Goal: Use online tool/utility: Use online tool/utility

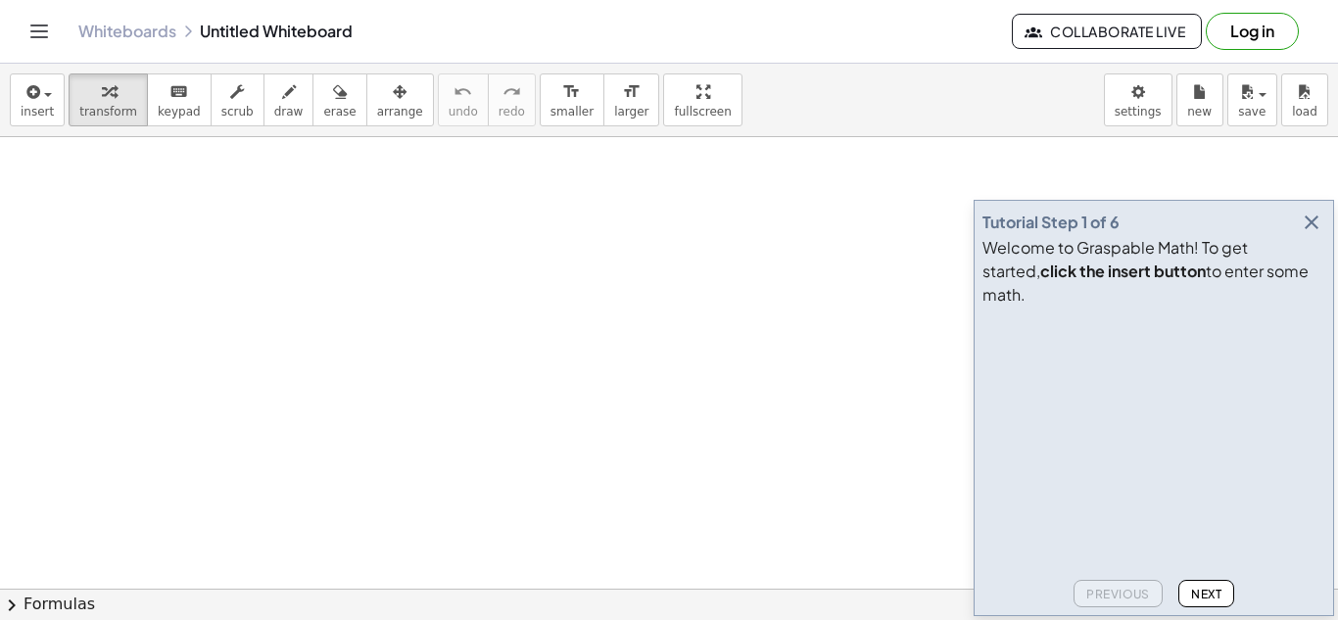
click at [1314, 234] on icon "button" at bounding box center [1311, 223] width 24 height 24
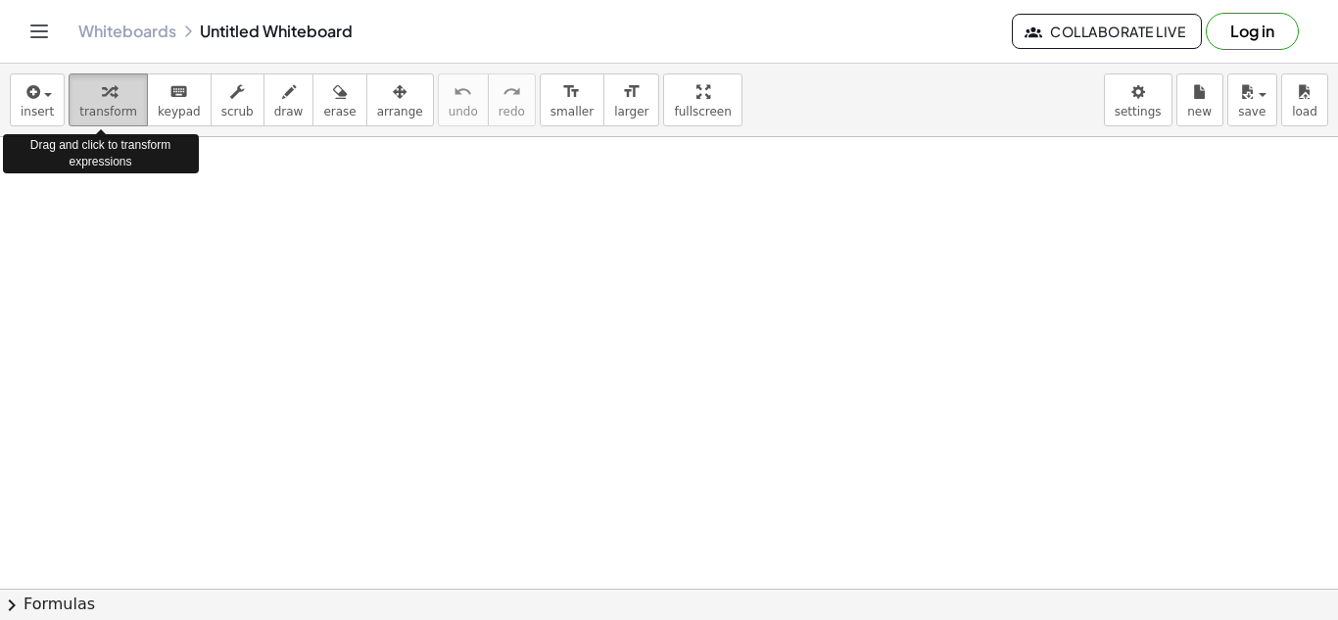
click at [102, 88] on icon "button" at bounding box center [109, 92] width 14 height 24
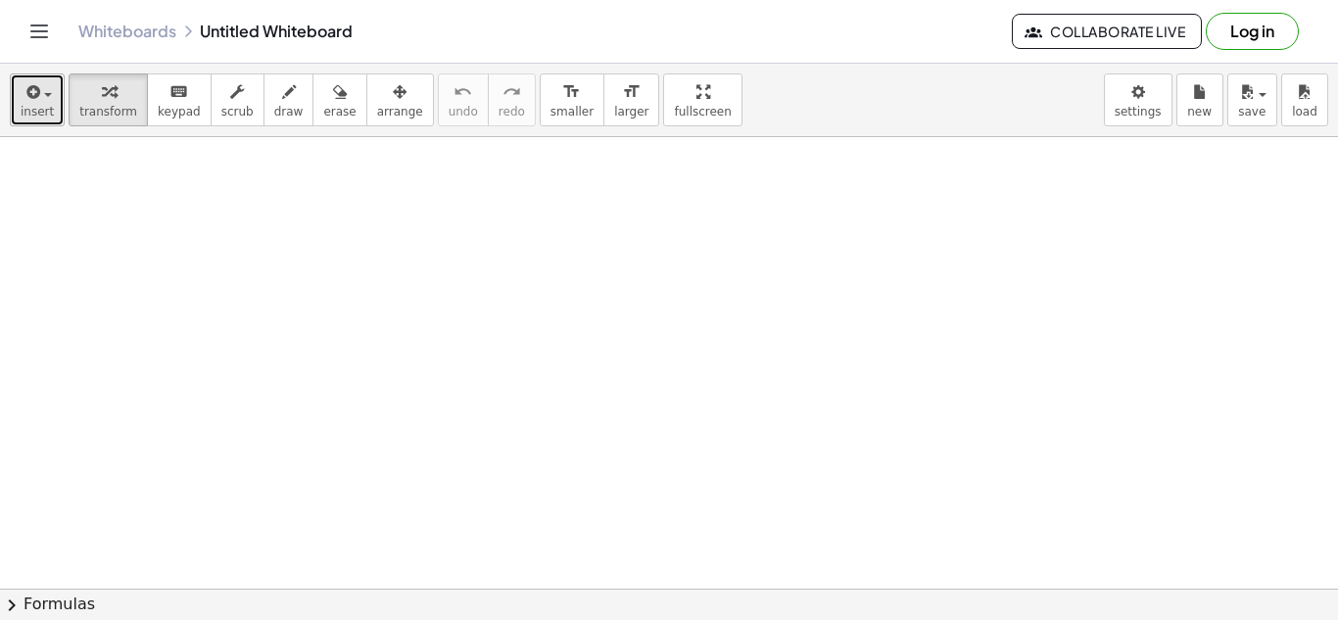
click at [46, 88] on div "button" at bounding box center [37, 91] width 33 height 24
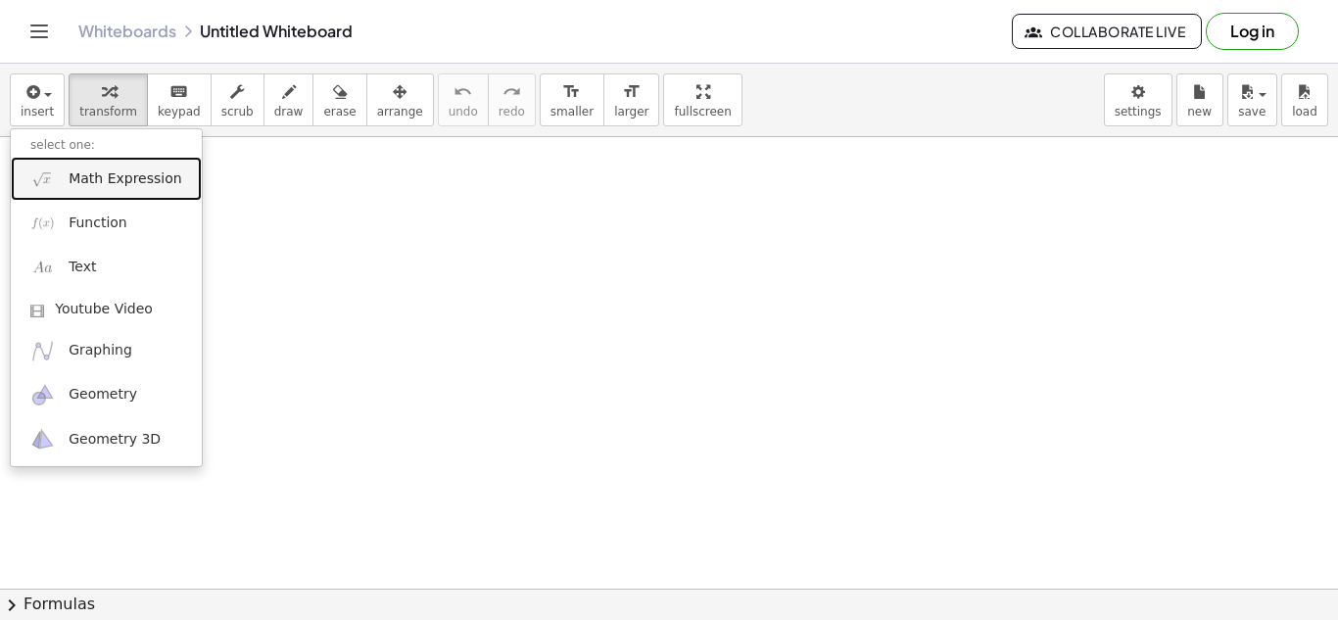
click at [146, 174] on span "Math Expression" at bounding box center [125, 179] width 113 height 20
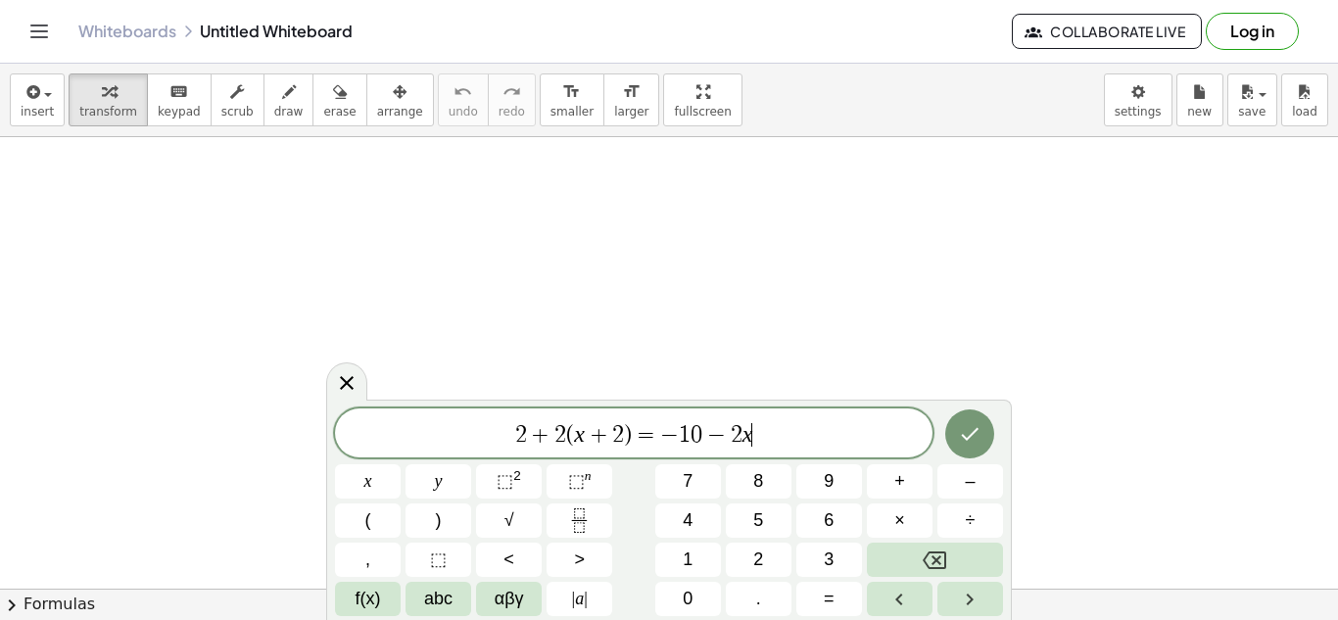
scroll to position [1, 0]
click at [969, 432] on icon "Done" at bounding box center [970, 434] width 24 height 24
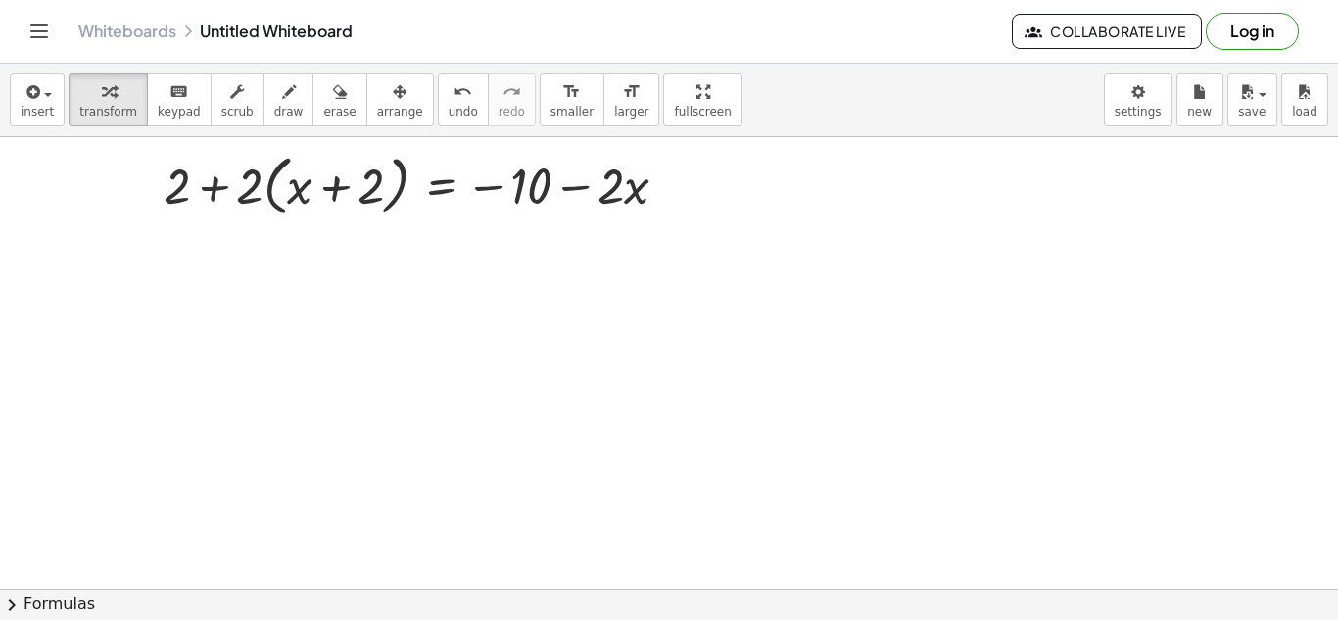
scroll to position [28, 0]
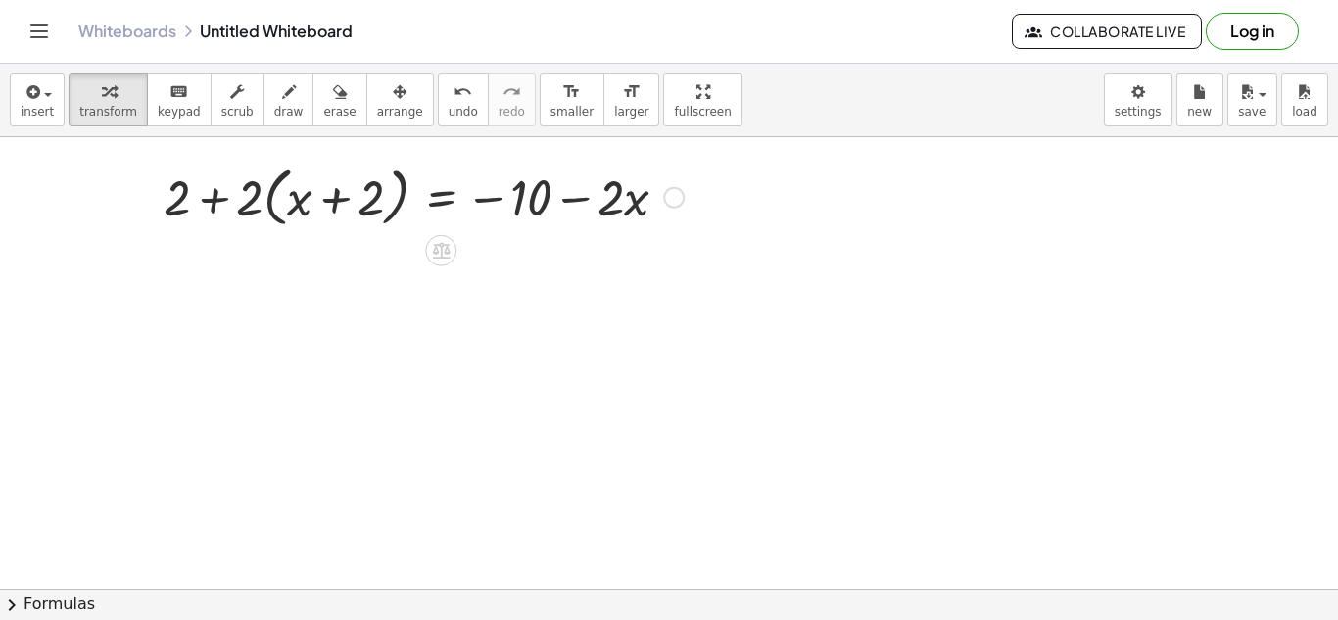
click at [269, 207] on div at bounding box center [424, 196] width 540 height 74
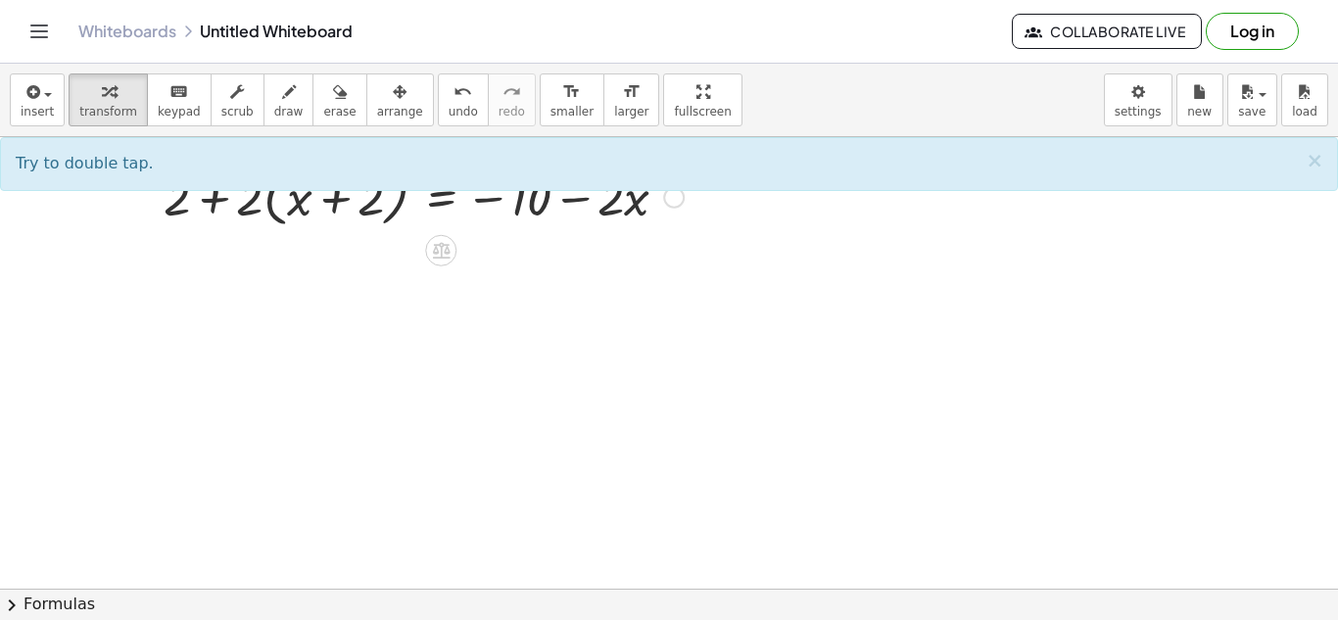
click at [294, 210] on div at bounding box center [424, 196] width 540 height 74
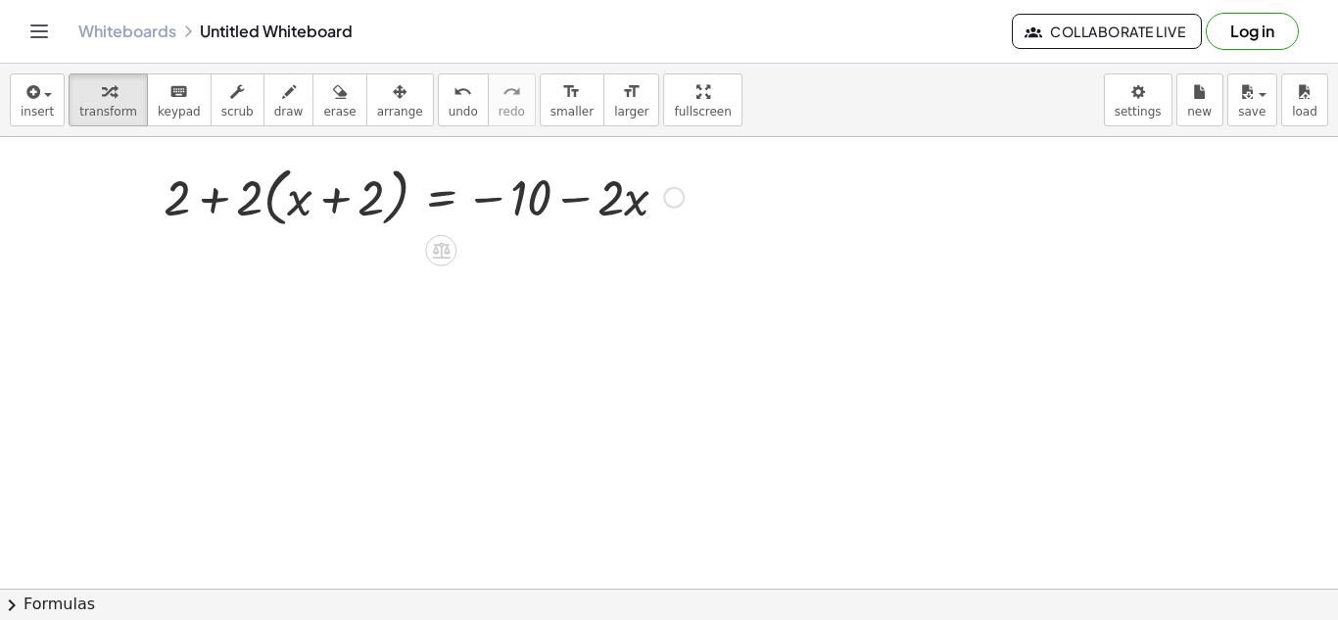
click at [316, 203] on div at bounding box center [424, 196] width 540 height 74
click at [253, 203] on div at bounding box center [424, 196] width 540 height 74
click at [265, 201] on div at bounding box center [424, 196] width 540 height 74
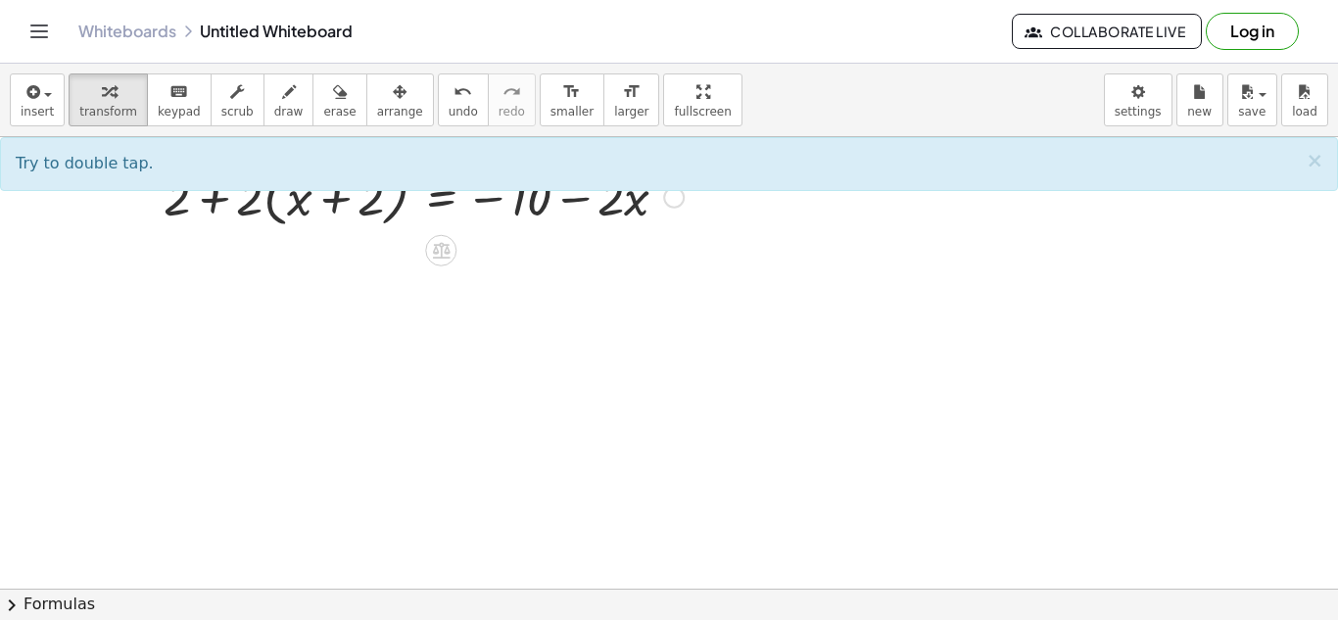
click at [274, 212] on div at bounding box center [424, 196] width 540 height 74
click at [287, 207] on div at bounding box center [424, 196] width 540 height 74
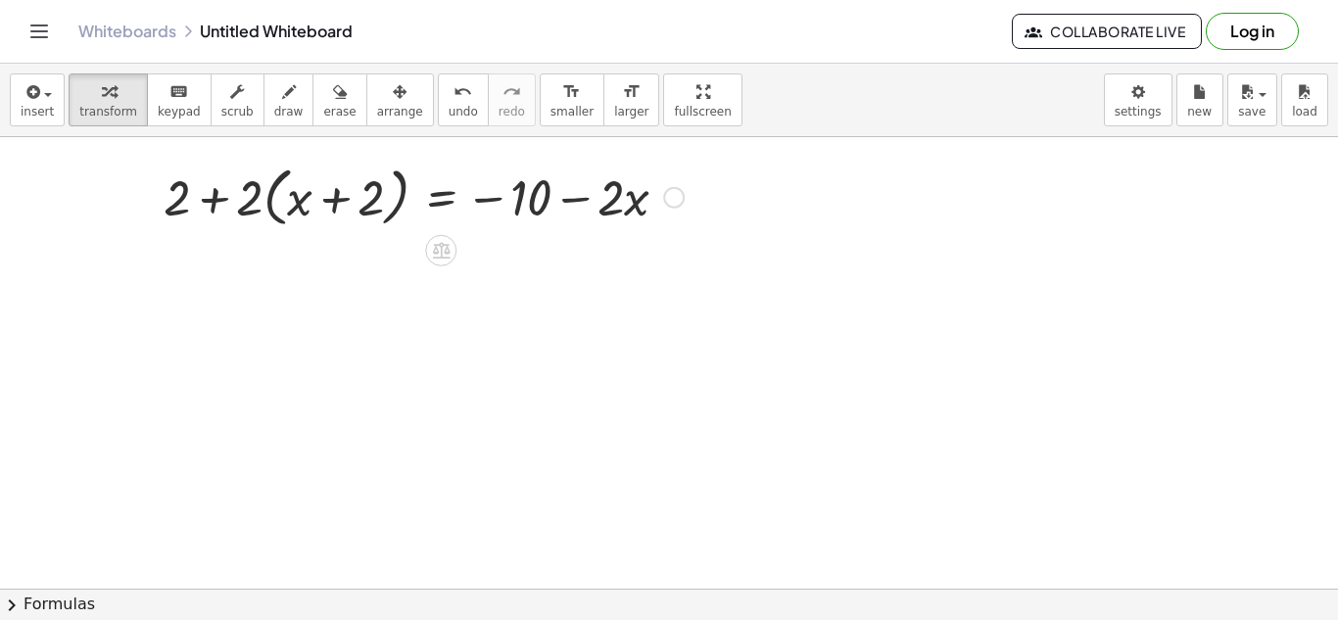
click at [324, 195] on div at bounding box center [424, 196] width 540 height 74
click at [328, 196] on div at bounding box center [424, 196] width 540 height 74
click at [392, 198] on div at bounding box center [424, 196] width 540 height 74
click at [267, 194] on div at bounding box center [424, 196] width 540 height 74
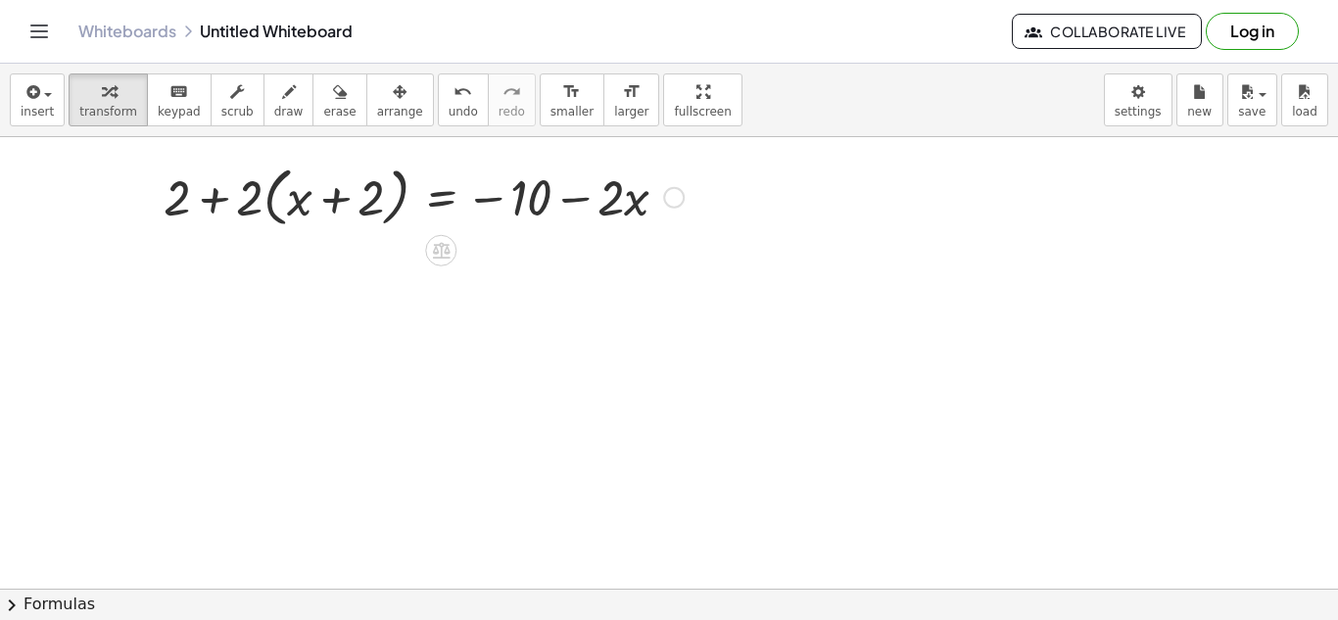
click at [267, 194] on div at bounding box center [424, 196] width 540 height 74
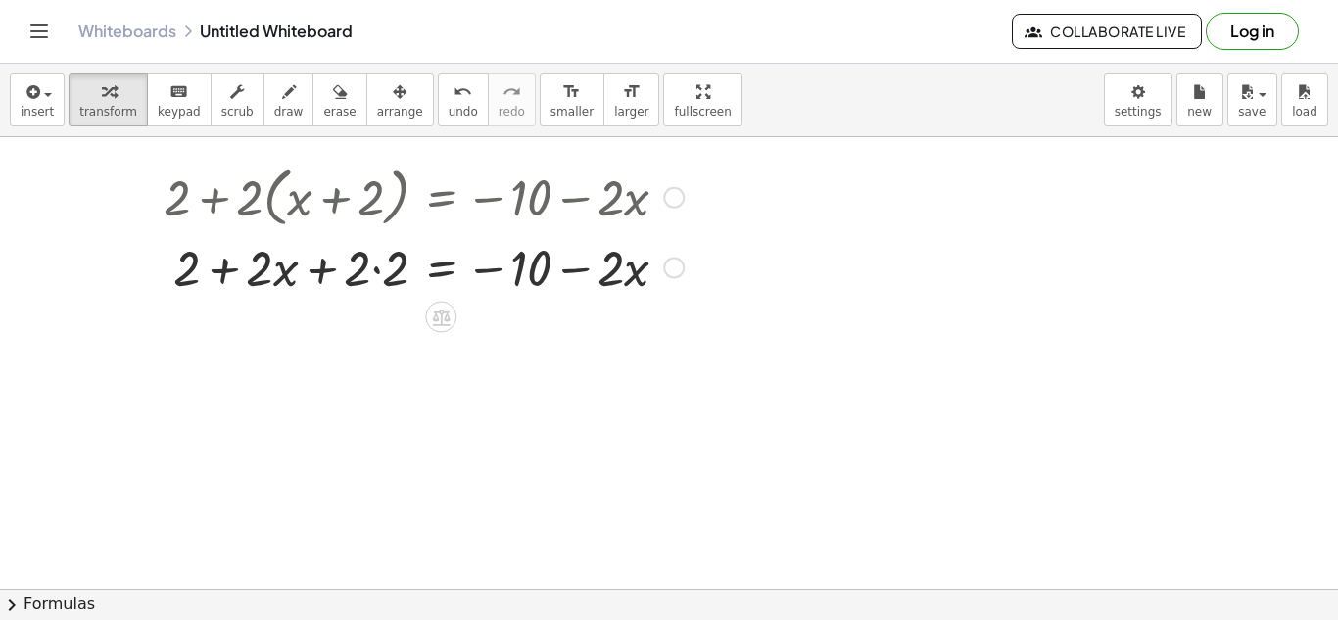
click at [374, 274] on div at bounding box center [424, 266] width 540 height 67
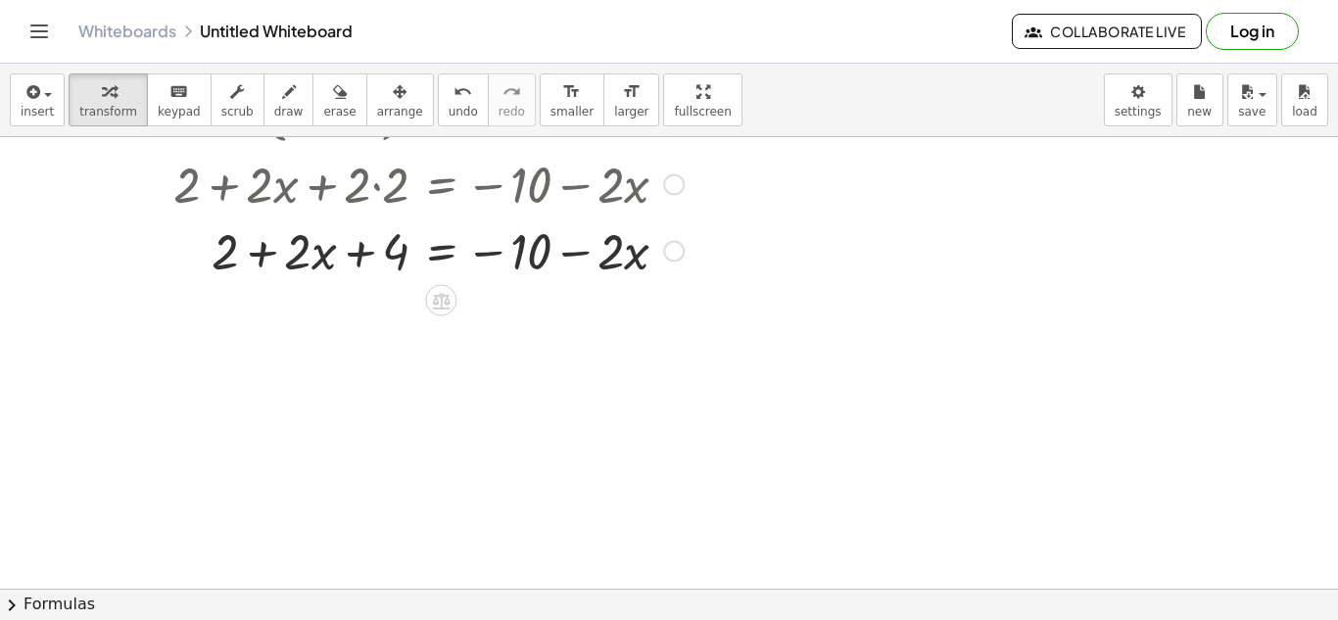
scroll to position [117, 0]
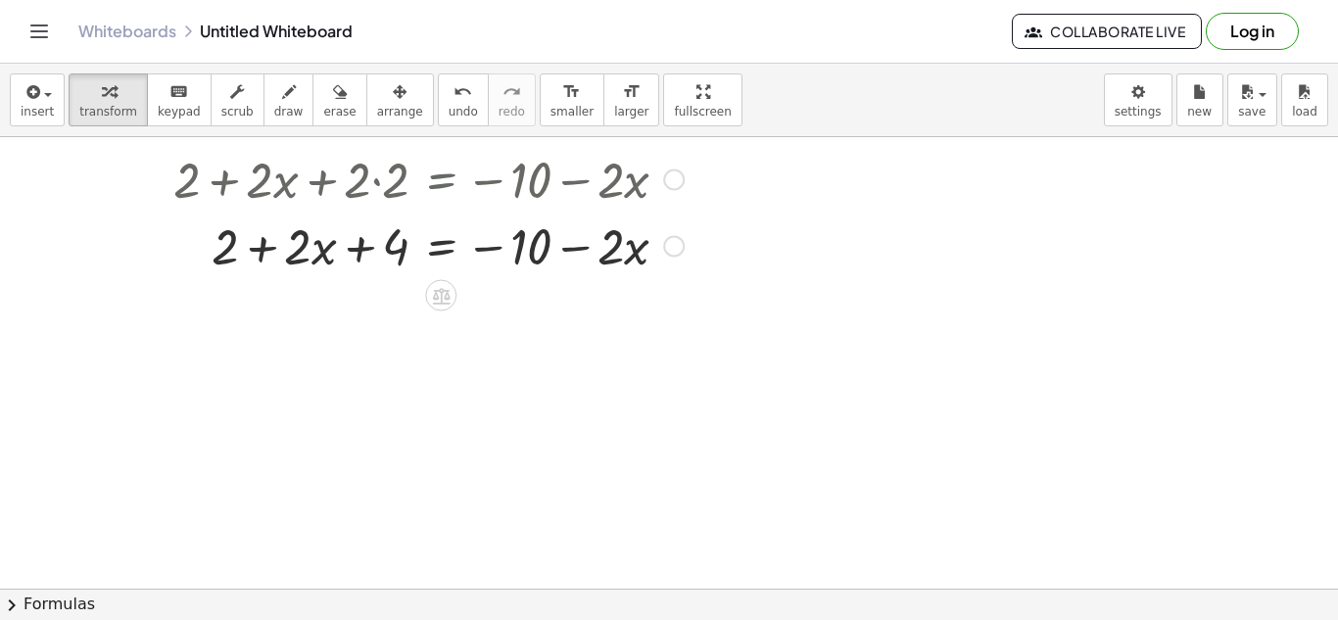
click at [357, 248] on div at bounding box center [424, 245] width 540 height 67
drag, startPoint x: 217, startPoint y: 261, endPoint x: 411, endPoint y: 256, distance: 194.0
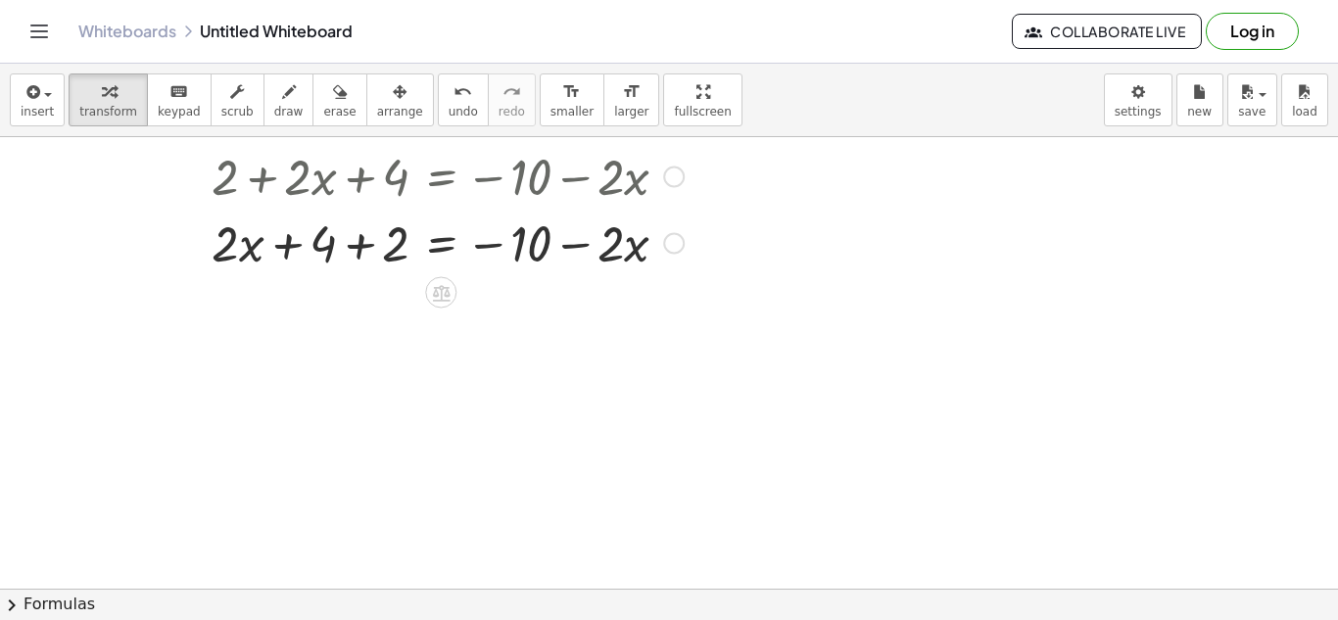
scroll to position [188, 0]
click at [361, 246] on div at bounding box center [424, 240] width 540 height 67
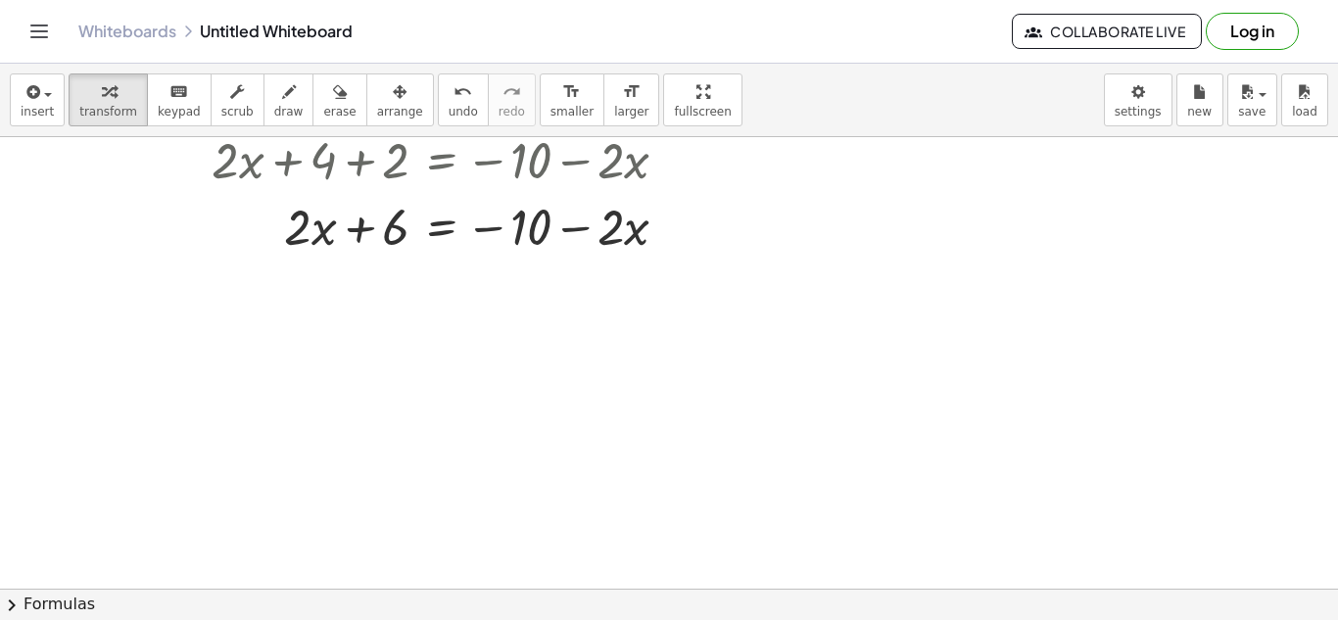
scroll to position [274, 0]
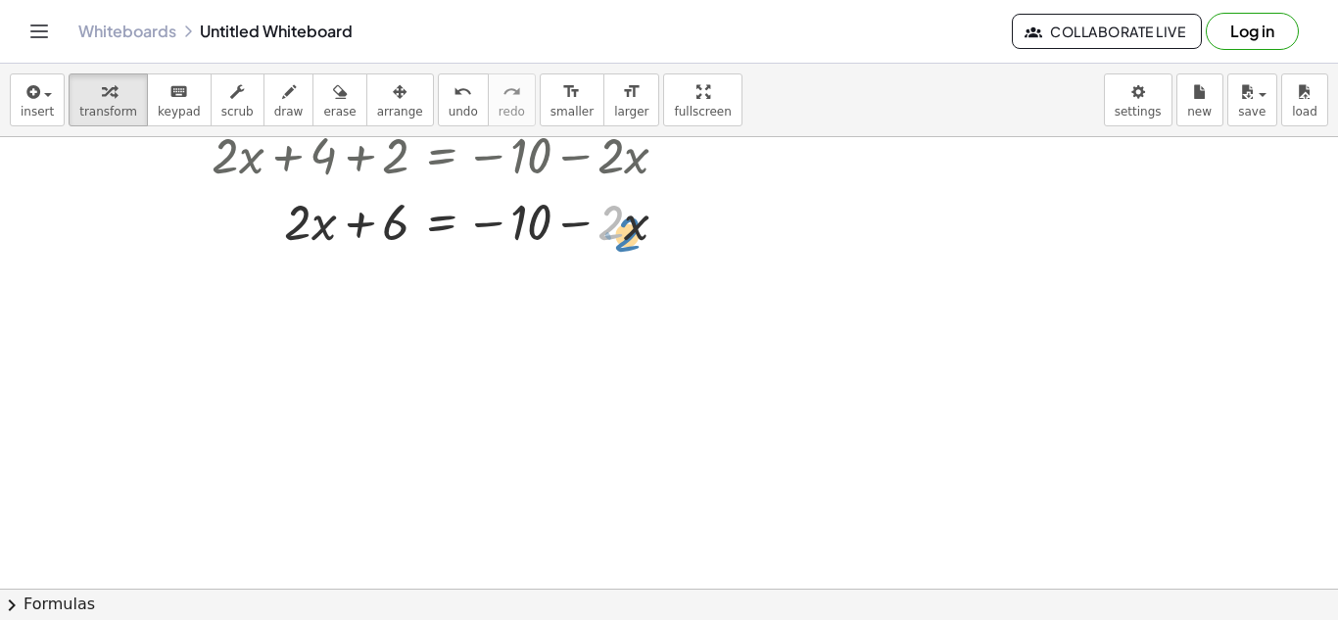
drag, startPoint x: 624, startPoint y: 227, endPoint x: 640, endPoint y: 237, distance: 19.3
click at [640, 237] on div at bounding box center [424, 220] width 540 height 67
drag, startPoint x: 579, startPoint y: 222, endPoint x: 310, endPoint y: 271, distance: 272.7
click at [310, 271] on div "+ 2 + · 2 · ( + x + 2 ) = − 10 − · 2 · x + 2 + · 2 · x + · 2 · 2 = − 10 − · 2 ·…" at bounding box center [669, 378] width 1338 height 1030
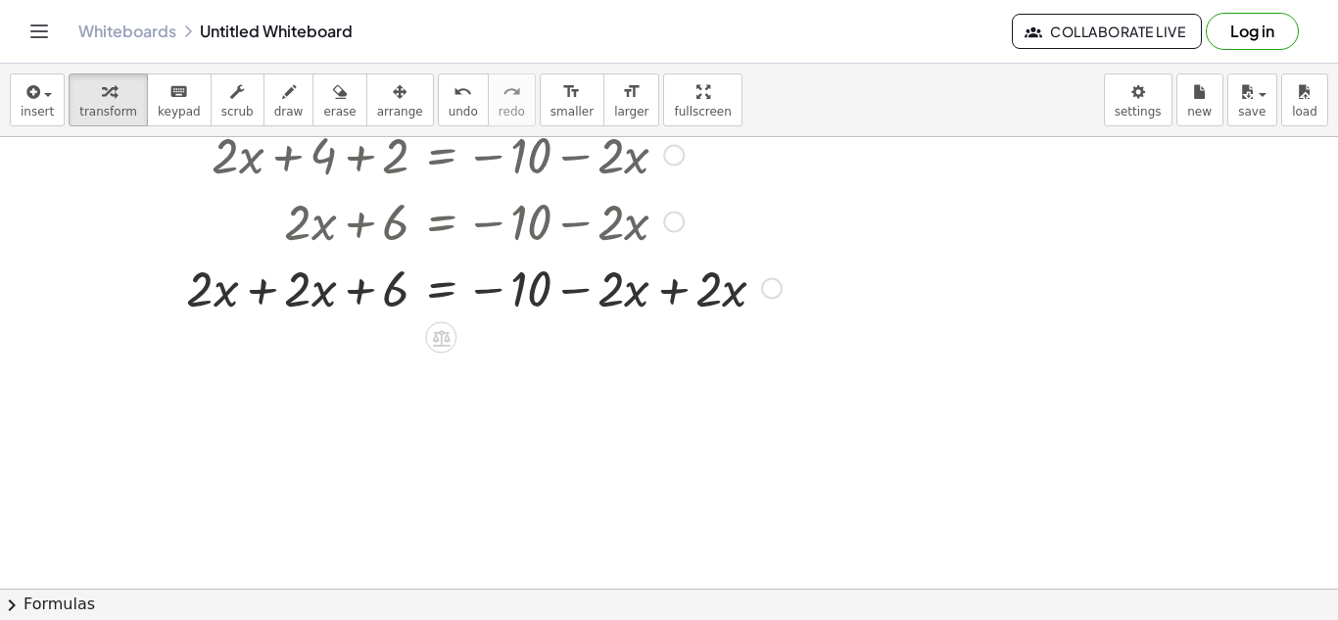
click at [365, 221] on div at bounding box center [472, 220] width 637 height 67
drag, startPoint x: 363, startPoint y: 289, endPoint x: 550, endPoint y: 330, distance: 191.5
click at [550, 330] on div "+ 2 + · 2 · ( + x + 2 ) = − 10 − · 2 · x + 2 + · 2 · x + · 2 · 2 = − 10 − · 2 ·…" at bounding box center [669, 378] width 1338 height 1030
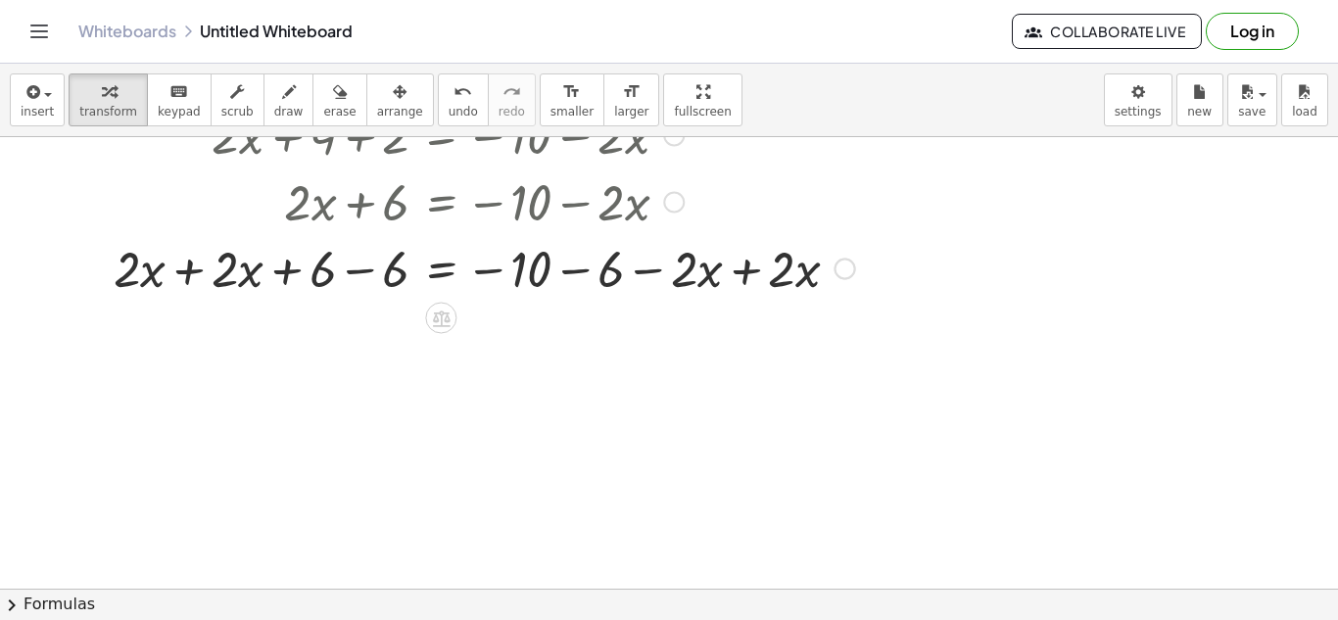
scroll to position [284, 0]
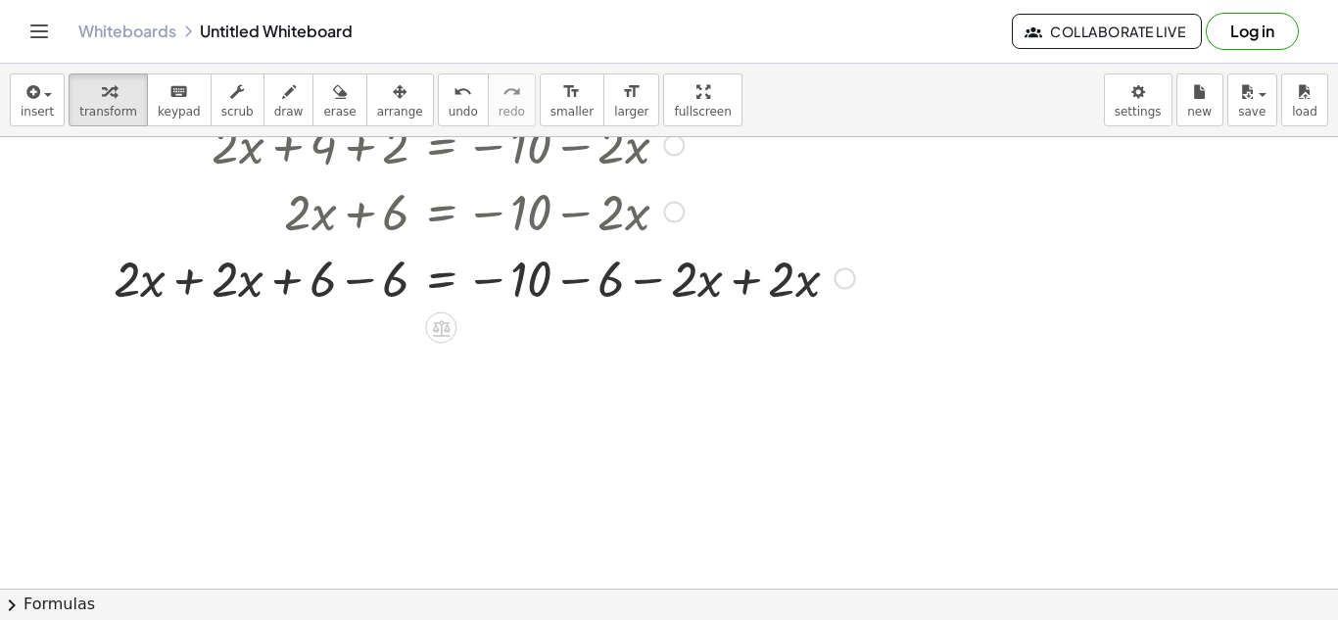
click at [349, 279] on div at bounding box center [484, 277] width 761 height 67
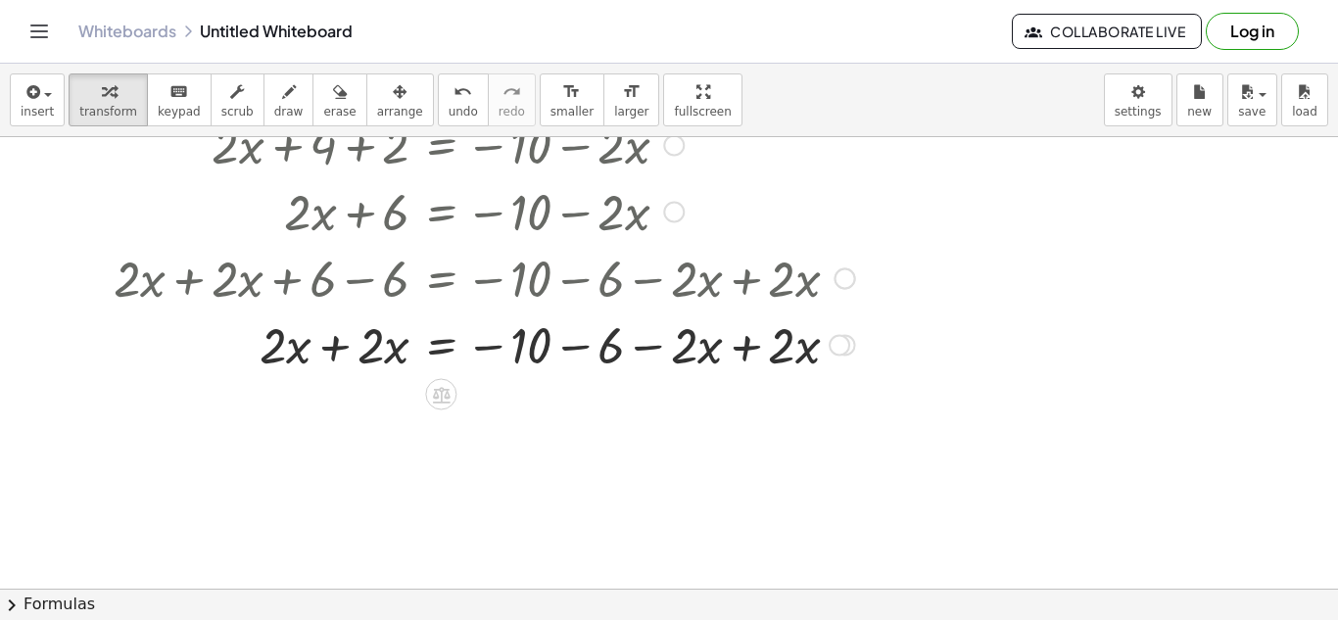
click at [750, 345] on div at bounding box center [484, 343] width 761 height 67
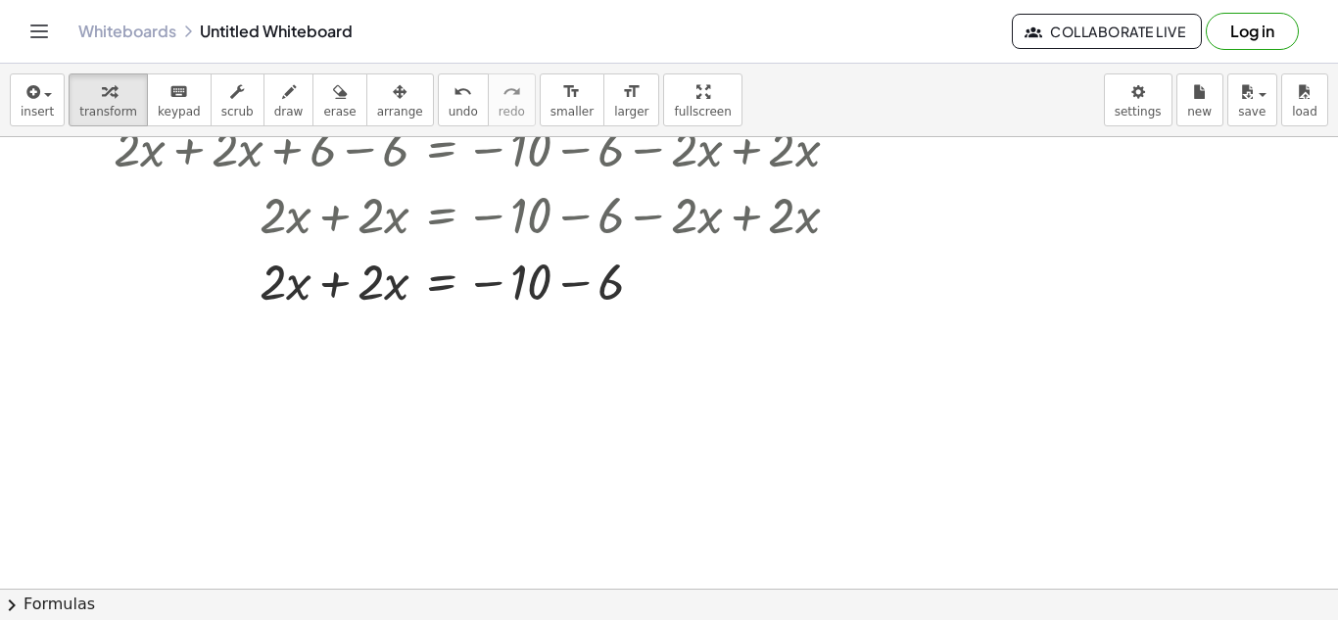
scroll to position [421, 0]
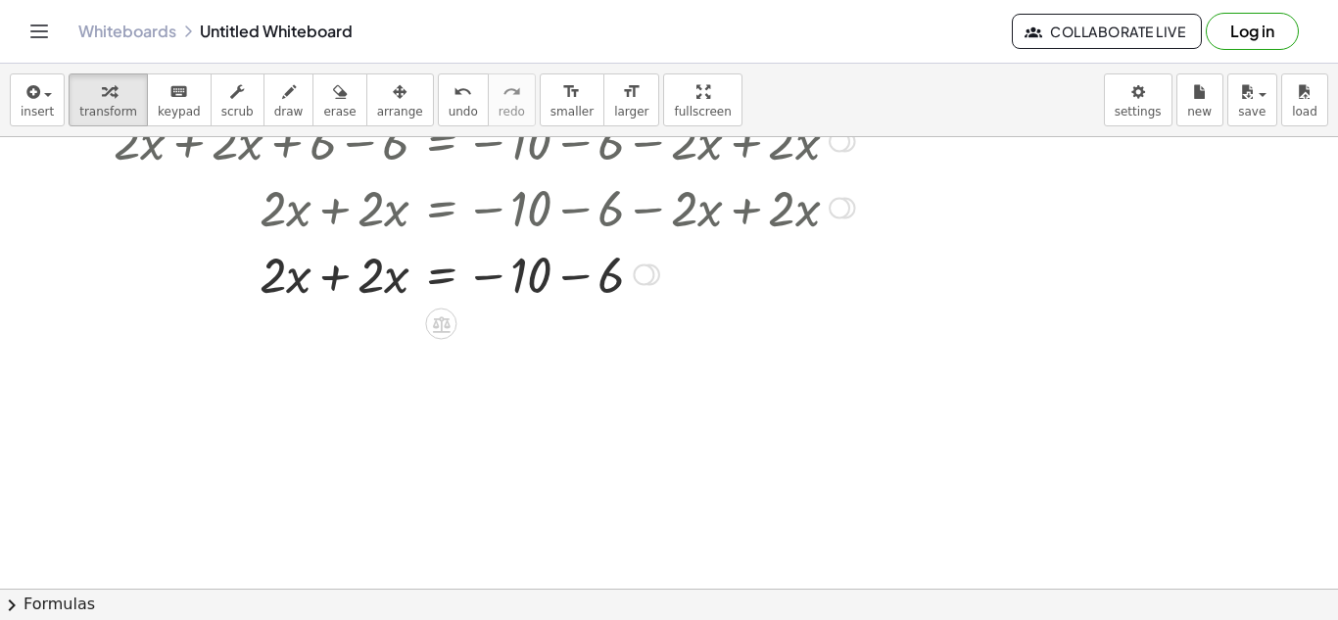
click at [337, 276] on div at bounding box center [484, 273] width 761 height 67
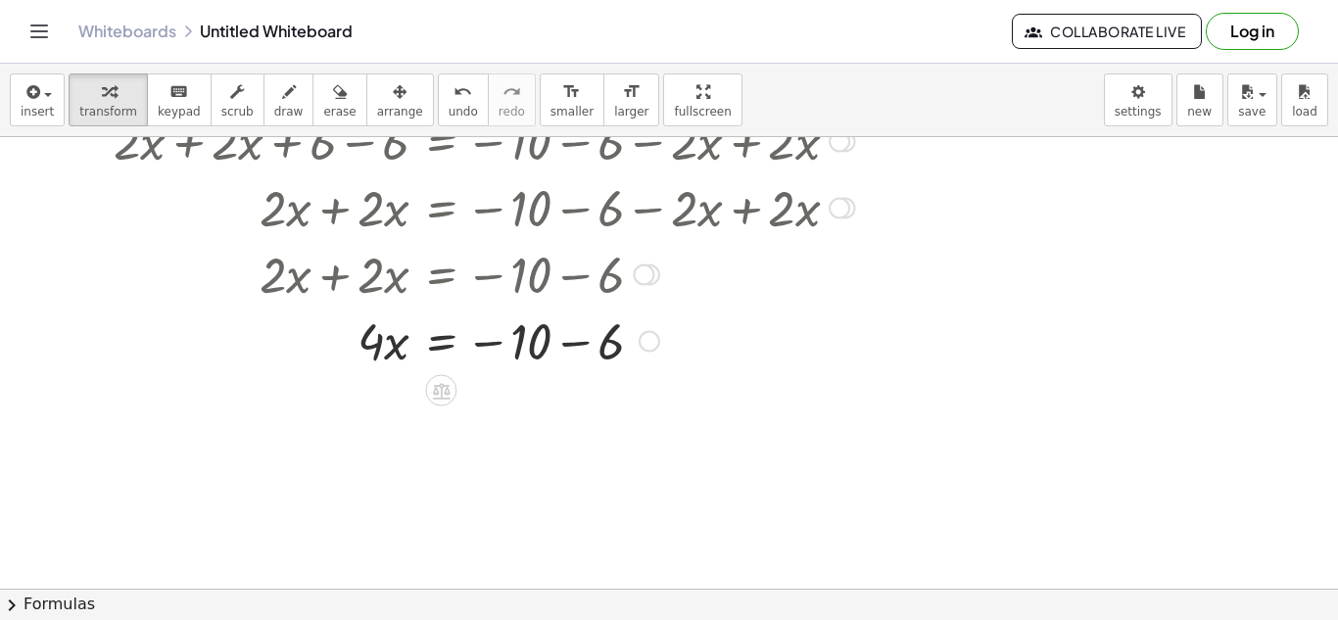
click at [570, 344] on div at bounding box center [484, 339] width 761 height 67
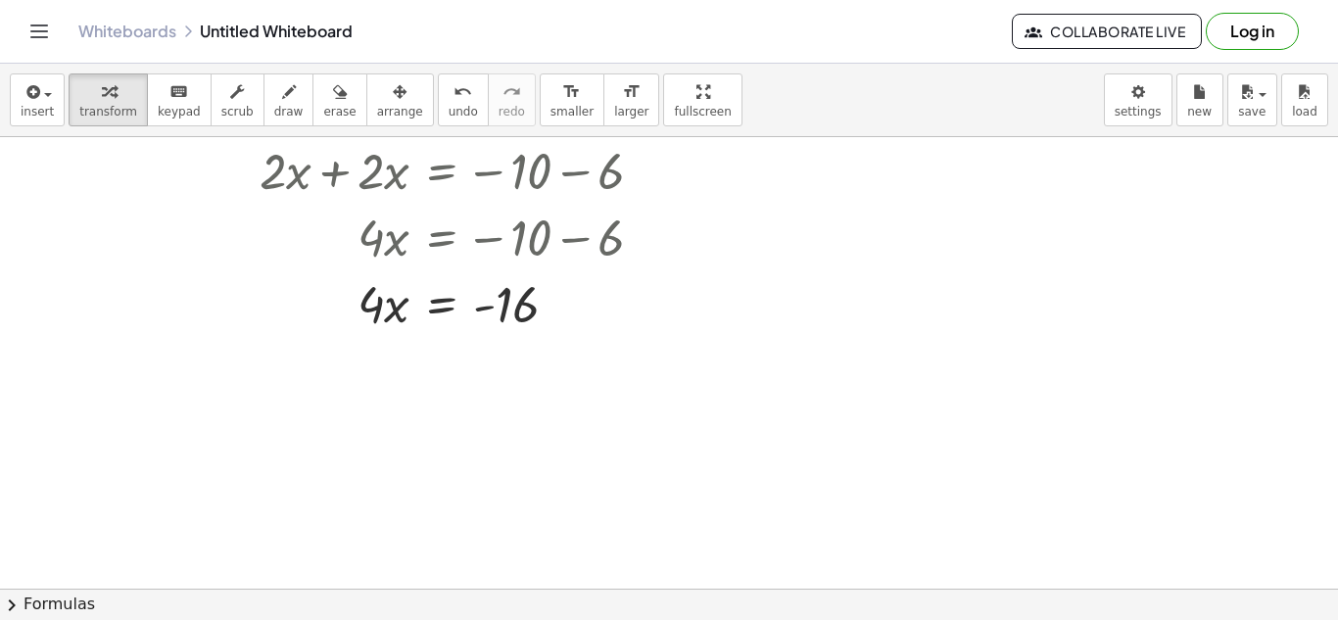
scroll to position [526, 0]
drag, startPoint x: 373, startPoint y: 306, endPoint x: 463, endPoint y: 378, distance: 115.6
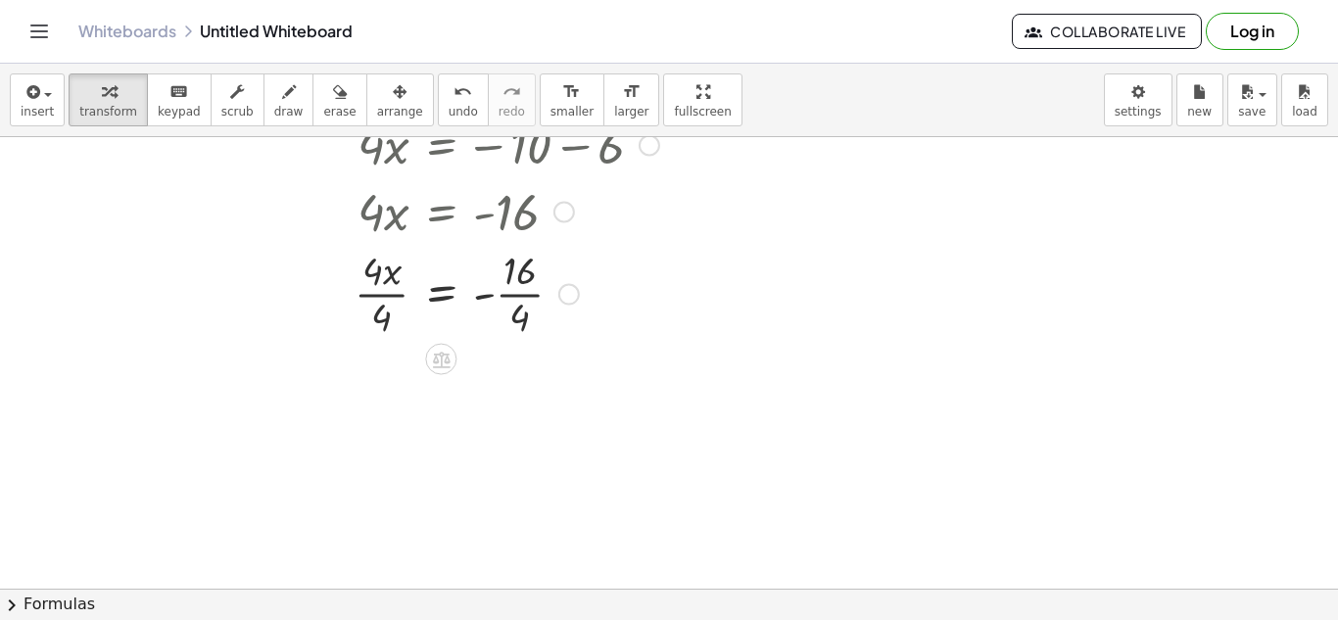
scroll to position [620, 0]
click at [382, 301] on div at bounding box center [484, 289] width 761 height 98
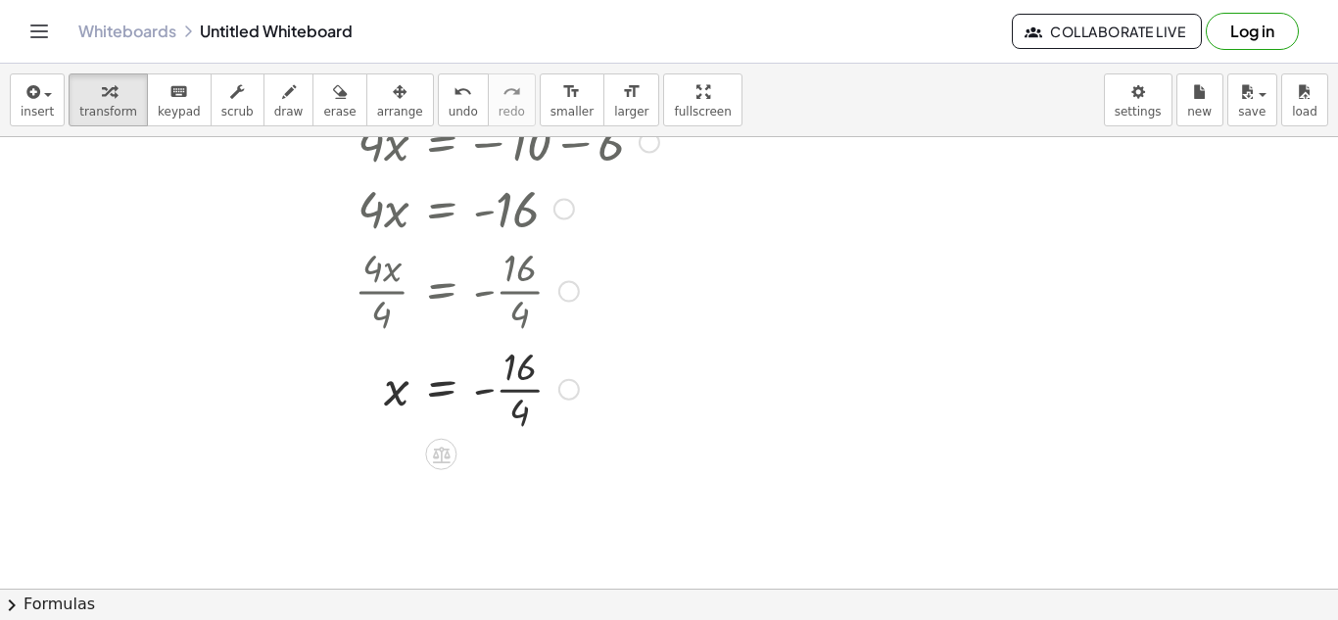
click at [502, 372] on div at bounding box center [484, 388] width 761 height 98
click at [512, 383] on div at bounding box center [484, 388] width 761 height 98
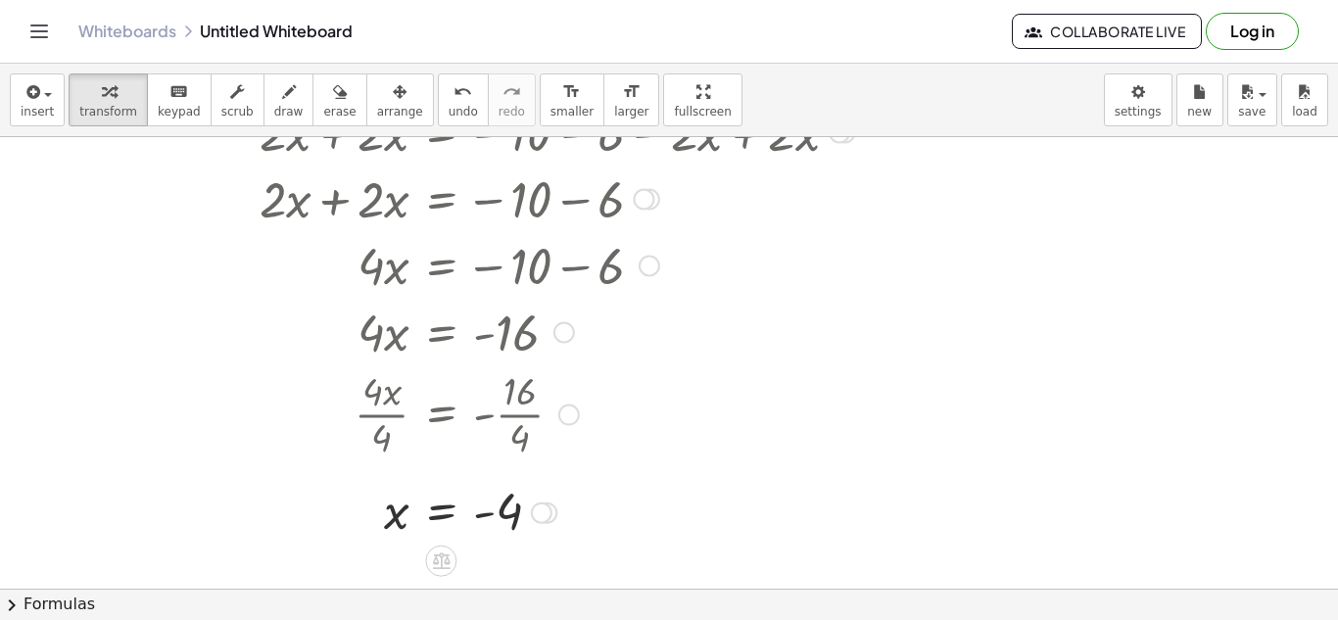
scroll to position [500, 0]
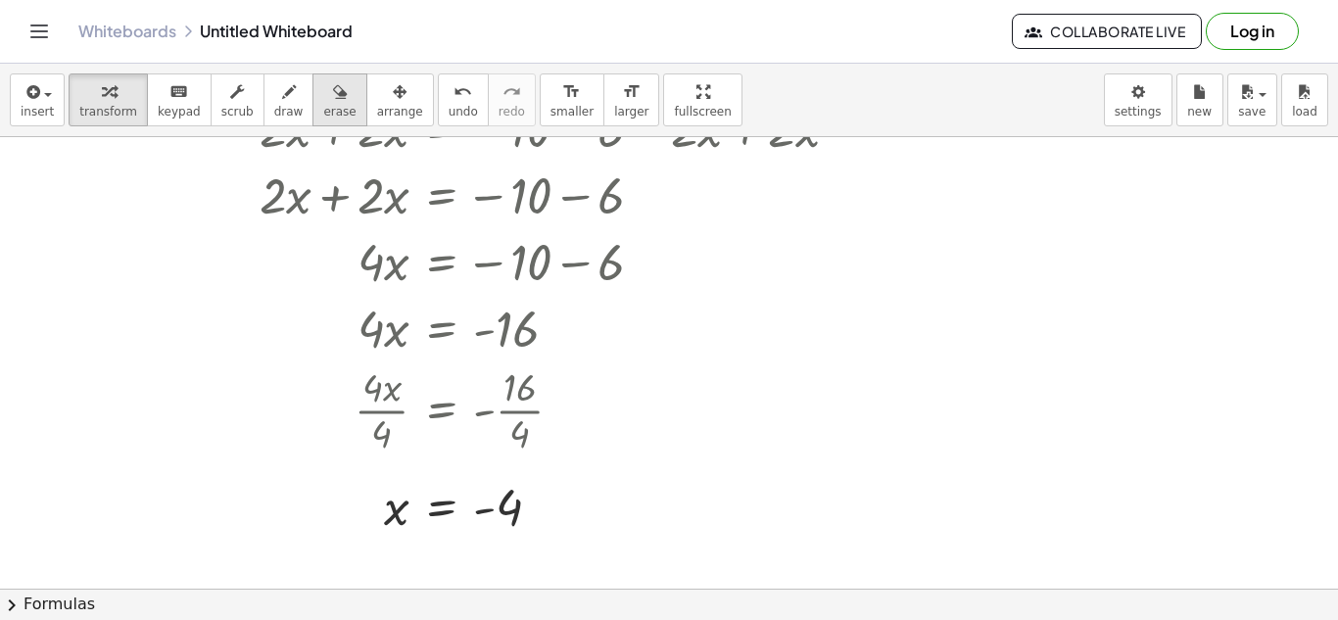
click at [333, 98] on icon "button" at bounding box center [340, 92] width 14 height 24
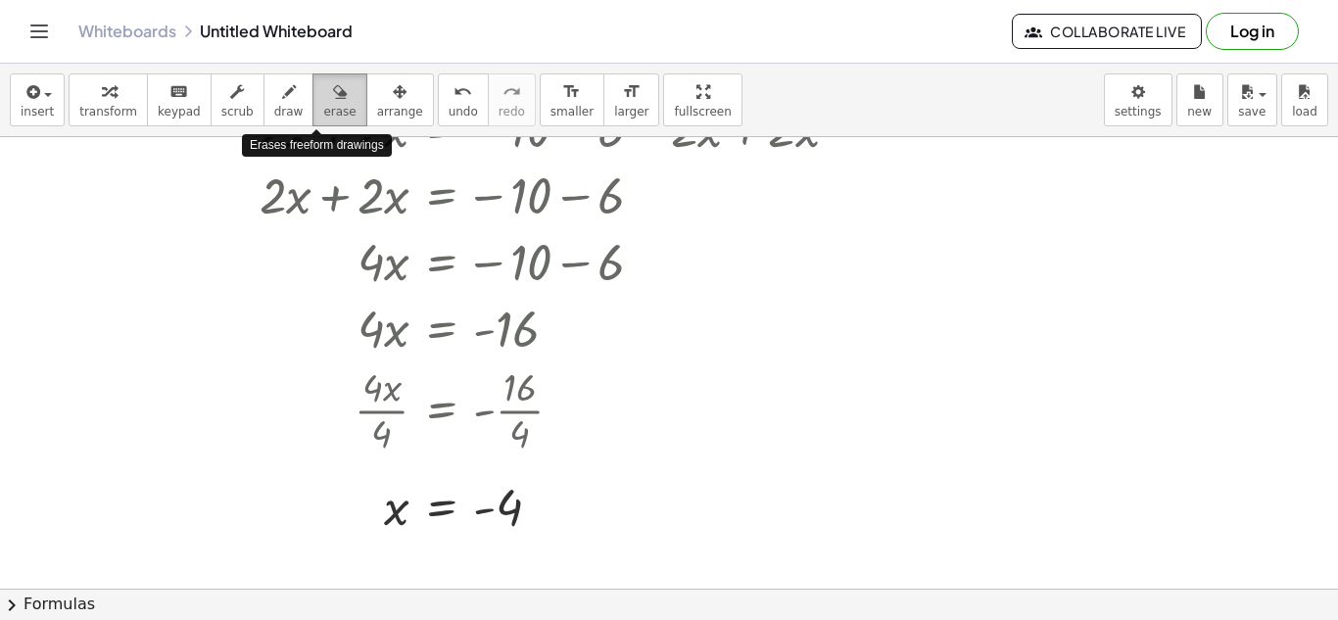
click at [333, 98] on icon "button" at bounding box center [340, 92] width 14 height 24
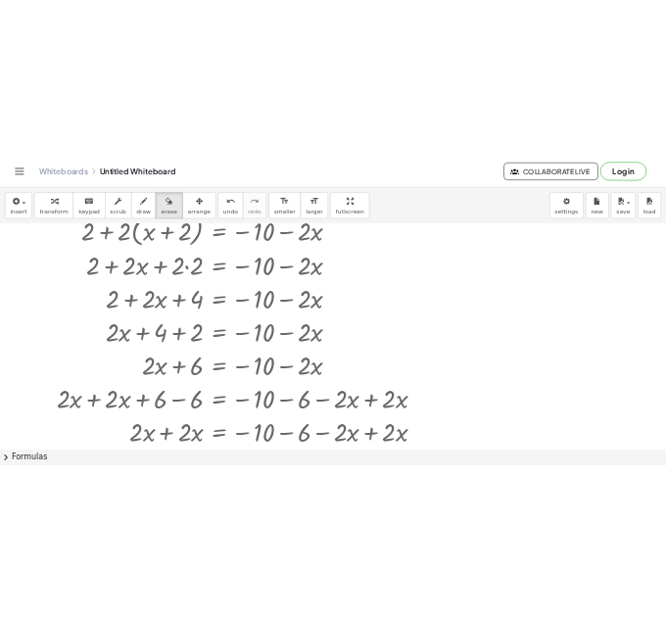
scroll to position [0, 0]
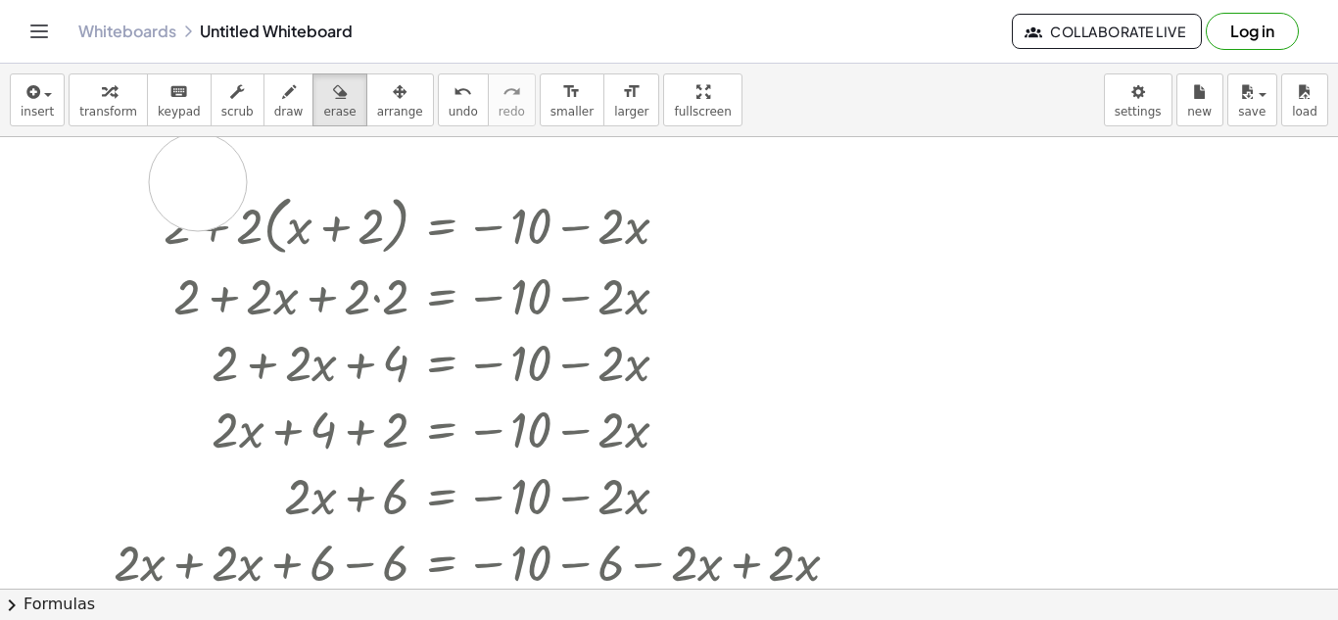
drag, startPoint x: 194, startPoint y: 165, endPoint x: 199, endPoint y: 185, distance: 21.1
click at [199, 185] on div at bounding box center [669, 588] width 1338 height 903
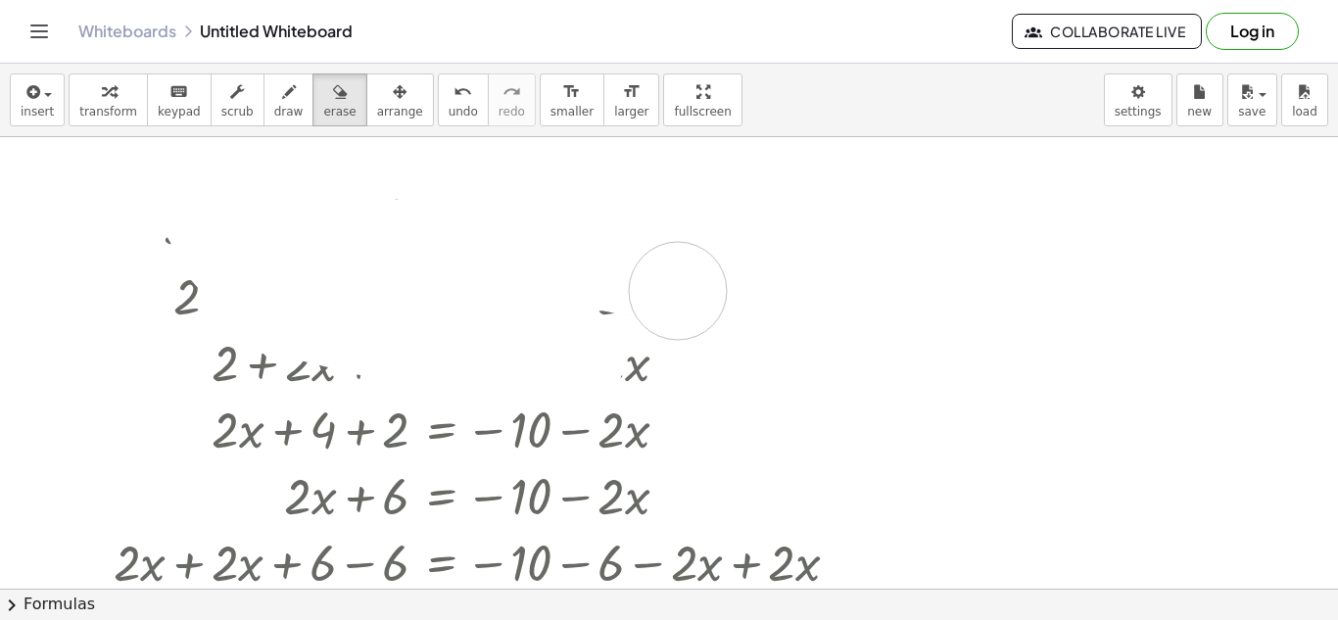
drag, startPoint x: 199, startPoint y: 185, endPoint x: 594, endPoint y: 271, distance: 404.9
click at [594, 271] on div at bounding box center [669, 588] width 1338 height 903
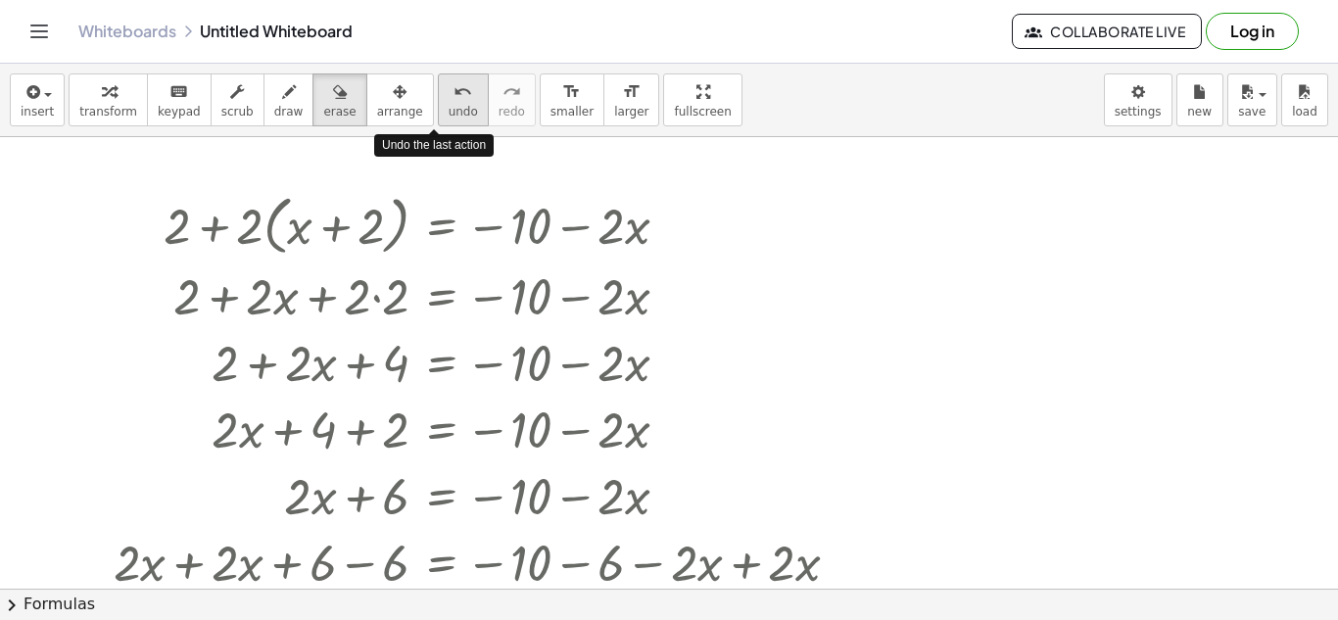
click at [448, 114] on span "undo" at bounding box center [462, 112] width 29 height 14
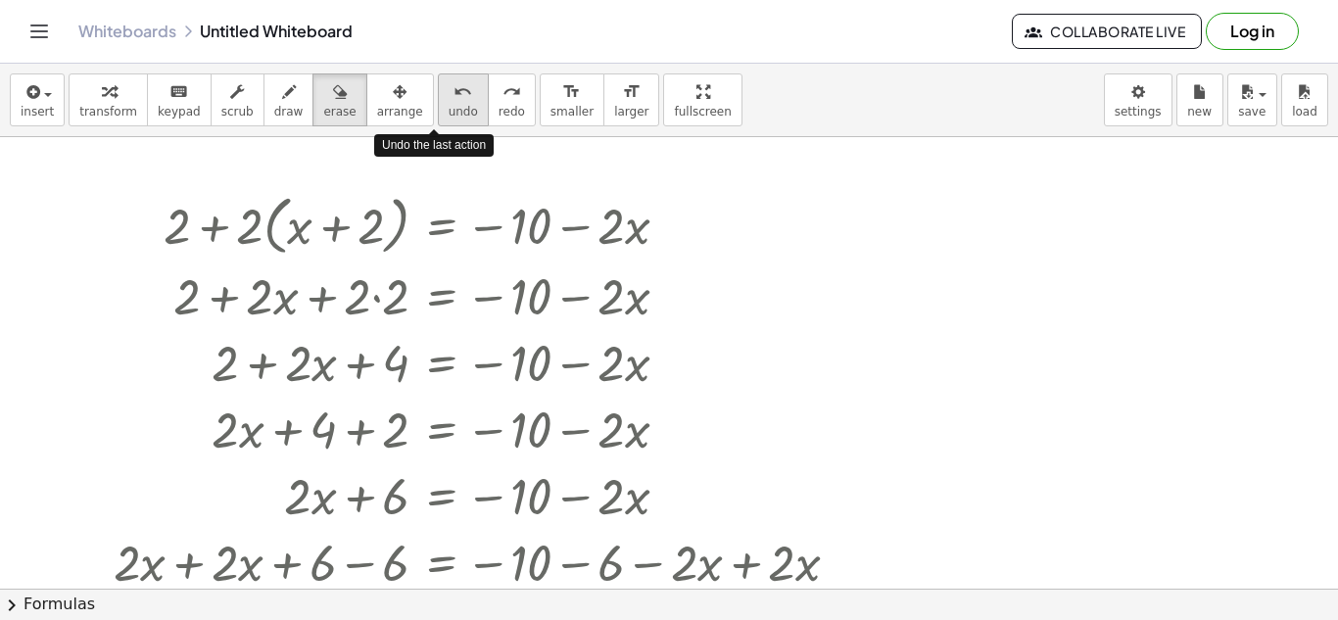
click at [448, 114] on span "undo" at bounding box center [462, 112] width 29 height 14
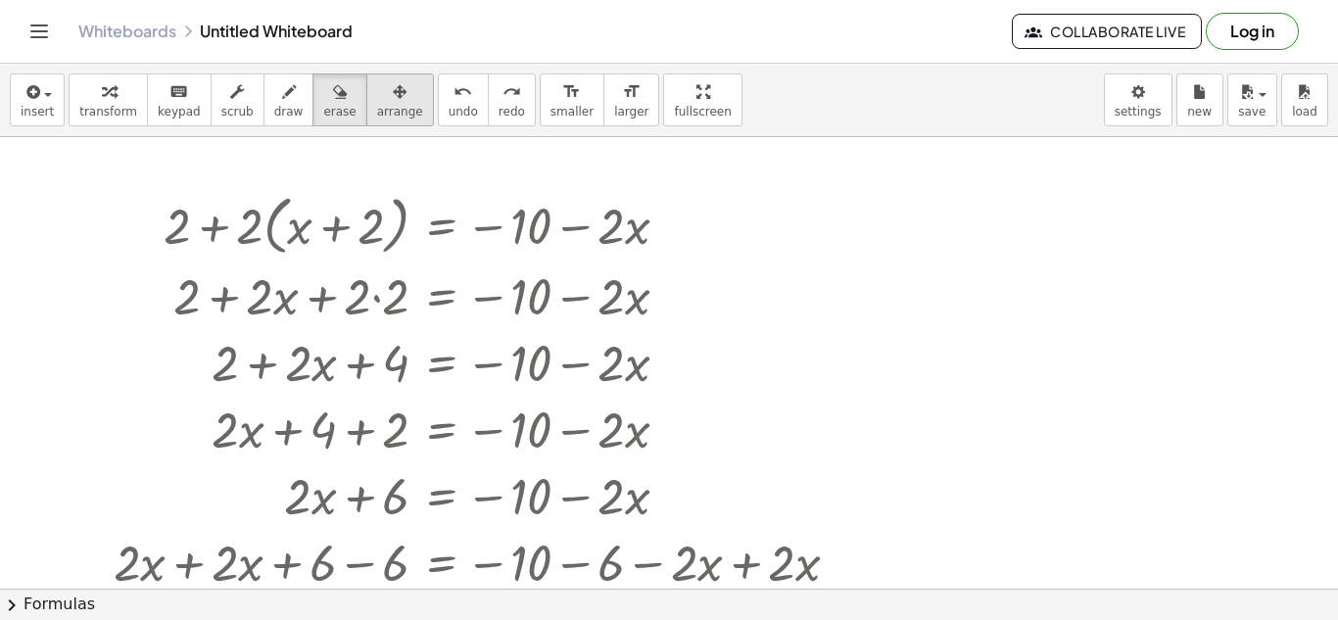
click at [377, 100] on div "button" at bounding box center [400, 91] width 46 height 24
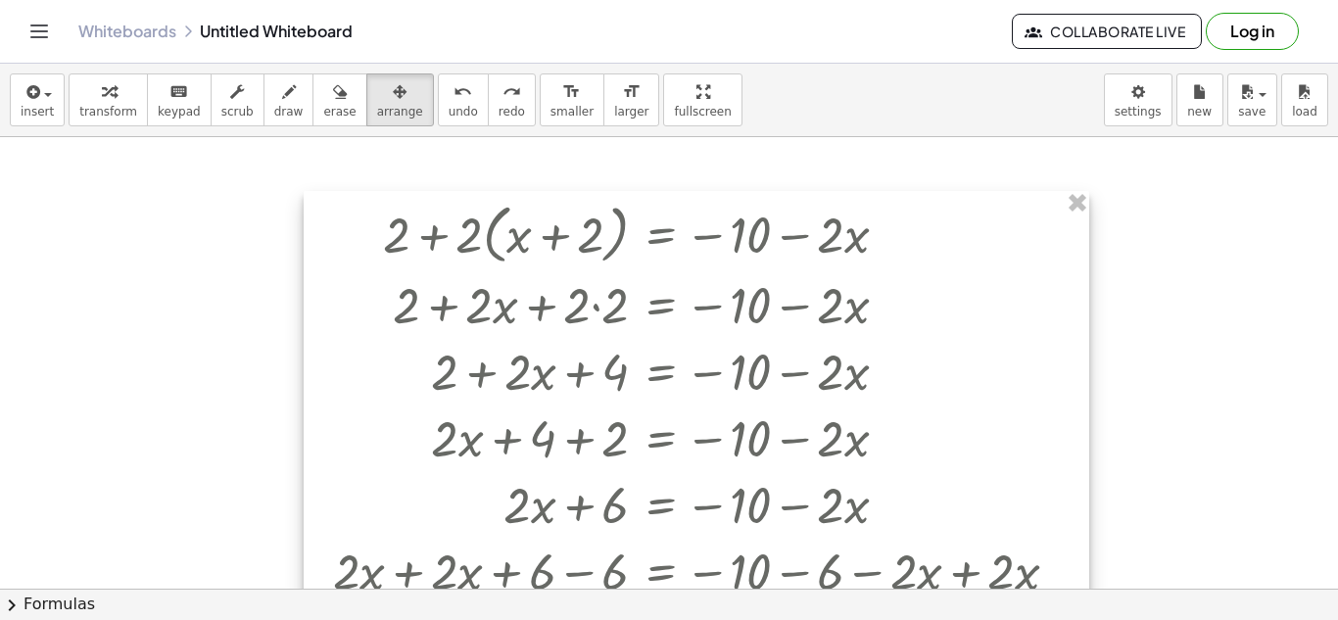
drag, startPoint x: 394, startPoint y: 220, endPoint x: 613, endPoint y: 230, distance: 219.6
click at [613, 230] on div at bounding box center [696, 499] width 785 height 617
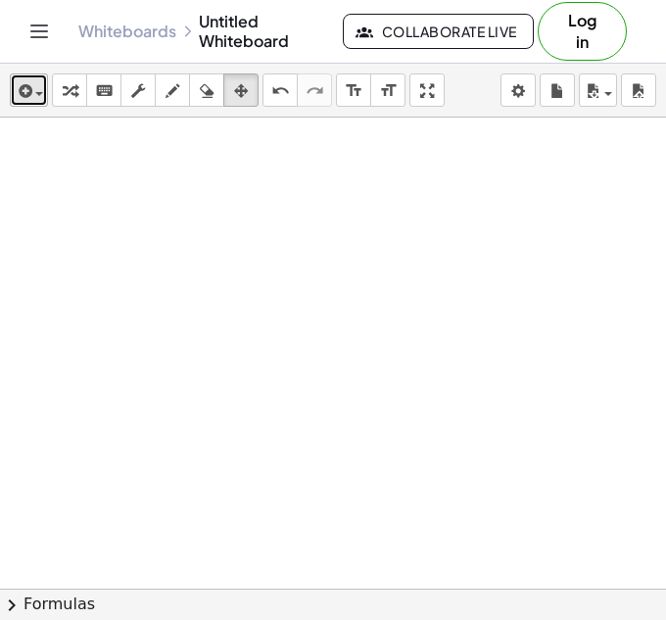
click at [29, 88] on icon "button" at bounding box center [24, 91] width 18 height 24
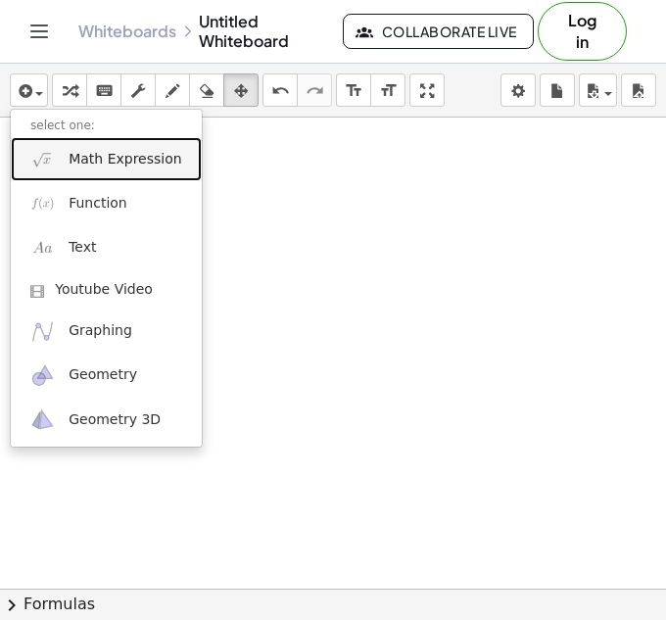
click at [82, 166] on span "Math Expression" at bounding box center [125, 160] width 113 height 20
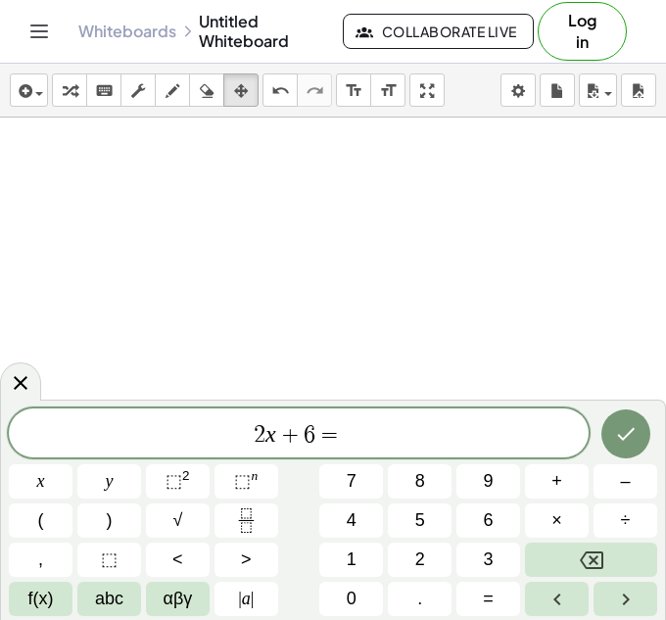
scroll to position [7, 0]
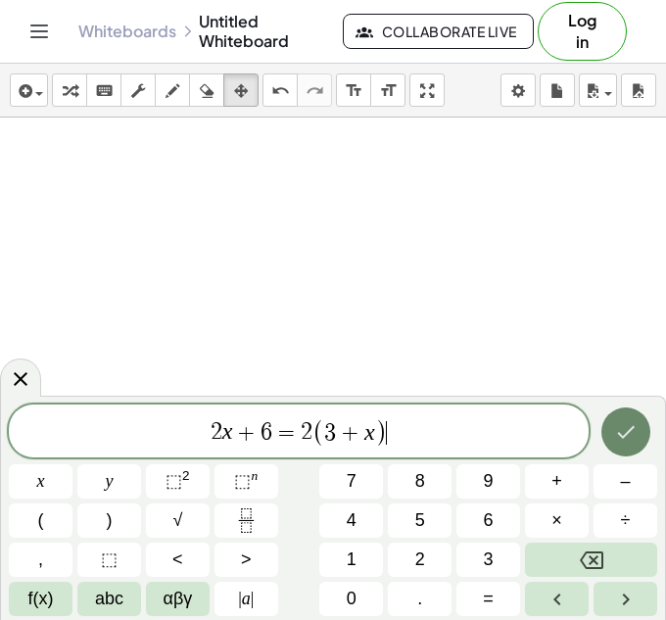
click at [635, 423] on icon "Done" at bounding box center [626, 432] width 24 height 24
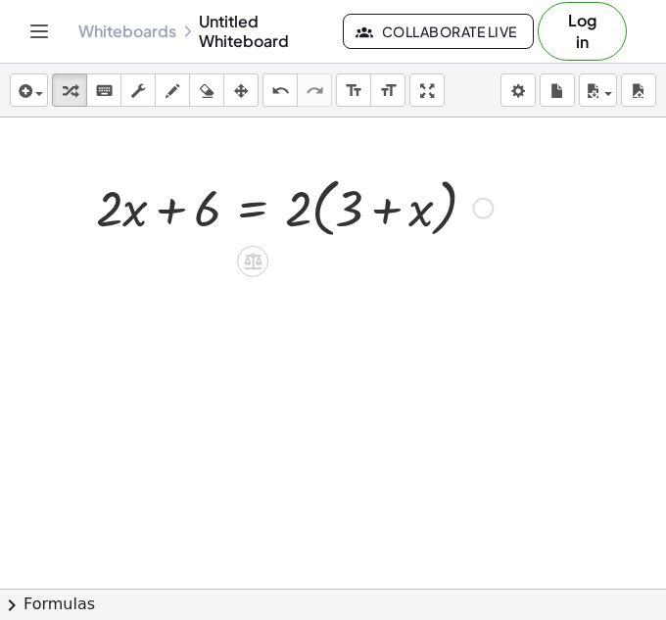
click at [317, 212] on div at bounding box center [294, 206] width 416 height 74
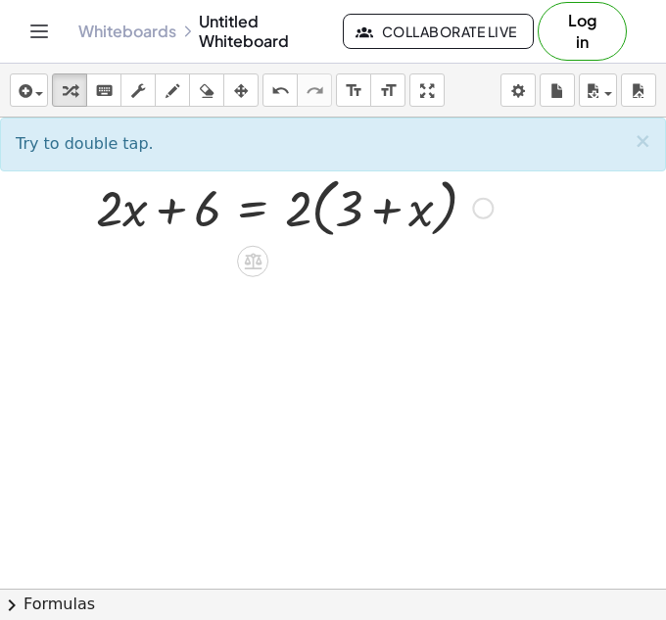
click at [389, 210] on div at bounding box center [294, 206] width 416 height 74
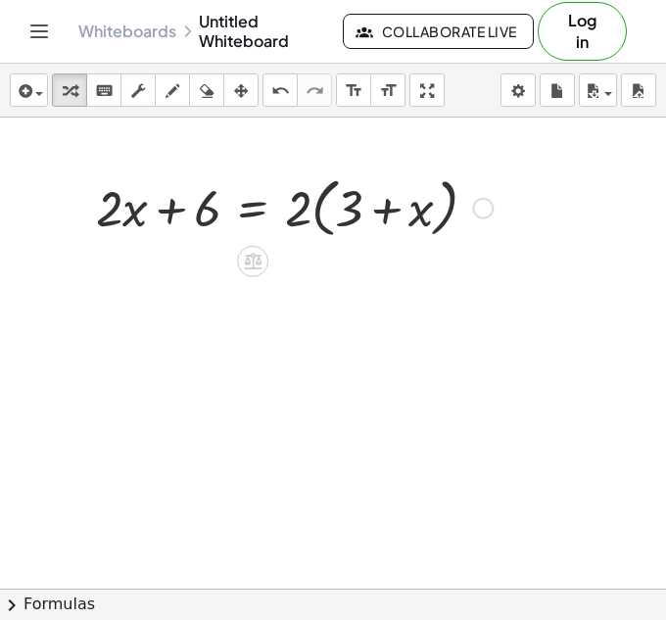
click at [328, 212] on div at bounding box center [294, 206] width 416 height 74
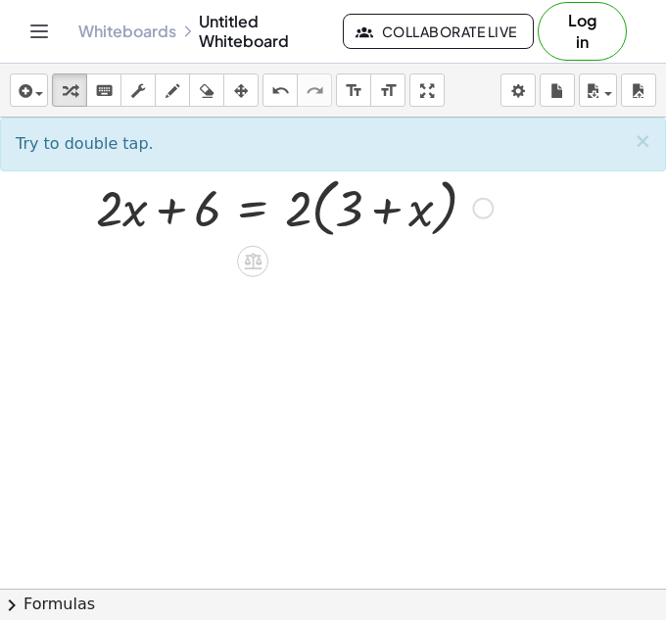
click at [296, 210] on div at bounding box center [294, 206] width 416 height 74
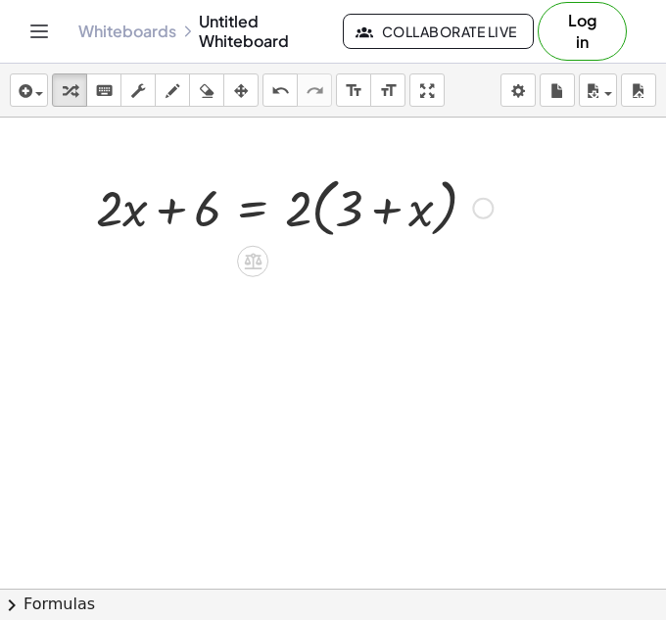
click at [296, 210] on div at bounding box center [294, 206] width 416 height 74
click at [312, 203] on div at bounding box center [294, 206] width 416 height 74
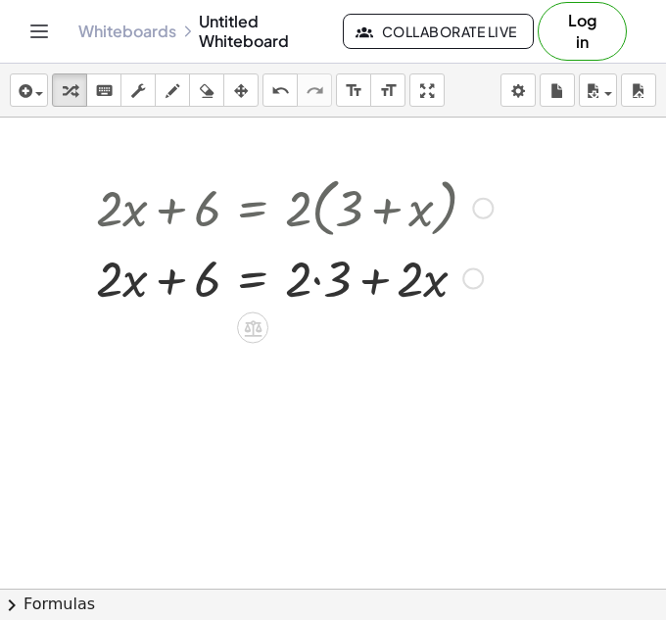
click at [316, 283] on div at bounding box center [294, 277] width 416 height 67
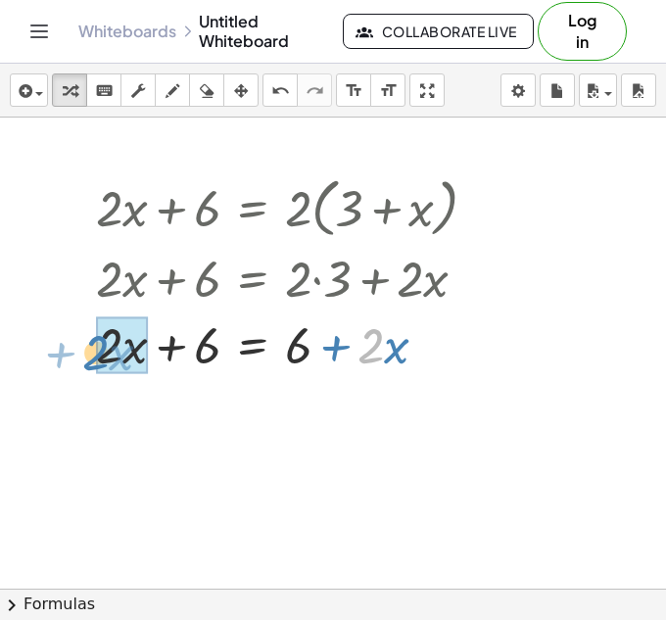
drag, startPoint x: 378, startPoint y: 355, endPoint x: 103, endPoint y: 362, distance: 275.2
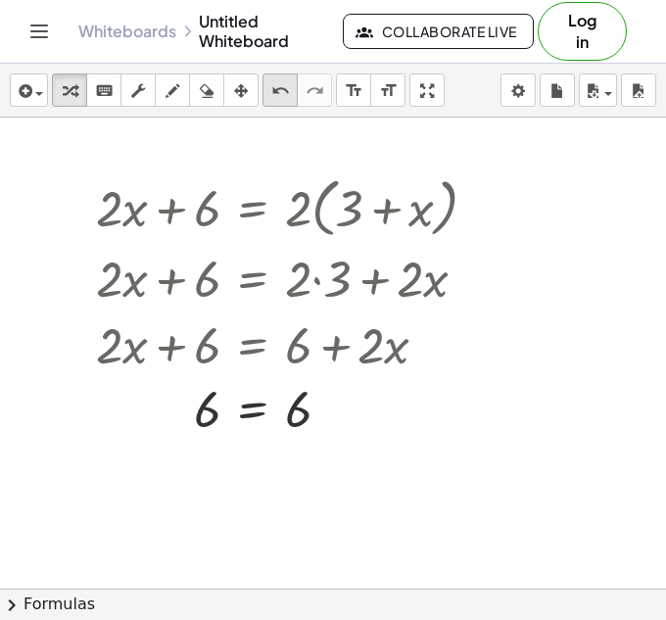
click at [272, 84] on icon "undo" at bounding box center [280, 91] width 19 height 24
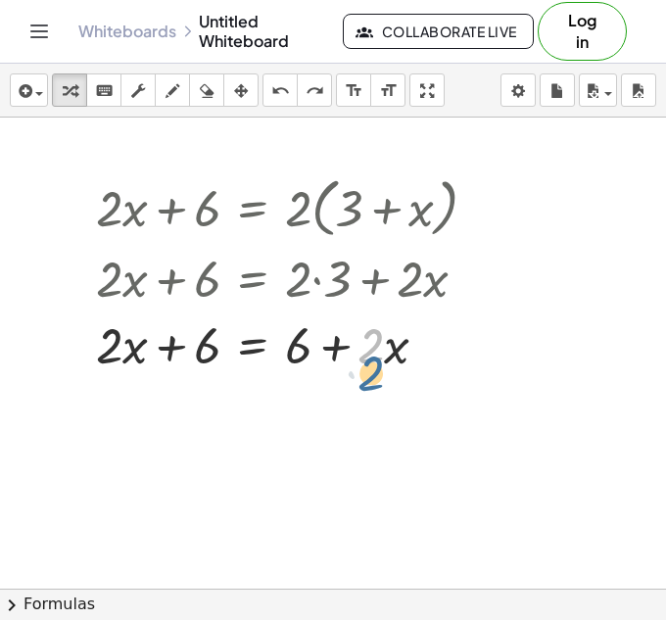
drag, startPoint x: 380, startPoint y: 344, endPoint x: 380, endPoint y: 373, distance: 29.4
click at [380, 373] on div at bounding box center [294, 343] width 416 height 67
drag, startPoint x: 390, startPoint y: 348, endPoint x: 375, endPoint y: 382, distance: 37.3
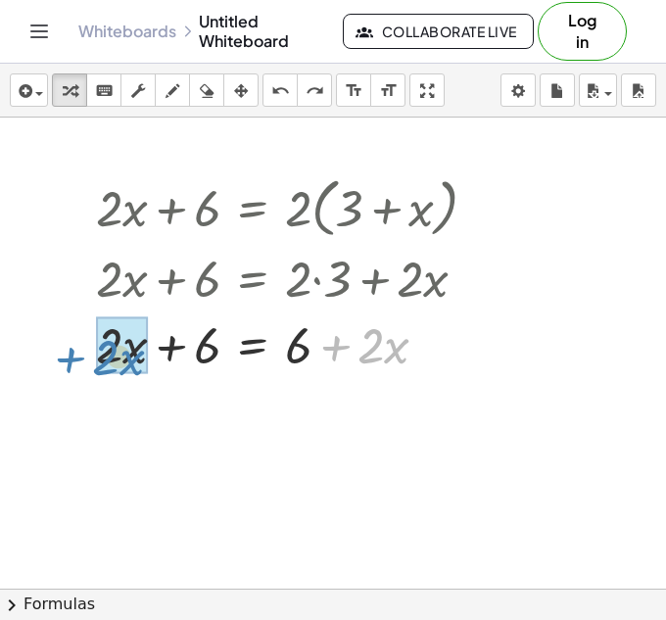
drag, startPoint x: 339, startPoint y: 343, endPoint x: 72, endPoint y: 354, distance: 266.6
click at [72, 354] on div "+ · 2 · x + 6 = · 2 · ( + 3 + x ) + · 2 · x + 6 = + · 2 · 3 + · 2 · x + · 2 · x…" at bounding box center [287, 273] width 441 height 217
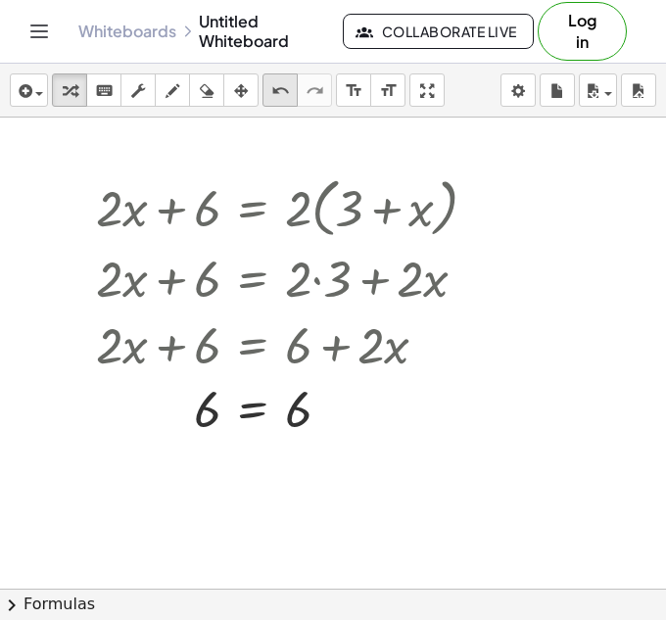
click at [286, 91] on icon "undo" at bounding box center [280, 91] width 19 height 24
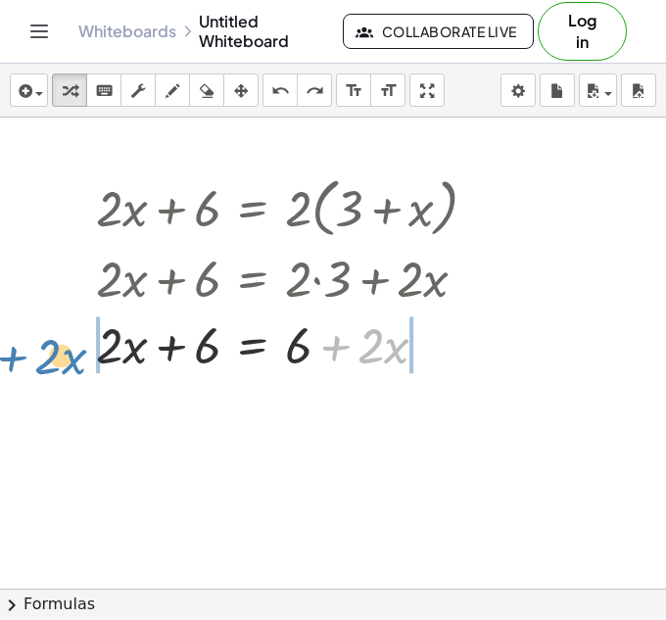
drag, startPoint x: 341, startPoint y: 351, endPoint x: 18, endPoint y: 361, distance: 323.3
click at [18, 361] on div "+ · 2 · x + 6 = · 2 · ( + 3 + x ) + · 2 · x + 6 = + · 2 · 3 + · 2 · x + · 2 · x…" at bounding box center [333, 589] width 666 height 942
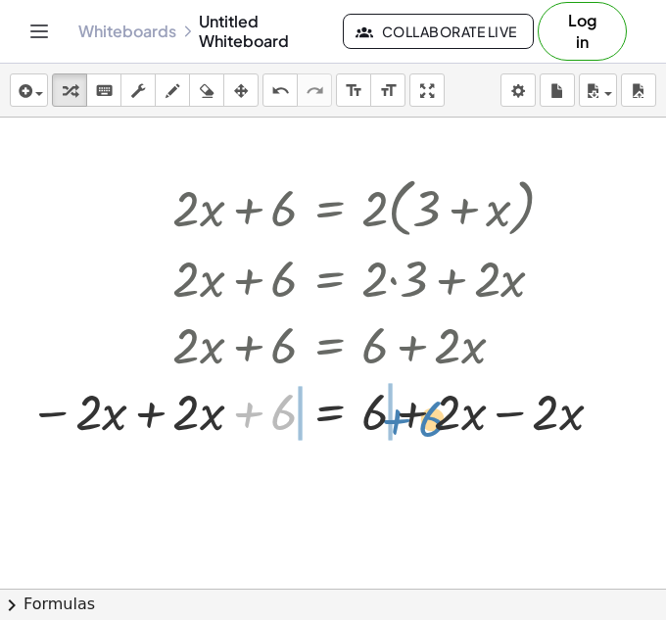
drag, startPoint x: 247, startPoint y: 416, endPoint x: 395, endPoint y: 423, distance: 148.0
click at [395, 423] on div at bounding box center [320, 410] width 600 height 67
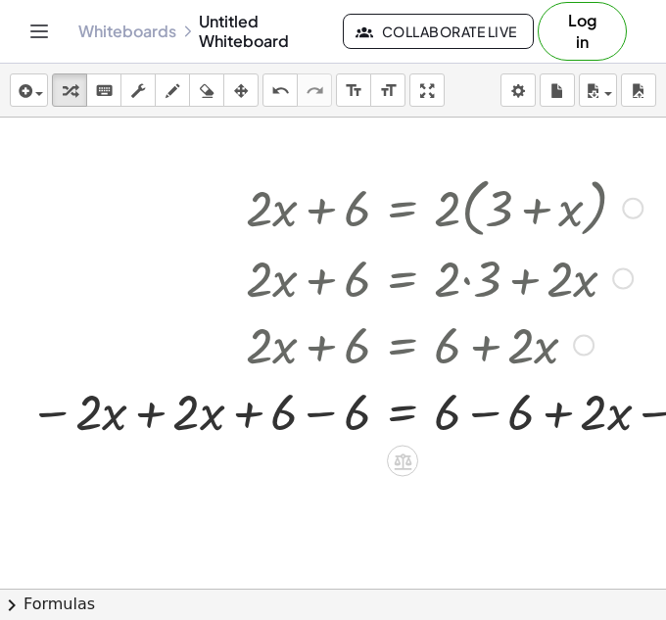
scroll to position [0, 110]
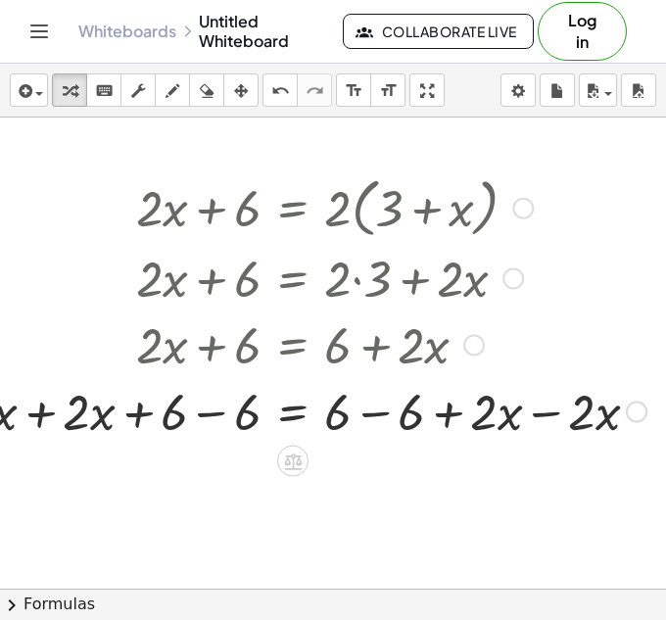
click at [545, 412] on div at bounding box center [283, 410] width 746 height 67
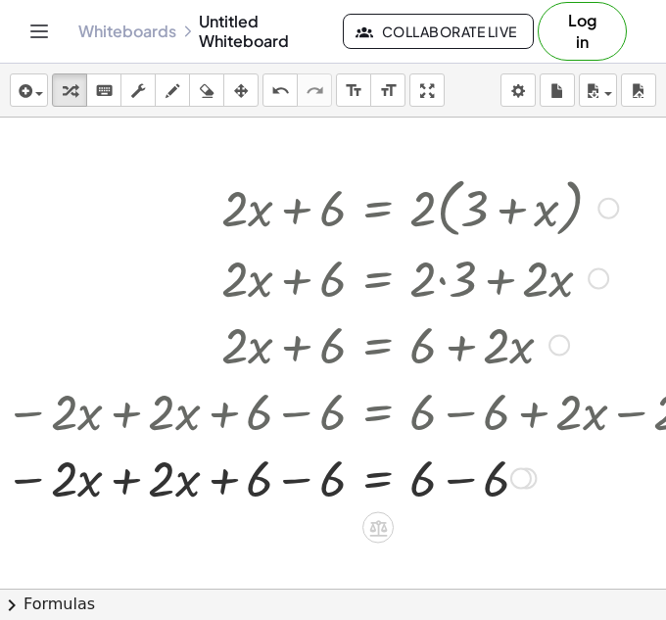
scroll to position [0, 9]
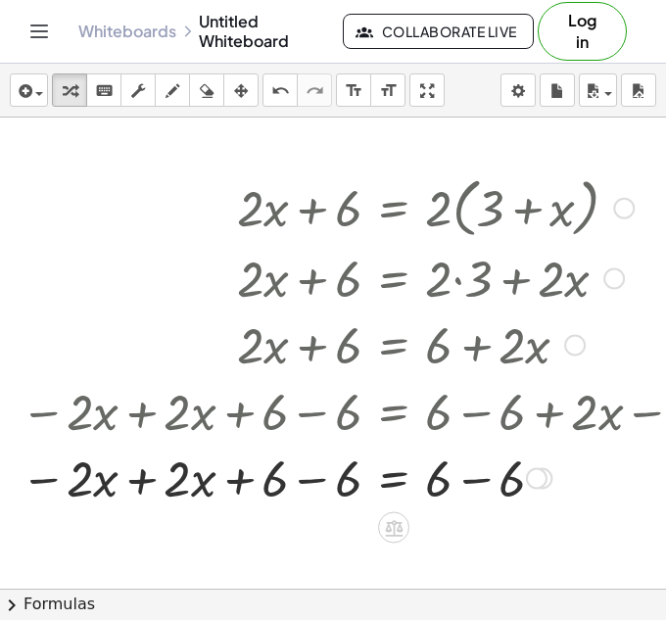
click at [311, 486] on div at bounding box center [384, 477] width 746 height 67
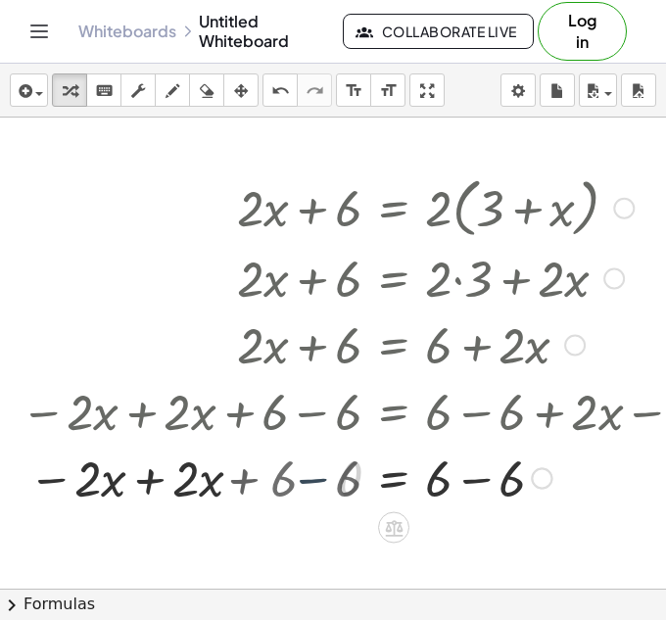
click at [311, 486] on div at bounding box center [384, 477] width 746 height 67
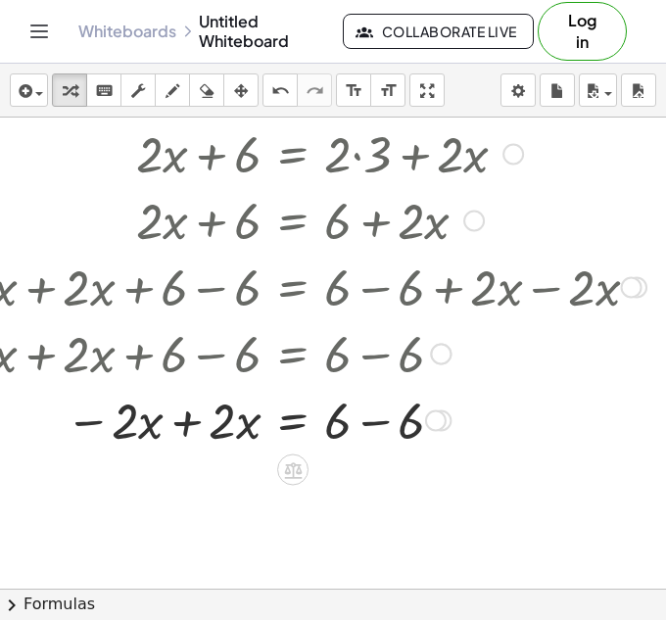
scroll to position [136, 110]
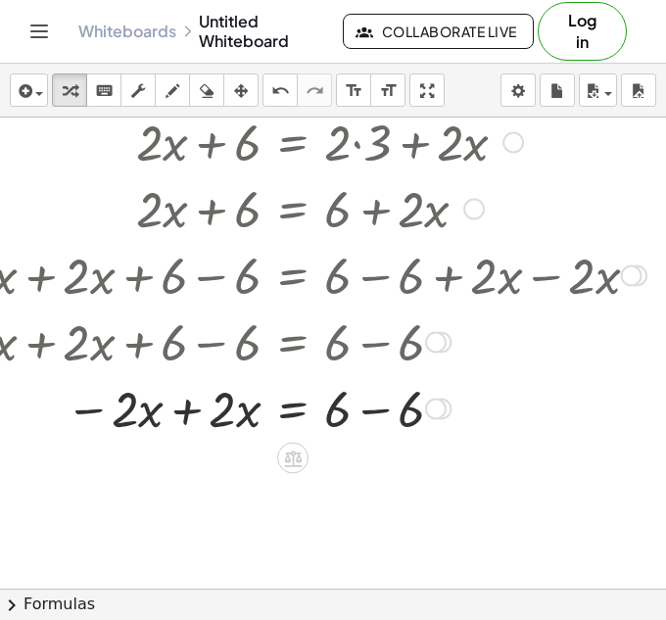
click at [390, 410] on div at bounding box center [283, 407] width 746 height 67
click at [193, 410] on div at bounding box center [283, 407] width 746 height 67
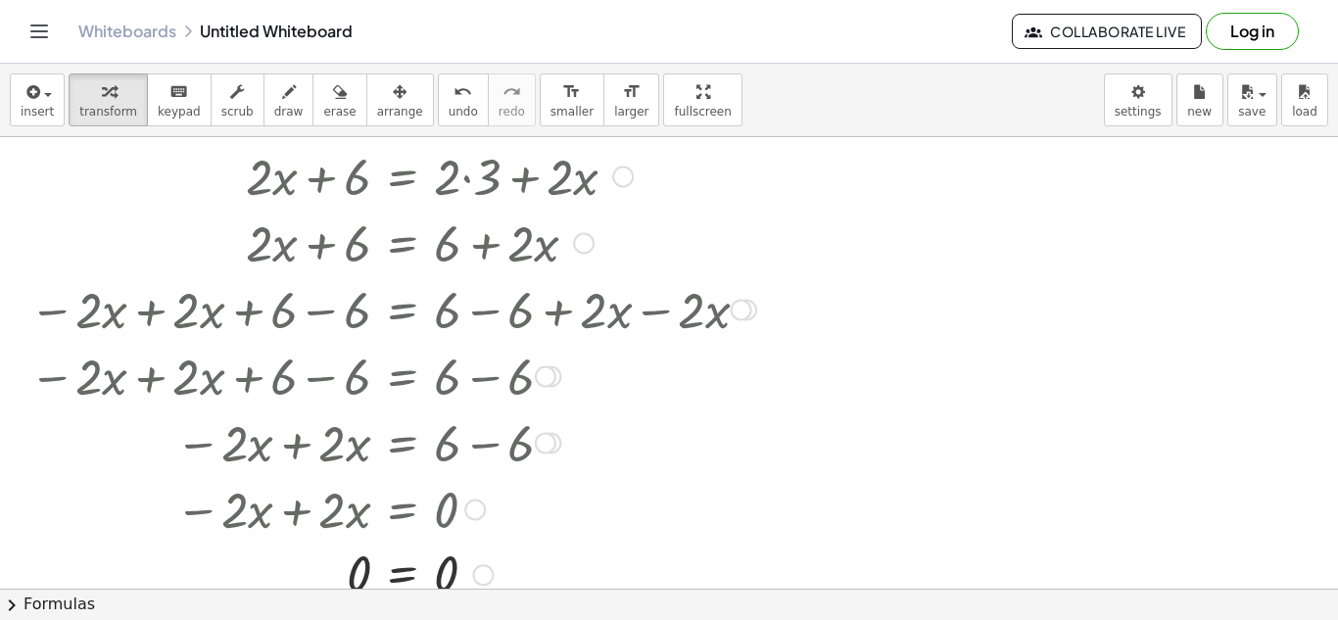
scroll to position [133, 0]
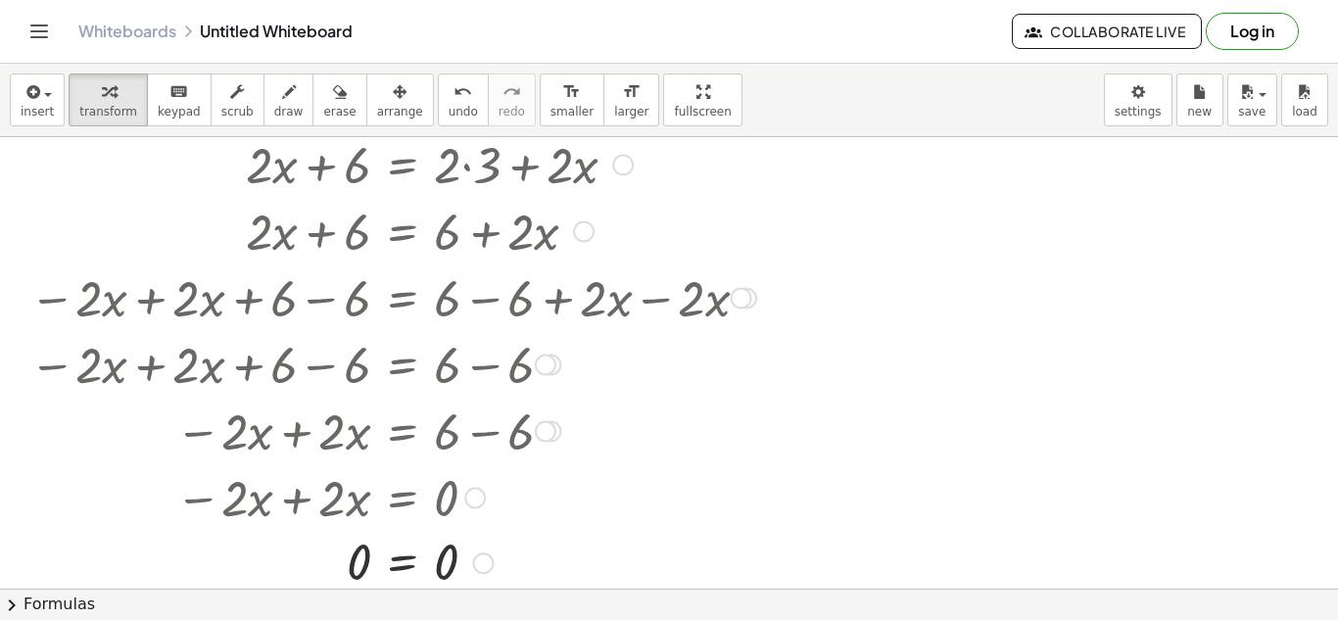
click at [194, 300] on div at bounding box center [393, 296] width 746 height 67
click at [732, 295] on div at bounding box center [741, 299] width 22 height 22
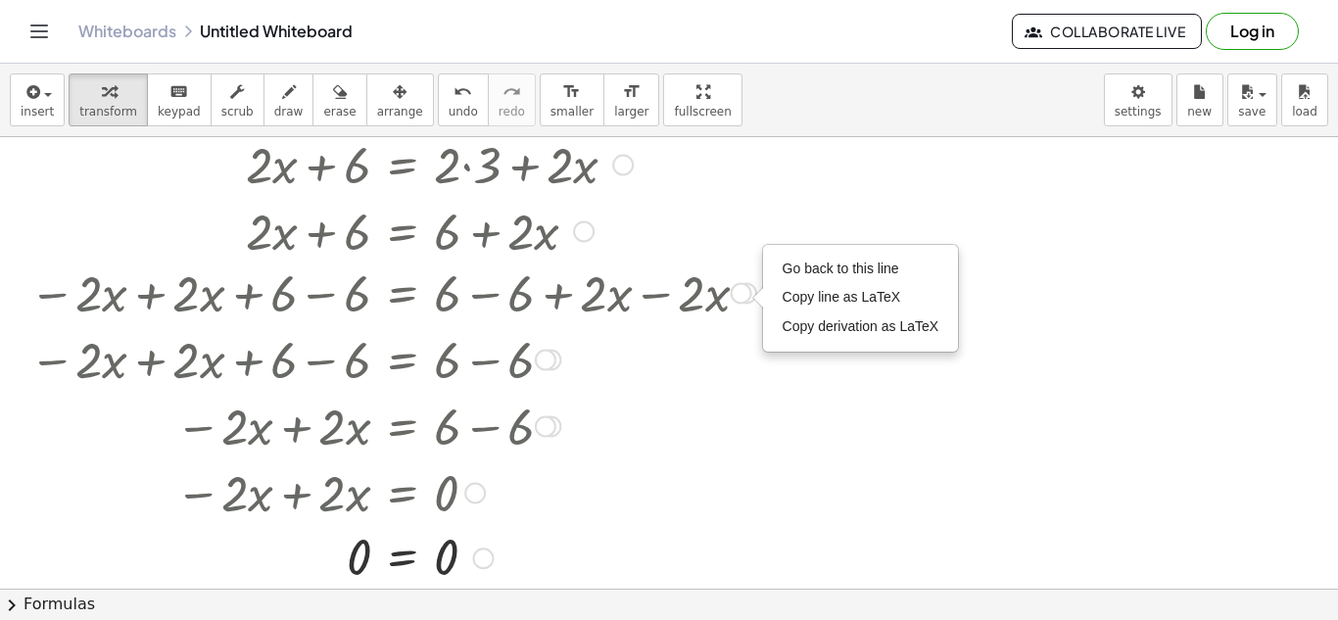
drag, startPoint x: 736, startPoint y: 295, endPoint x: 734, endPoint y: 372, distance: 77.4
click at [402, 95] on div "+ · 2 · x + 6 = · 2 · ( + 3 + x ) + · 2 · x + 6 = + · 2 · 3 + · 2 · x + · 2 · x…" at bounding box center [402, 95] width 0 height 0
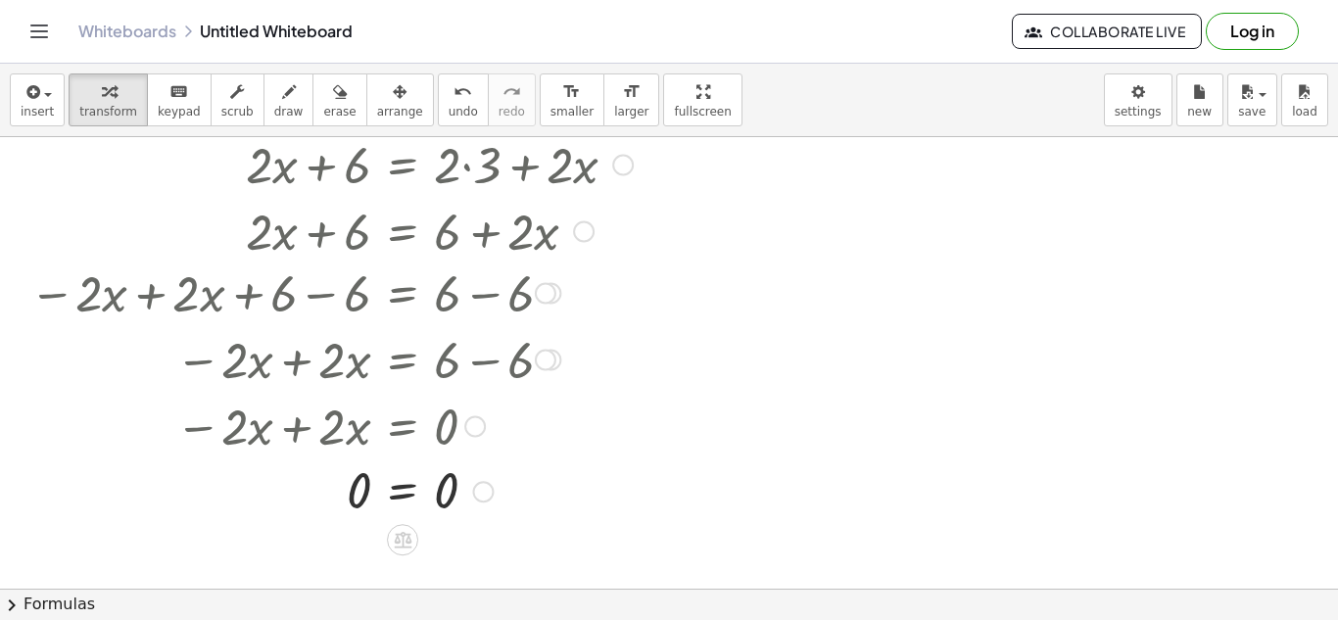
drag, startPoint x: 543, startPoint y: 358, endPoint x: 544, endPoint y: 278, distance: 80.3
click at [402, 294] on div "− · 2 · x + · 2 · x + 6 − 6 = + 6 − 6" at bounding box center [402, 294] width 0 height 0
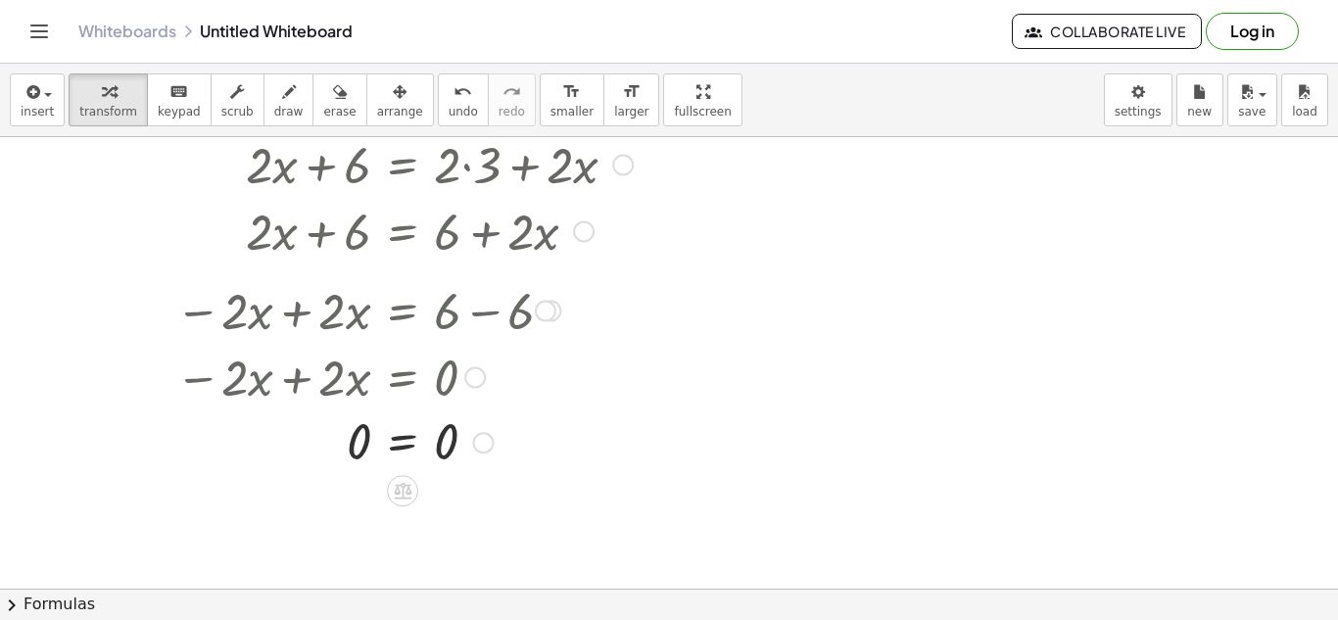
drag, startPoint x: 550, startPoint y: 355, endPoint x: 542, endPoint y: 296, distance: 60.2
click at [402, 311] on div "− · 2 · x + · 2 · x = + 6 − 6" at bounding box center [402, 311] width 0 height 0
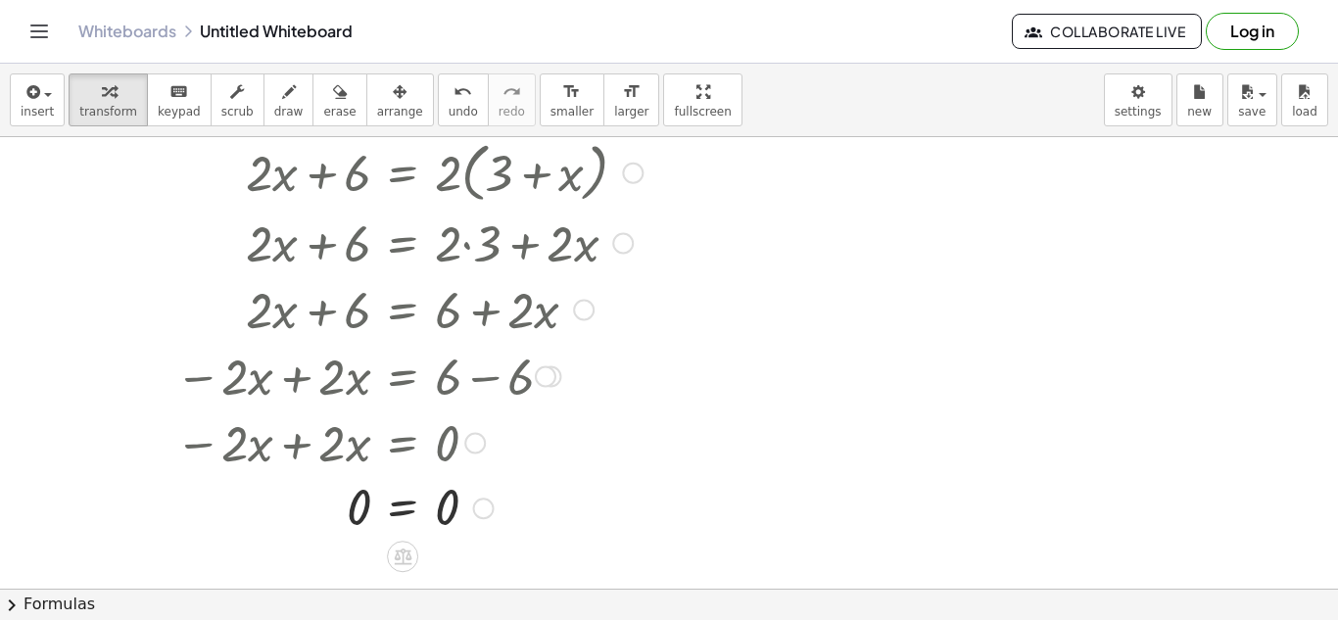
scroll to position [0, 0]
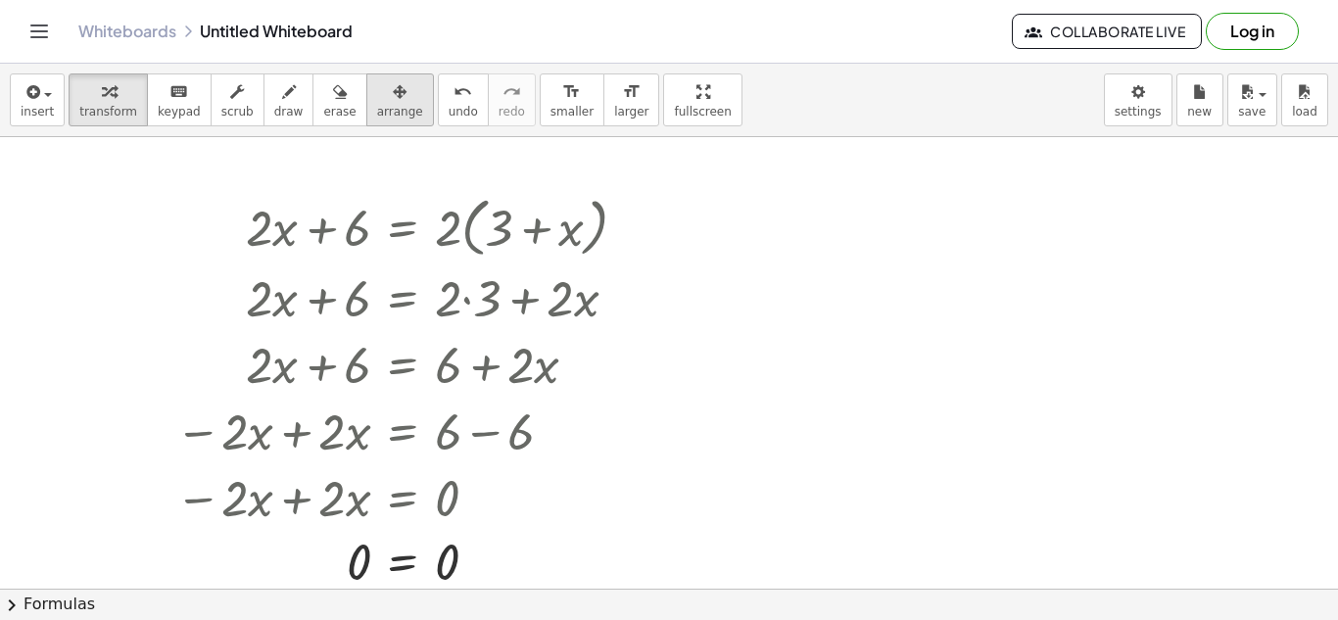
click at [389, 95] on div "button" at bounding box center [400, 91] width 46 height 24
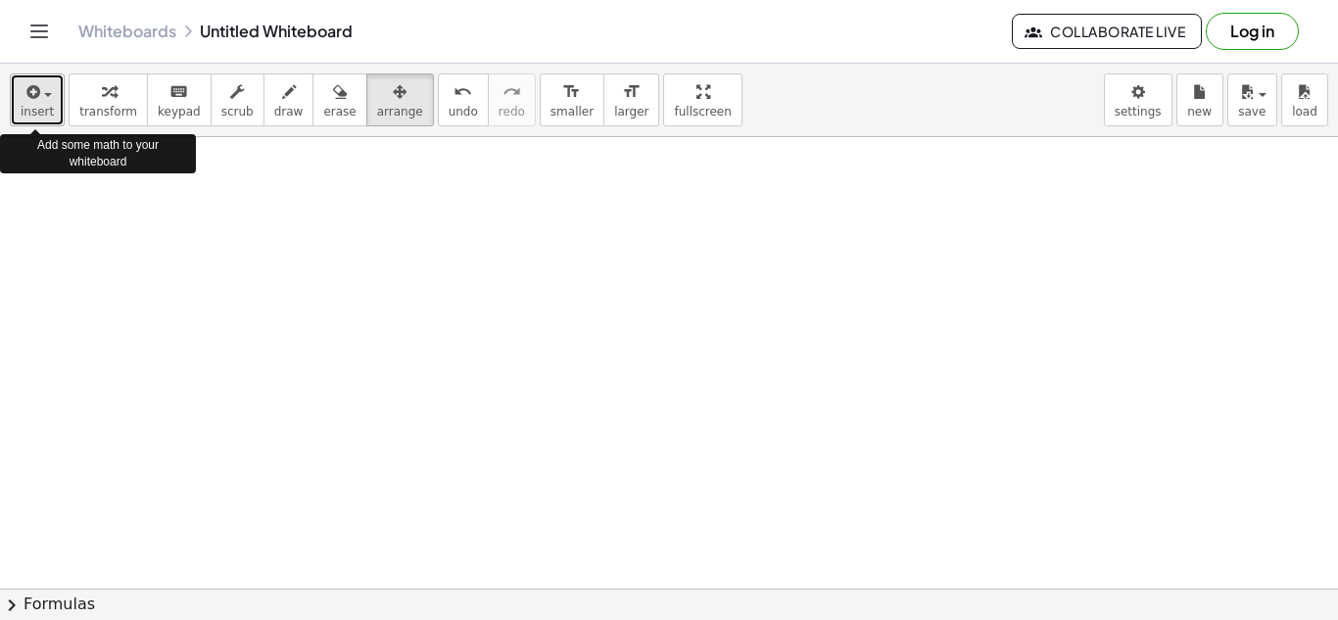
click at [41, 88] on span "button" at bounding box center [42, 94] width 4 height 14
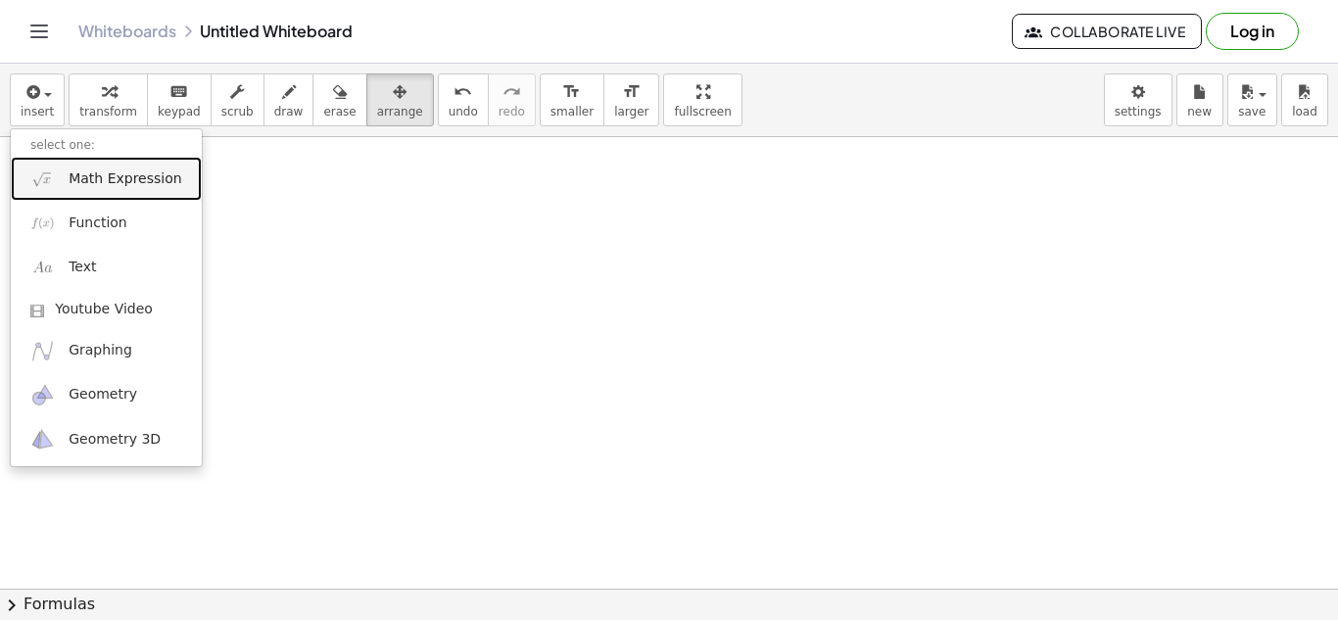
click at [70, 175] on span "Math Expression" at bounding box center [125, 179] width 113 height 20
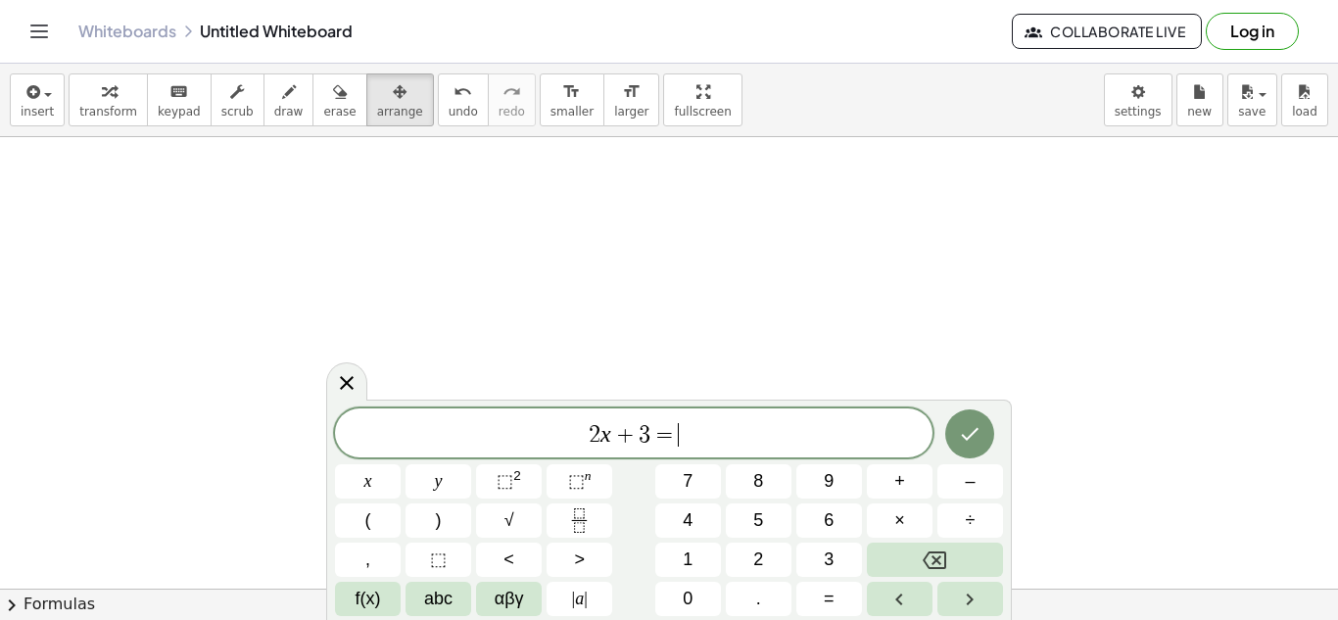
scroll to position [13, 0]
click at [695, 421] on span "=" at bounding box center [685, 433] width 28 height 24
click at [968, 414] on button "Done" at bounding box center [969, 431] width 49 height 49
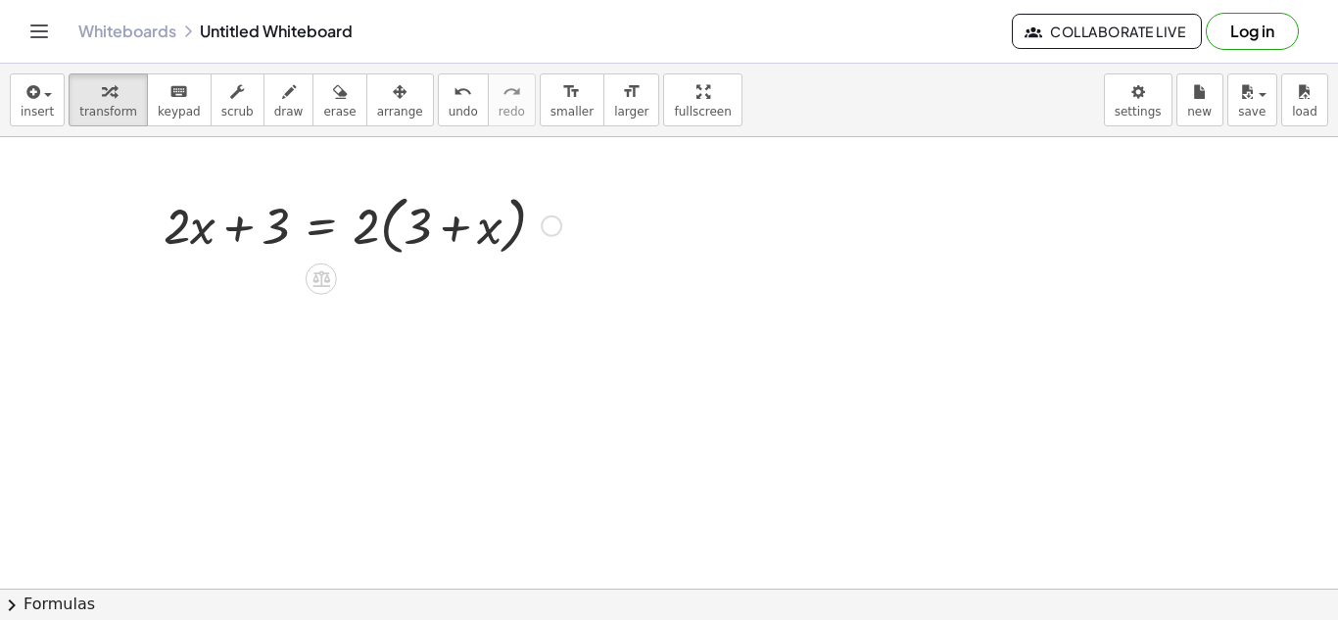
click at [382, 216] on div at bounding box center [362, 224] width 417 height 74
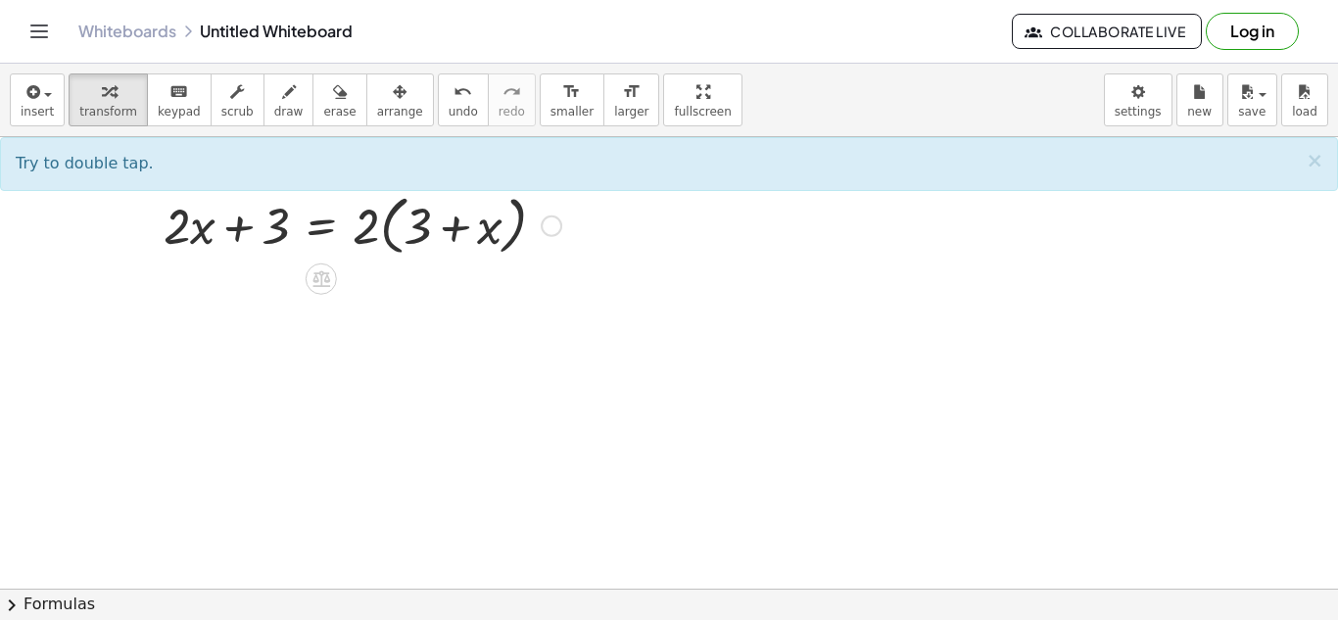
click at [372, 220] on div at bounding box center [362, 224] width 417 height 74
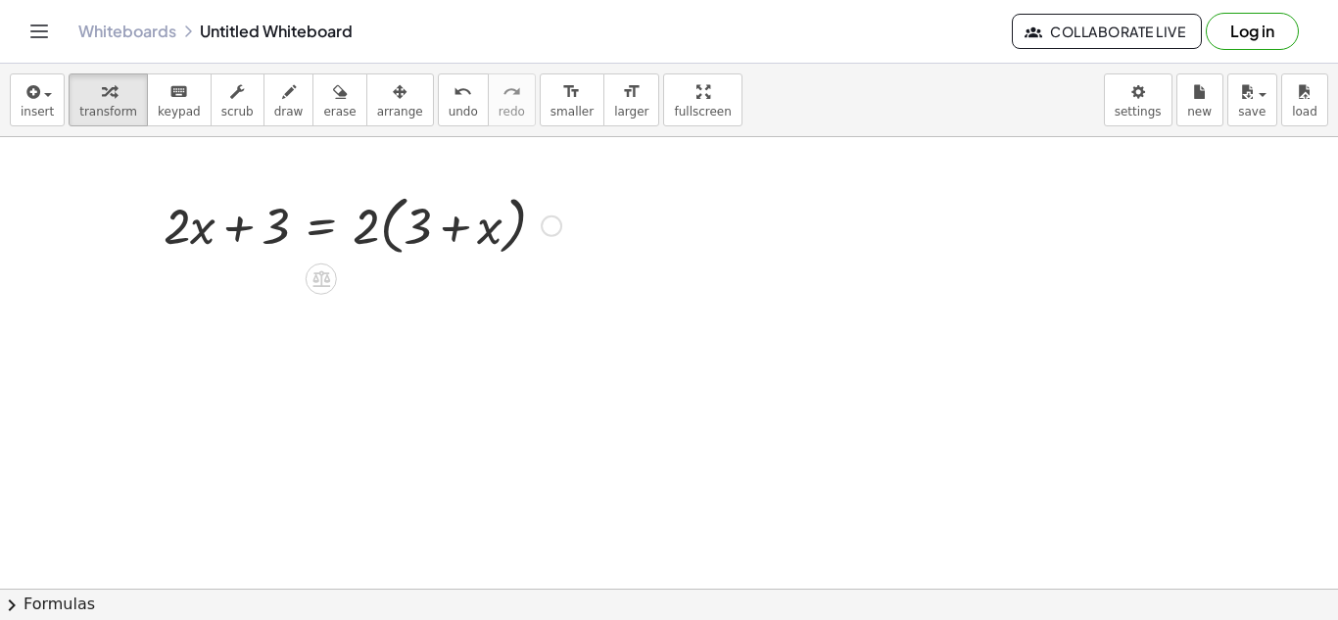
click at [372, 220] on div at bounding box center [362, 224] width 417 height 74
click at [371, 222] on div at bounding box center [362, 224] width 417 height 74
click at [388, 227] on div at bounding box center [362, 224] width 417 height 74
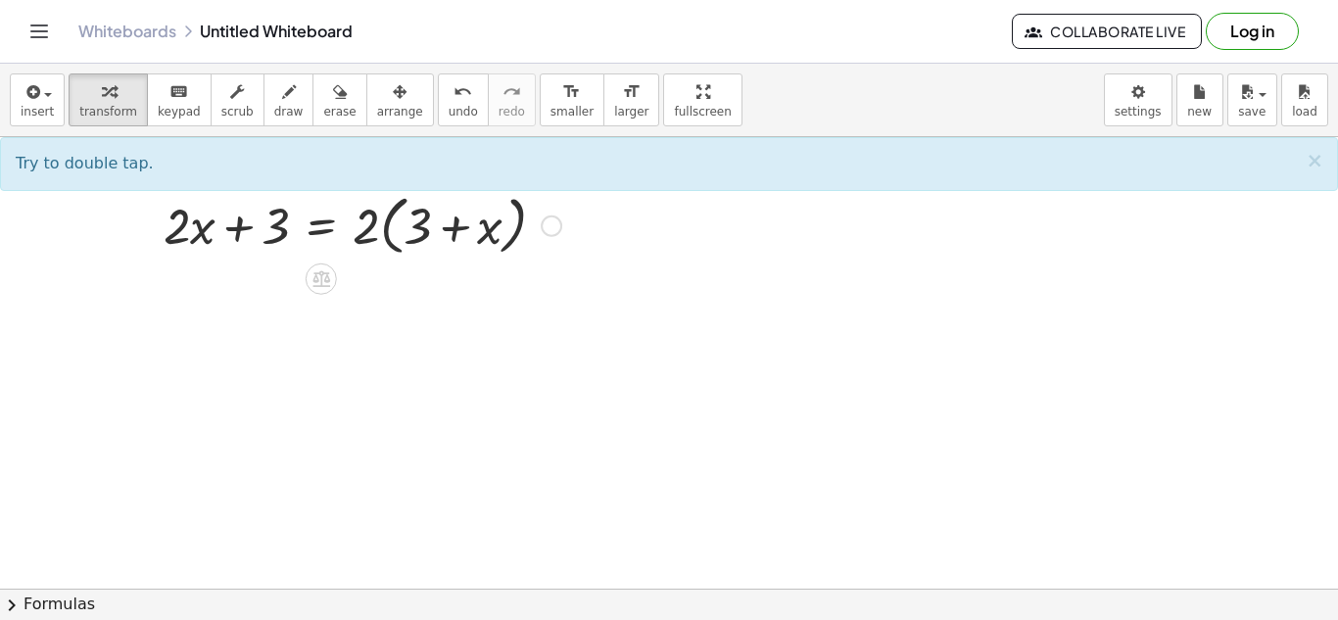
click at [361, 225] on div at bounding box center [362, 224] width 417 height 74
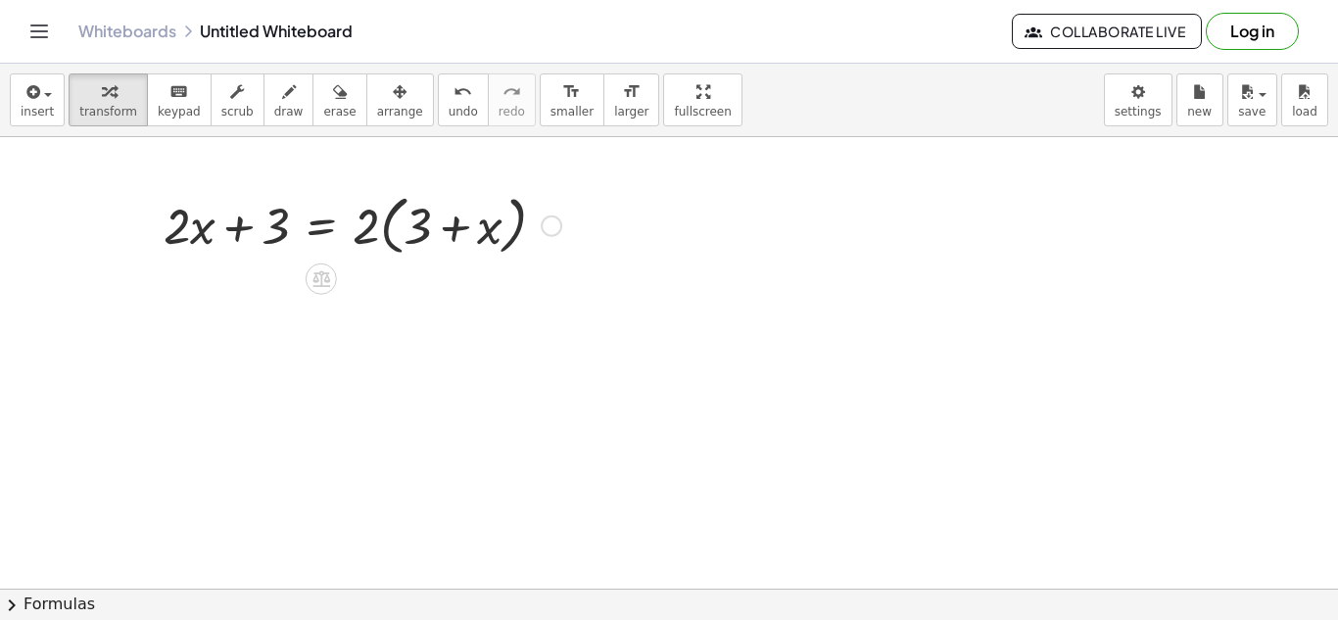
click at [361, 225] on div at bounding box center [362, 224] width 417 height 74
click at [363, 238] on div at bounding box center [362, 224] width 417 height 74
click at [457, 231] on div at bounding box center [362, 224] width 417 height 74
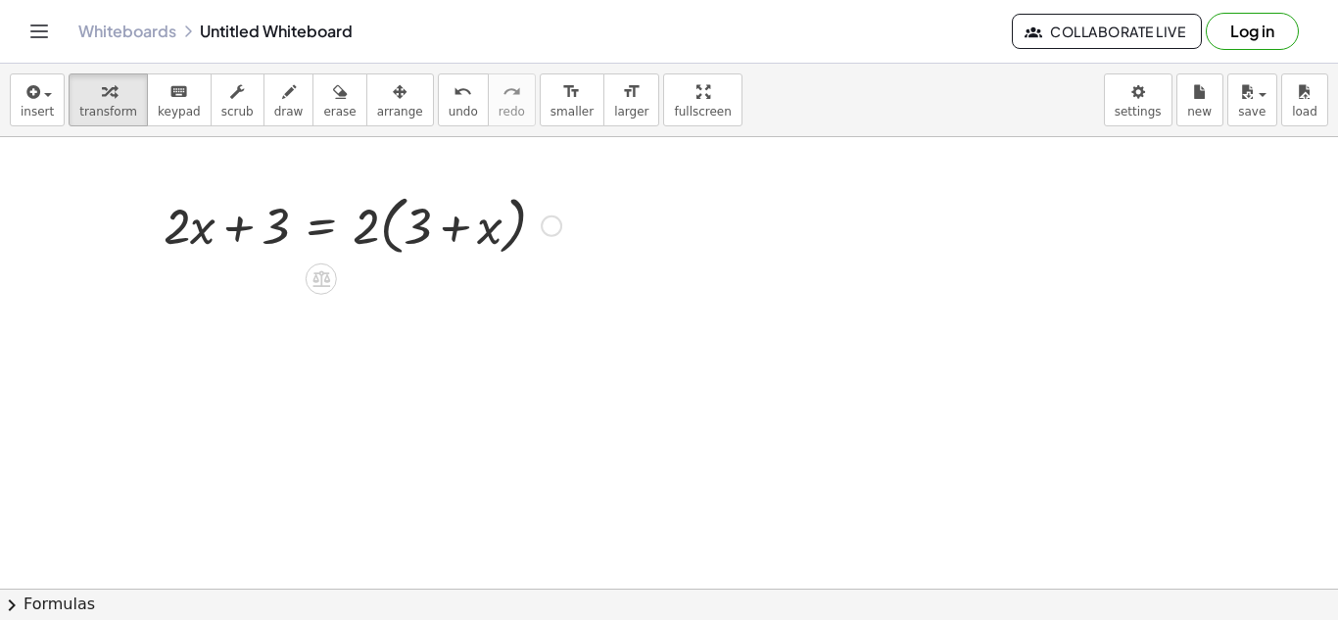
click at [457, 231] on div at bounding box center [362, 224] width 417 height 74
click at [509, 242] on div at bounding box center [362, 224] width 417 height 74
click at [378, 211] on div at bounding box center [362, 224] width 417 height 74
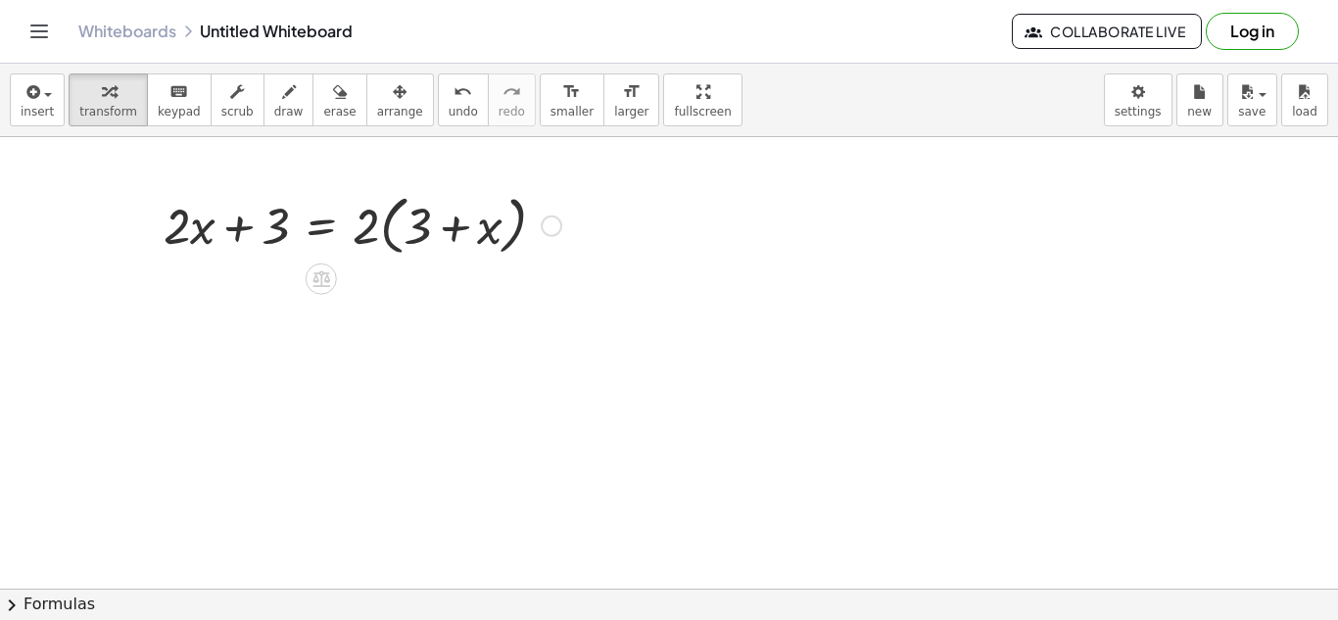
click at [378, 211] on div at bounding box center [362, 224] width 417 height 74
click at [383, 215] on div at bounding box center [362, 224] width 417 height 74
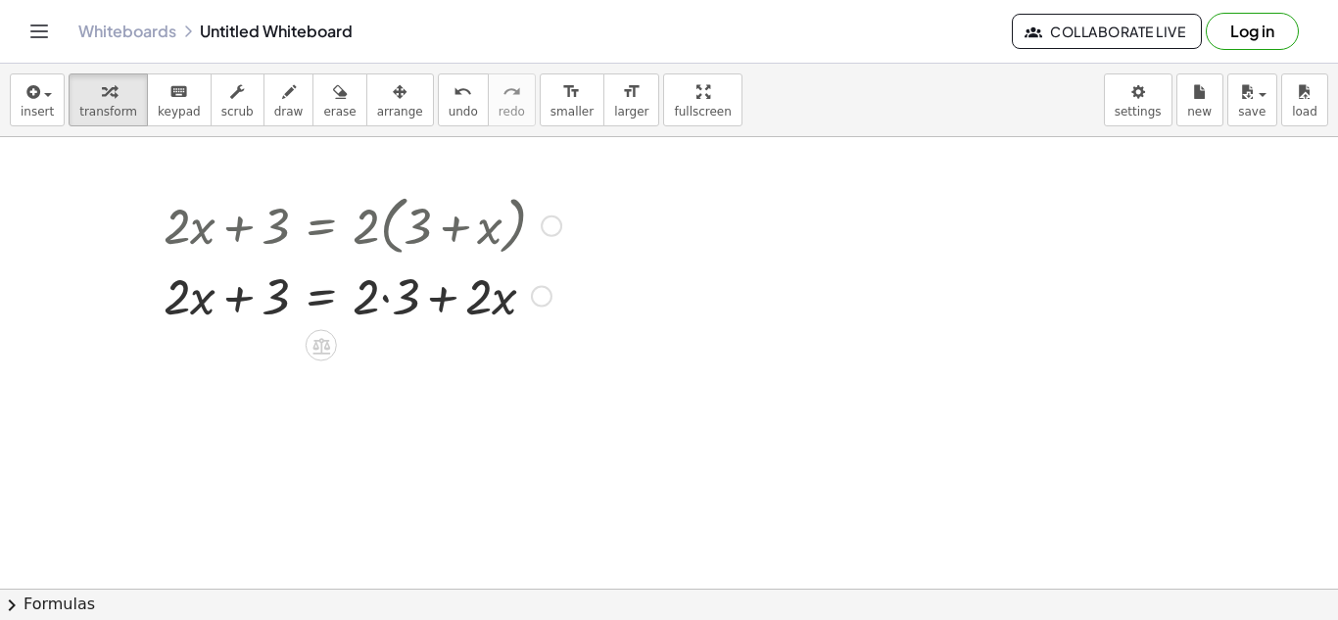
click at [385, 295] on div at bounding box center [362, 294] width 417 height 67
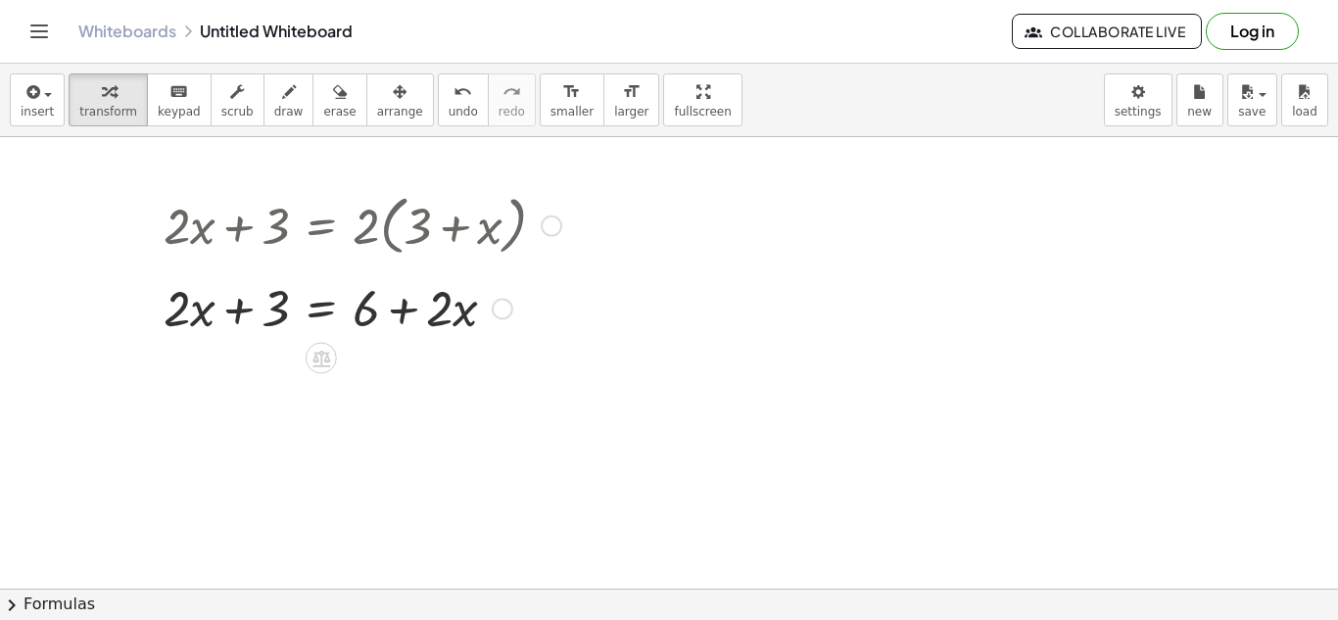
drag, startPoint x: 503, startPoint y: 361, endPoint x: 516, endPoint y: 299, distance: 63.9
click at [321, 308] on div "+ · 2 · x + 3 = x + + · 2 · 6" at bounding box center [321, 308] width 0 height 0
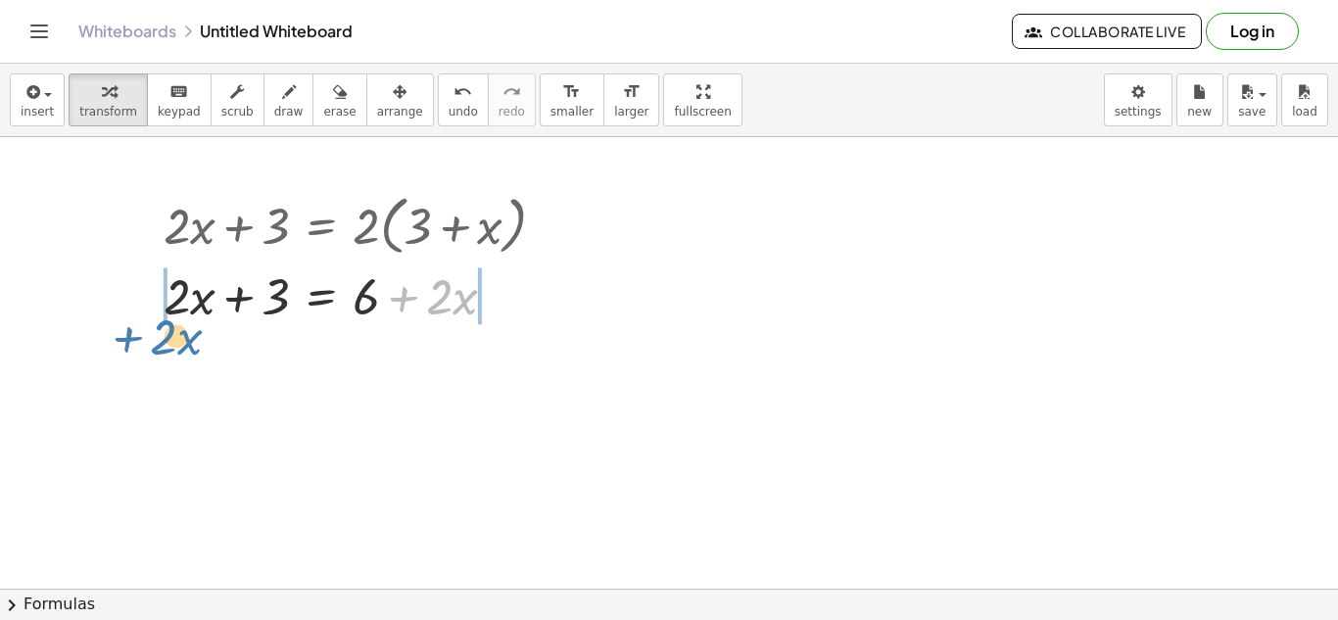
drag, startPoint x: 406, startPoint y: 298, endPoint x: 129, endPoint y: 337, distance: 279.9
click at [129, 337] on div "+ · 2 · x + 3 = · 2 · ( + 3 + x ) + · 2 · x + 3 = + · 2 · 3 + · 2 · x + · 2 · x…" at bounding box center [669, 588] width 1338 height 903
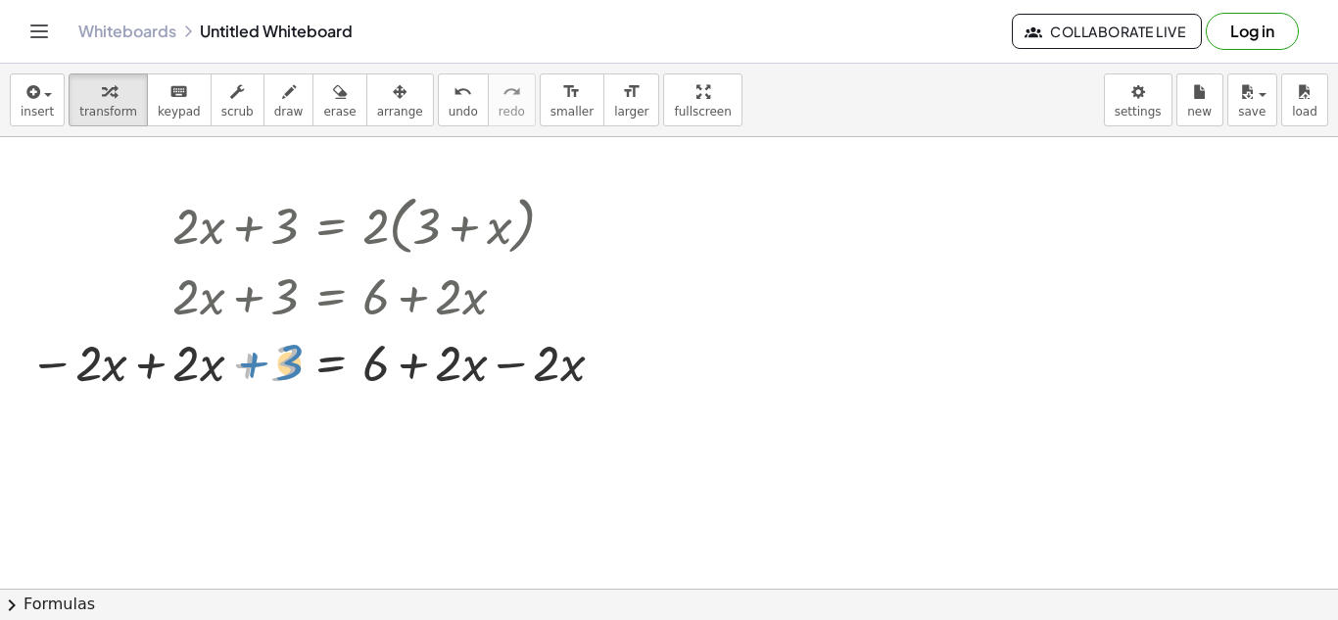
click at [249, 368] on div at bounding box center [320, 361] width 601 height 67
click at [504, 363] on div at bounding box center [320, 361] width 601 height 67
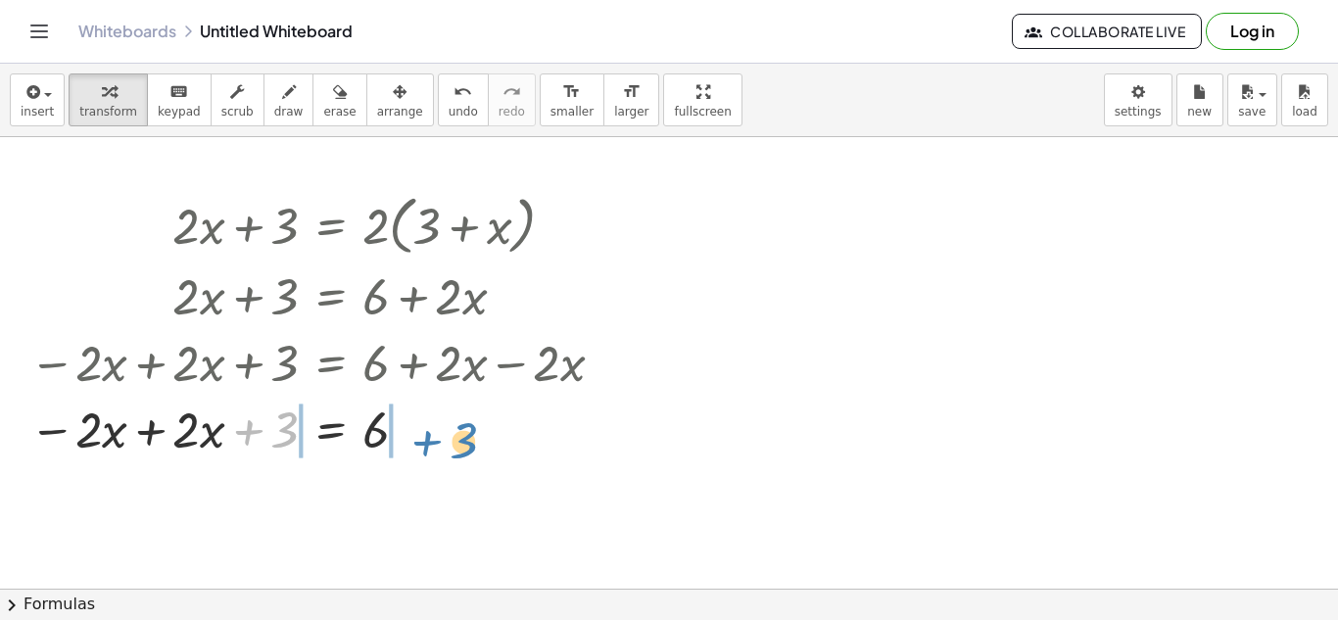
drag, startPoint x: 249, startPoint y: 432, endPoint x: 421, endPoint y: 442, distance: 172.6
click at [421, 442] on div at bounding box center [320, 428] width 601 height 67
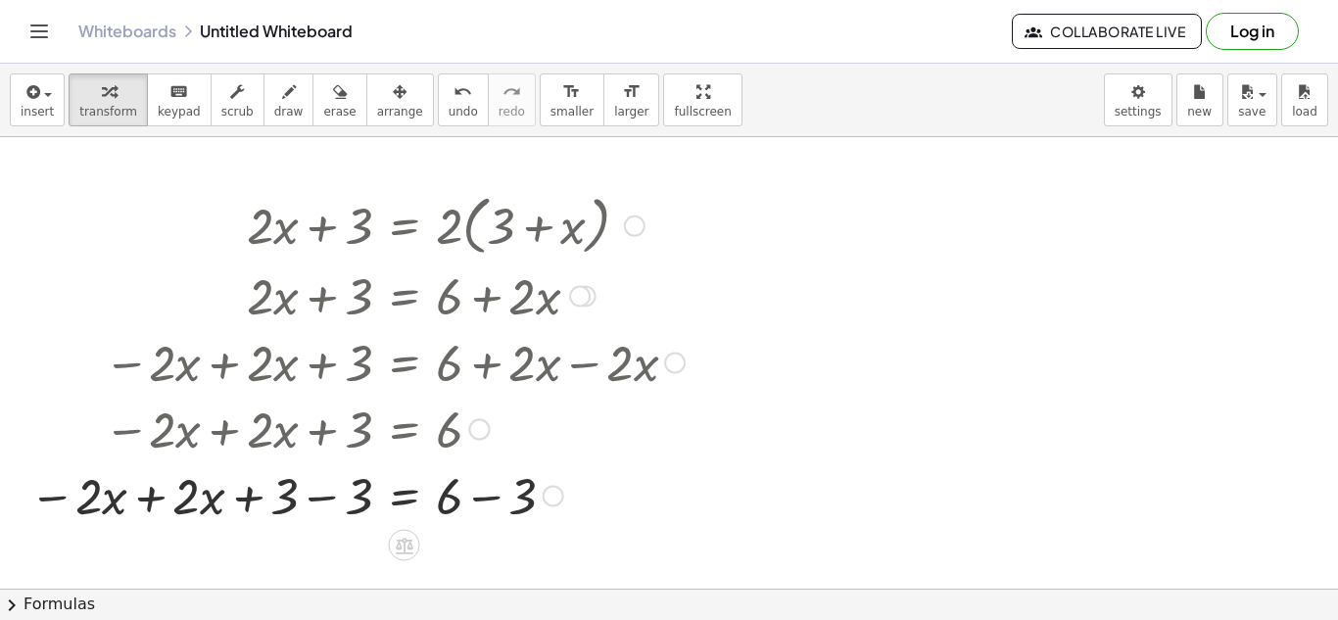
click at [323, 486] on div at bounding box center [357, 494] width 675 height 67
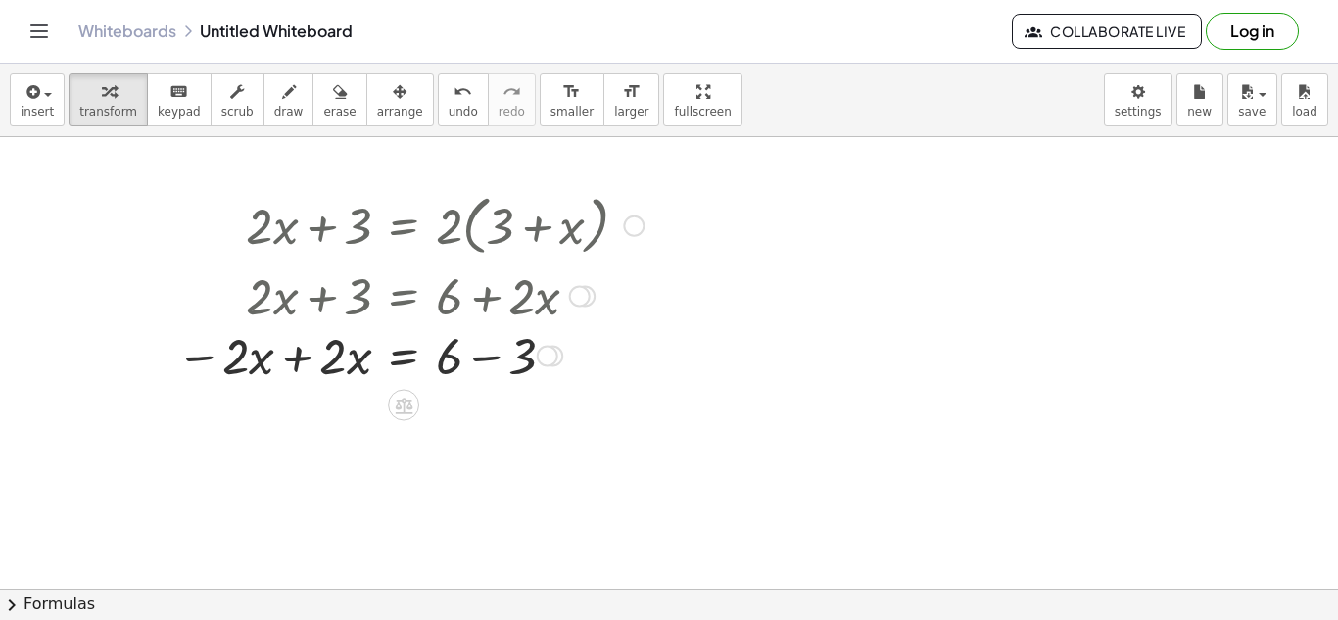
drag, startPoint x: 556, startPoint y: 494, endPoint x: 533, endPoint y: 345, distance: 151.6
click at [403, 356] on div "+ · 2 · x = 6 − · 2 · x + − 3" at bounding box center [403, 356] width 0 height 0
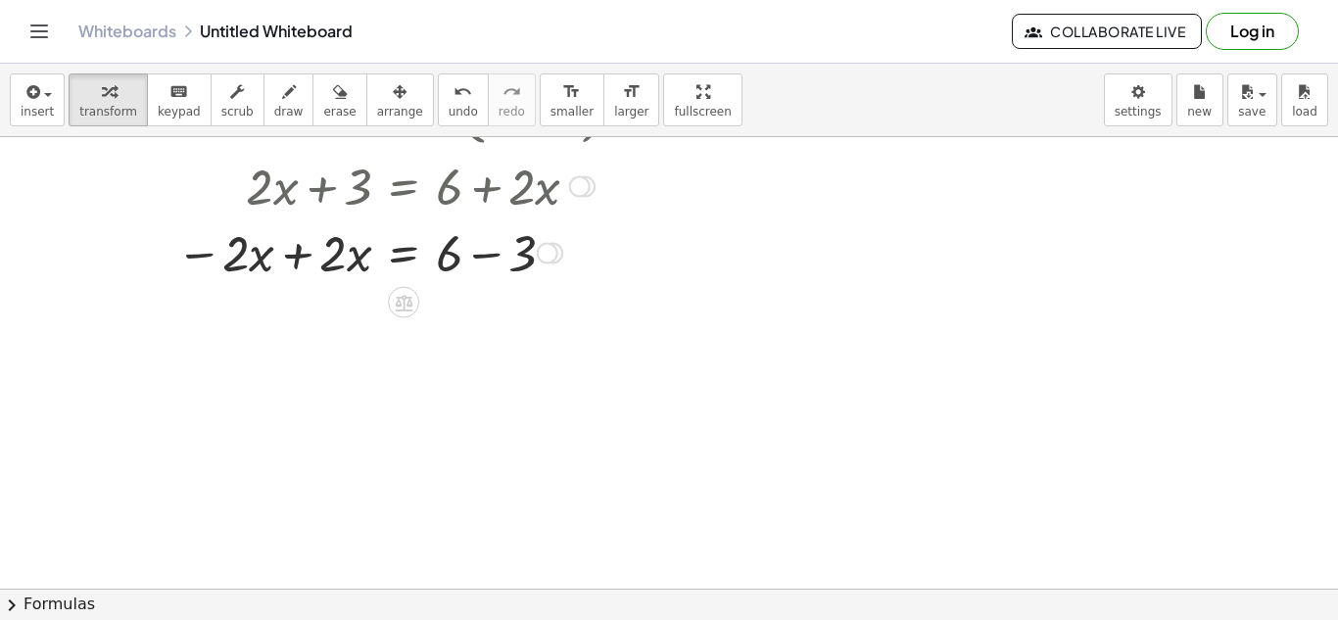
scroll to position [118, 0]
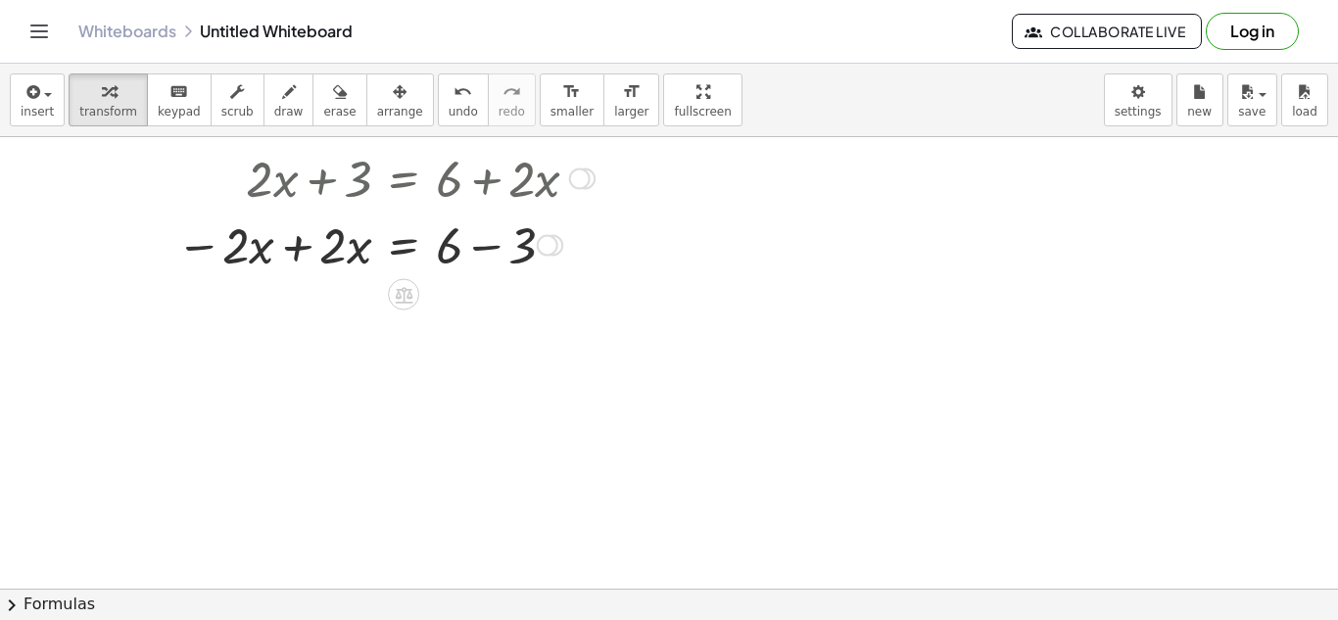
click at [293, 242] on div at bounding box center [409, 244] width 487 height 67
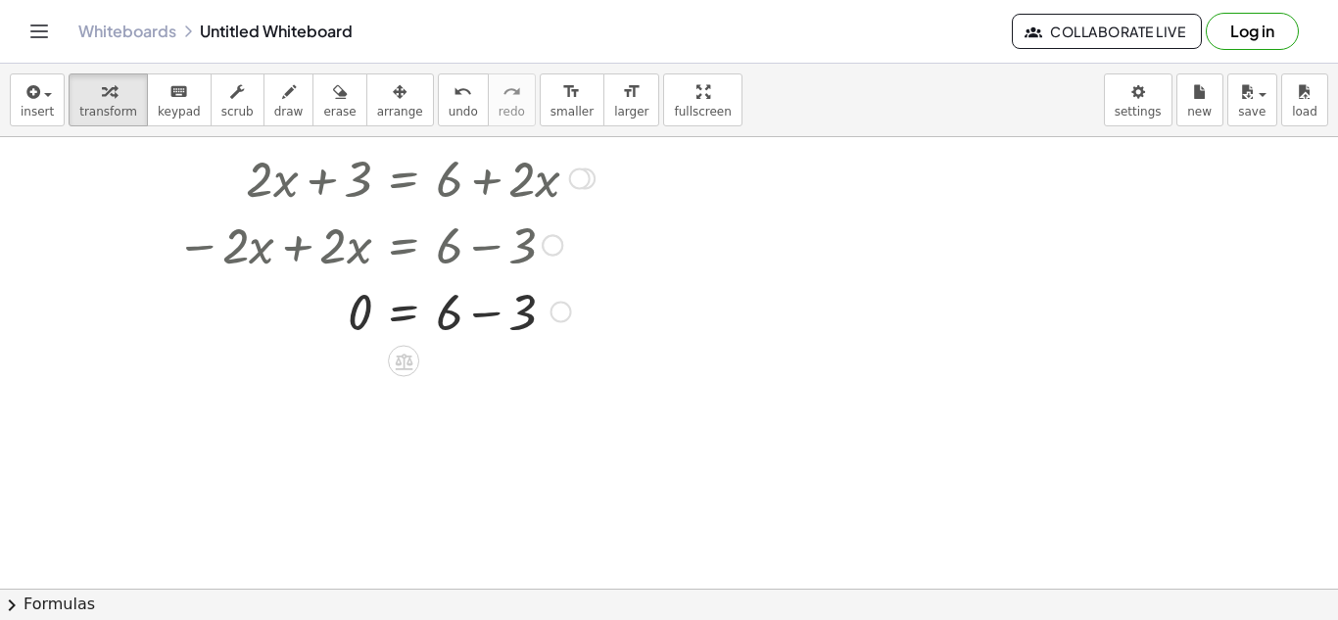
click at [476, 310] on div at bounding box center [409, 310] width 487 height 67
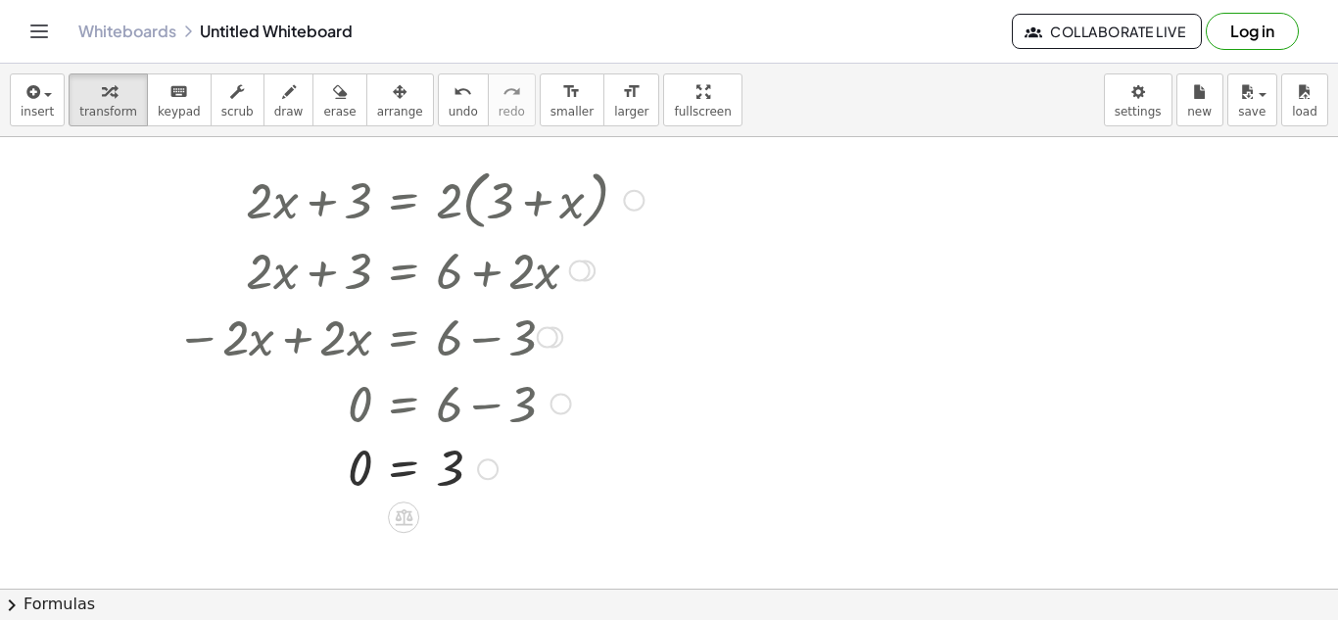
scroll to position [30, 0]
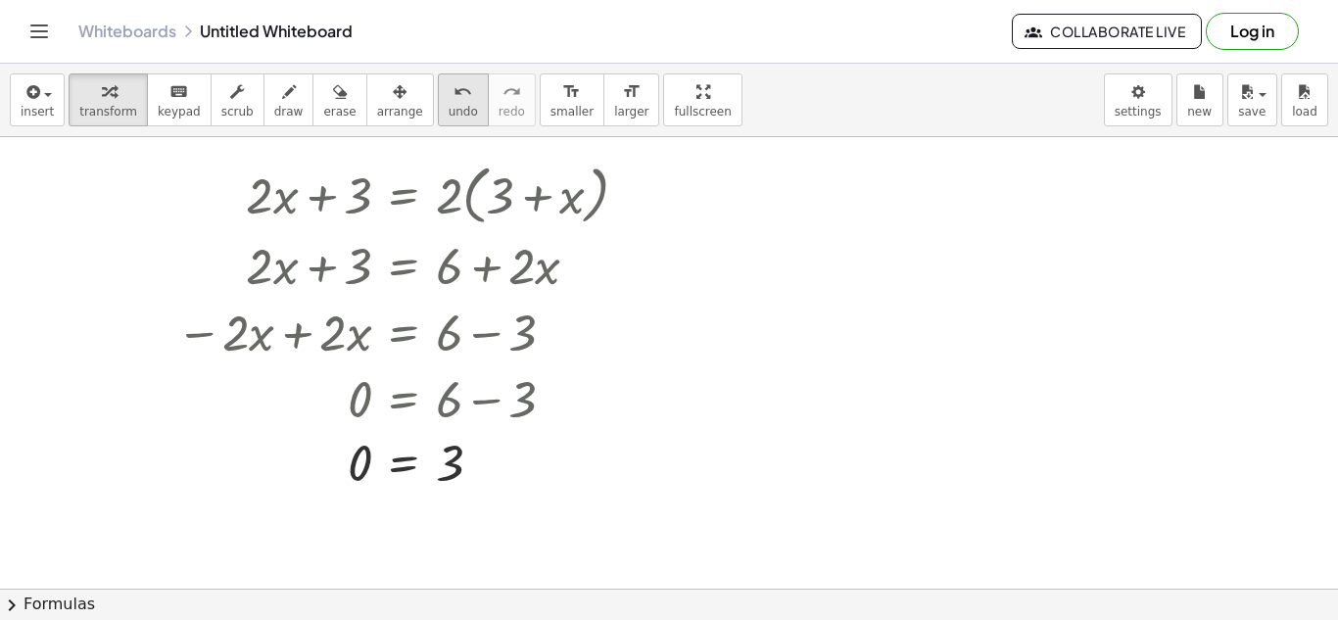
click at [453, 91] on icon "undo" at bounding box center [462, 92] width 19 height 24
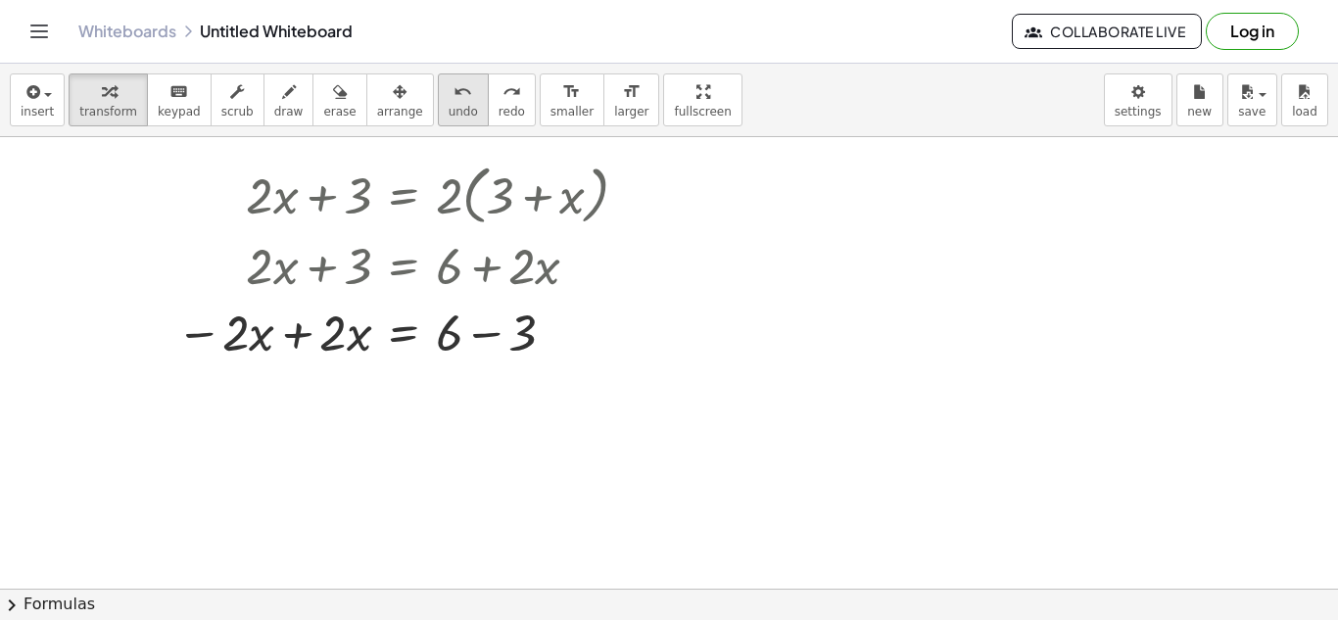
click at [438, 87] on button "undo undo" at bounding box center [463, 99] width 51 height 53
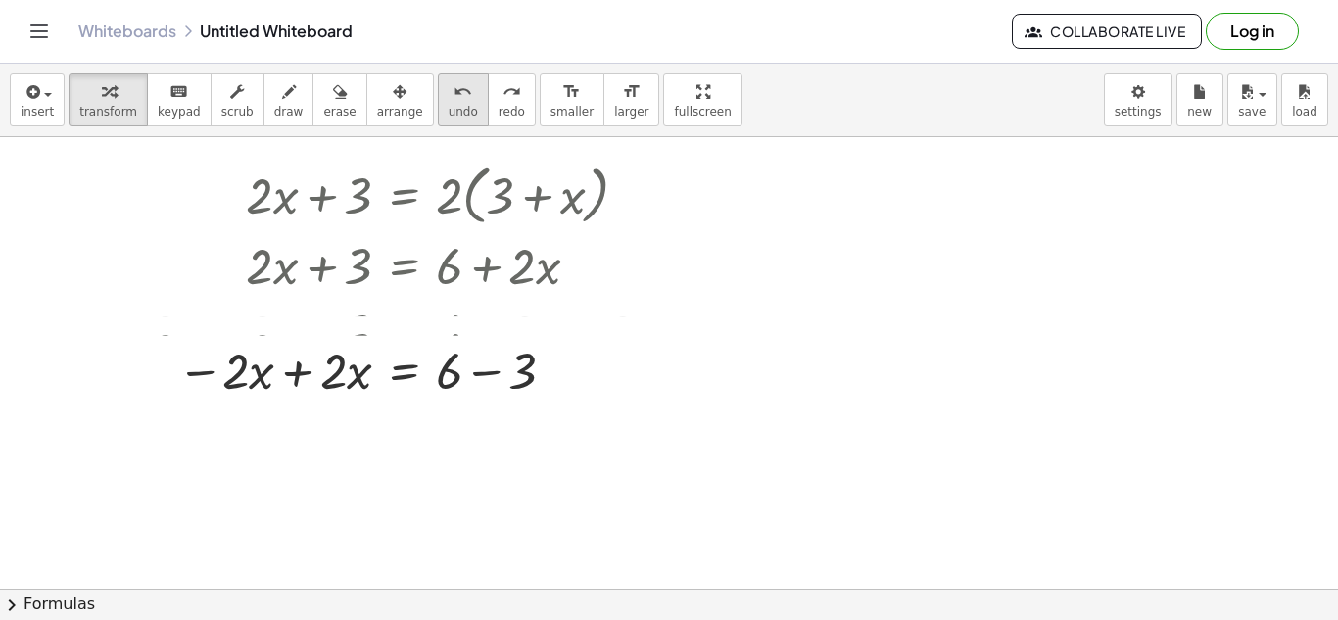
click at [438, 87] on button "undo undo" at bounding box center [463, 99] width 51 height 53
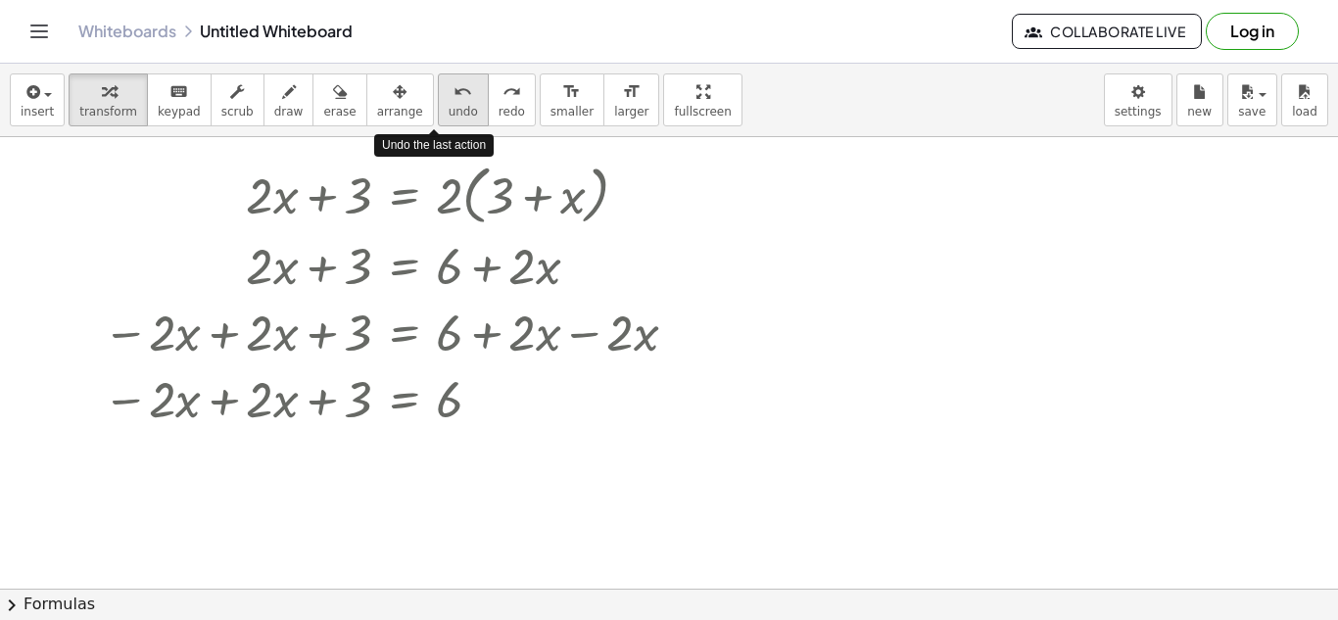
click at [438, 87] on button "undo undo" at bounding box center [463, 99] width 51 height 53
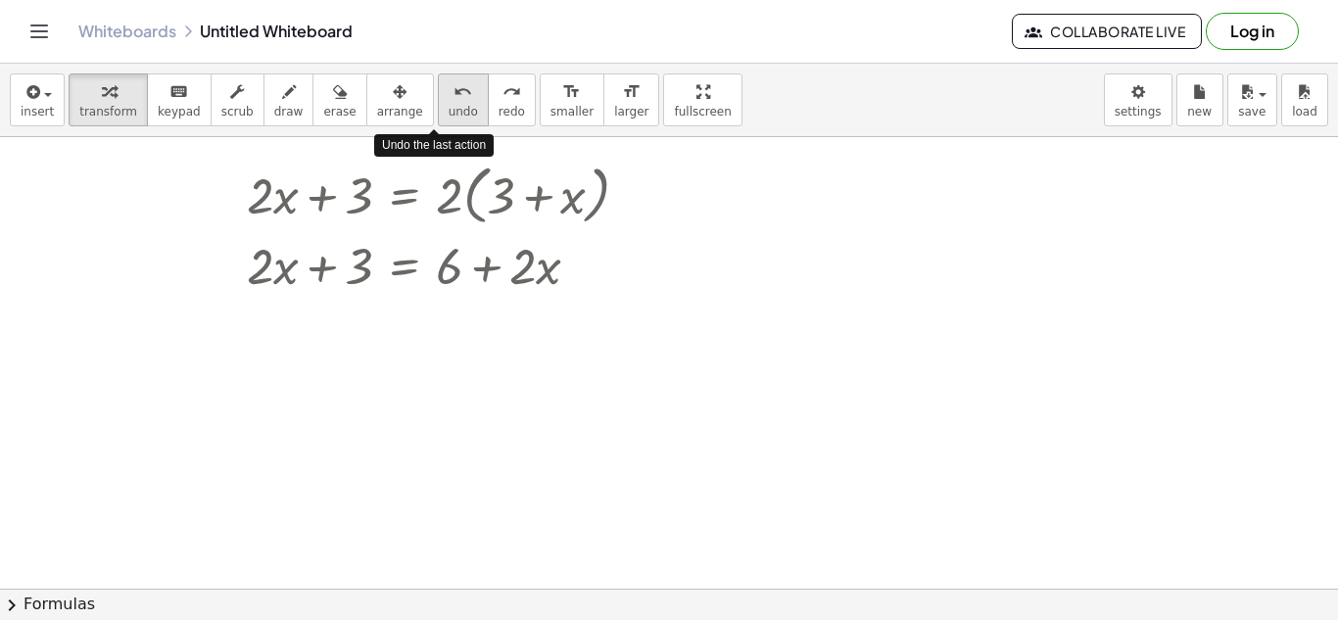
click at [438, 87] on button "undo undo" at bounding box center [463, 99] width 51 height 53
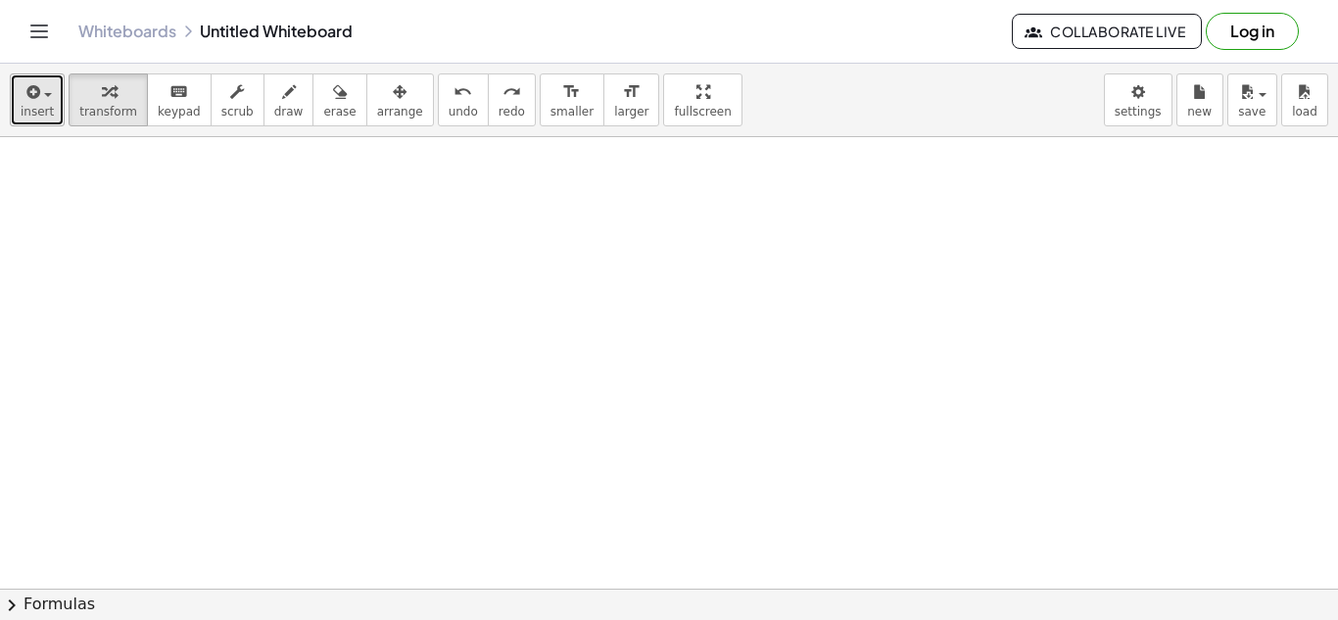
click at [44, 115] on span "insert" at bounding box center [37, 112] width 33 height 14
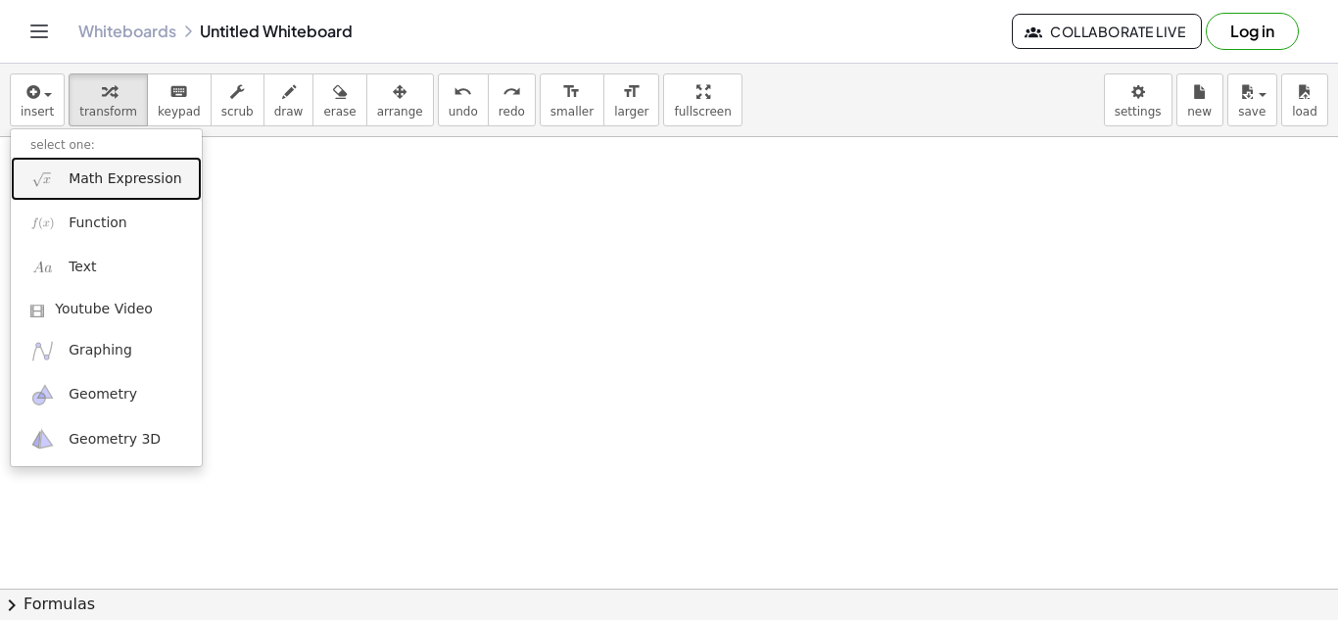
click at [132, 179] on span "Math Expression" at bounding box center [125, 179] width 113 height 20
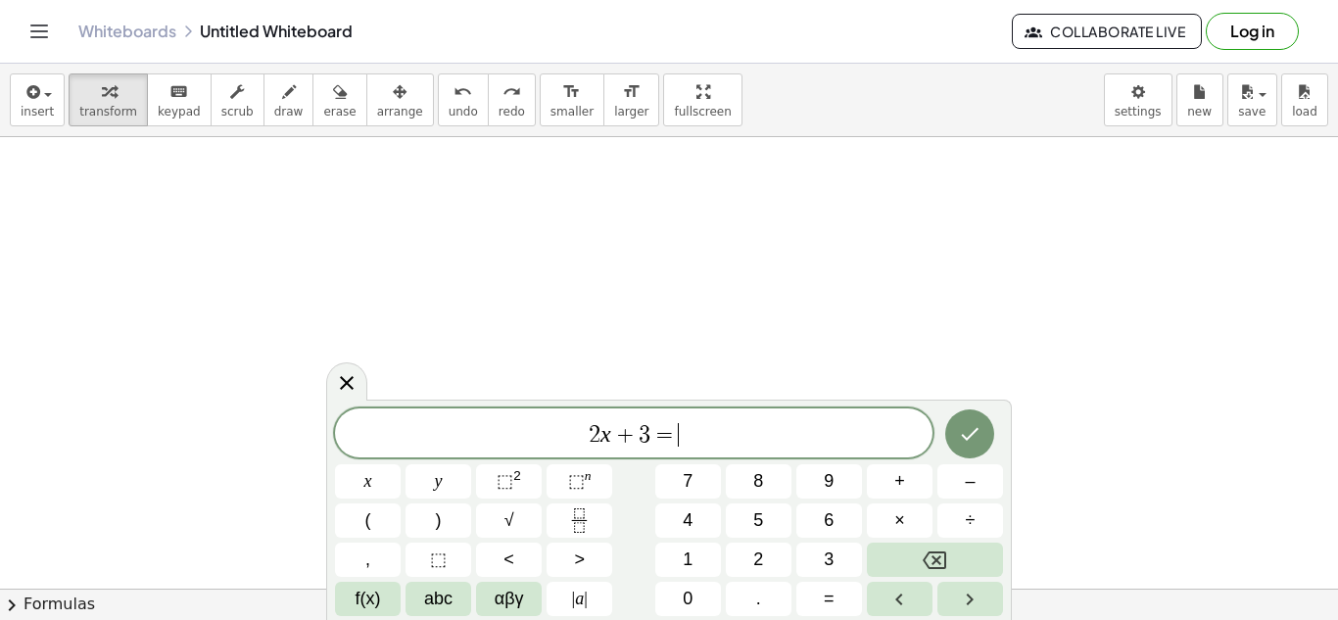
scroll to position [19, 0]
click at [969, 430] on icon "Done" at bounding box center [970, 432] width 24 height 24
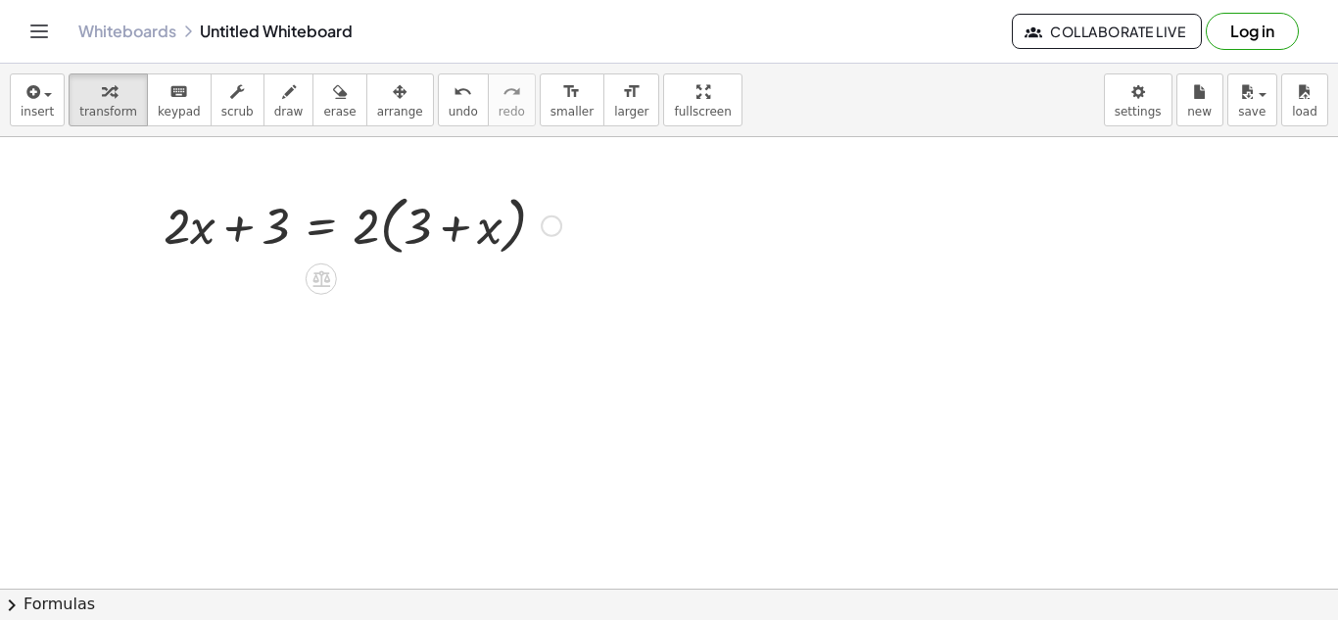
click at [364, 219] on div at bounding box center [362, 224] width 417 height 74
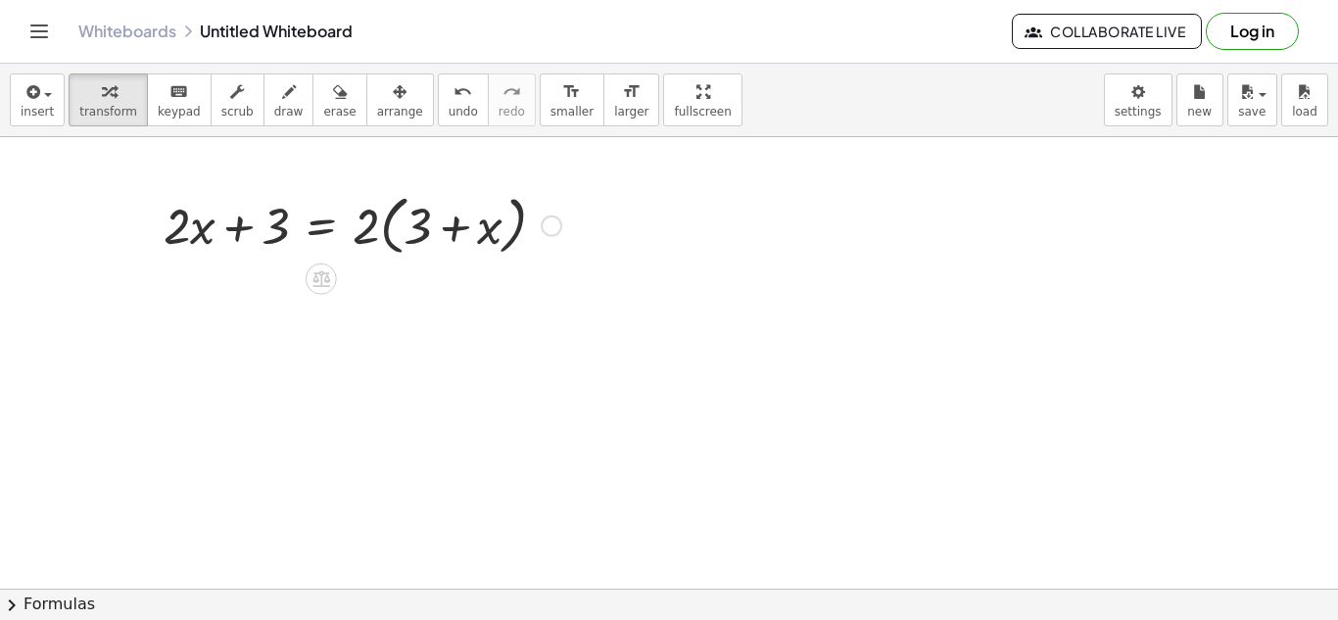
click at [368, 222] on div at bounding box center [362, 224] width 417 height 74
click at [373, 229] on div at bounding box center [362, 224] width 417 height 74
click at [366, 228] on div at bounding box center [362, 224] width 417 height 74
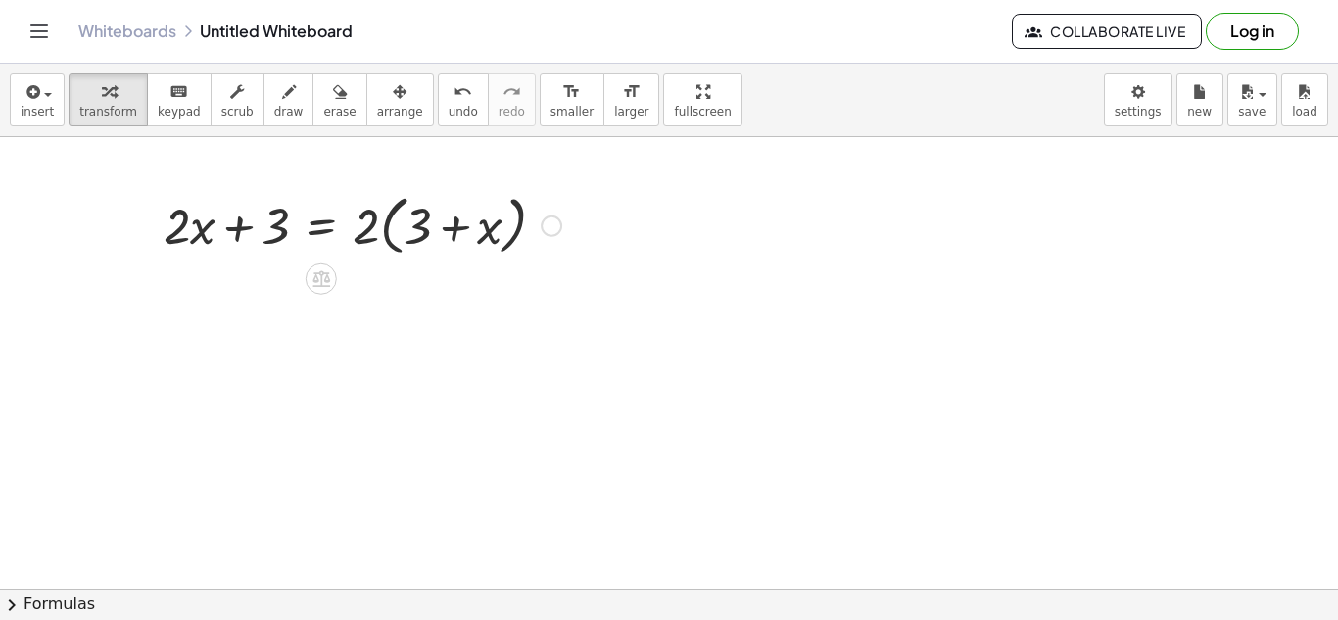
click at [366, 228] on div at bounding box center [362, 224] width 417 height 74
click at [388, 220] on div at bounding box center [362, 224] width 417 height 74
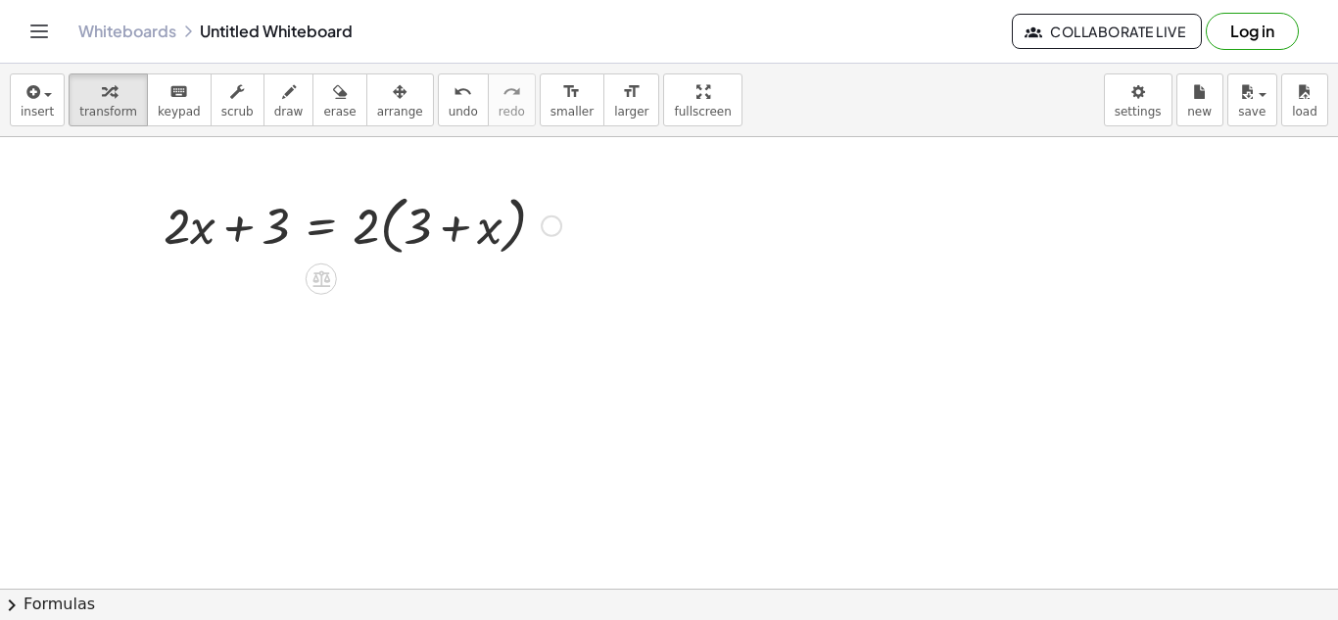
click at [388, 220] on div at bounding box center [362, 224] width 417 height 74
click at [388, 220] on div at bounding box center [357, 224] width 407 height 67
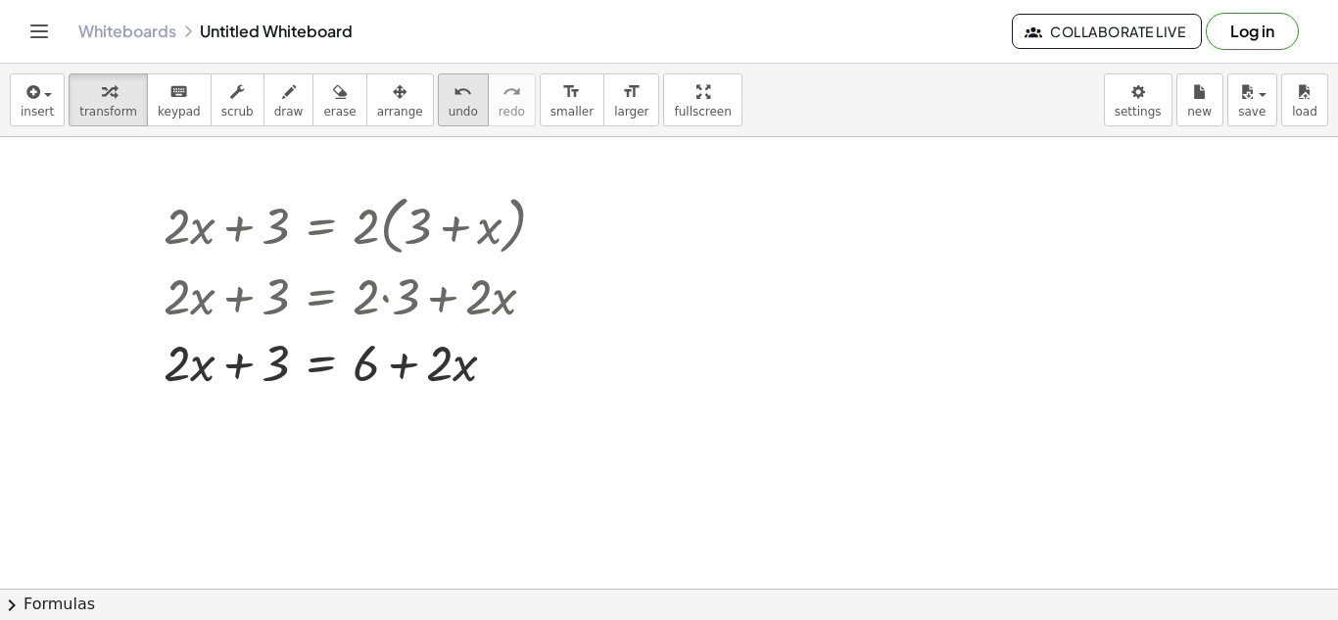
click at [448, 110] on span "undo" at bounding box center [462, 112] width 29 height 14
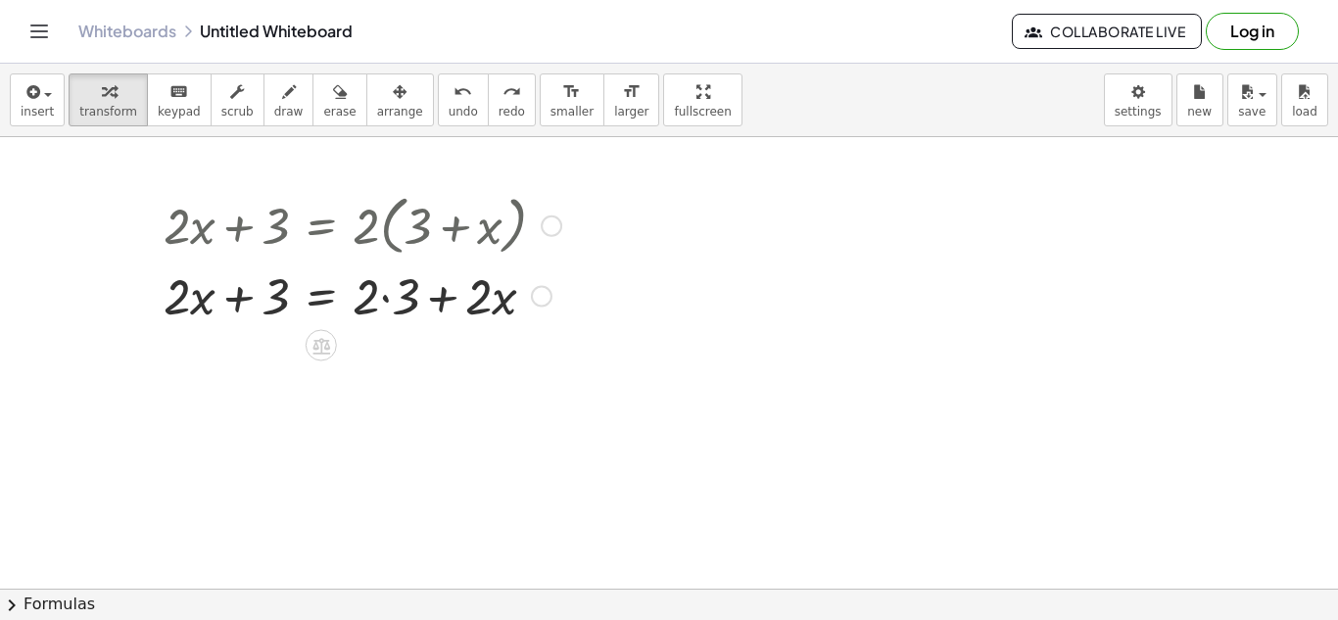
click at [381, 294] on div at bounding box center [362, 294] width 417 height 67
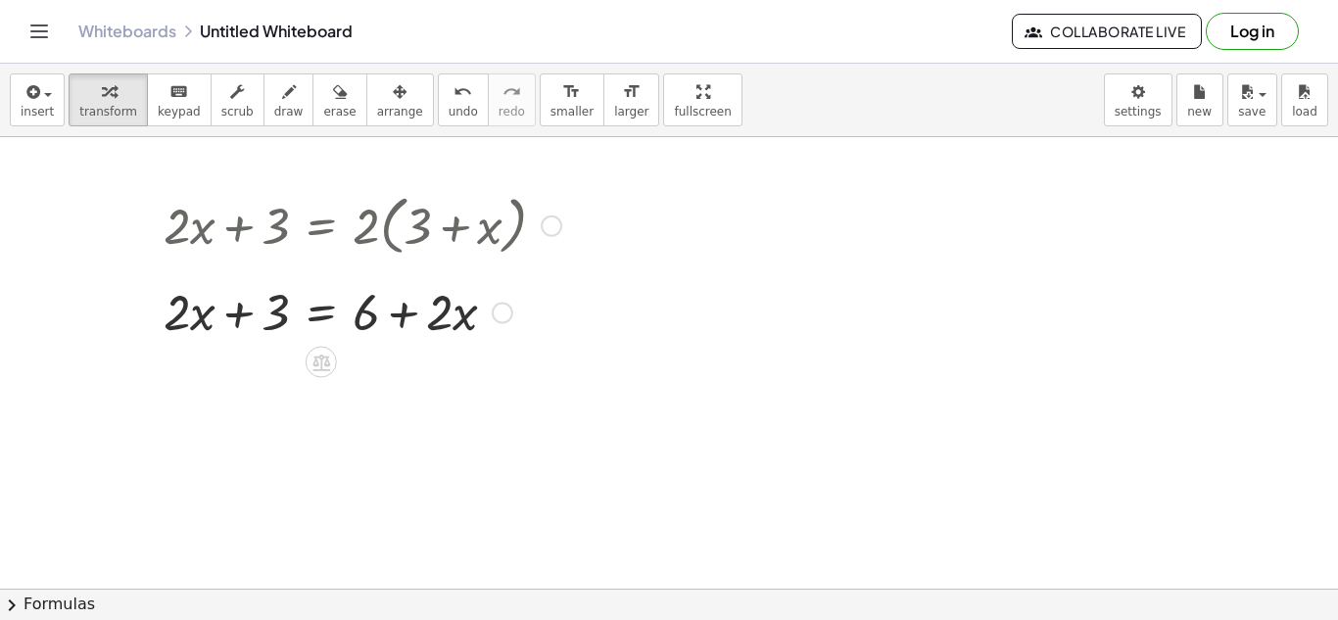
drag, startPoint x: 499, startPoint y: 361, endPoint x: 485, endPoint y: 306, distance: 57.7
click at [321, 312] on div "+ · 2 · x + 3 = + + · 2 · x 6" at bounding box center [321, 312] width 0 height 0
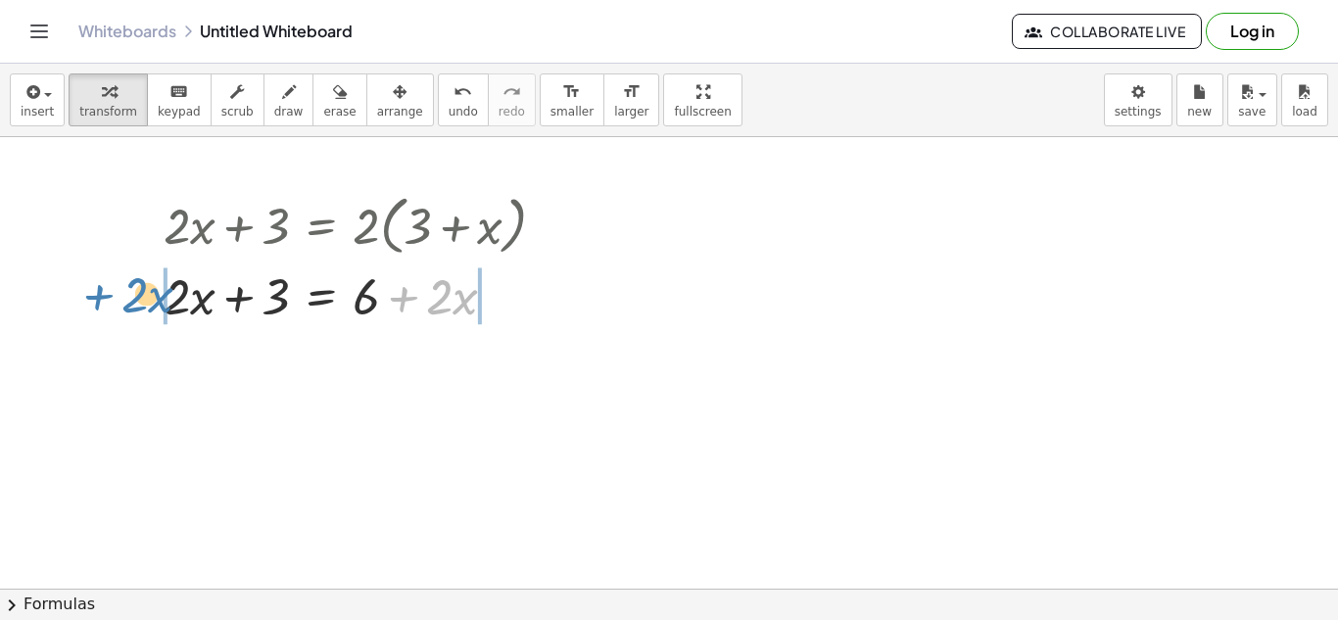
drag, startPoint x: 401, startPoint y: 297, endPoint x: 95, endPoint y: 295, distance: 306.5
click at [95, 295] on div "+ · 2 · x + 3 = · 2 · ( + 3 + x ) + · 2 · x + 3 = + · 2 · 3 + · 2 · x + · 2 · x…" at bounding box center [669, 558] width 1338 height 903
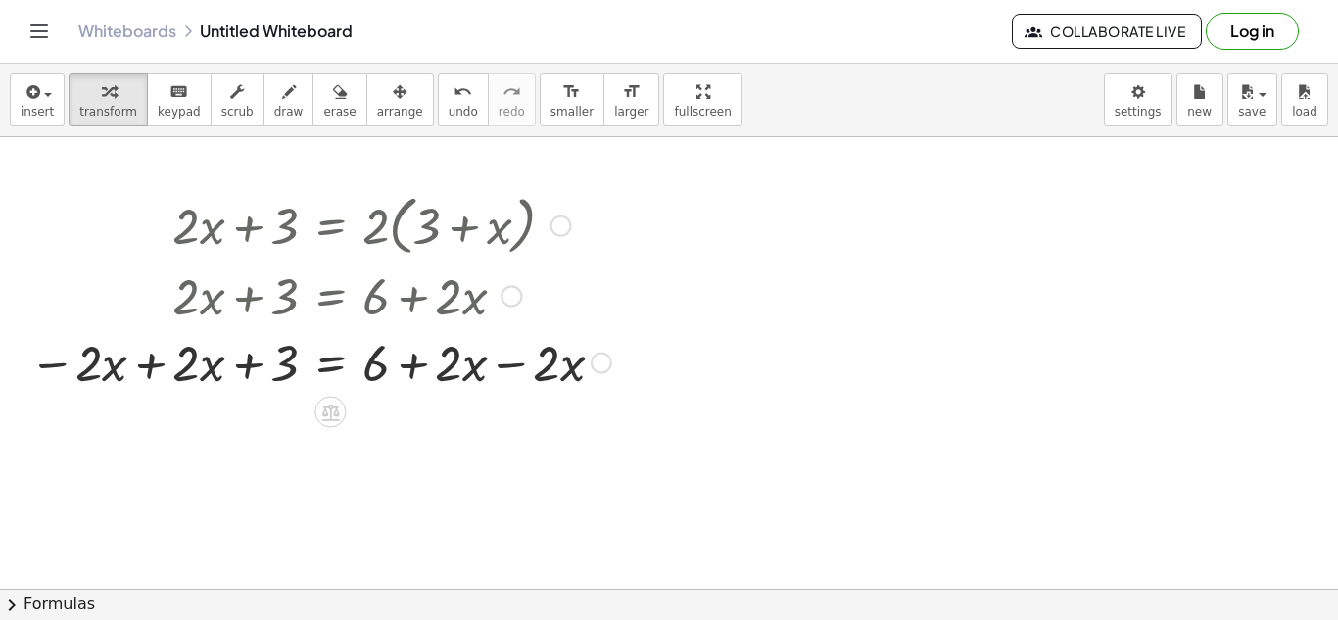
click at [517, 364] on div at bounding box center [320, 361] width 601 height 67
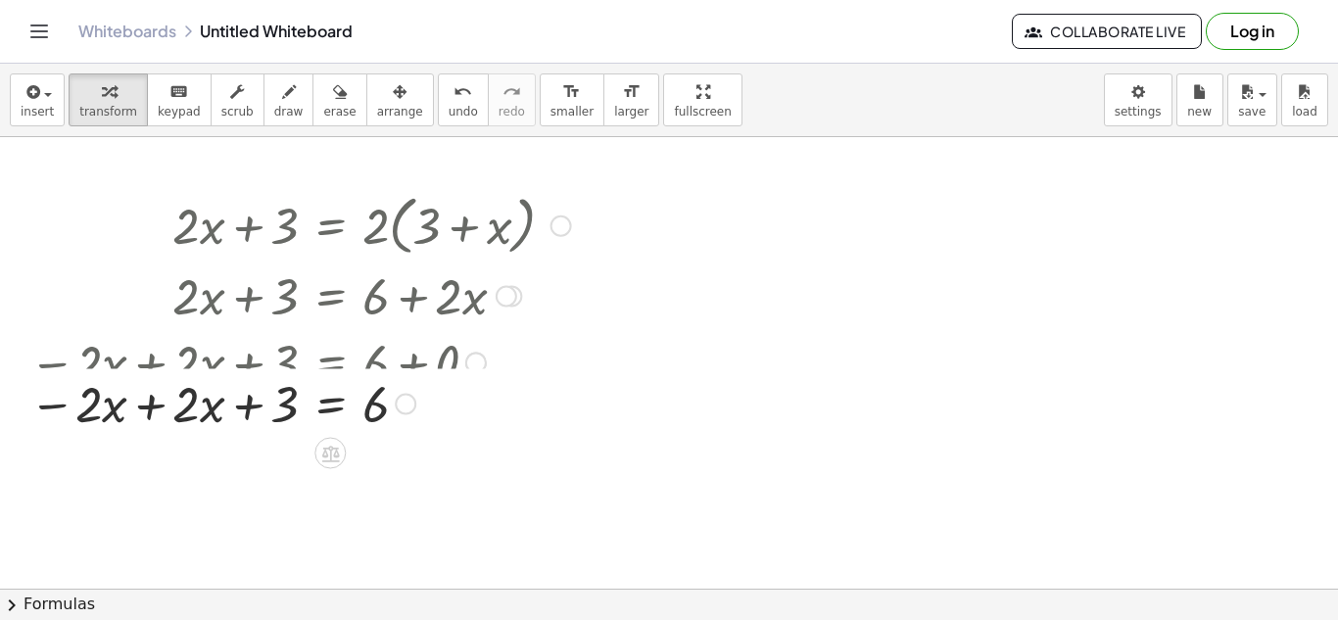
drag, startPoint x: 401, startPoint y: 423, endPoint x: 407, endPoint y: 396, distance: 28.0
click at [330, 404] on div "+ · 2 · x + 3 = 6 − · 2 · x" at bounding box center [330, 404] width 0 height 0
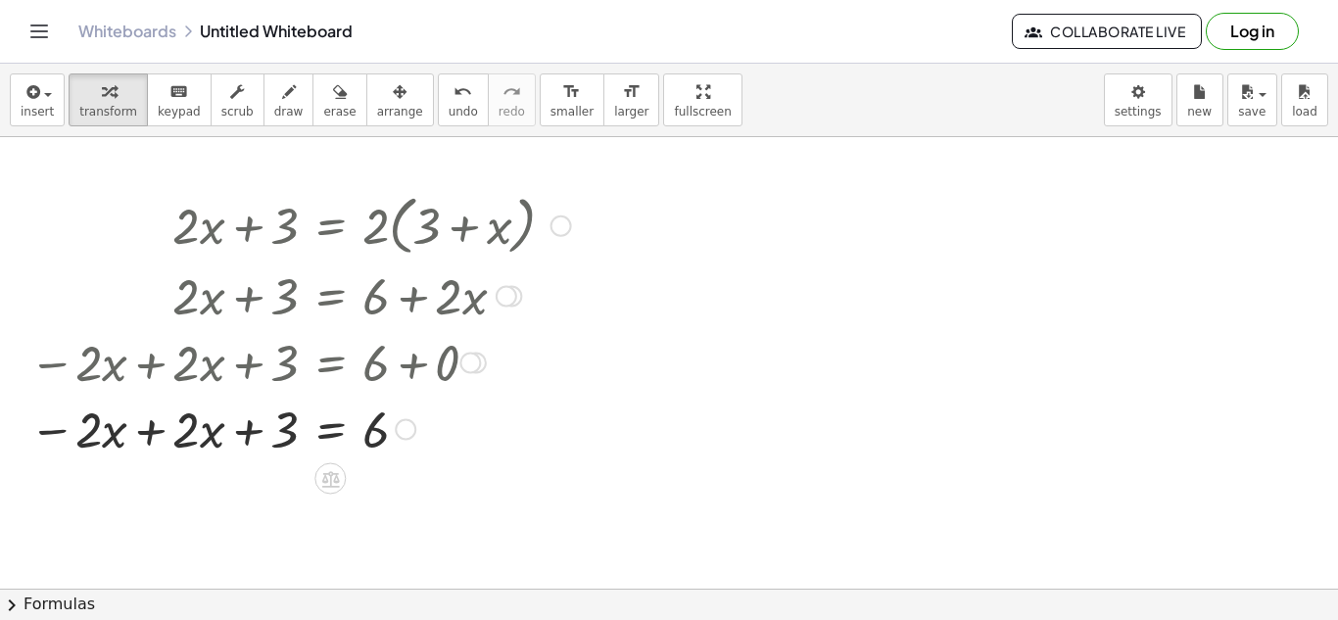
click at [130, 432] on div at bounding box center [300, 428] width 561 height 67
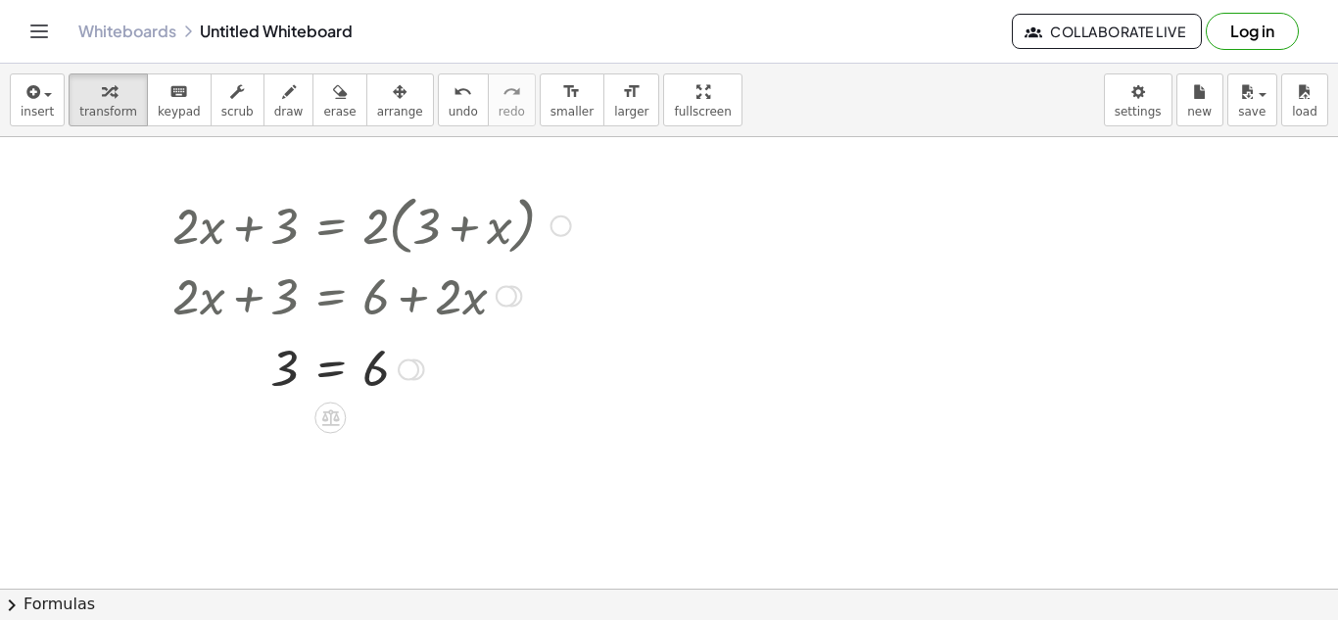
drag, startPoint x: 408, startPoint y: 494, endPoint x: 411, endPoint y: 359, distance: 135.2
click at [411, 359] on div at bounding box center [409, 370] width 22 height 22
click at [448, 115] on span "undo" at bounding box center [462, 112] width 29 height 14
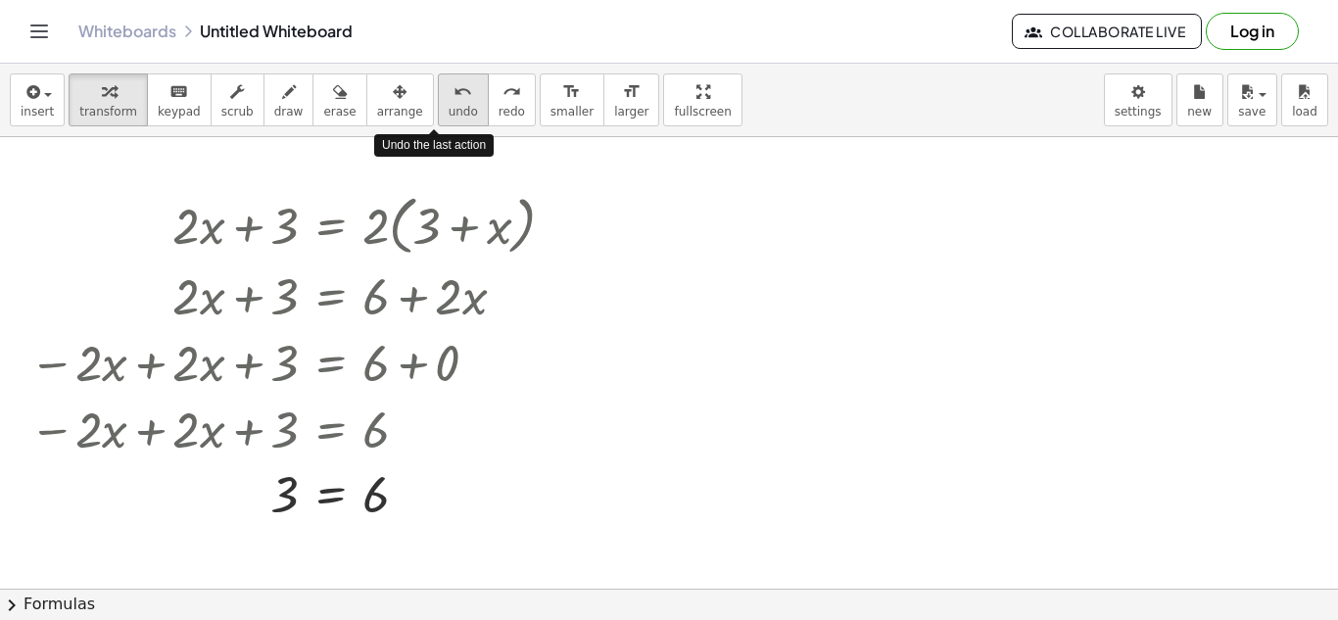
click at [438, 100] on button "undo undo" at bounding box center [463, 99] width 51 height 53
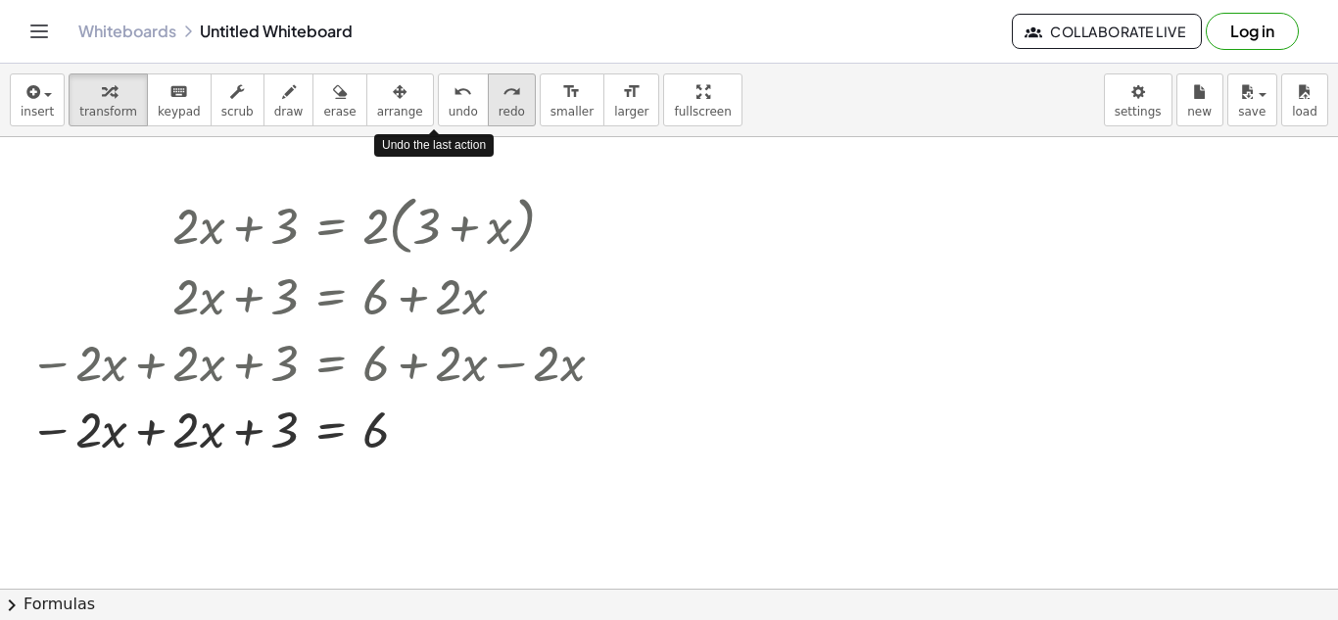
click at [502, 98] on icon "redo" at bounding box center [511, 92] width 19 height 24
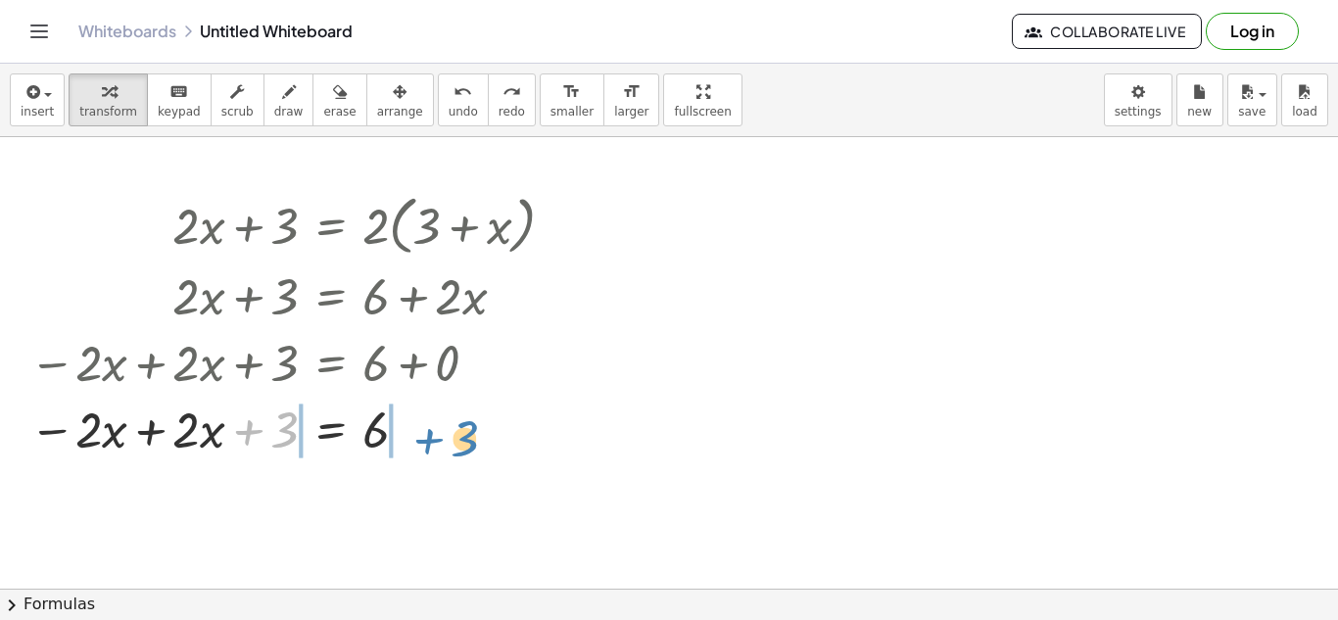
drag, startPoint x: 249, startPoint y: 426, endPoint x: 431, endPoint y: 435, distance: 182.3
click at [431, 435] on div at bounding box center [300, 428] width 561 height 67
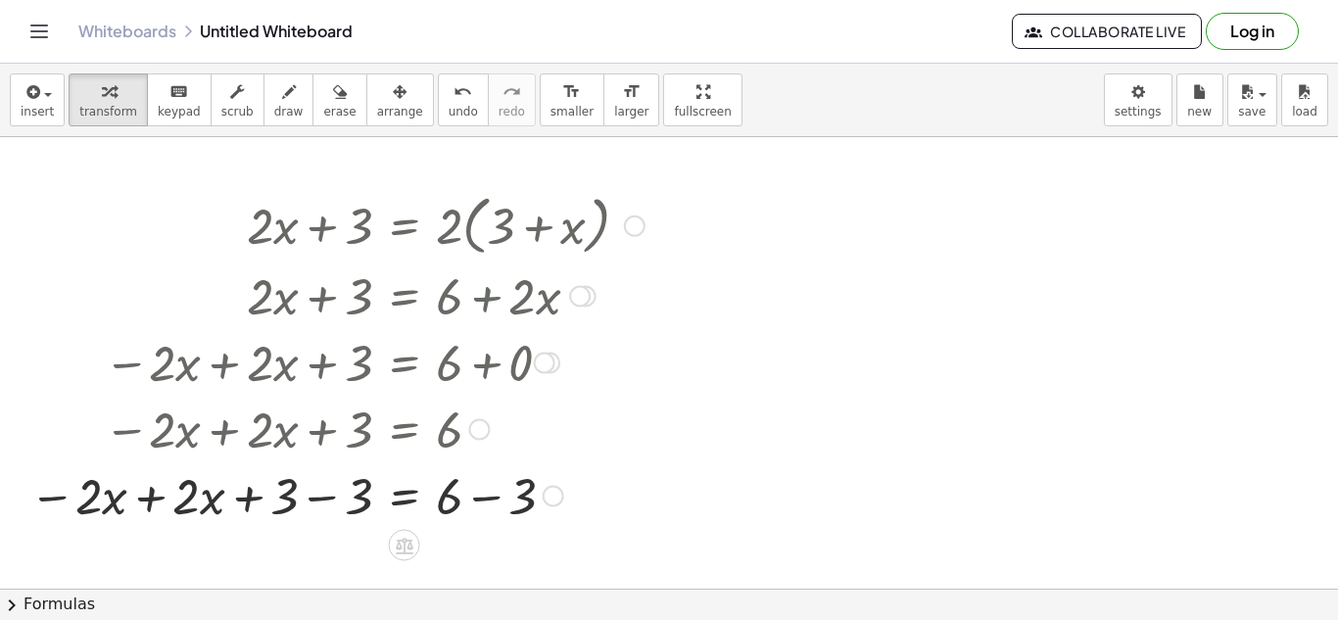
click at [286, 503] on div at bounding box center [337, 494] width 635 height 67
click at [307, 499] on div at bounding box center [337, 494] width 635 height 67
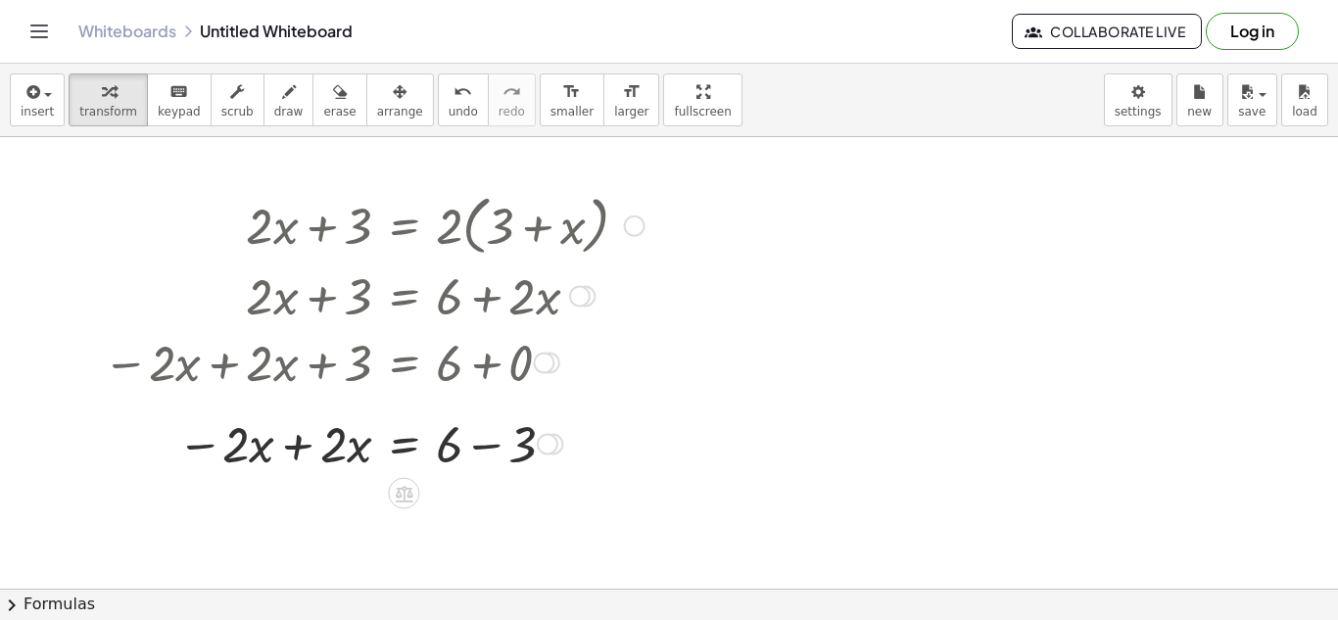
drag, startPoint x: 546, startPoint y: 494, endPoint x: 539, endPoint y: 437, distance: 58.3
click at [539, 437] on div at bounding box center [548, 445] width 22 height 22
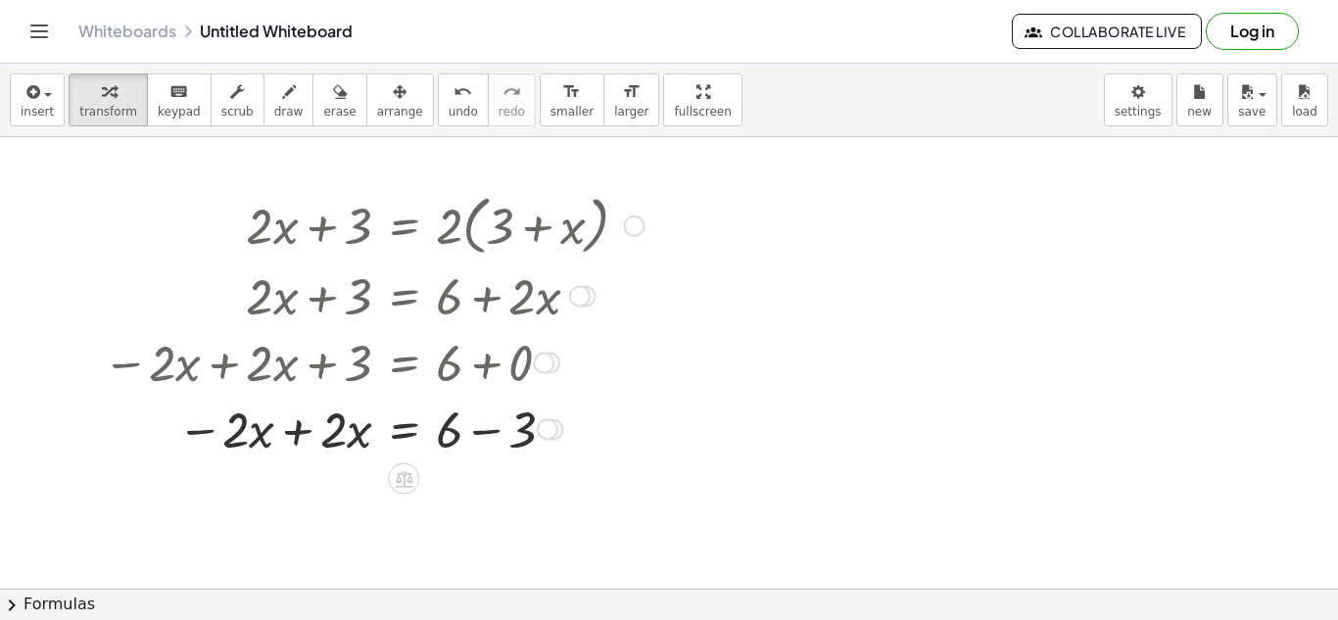
click at [296, 432] on div at bounding box center [373, 428] width 561 height 67
drag, startPoint x: 558, startPoint y: 496, endPoint x: 547, endPoint y: 424, distance: 73.3
click at [403, 431] on div "= 6 + − 3 0" at bounding box center [403, 431] width 0 height 0
click at [468, 425] on div at bounding box center [373, 428] width 561 height 67
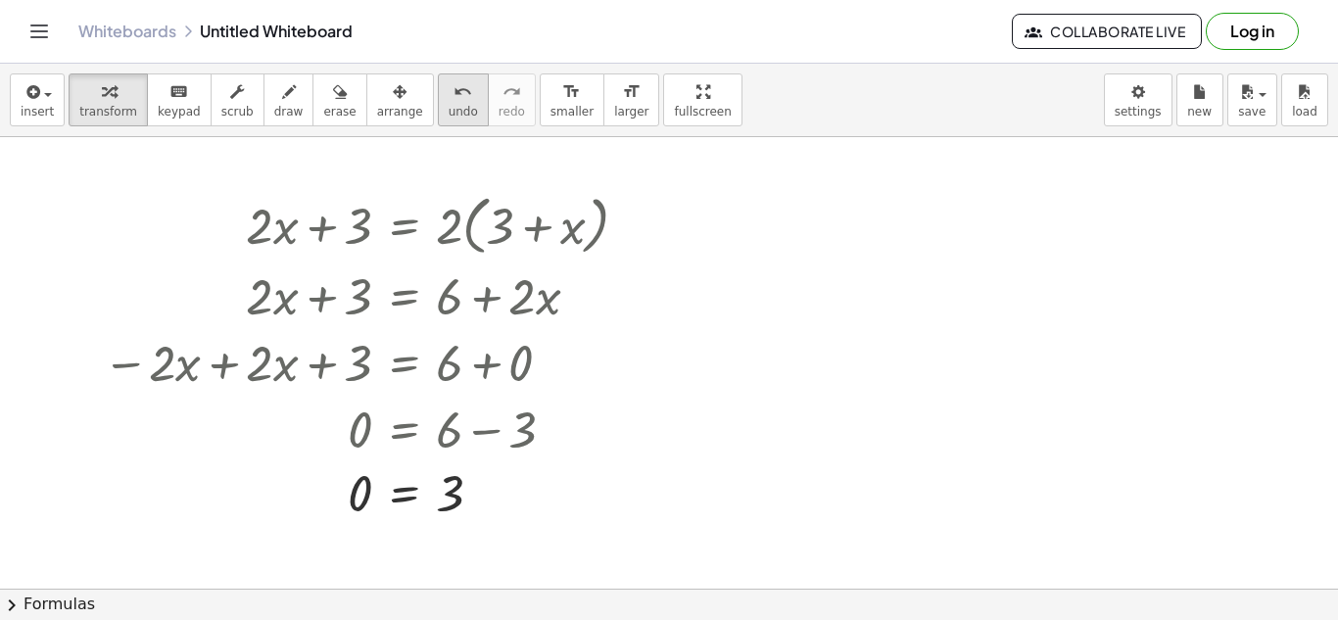
click at [448, 112] on span "undo" at bounding box center [462, 112] width 29 height 14
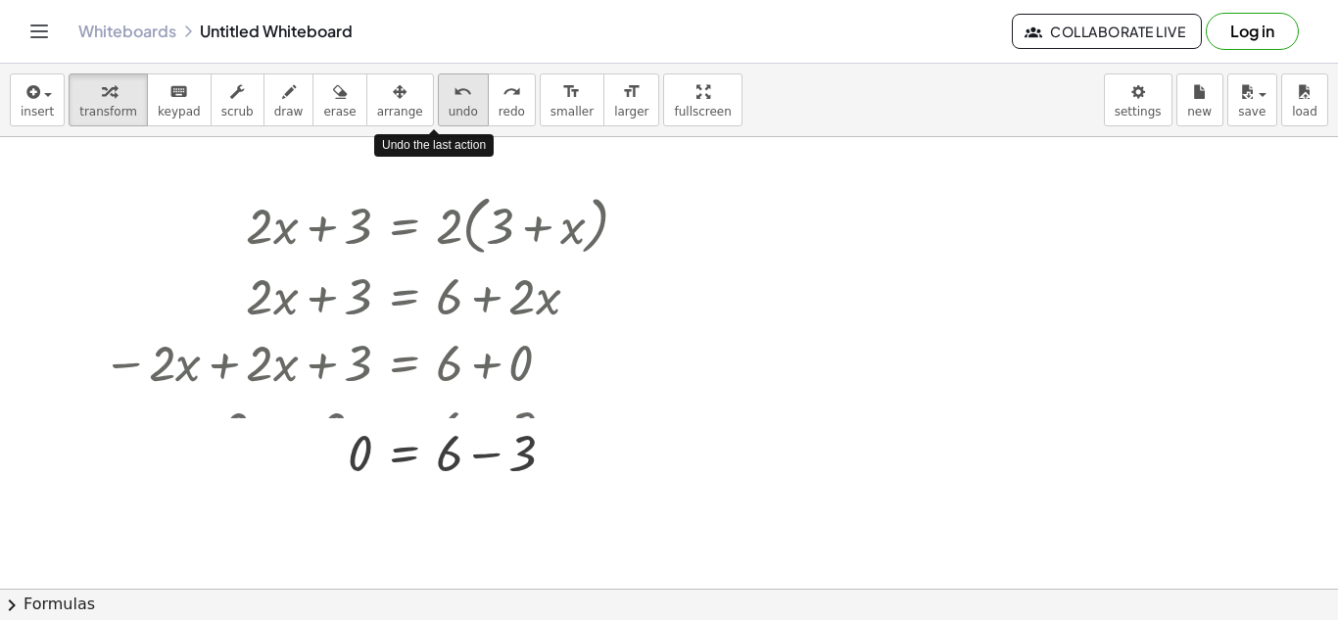
click at [448, 112] on span "undo" at bounding box center [462, 112] width 29 height 14
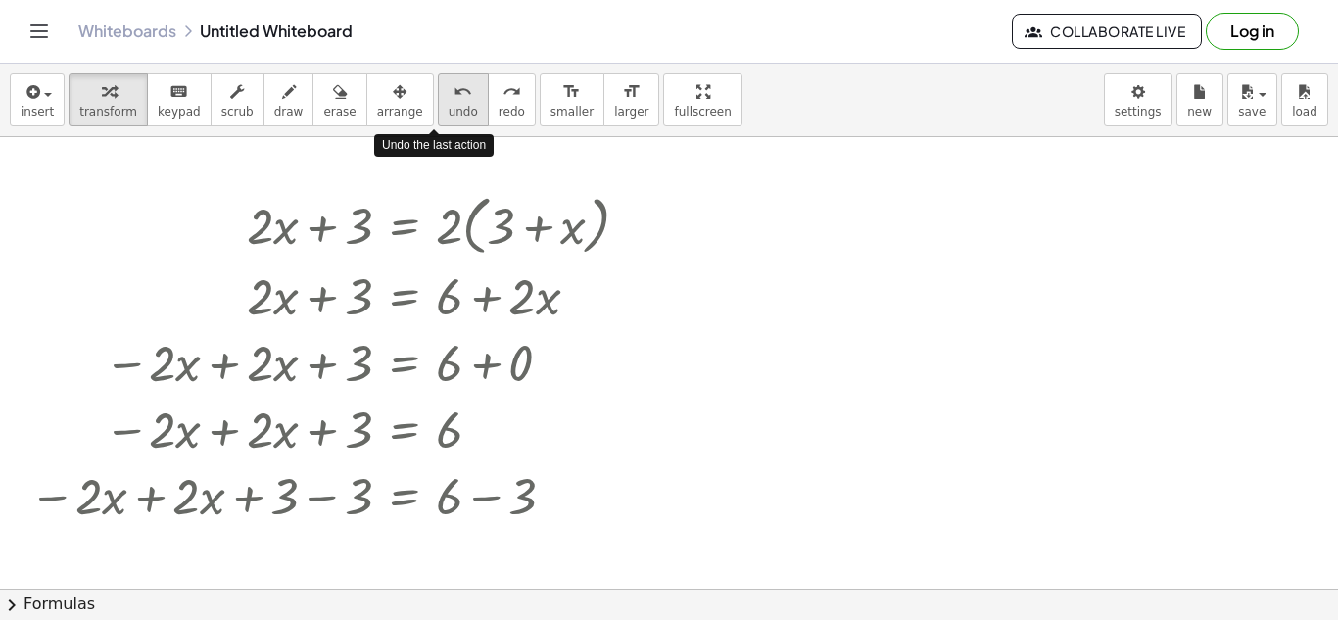
click at [448, 112] on span "undo" at bounding box center [462, 112] width 29 height 14
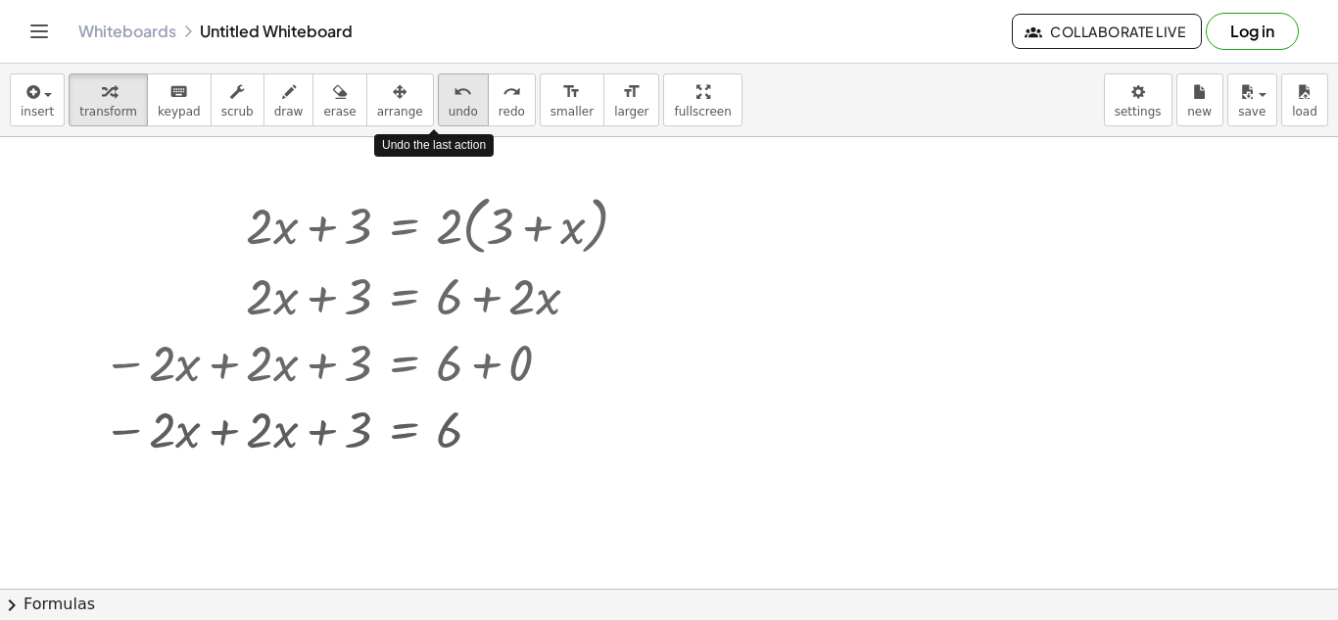
click at [448, 112] on span "undo" at bounding box center [462, 112] width 29 height 14
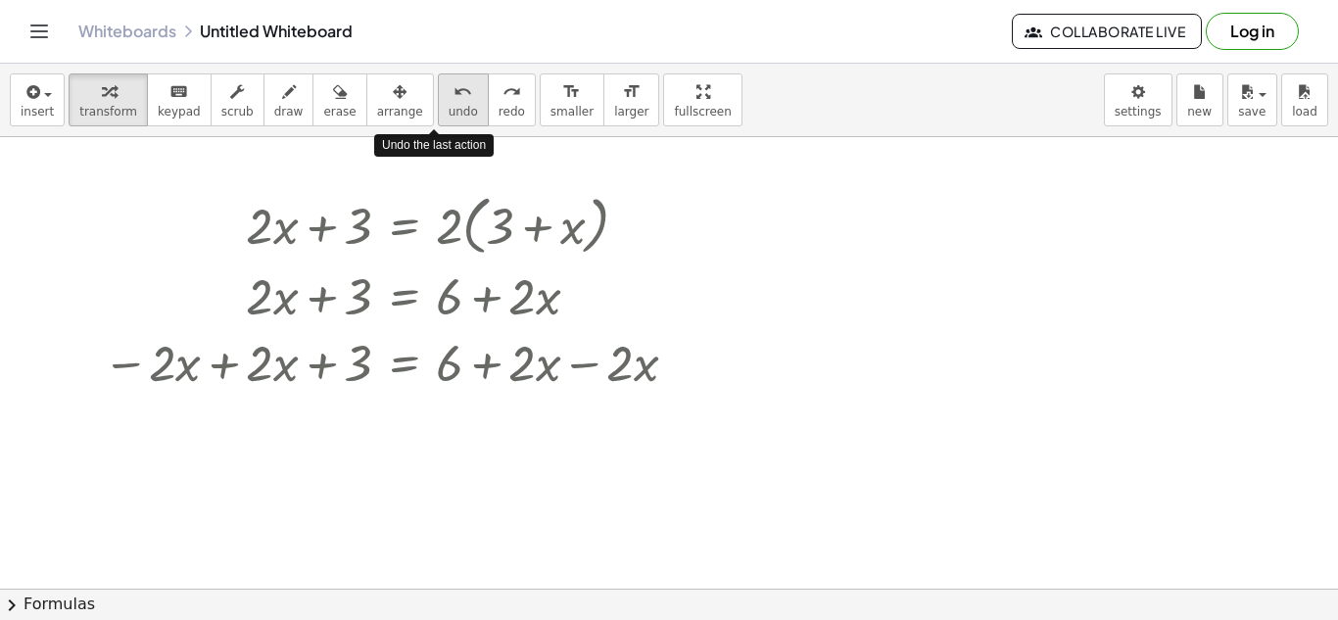
click at [448, 112] on span "undo" at bounding box center [462, 112] width 29 height 14
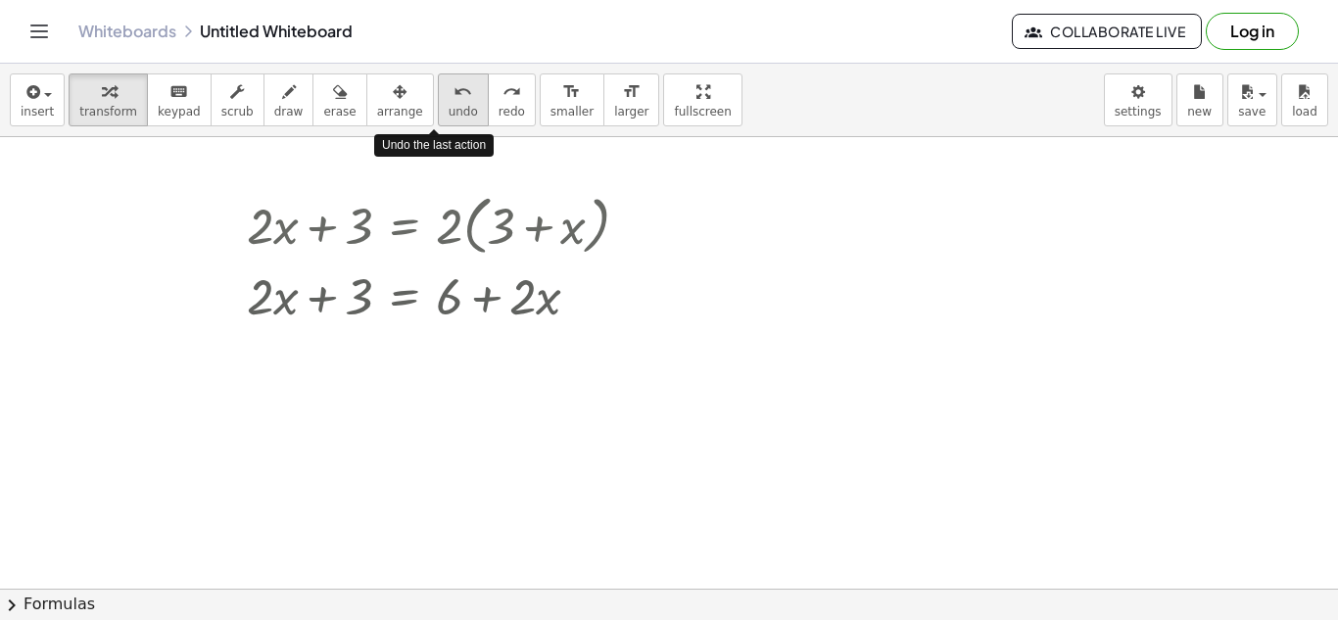
click at [448, 112] on span "undo" at bounding box center [462, 112] width 29 height 14
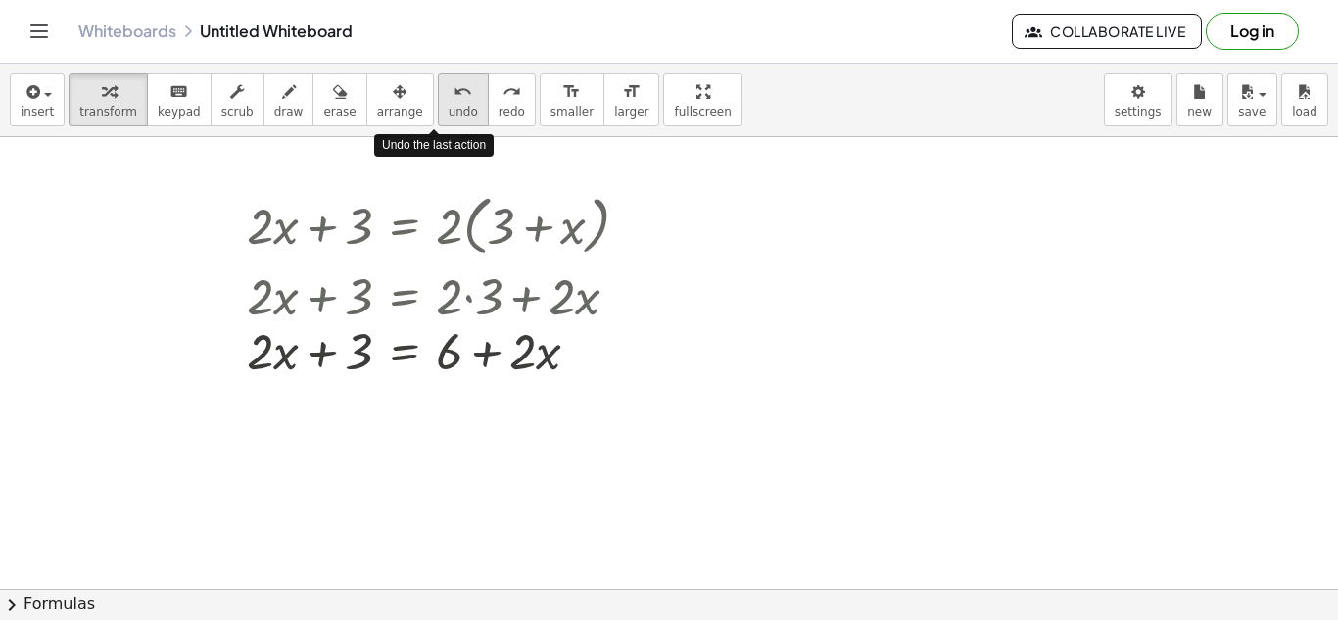
click at [448, 112] on span "undo" at bounding box center [462, 112] width 29 height 14
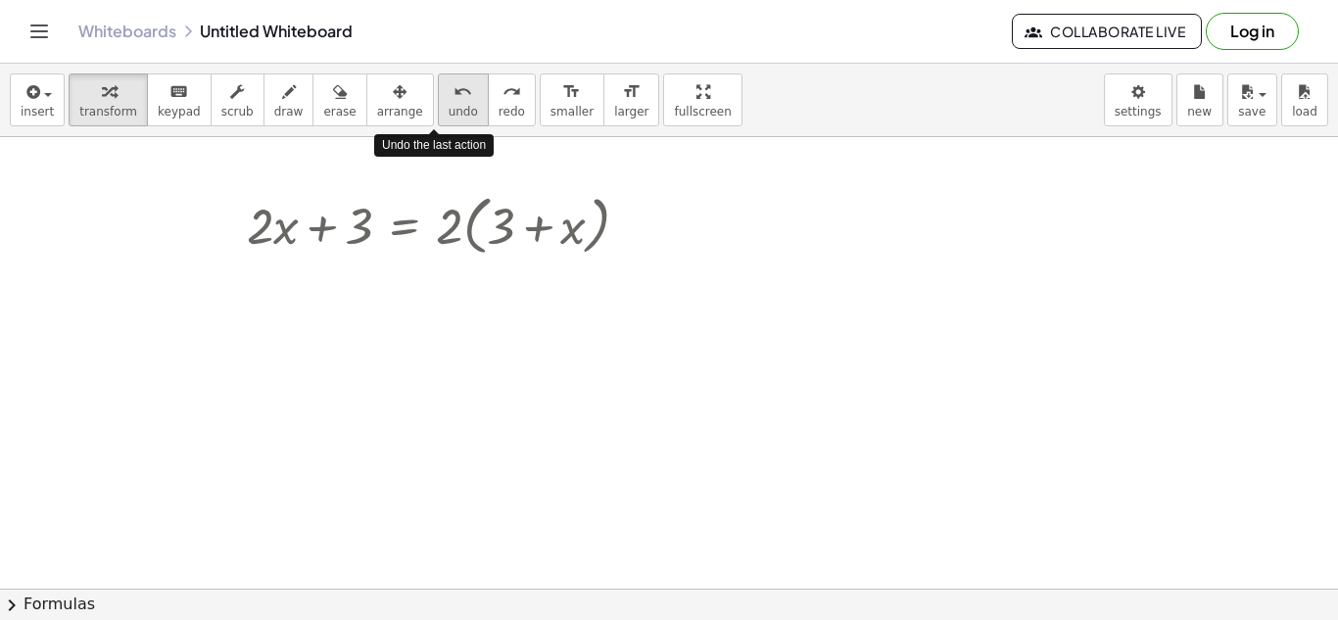
click at [448, 112] on span "undo" at bounding box center [462, 112] width 29 height 14
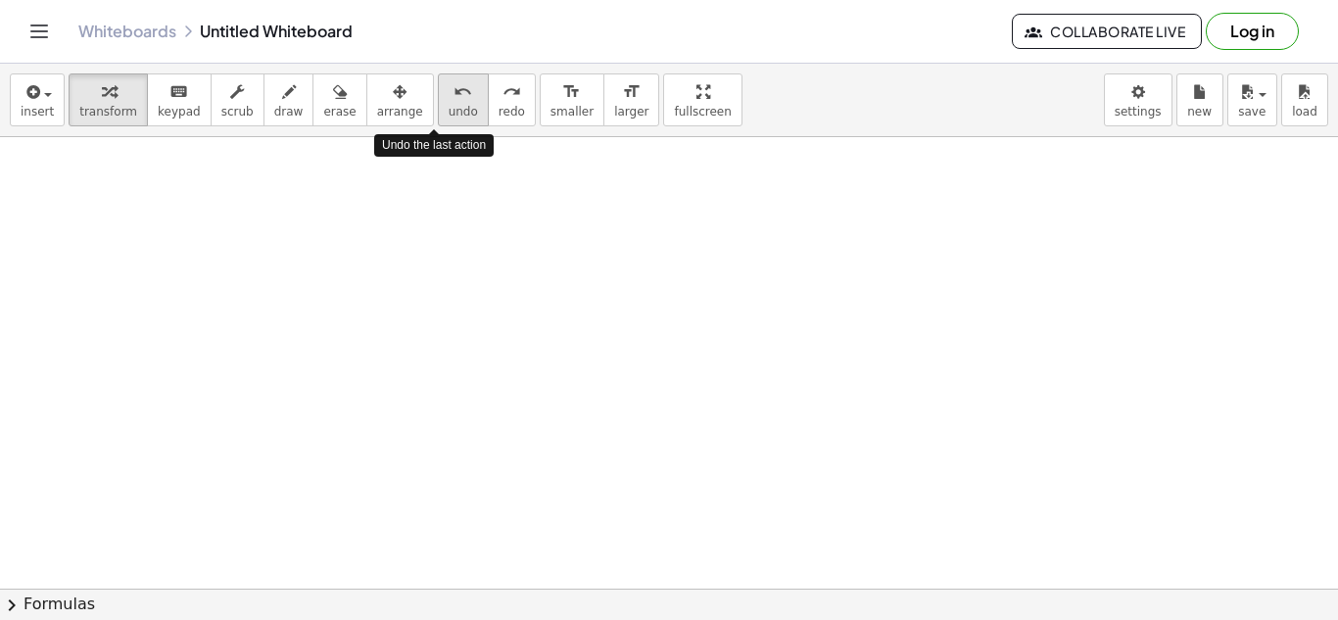
click at [448, 112] on span "undo" at bounding box center [462, 112] width 29 height 14
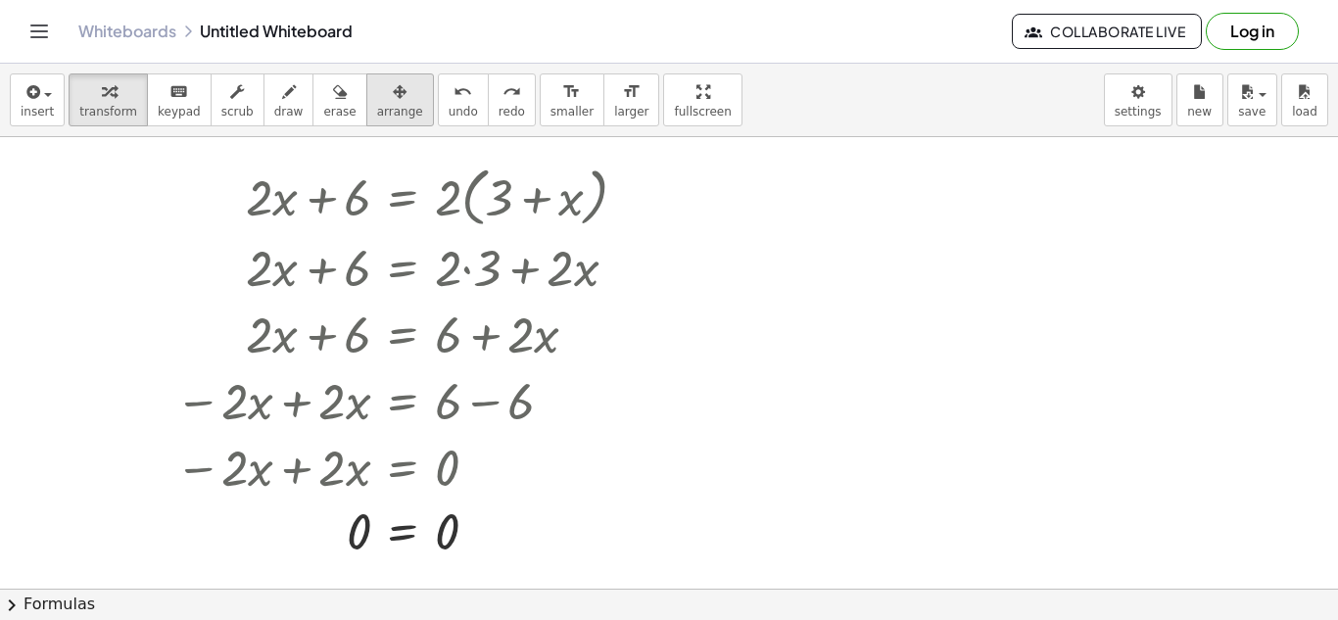
click at [380, 106] on span "arrange" at bounding box center [400, 112] width 46 height 14
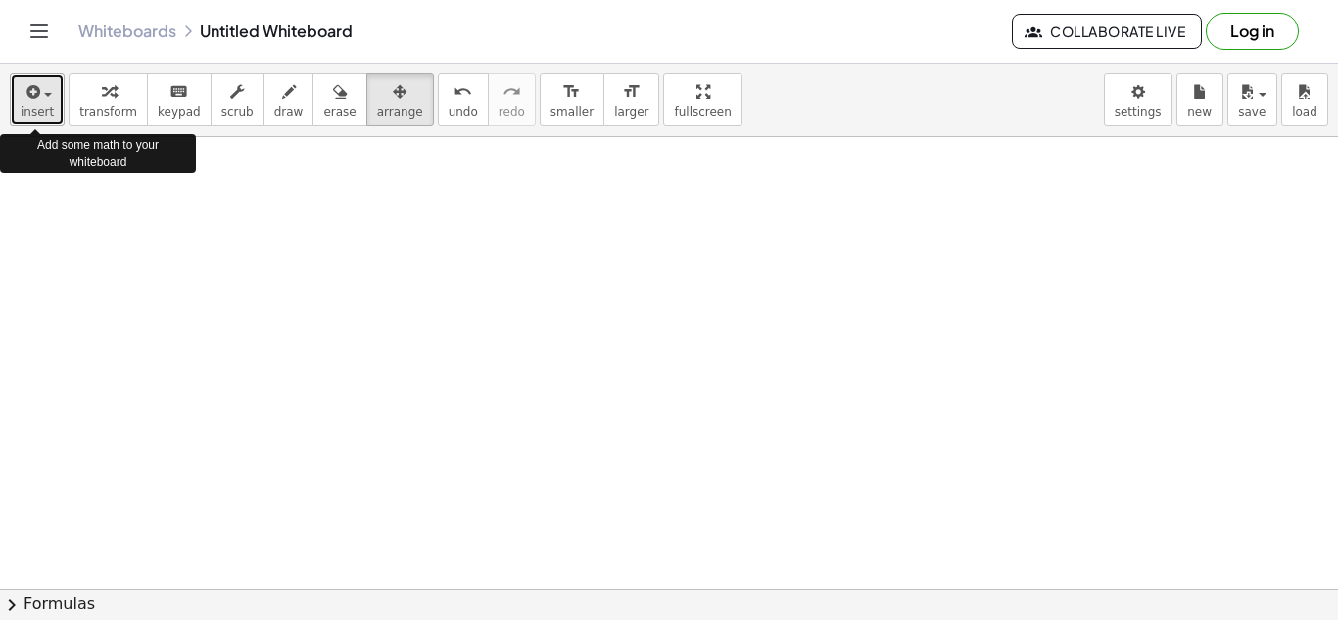
click at [59, 97] on button "insert" at bounding box center [37, 99] width 55 height 53
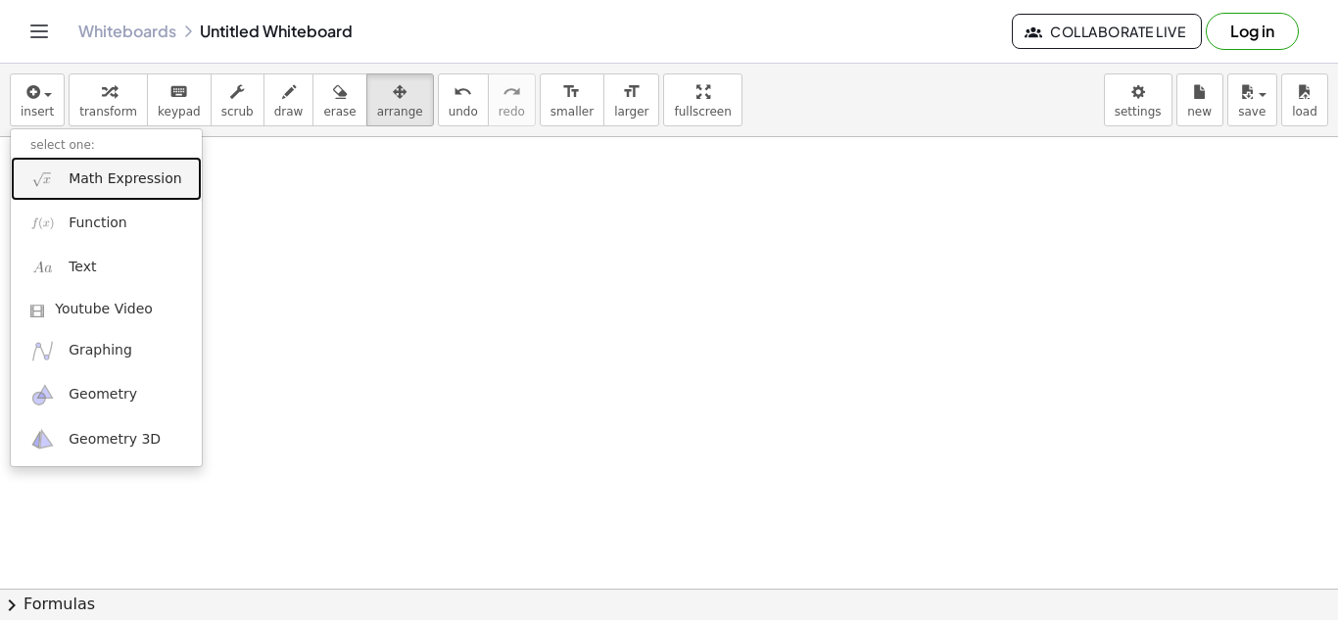
click at [102, 180] on span "Math Expression" at bounding box center [125, 179] width 113 height 20
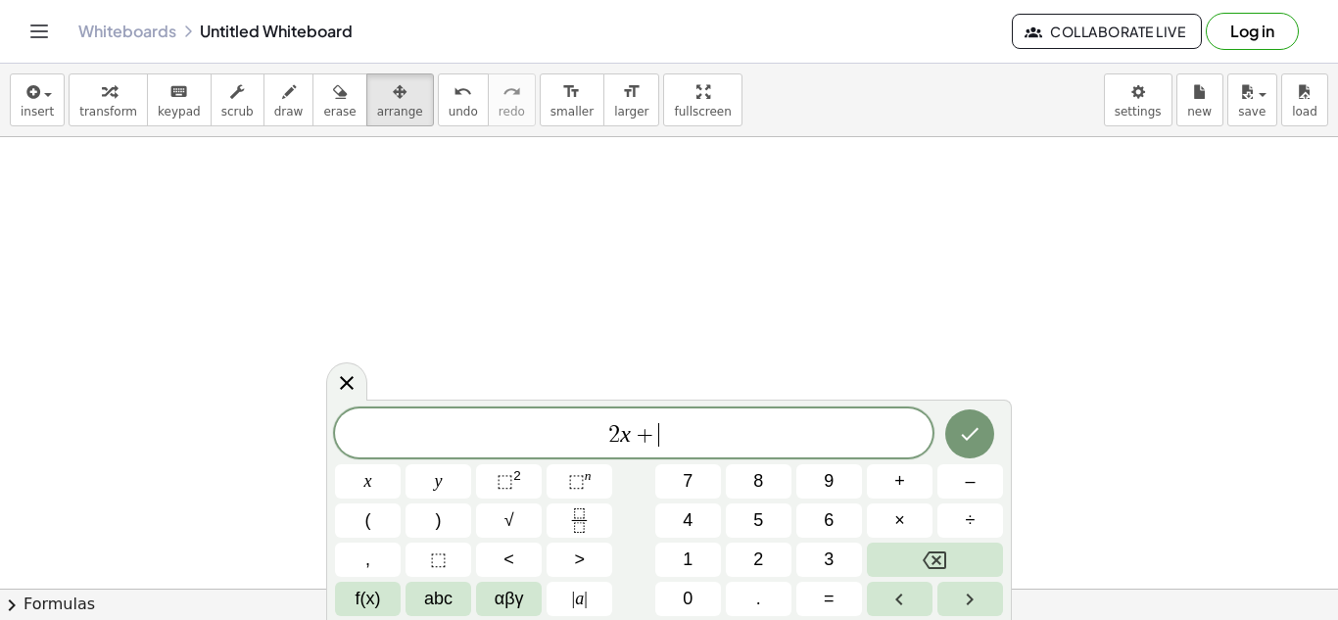
scroll to position [23, 0]
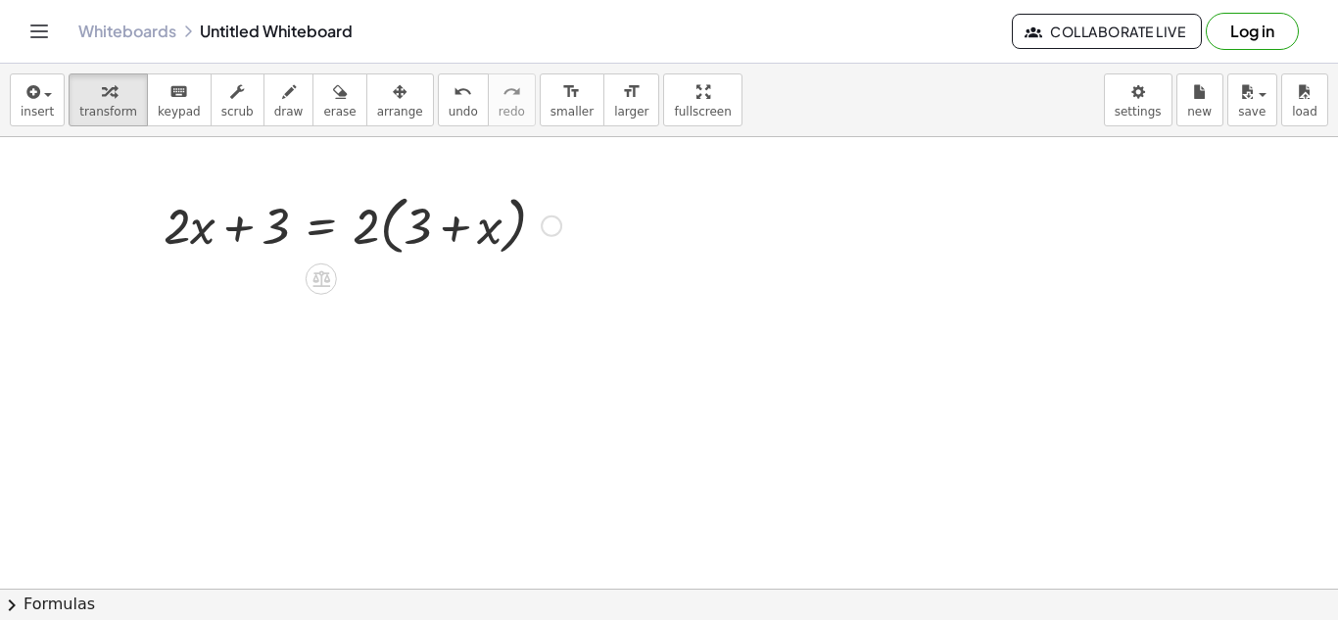
click at [370, 226] on div at bounding box center [362, 224] width 417 height 74
click at [378, 229] on div at bounding box center [362, 224] width 417 height 74
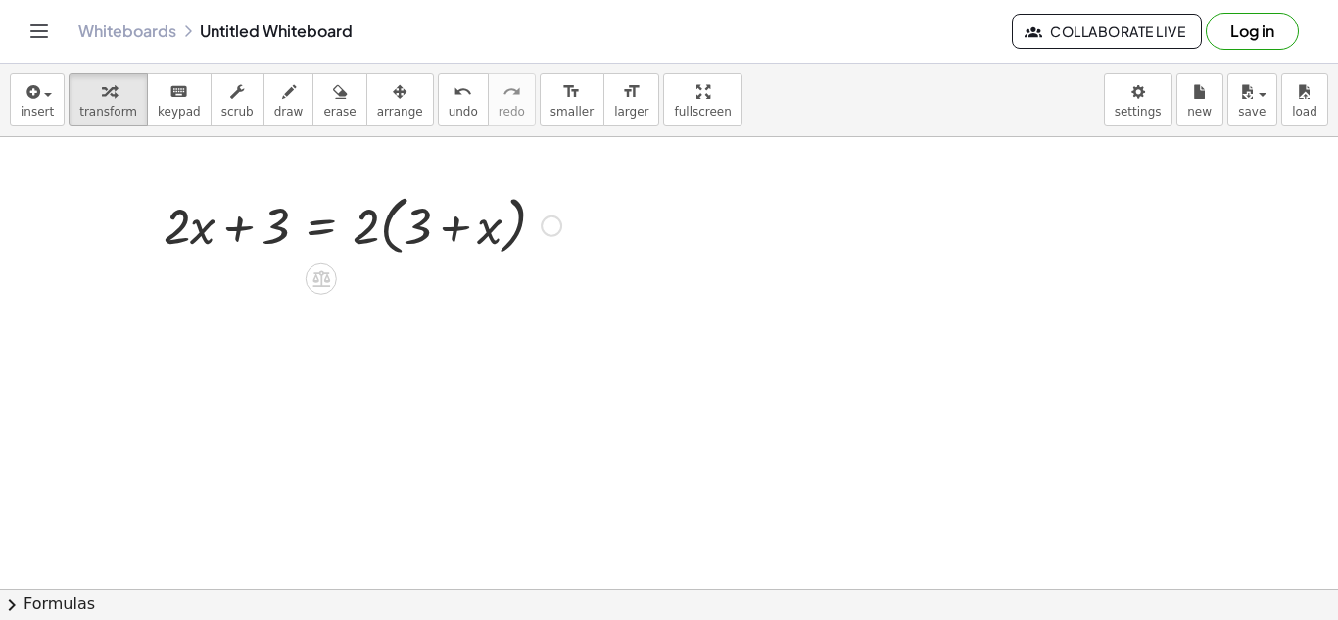
click at [387, 229] on div at bounding box center [362, 224] width 417 height 74
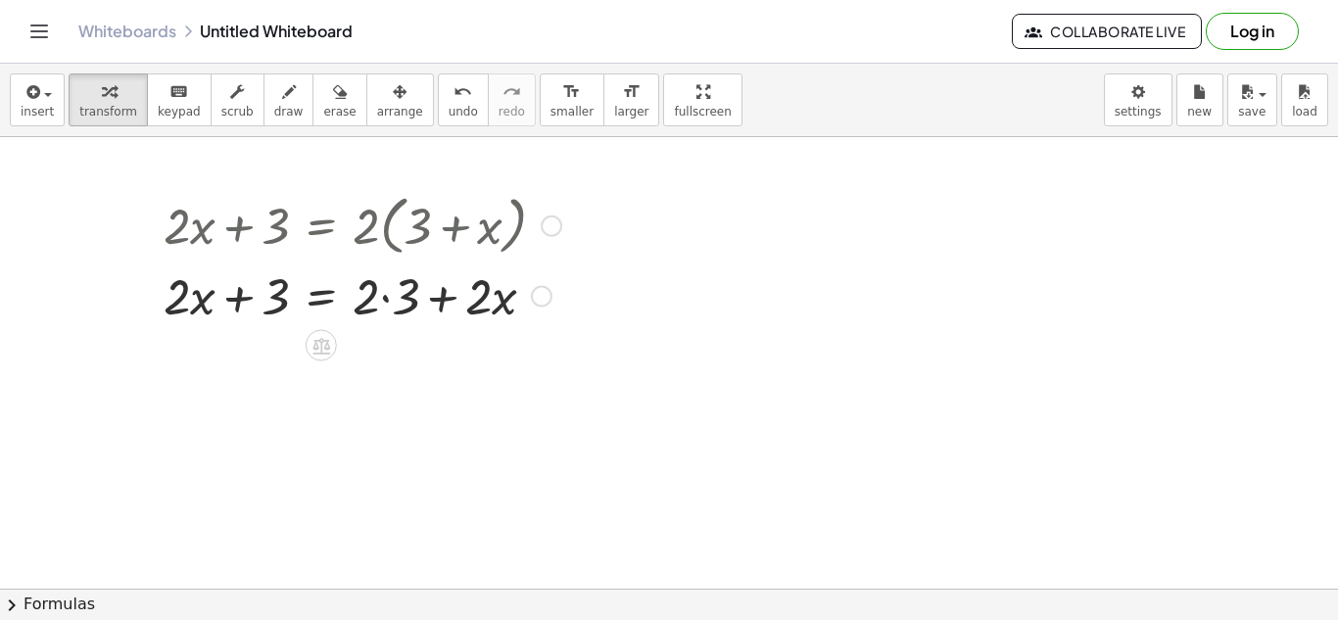
click at [385, 301] on div at bounding box center [362, 294] width 417 height 67
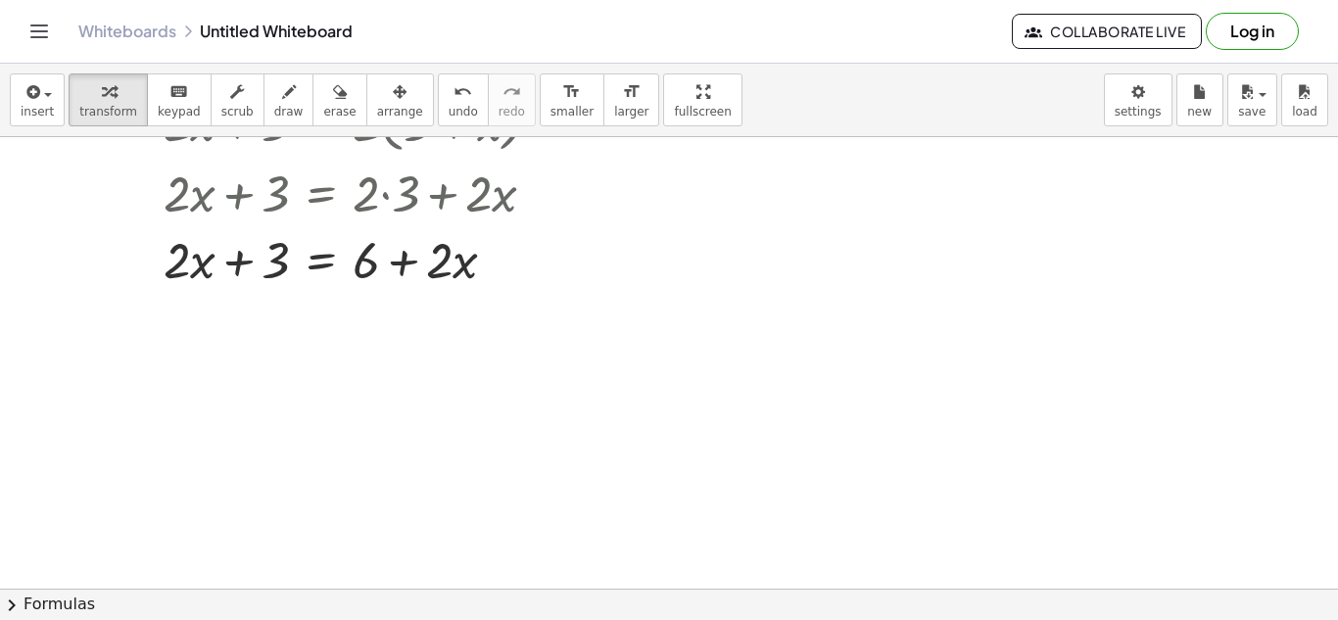
scroll to position [97, 0]
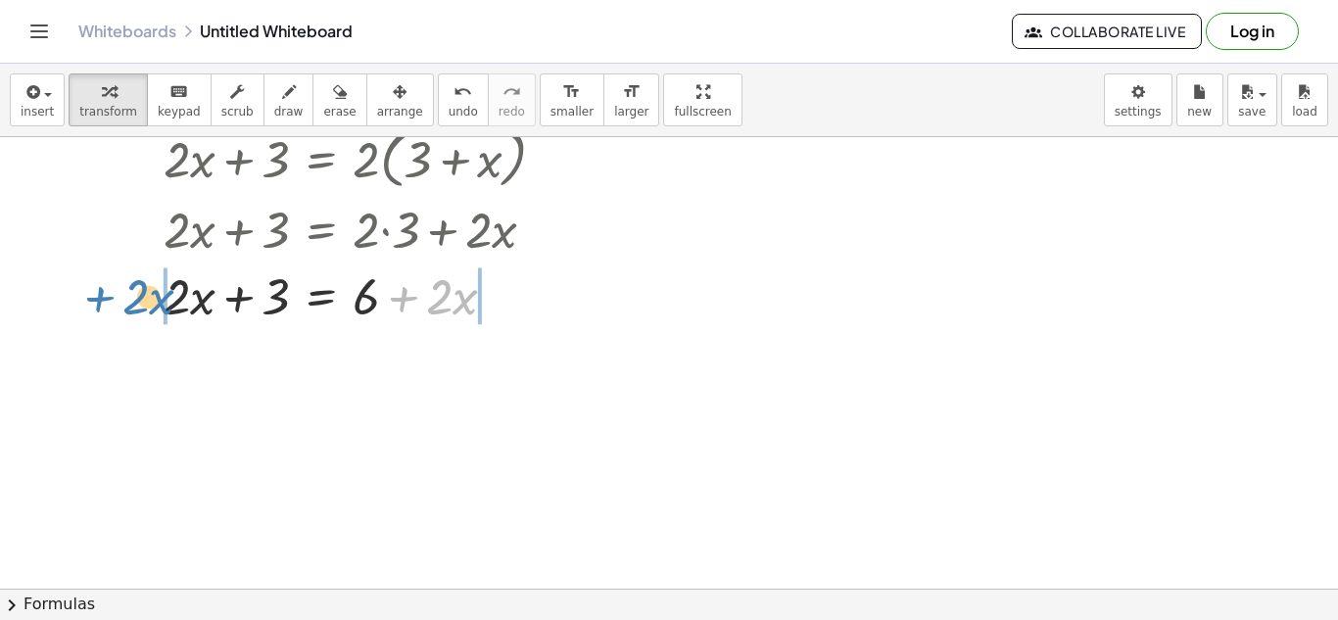
drag, startPoint x: 408, startPoint y: 298, endPoint x: 105, endPoint y: 299, distance: 303.5
click at [105, 299] on div "+ · 2 · x + 3 = · 2 · ( + 3 + x ) + · 2 · x + 3 = + · 2 · 3 + · 2 · x + · 2 · x…" at bounding box center [669, 491] width 1338 height 903
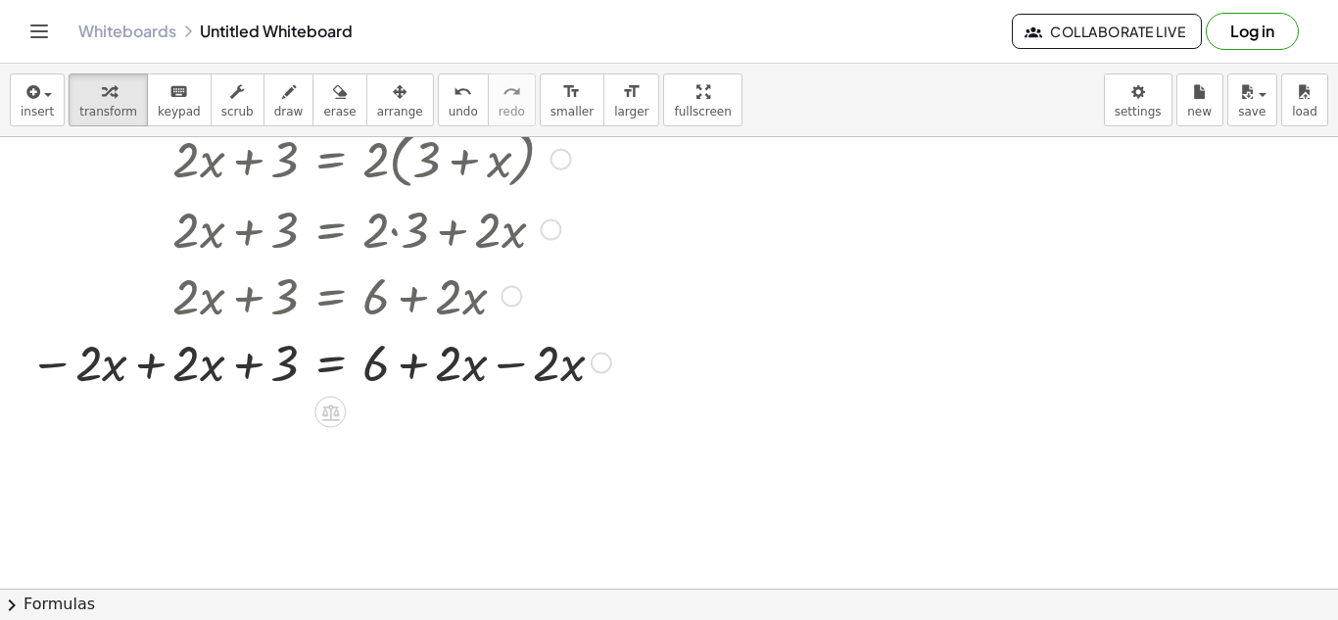
click at [501, 361] on div at bounding box center [320, 361] width 601 height 67
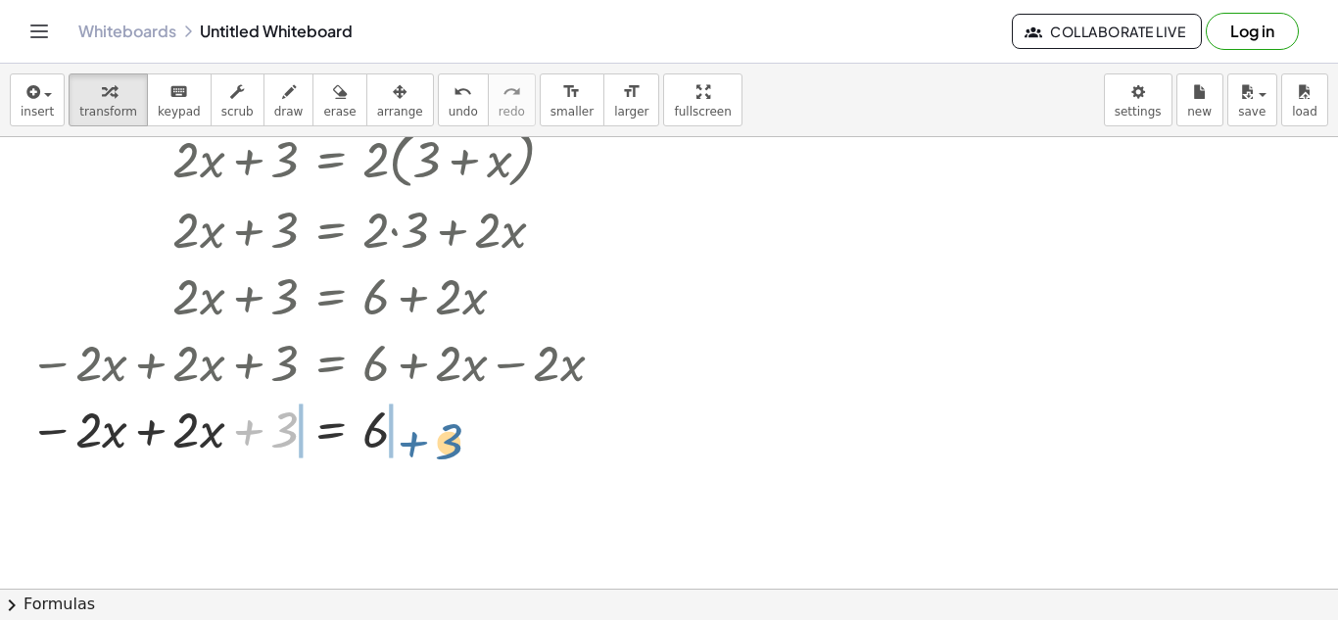
drag, startPoint x: 245, startPoint y: 431, endPoint x: 411, endPoint y: 444, distance: 166.9
click at [411, 444] on div at bounding box center [320, 428] width 601 height 67
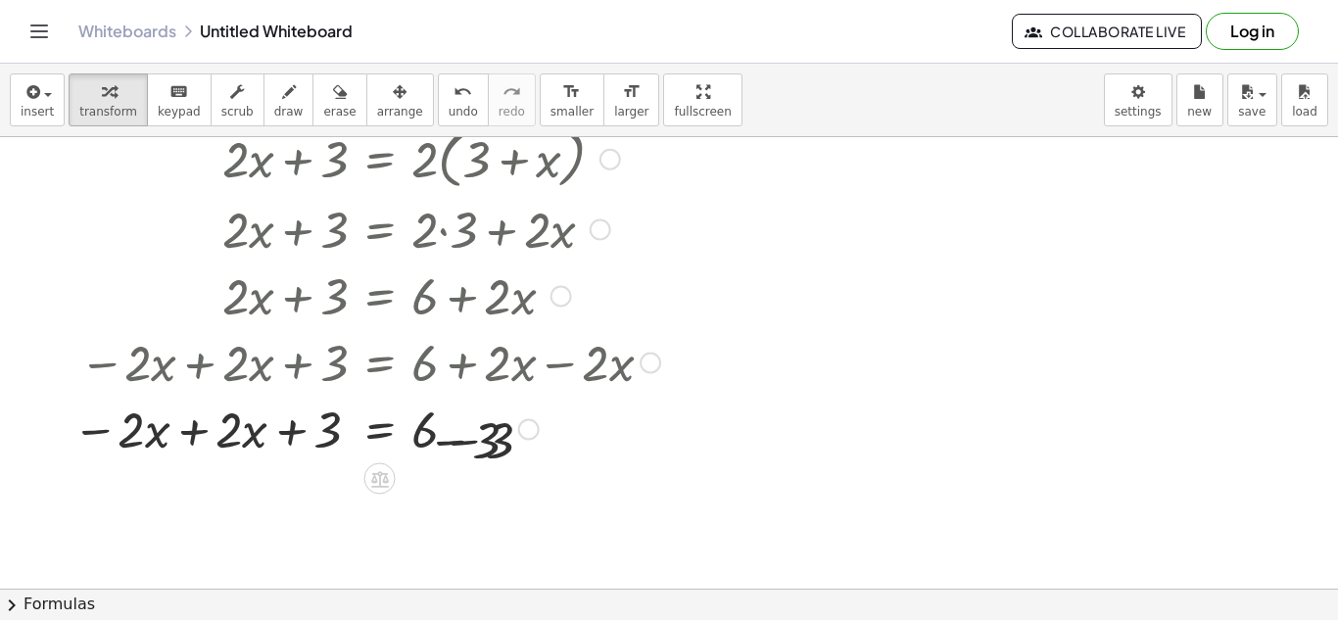
click at [411, 444] on div at bounding box center [332, 428] width 675 height 67
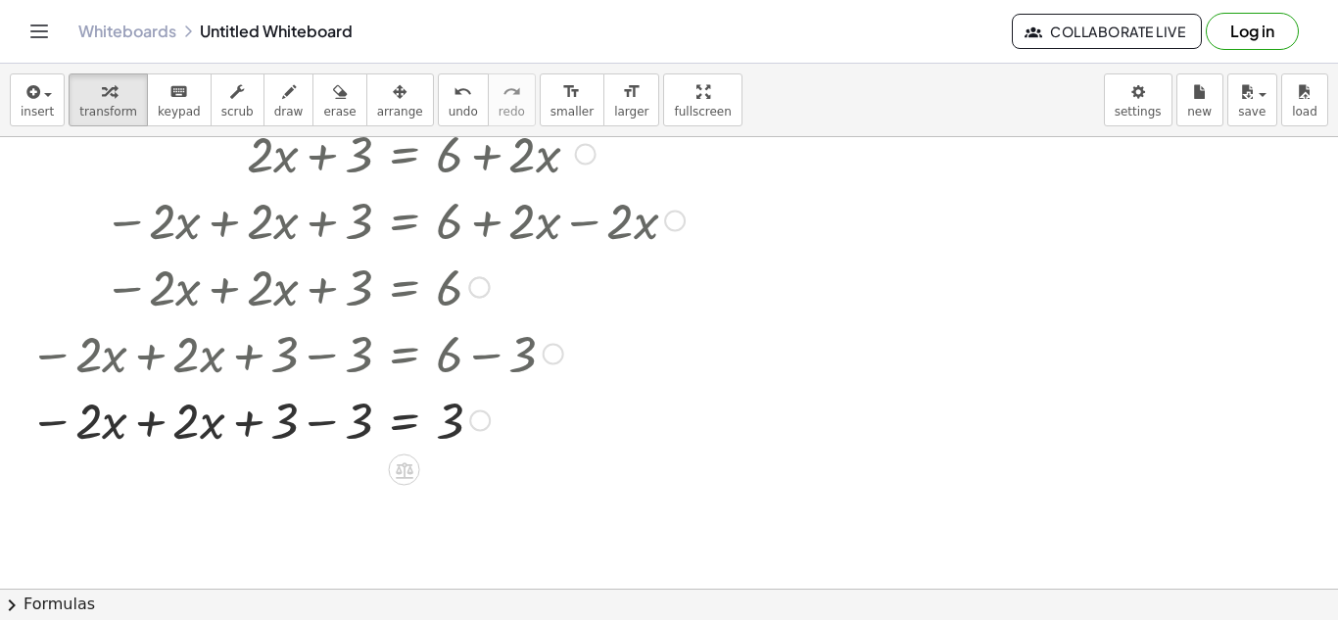
scroll to position [243, 0]
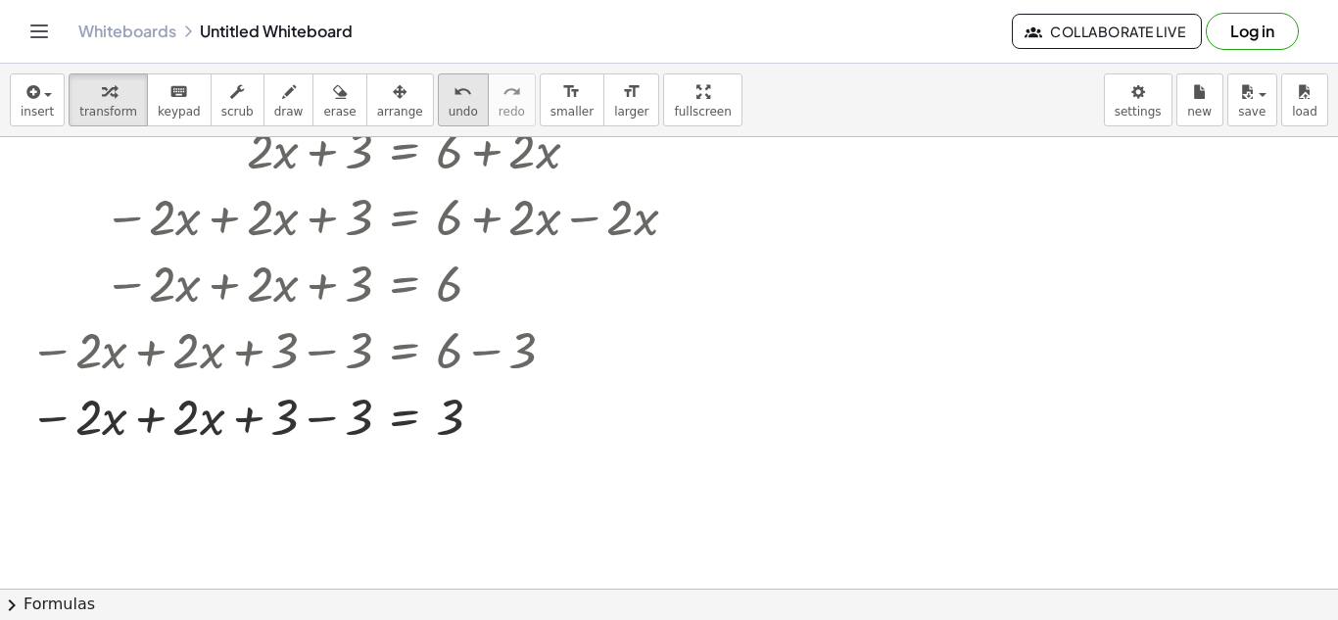
click at [453, 88] on icon "undo" at bounding box center [462, 92] width 19 height 24
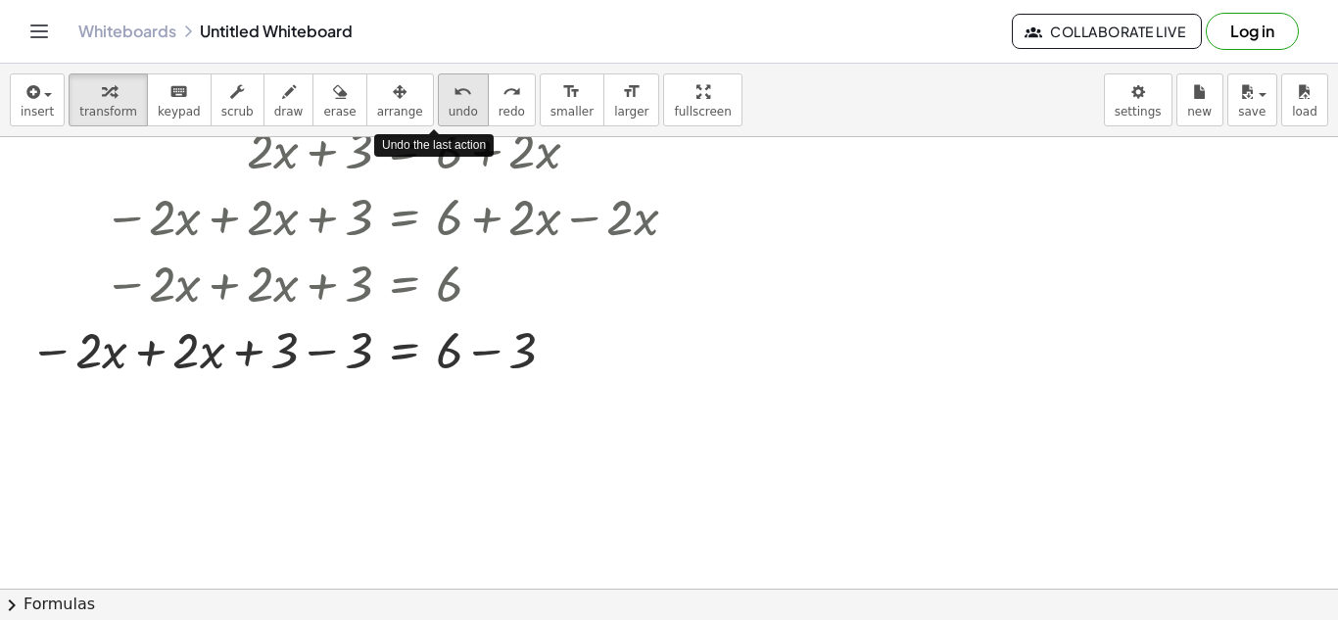
click at [453, 88] on icon "undo" at bounding box center [462, 92] width 19 height 24
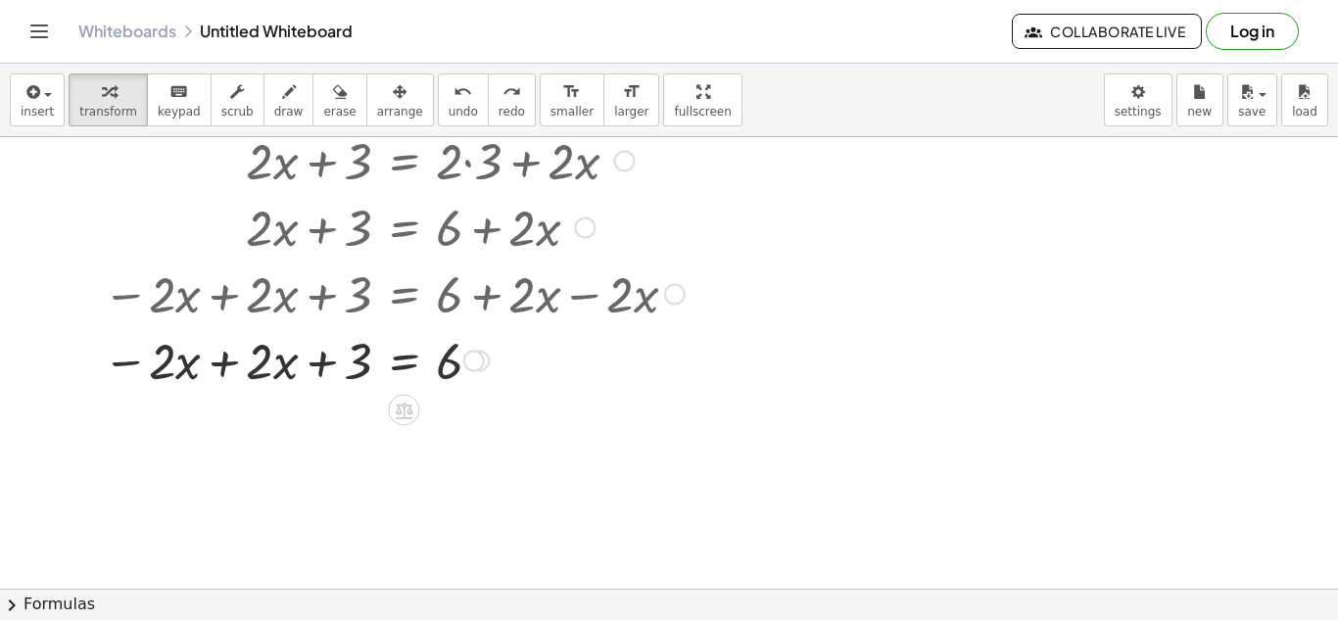
scroll to position [156, 0]
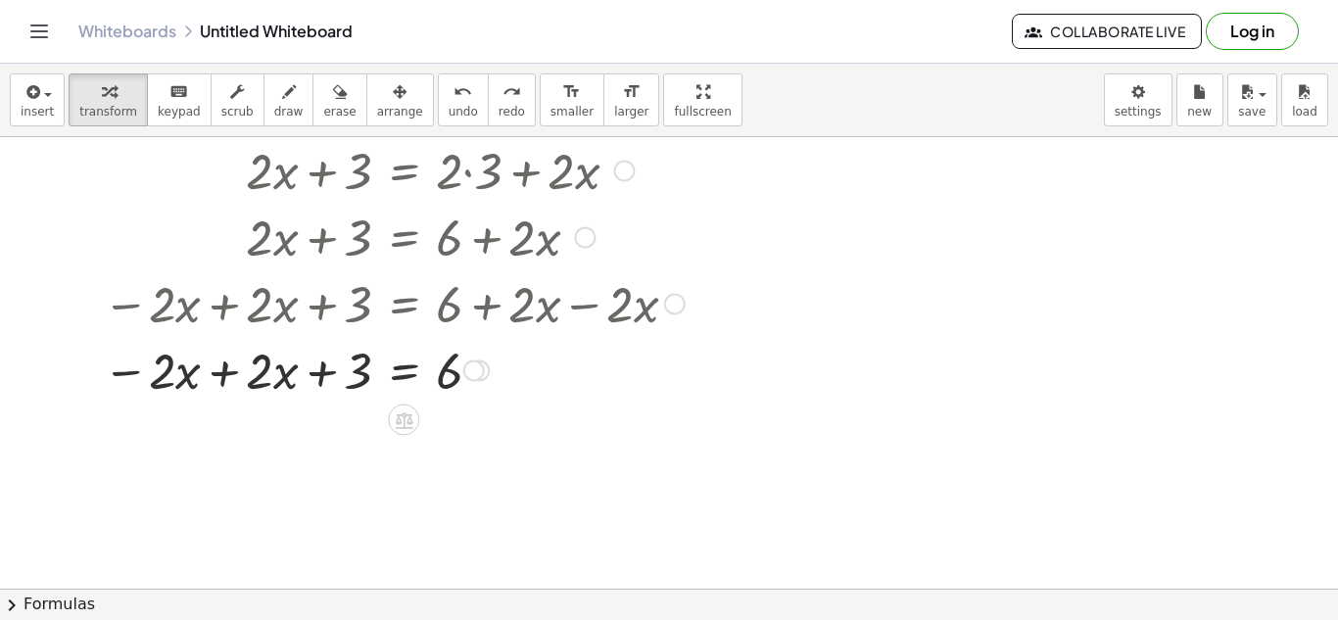
click at [223, 371] on div at bounding box center [393, 369] width 601 height 67
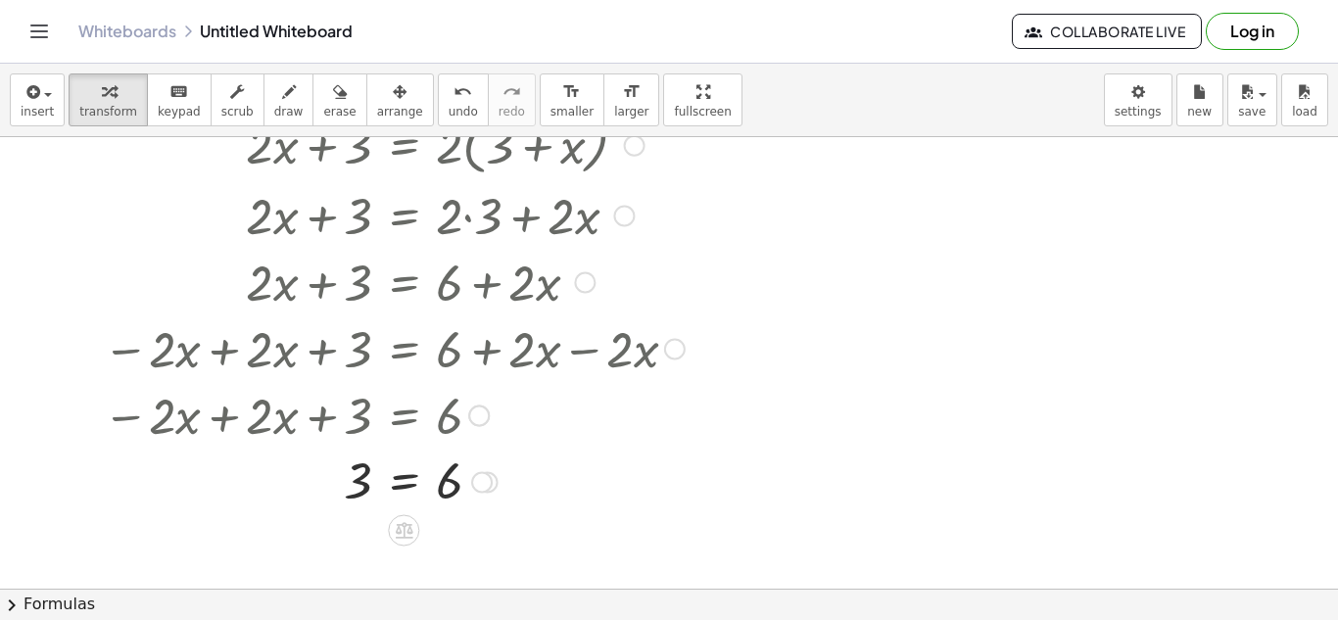
scroll to position [105, 0]
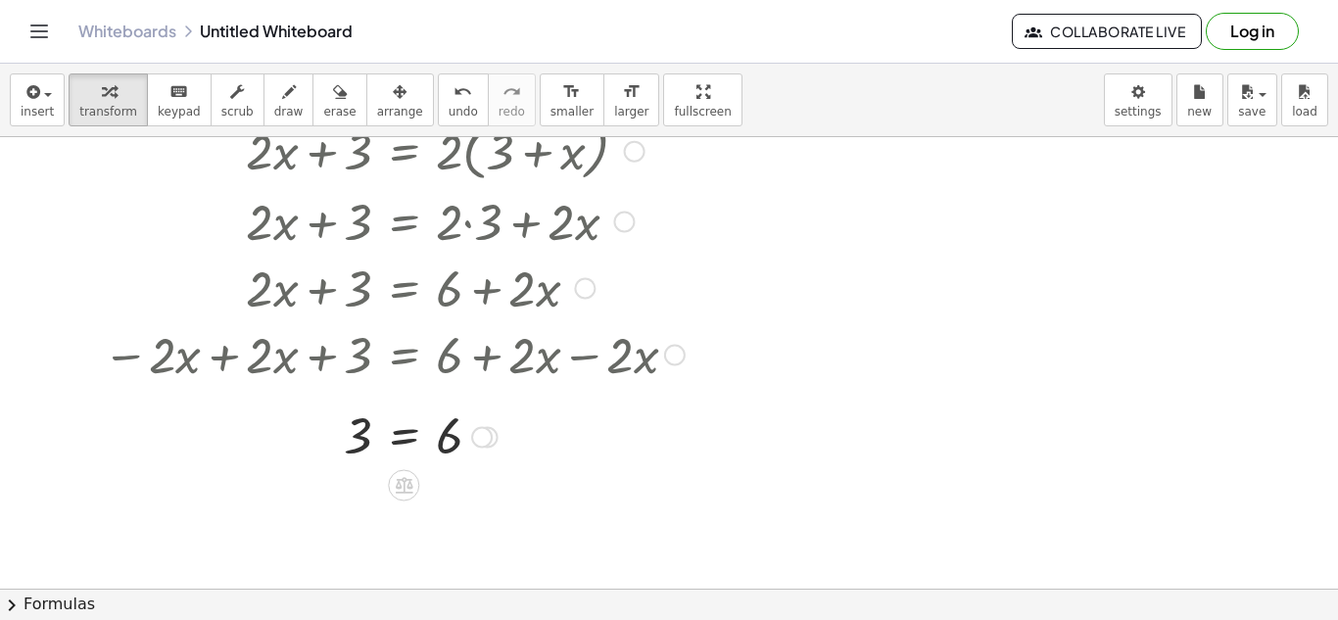
drag, startPoint x: 486, startPoint y: 486, endPoint x: 477, endPoint y: 425, distance: 61.3
click at [477, 427] on div at bounding box center [482, 438] width 22 height 22
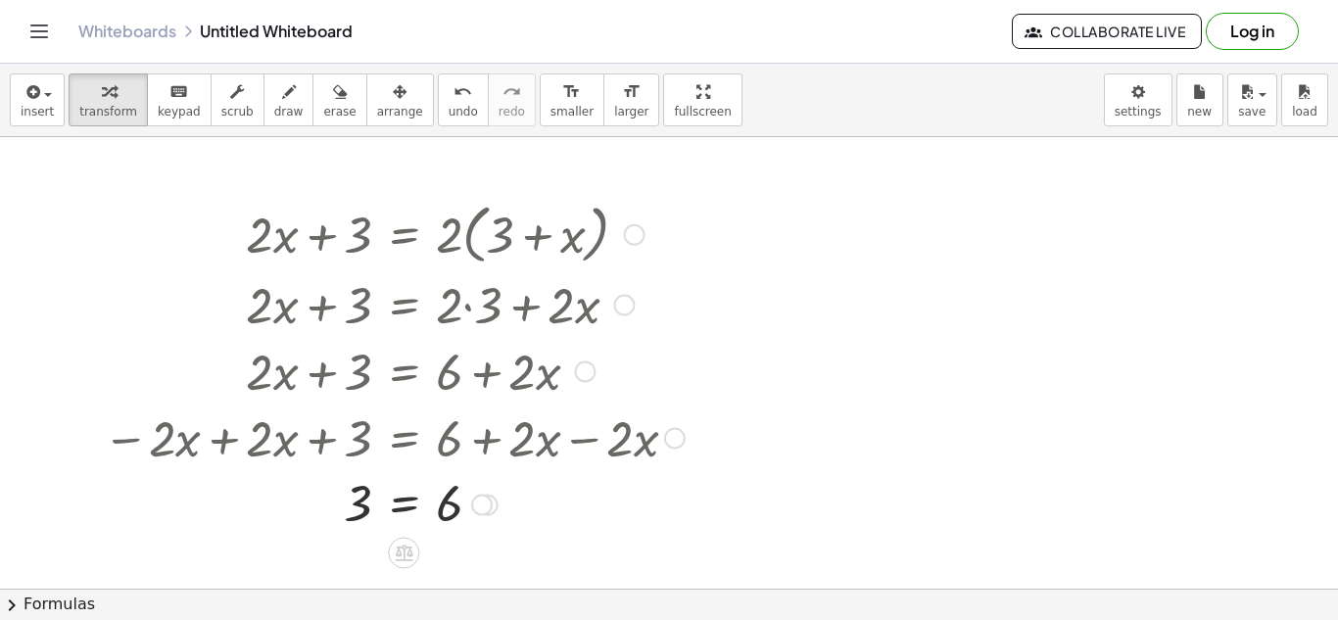
scroll to position [27, 0]
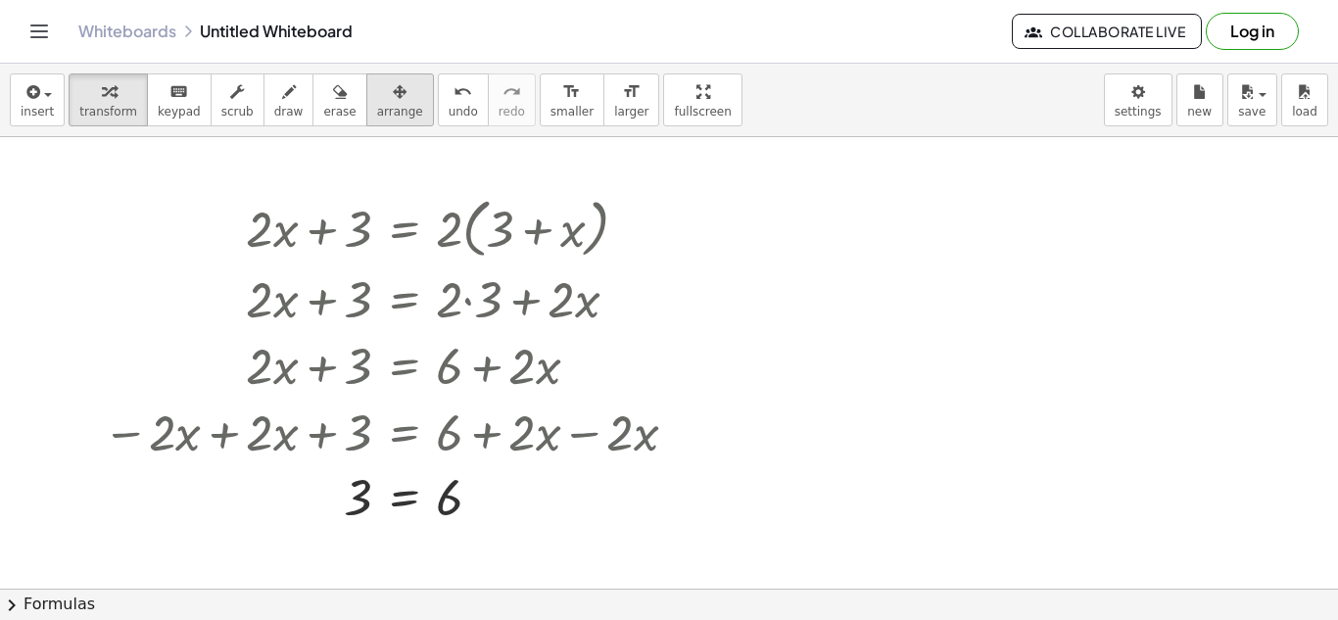
click at [386, 119] on button "arrange" at bounding box center [400, 99] width 68 height 53
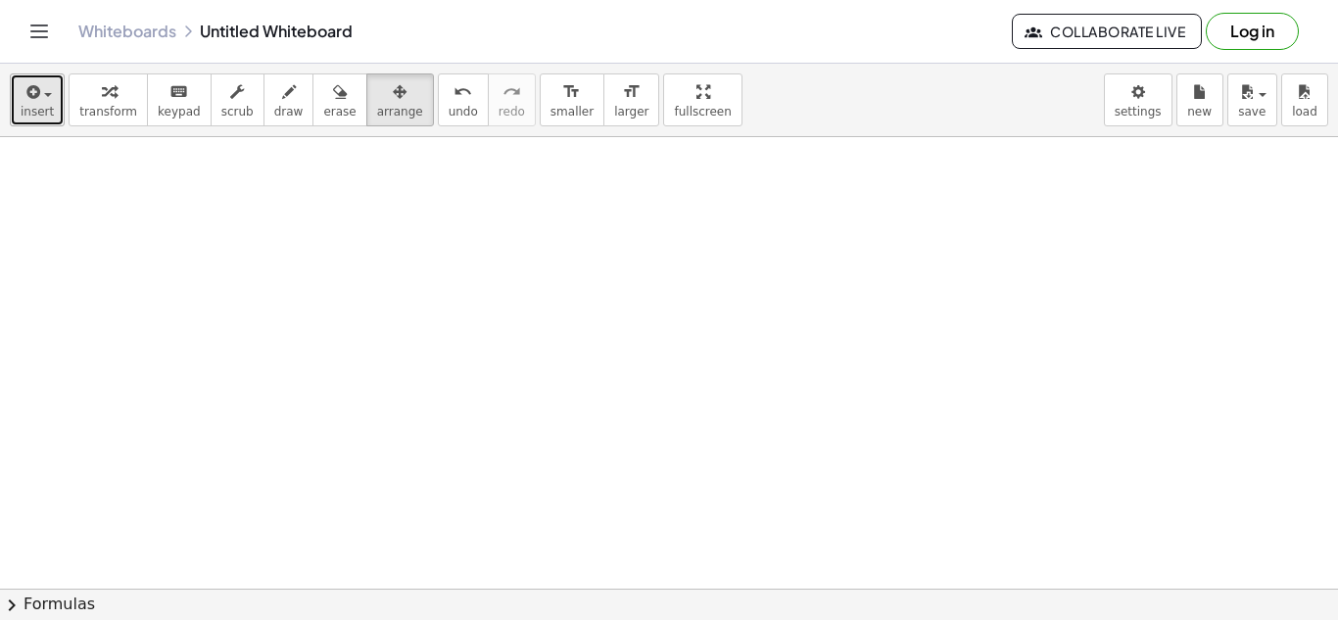
click at [31, 113] on span "insert" at bounding box center [37, 112] width 33 height 14
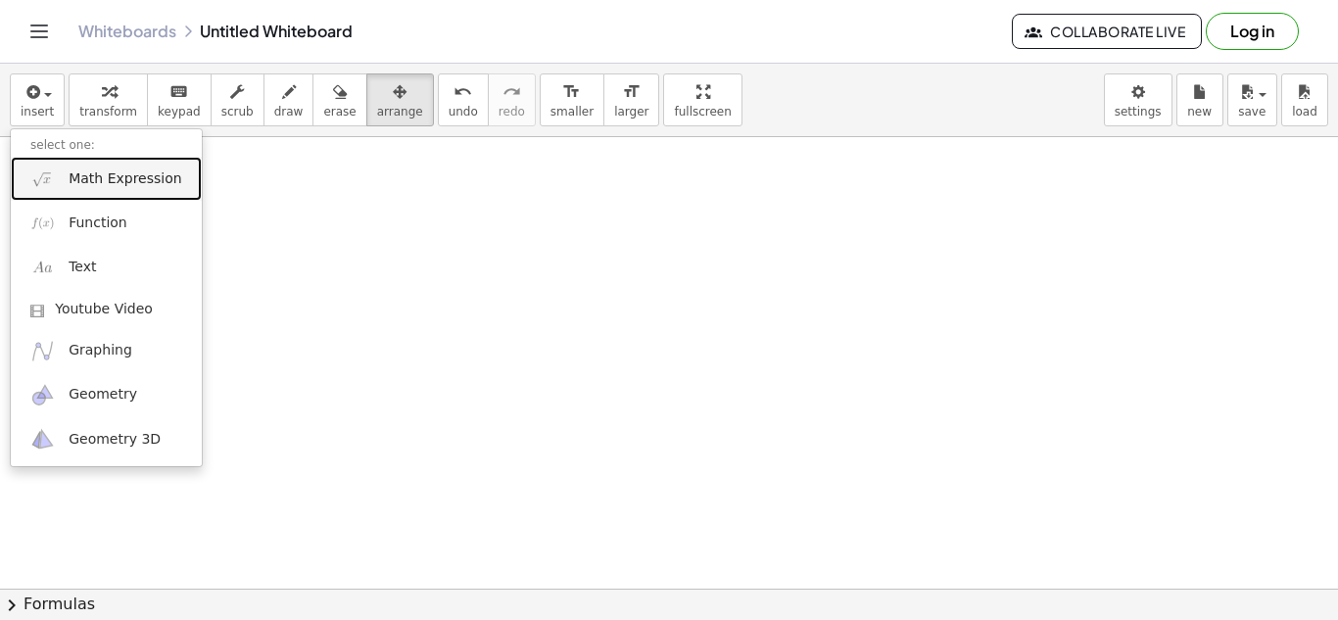
click at [79, 176] on span "Math Expression" at bounding box center [125, 179] width 113 height 20
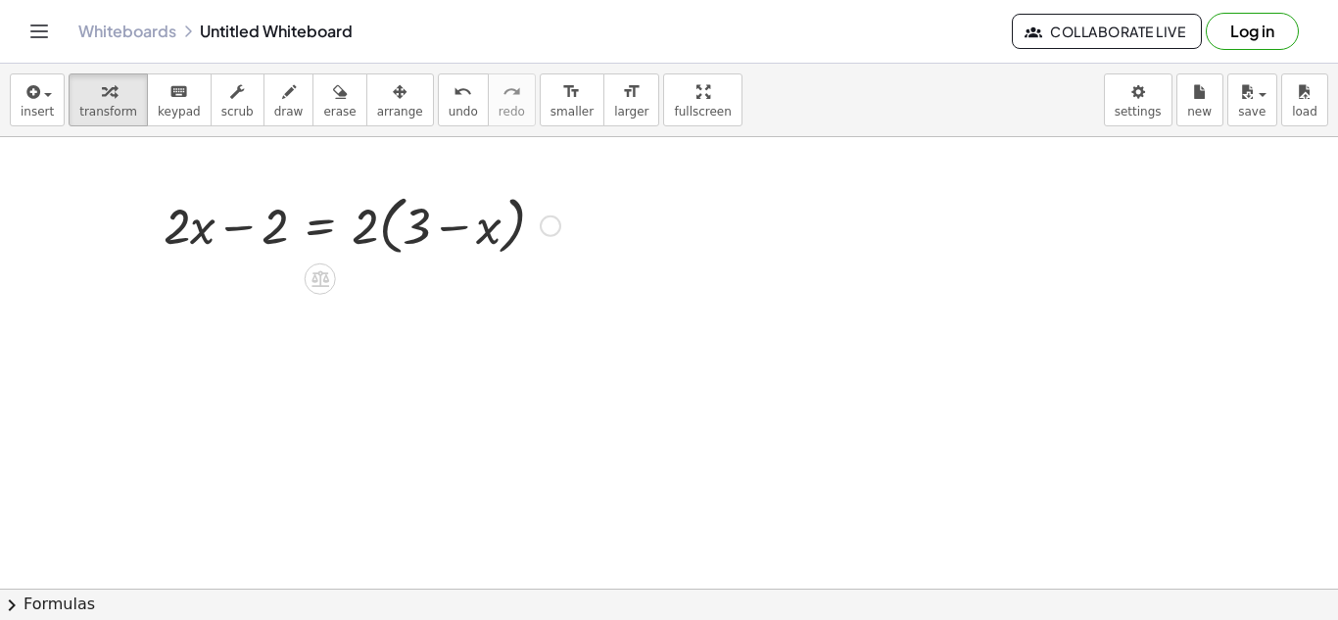
click at [374, 226] on div at bounding box center [362, 224] width 416 height 74
click at [363, 223] on div at bounding box center [362, 224] width 416 height 74
click at [367, 234] on div at bounding box center [362, 224] width 416 height 74
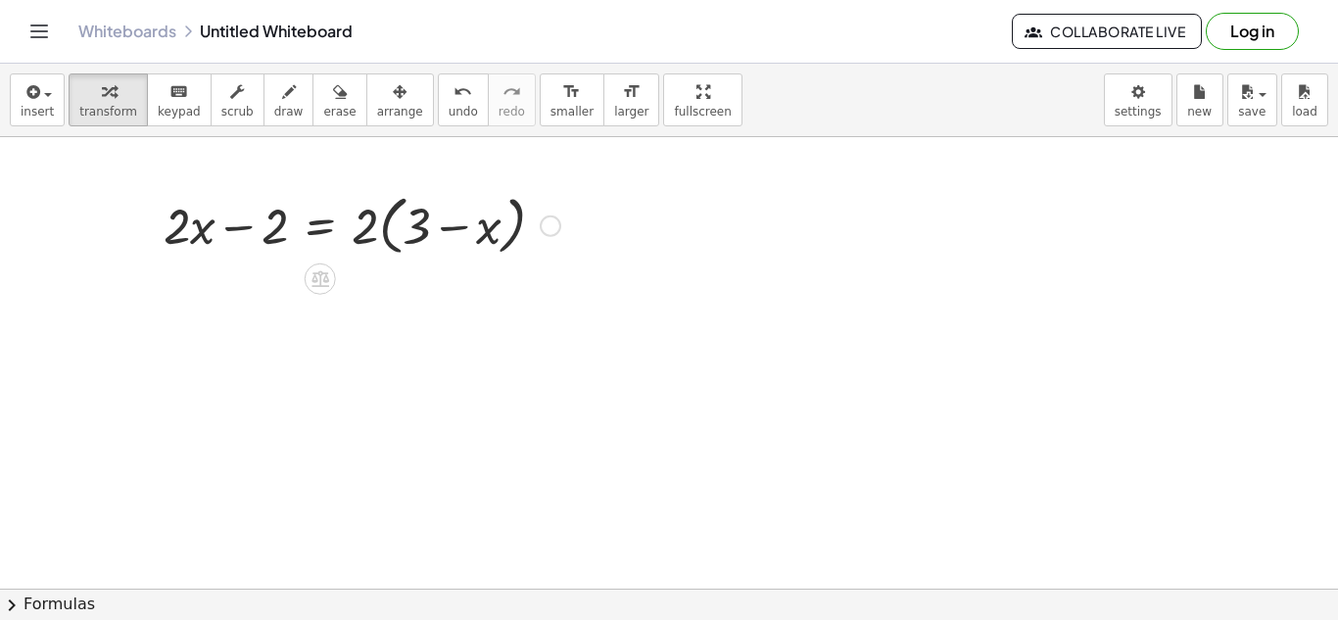
click at [367, 234] on div at bounding box center [362, 224] width 416 height 74
click at [387, 227] on div at bounding box center [362, 224] width 416 height 74
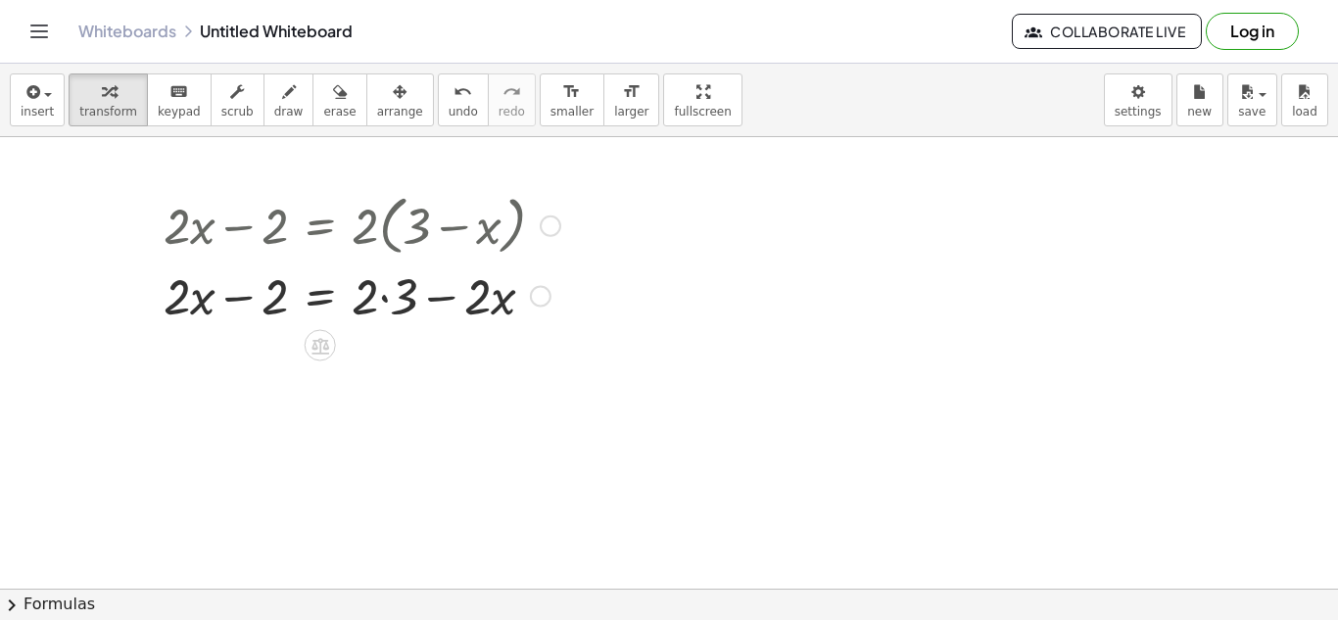
click at [383, 293] on div at bounding box center [362, 294] width 416 height 67
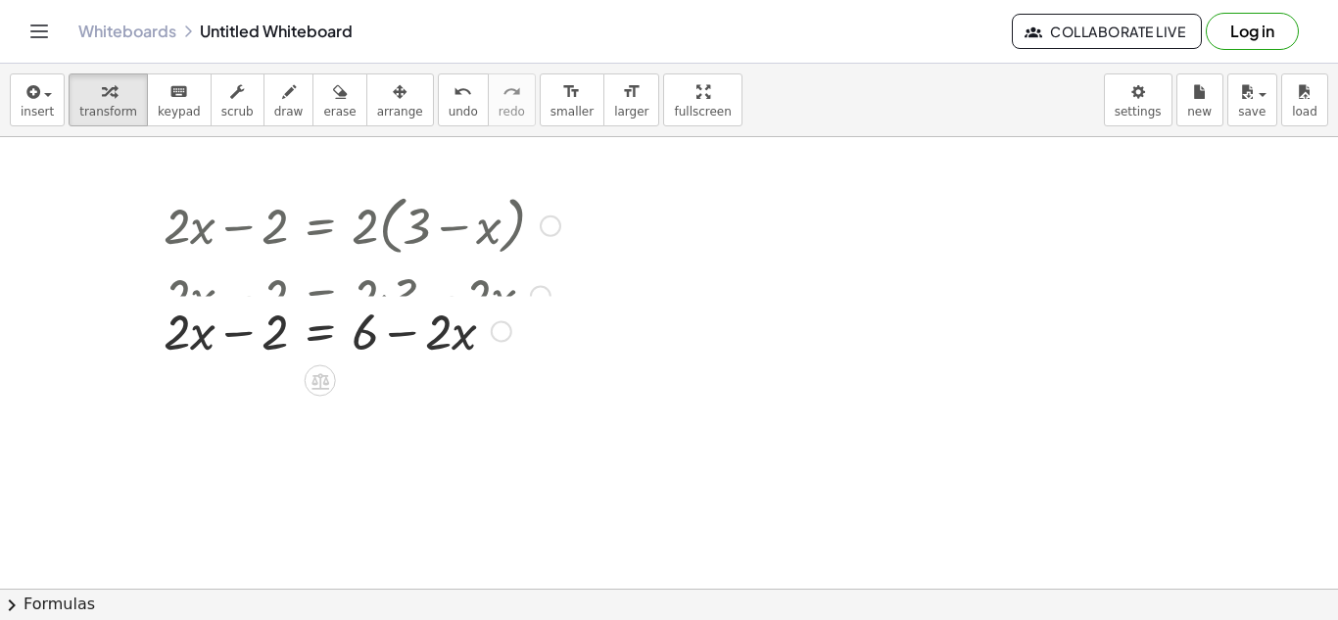
drag, startPoint x: 504, startPoint y: 354, endPoint x: 505, endPoint y: 295, distance: 59.7
click at [320, 332] on div "+ · 2 · x − 2 = − x + · 2 · 6" at bounding box center [320, 332] width 0 height 0
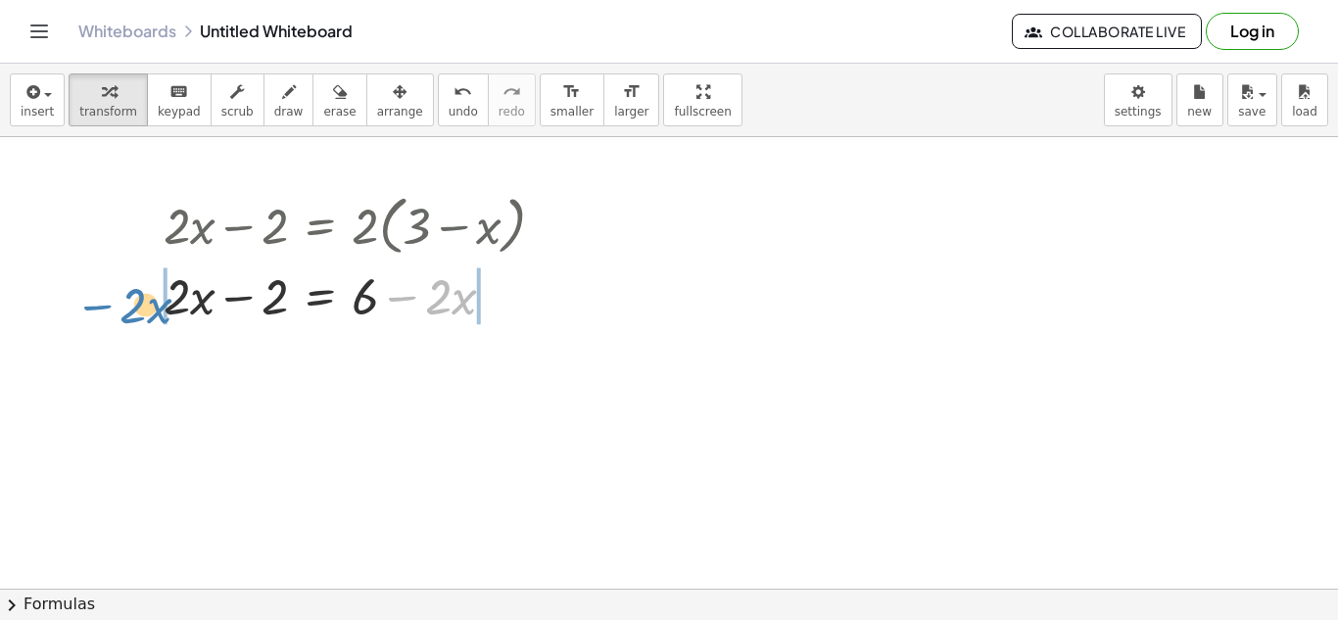
drag, startPoint x: 399, startPoint y: 297, endPoint x: 94, endPoint y: 307, distance: 304.7
click at [94, 307] on div "+ · 2 · x − 2 = · 2 · ( + 3 − x ) + · 2 · x − 2 = + · 2 · 3 − · 2 · x − · 2 · x…" at bounding box center [669, 561] width 1338 height 903
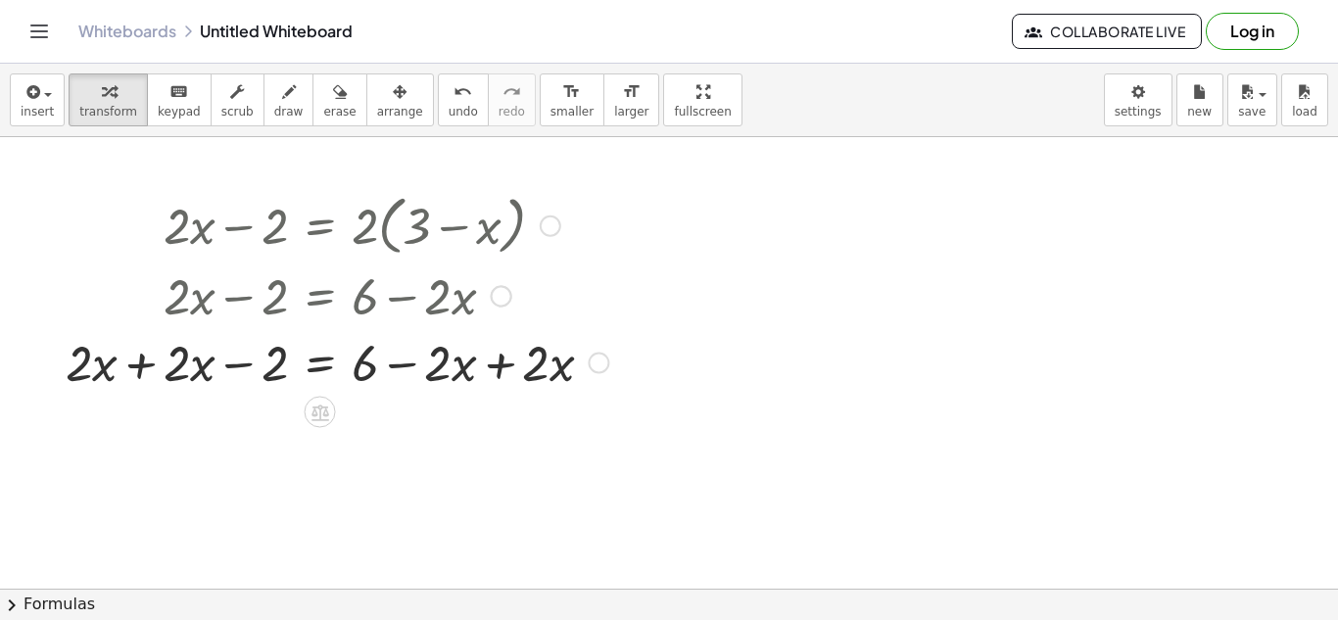
click at [495, 357] on div at bounding box center [337, 361] width 562 height 67
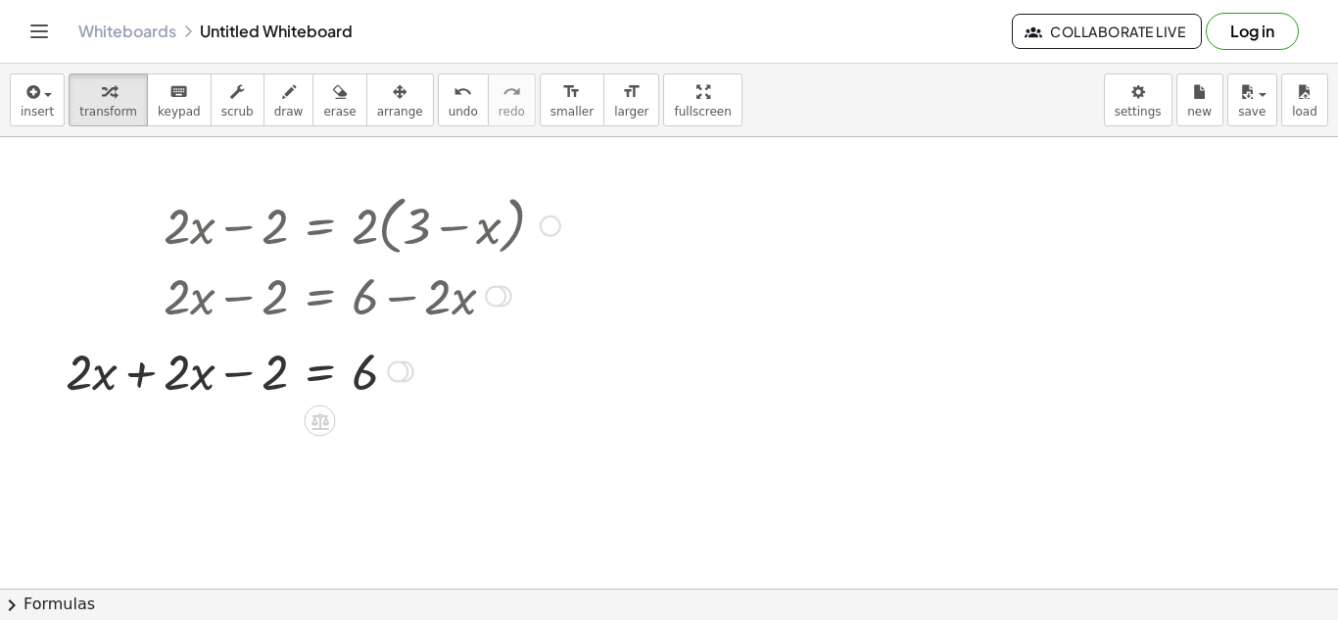
drag, startPoint x: 395, startPoint y: 430, endPoint x: 397, endPoint y: 363, distance: 66.6
click at [397, 363] on div at bounding box center [398, 372] width 22 height 22
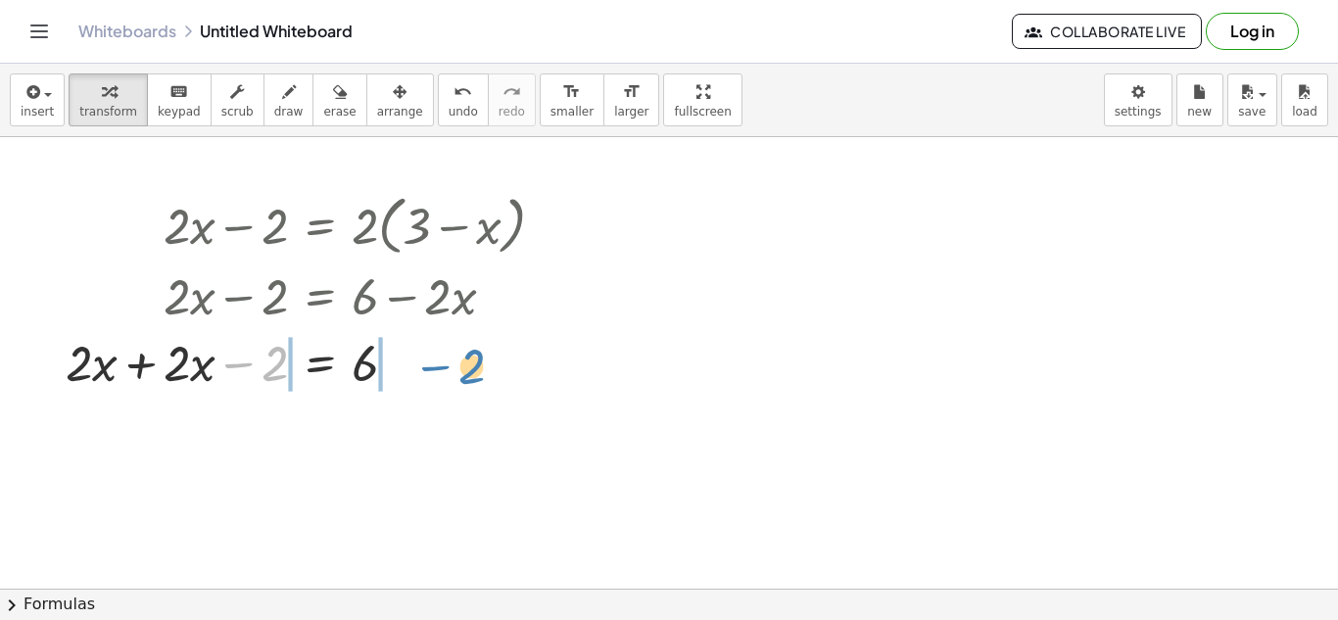
drag, startPoint x: 241, startPoint y: 363, endPoint x: 438, endPoint y: 366, distance: 196.8
click at [438, 366] on div at bounding box center [313, 361] width 514 height 67
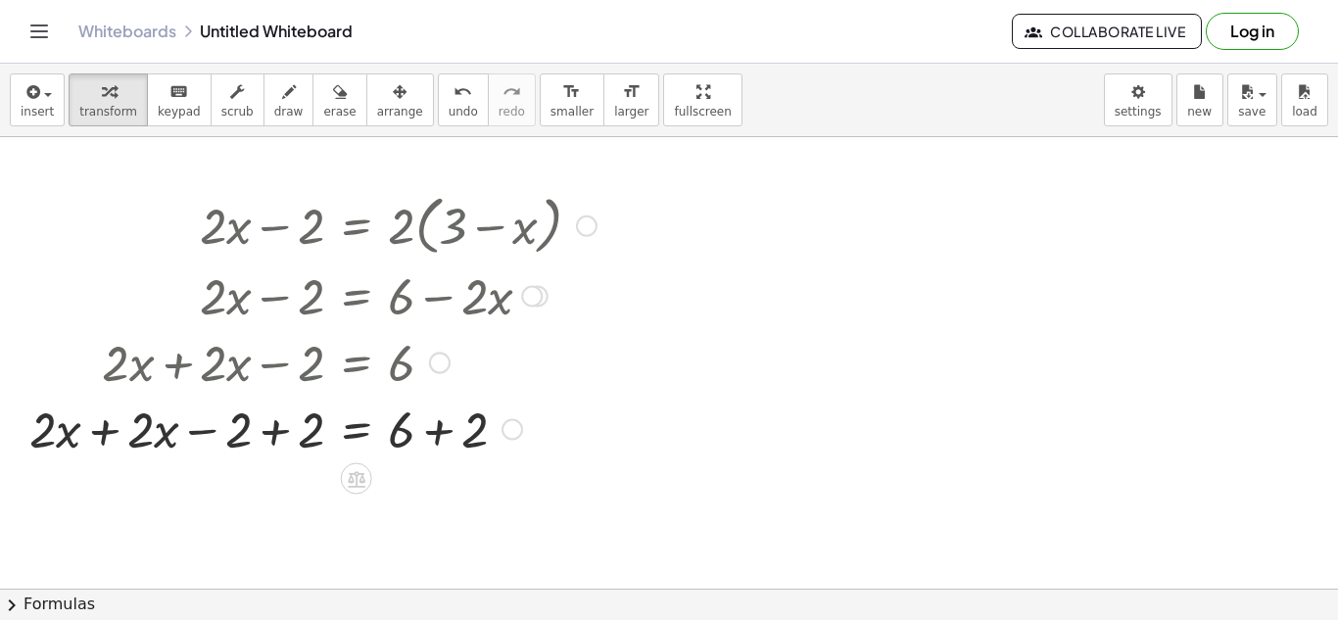
click at [257, 428] on div at bounding box center [313, 428] width 587 height 67
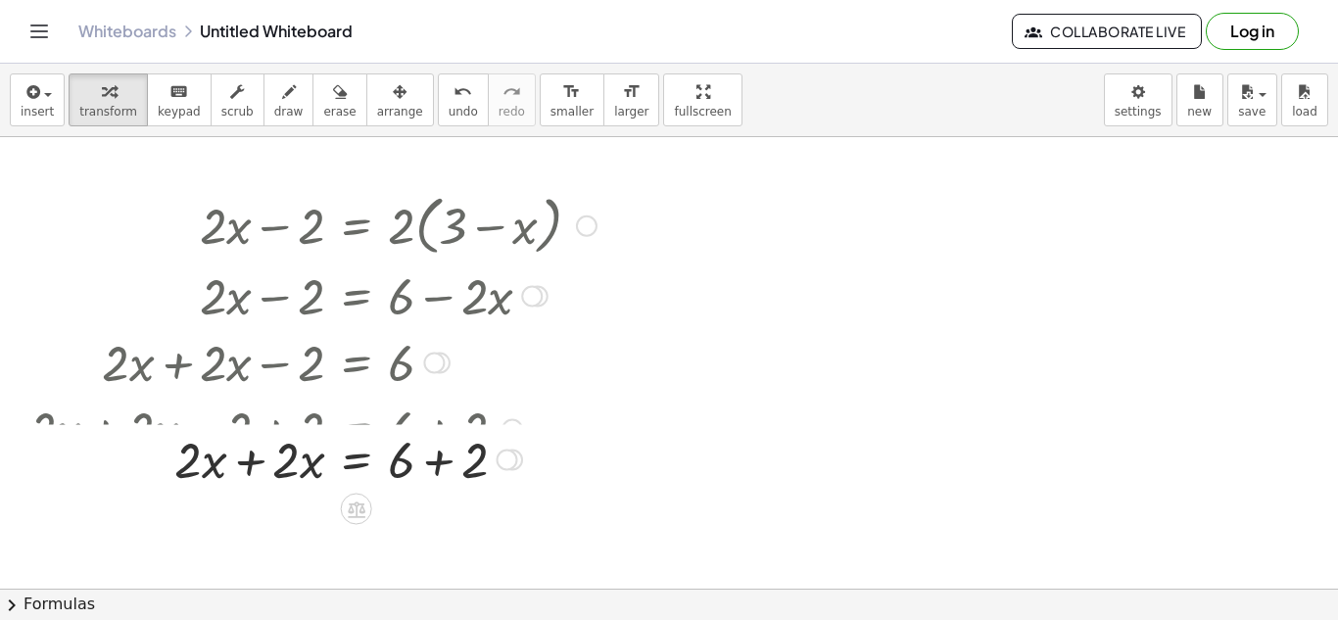
drag, startPoint x: 502, startPoint y: 490, endPoint x: 504, endPoint y: 447, distance: 43.1
click at [356, 460] on div "+ · 2 · x = 6 + · 2 · x + + 2" at bounding box center [356, 460] width 0 height 0
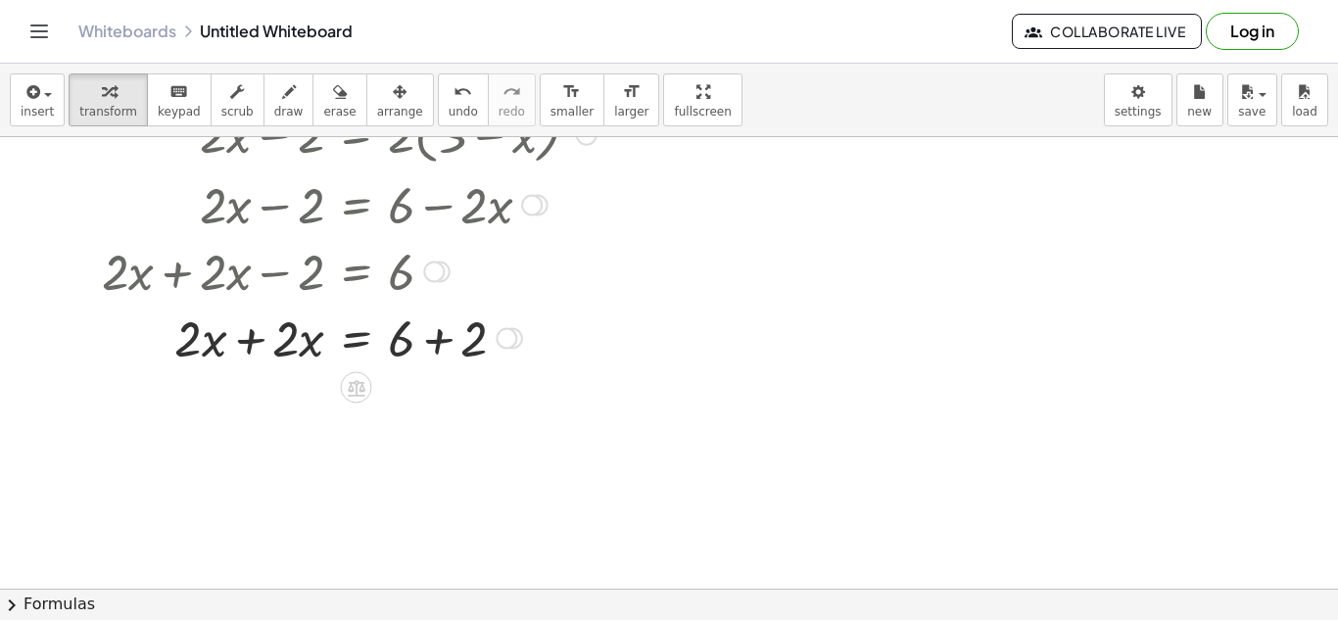
scroll to position [129, 0]
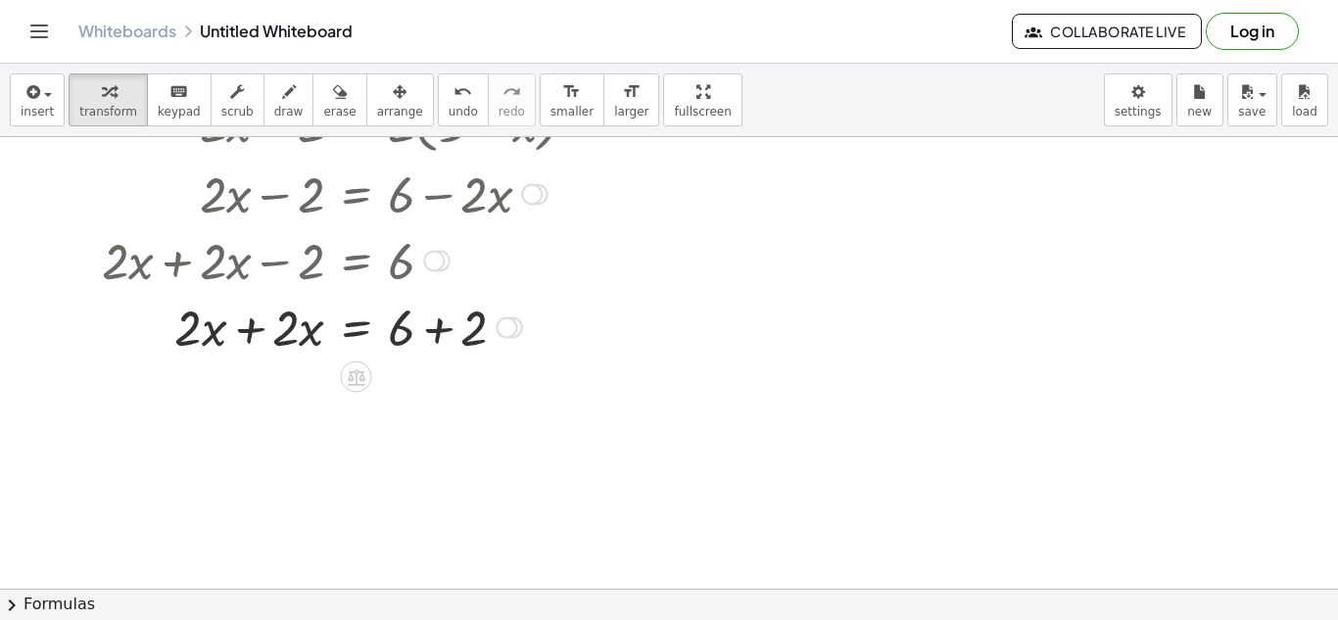
click at [249, 327] on div at bounding box center [349, 326] width 514 height 67
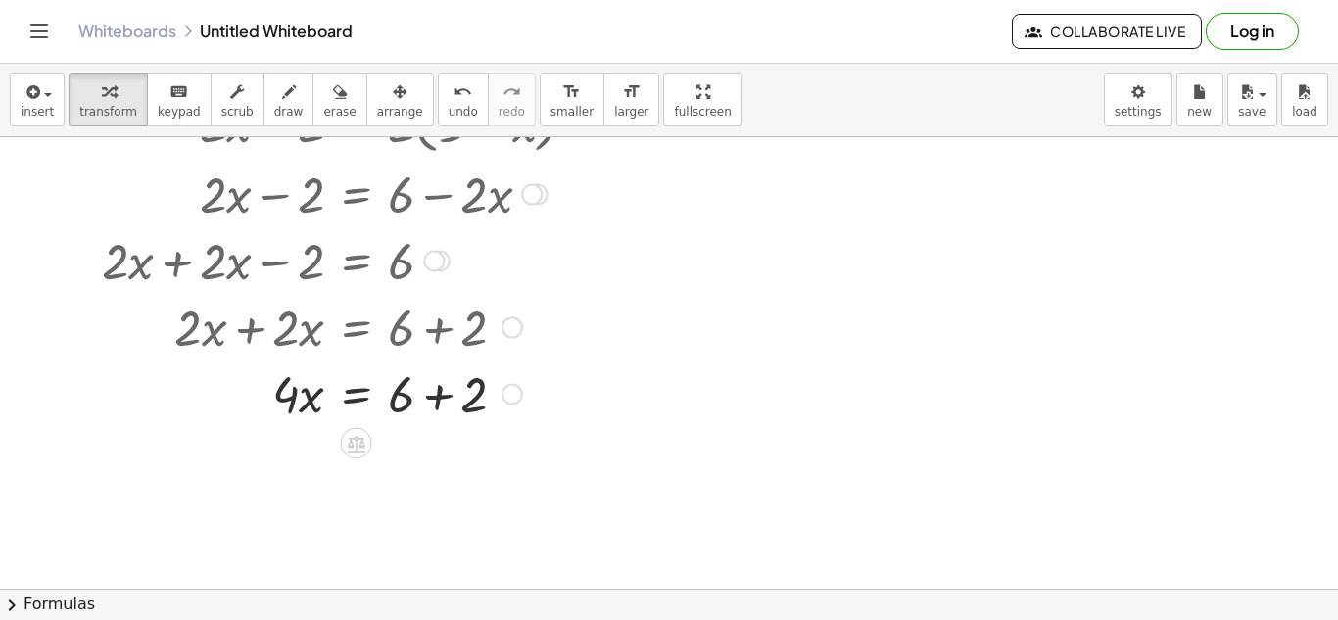
click at [441, 400] on div at bounding box center [349, 392] width 514 height 67
drag, startPoint x: 441, startPoint y: 455, endPoint x: 436, endPoint y: 399, distance: 57.0
click at [356, 412] on div "= · x · 4 8" at bounding box center [356, 412] width 0 height 0
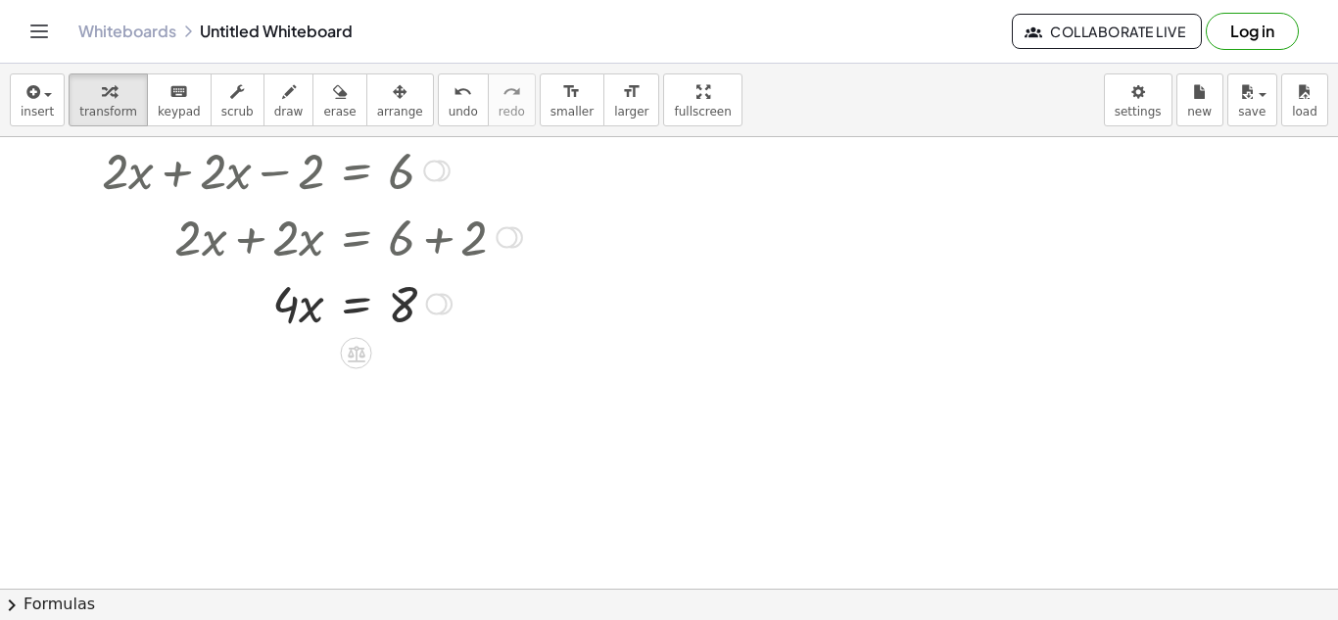
scroll to position [237, 0]
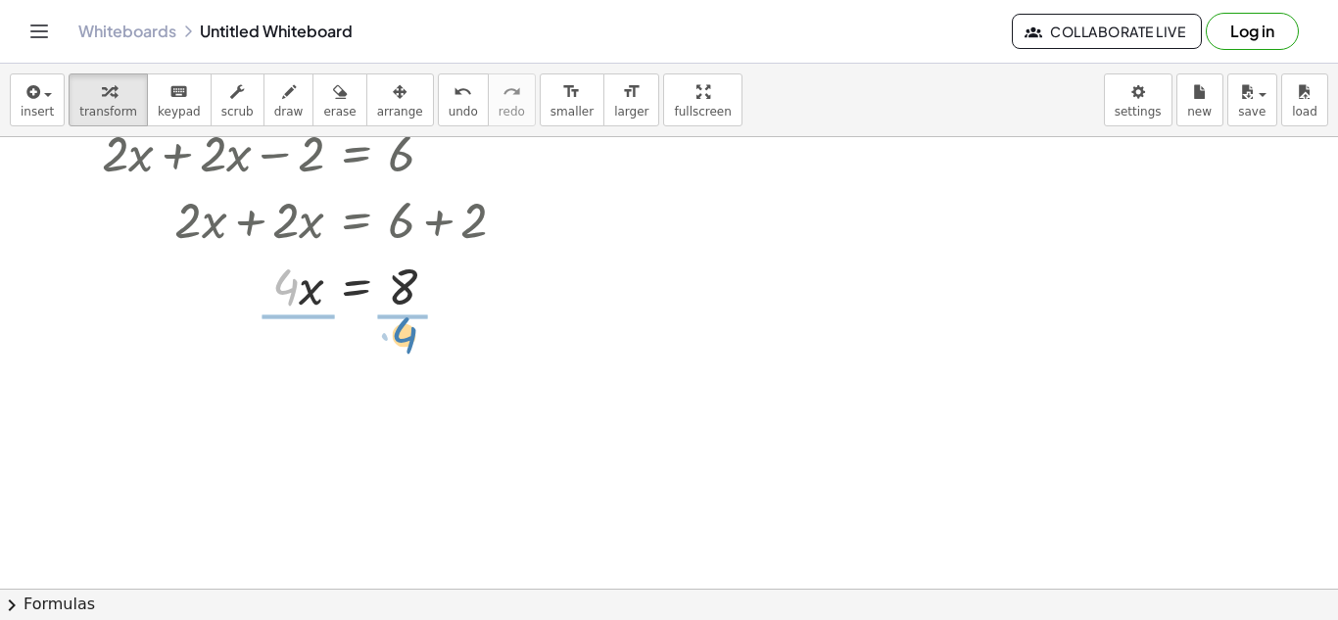
drag, startPoint x: 289, startPoint y: 283, endPoint x: 407, endPoint y: 331, distance: 127.8
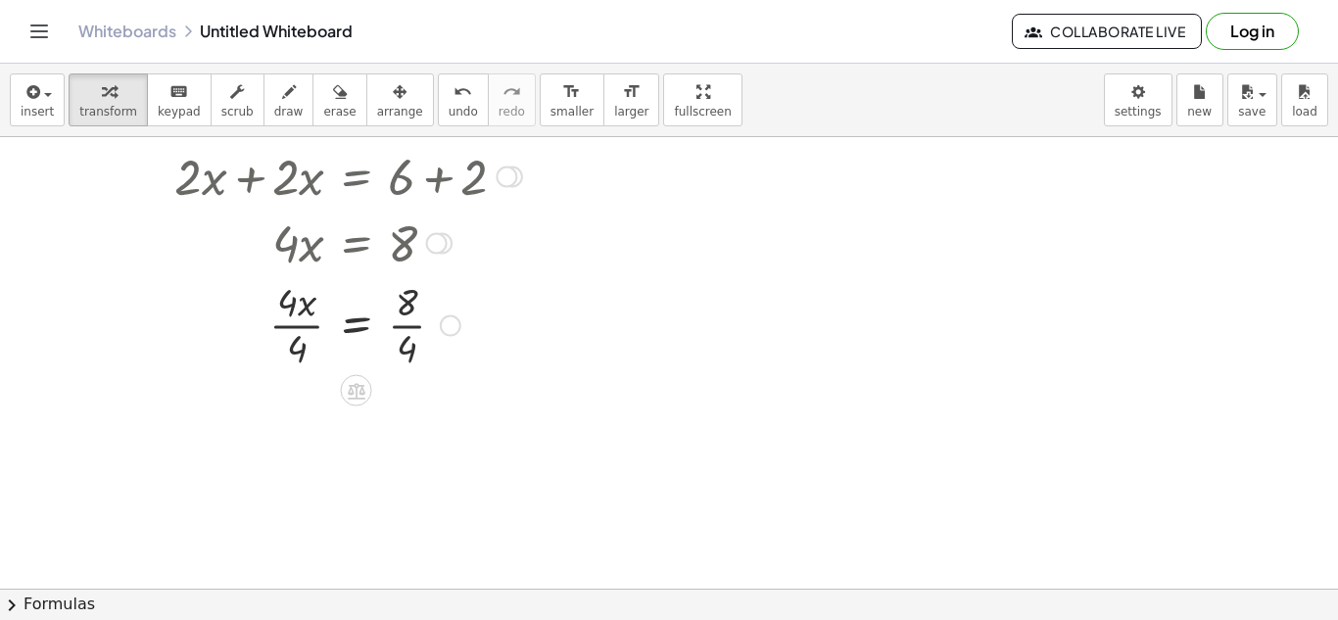
scroll to position [291, 0]
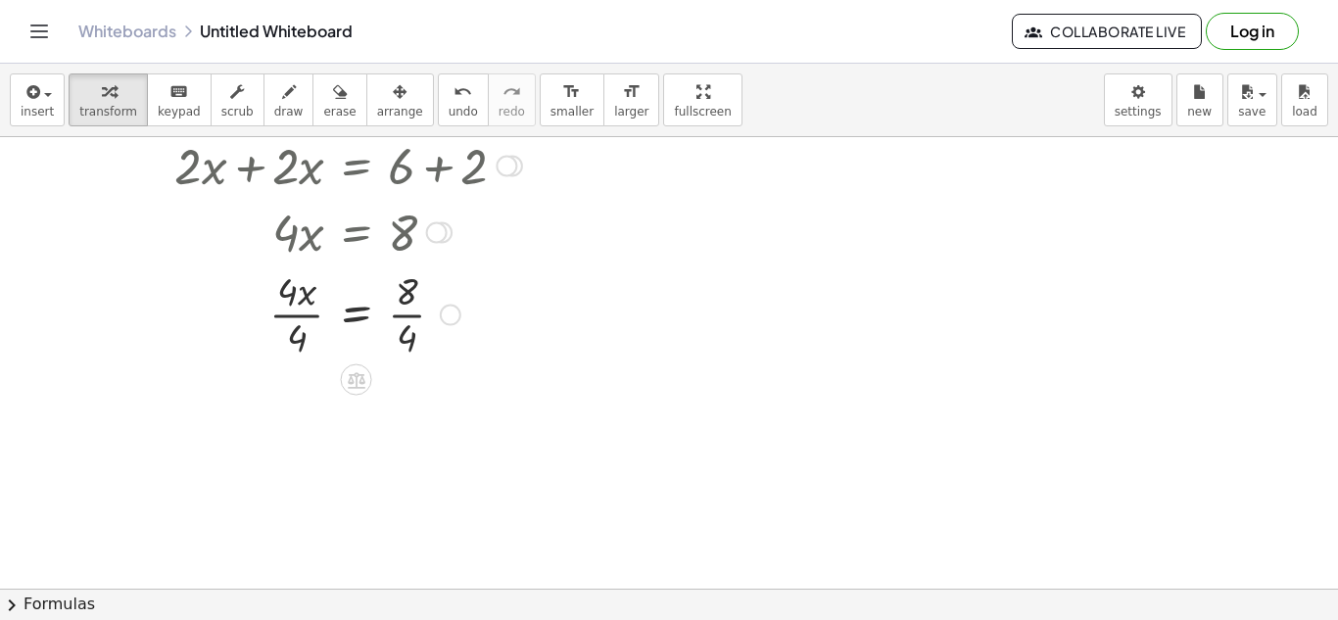
click at [290, 311] on div at bounding box center [349, 312] width 514 height 98
click at [407, 410] on div at bounding box center [349, 411] width 514 height 98
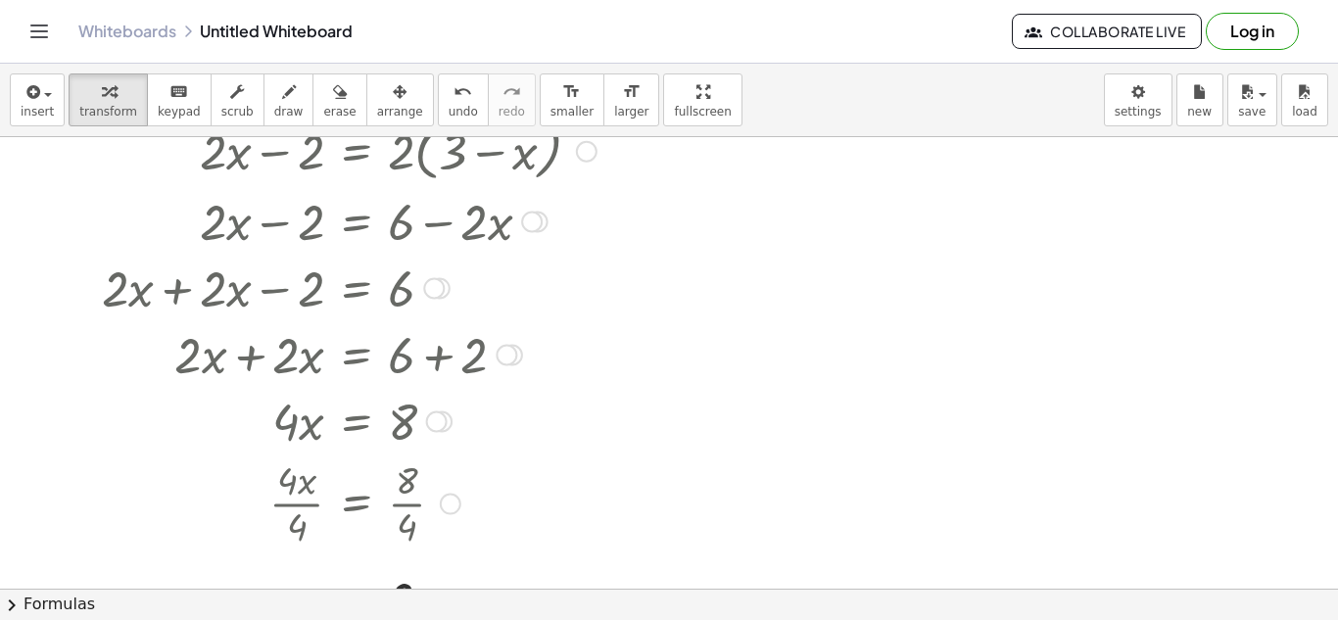
scroll to position [109, 0]
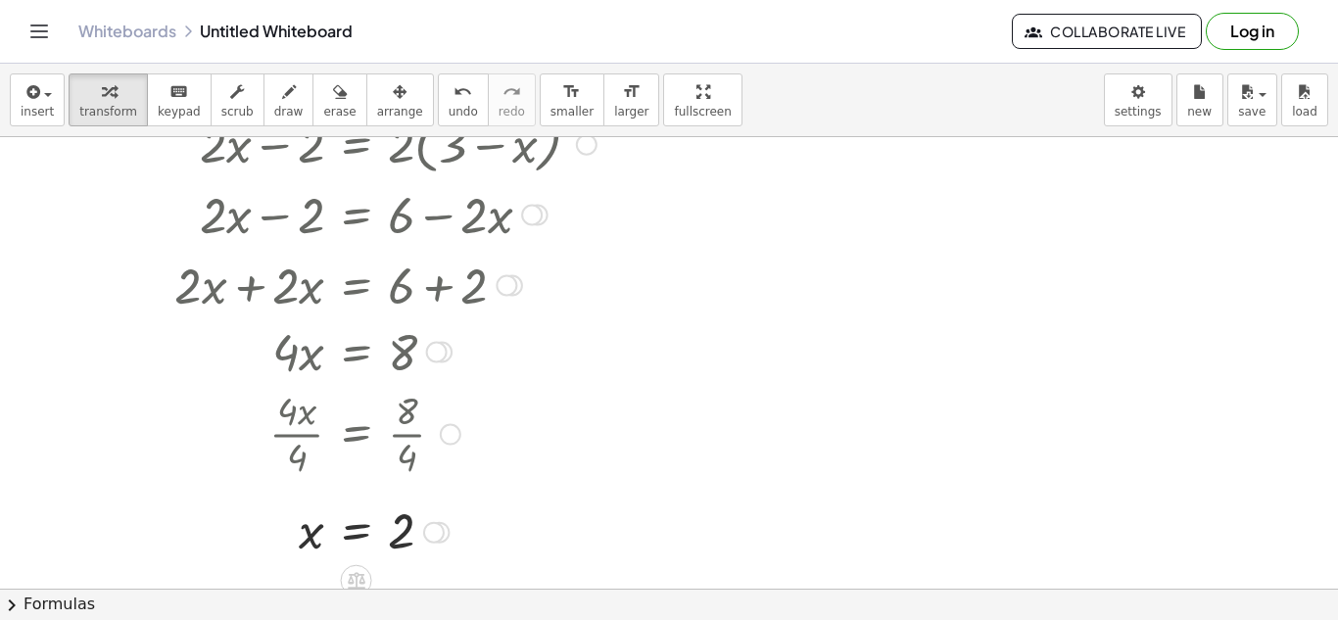
drag, startPoint x: 514, startPoint y: 349, endPoint x: 506, endPoint y: 279, distance: 70.0
click at [506, 279] on div at bounding box center [506, 286] width 22 height 22
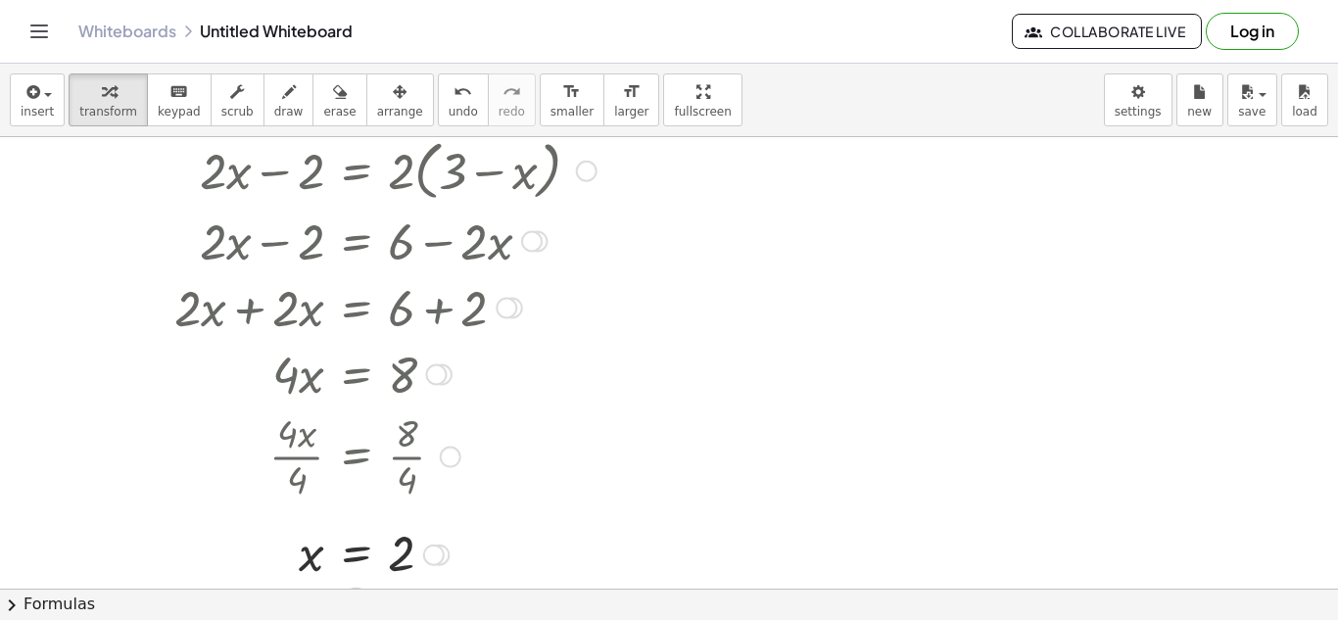
scroll to position [87, 0]
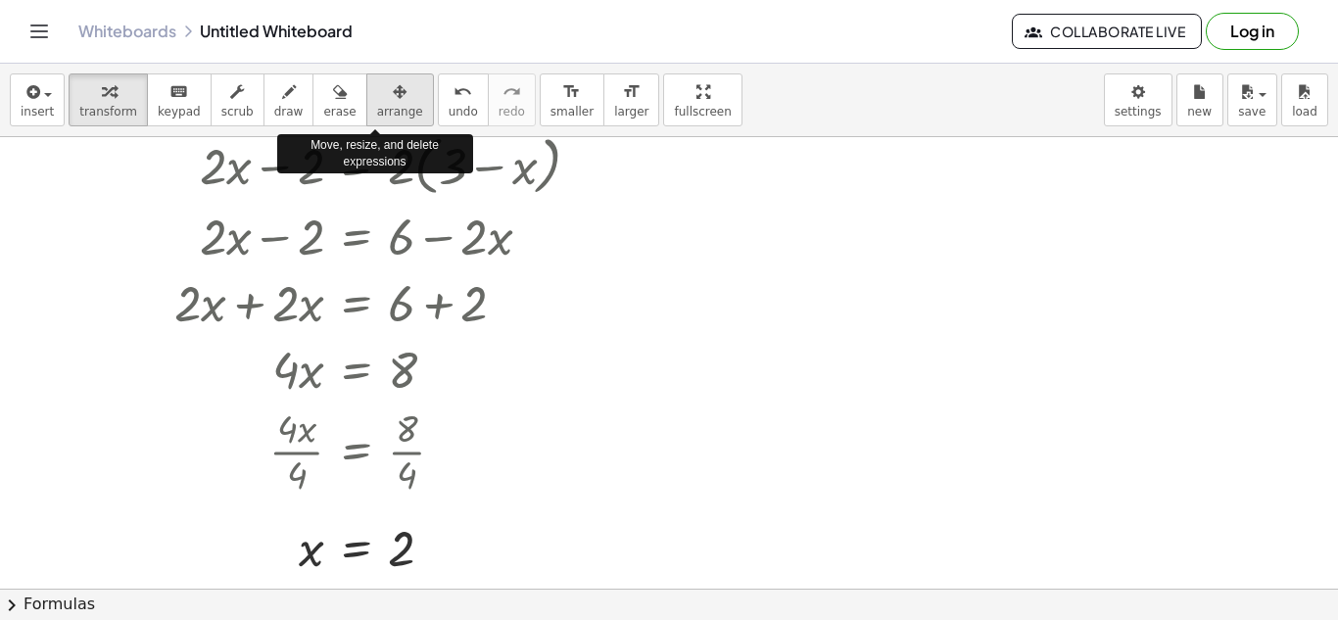
click at [393, 100] on icon "button" at bounding box center [400, 92] width 14 height 24
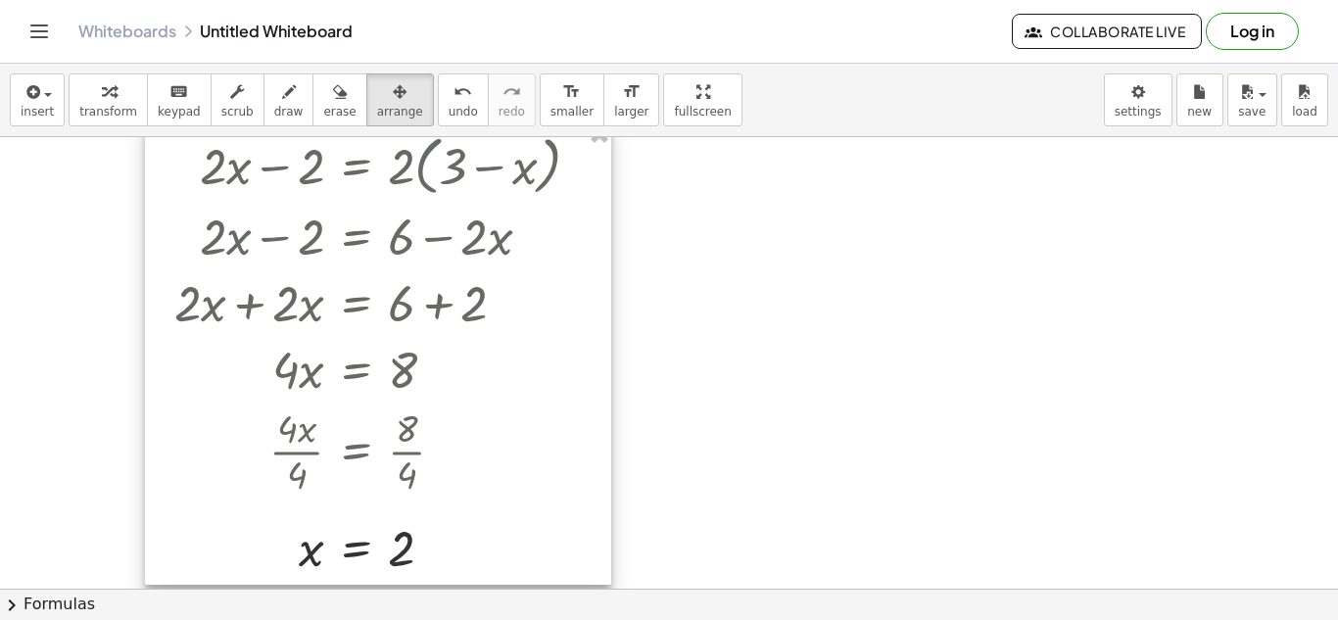
scroll to position [0, 0]
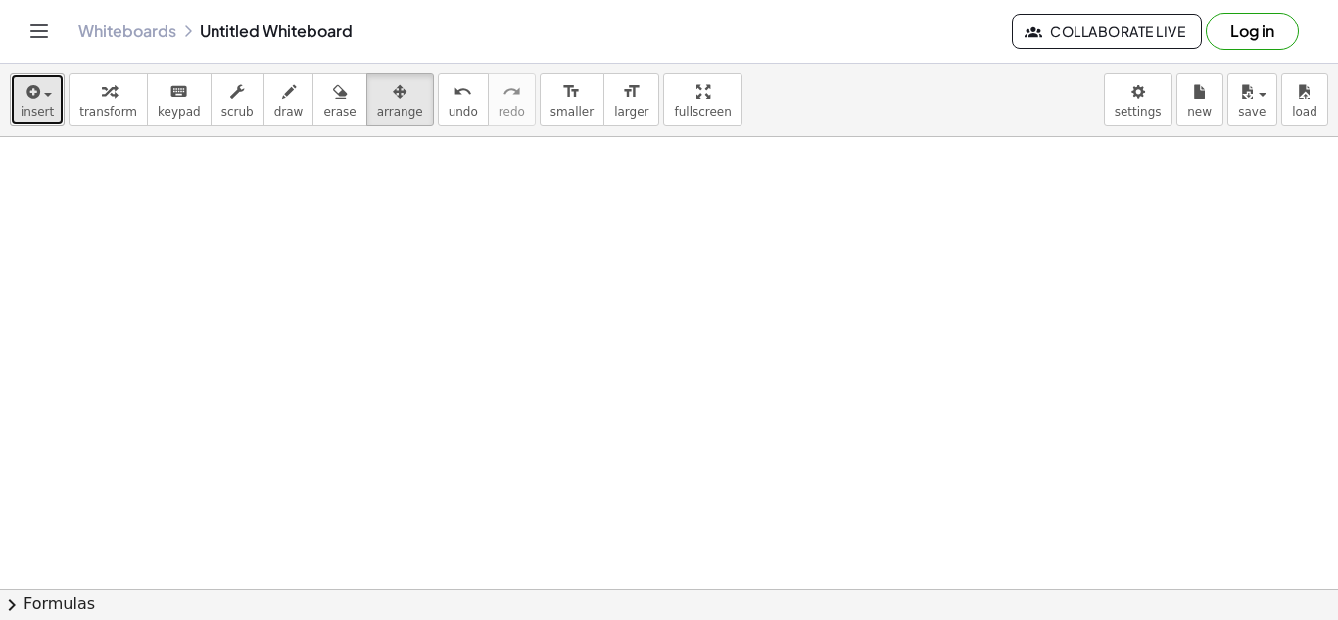
click at [44, 107] on span "insert" at bounding box center [37, 112] width 33 height 14
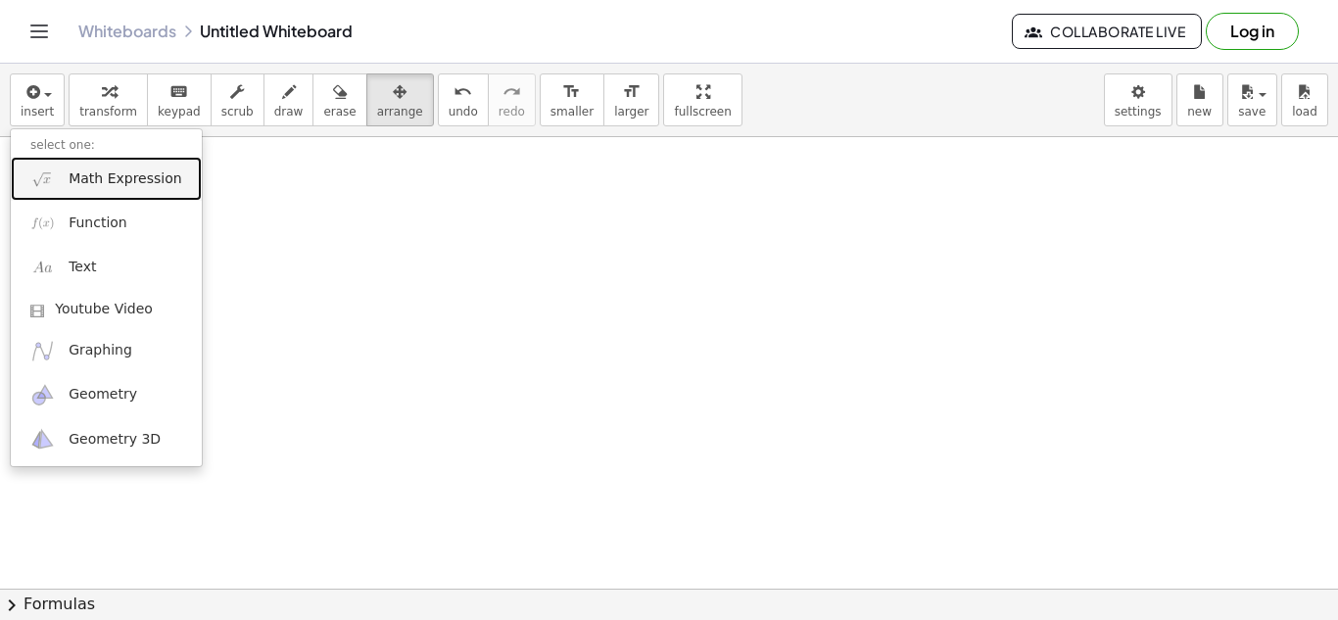
click at [83, 182] on span "Math Expression" at bounding box center [125, 179] width 113 height 20
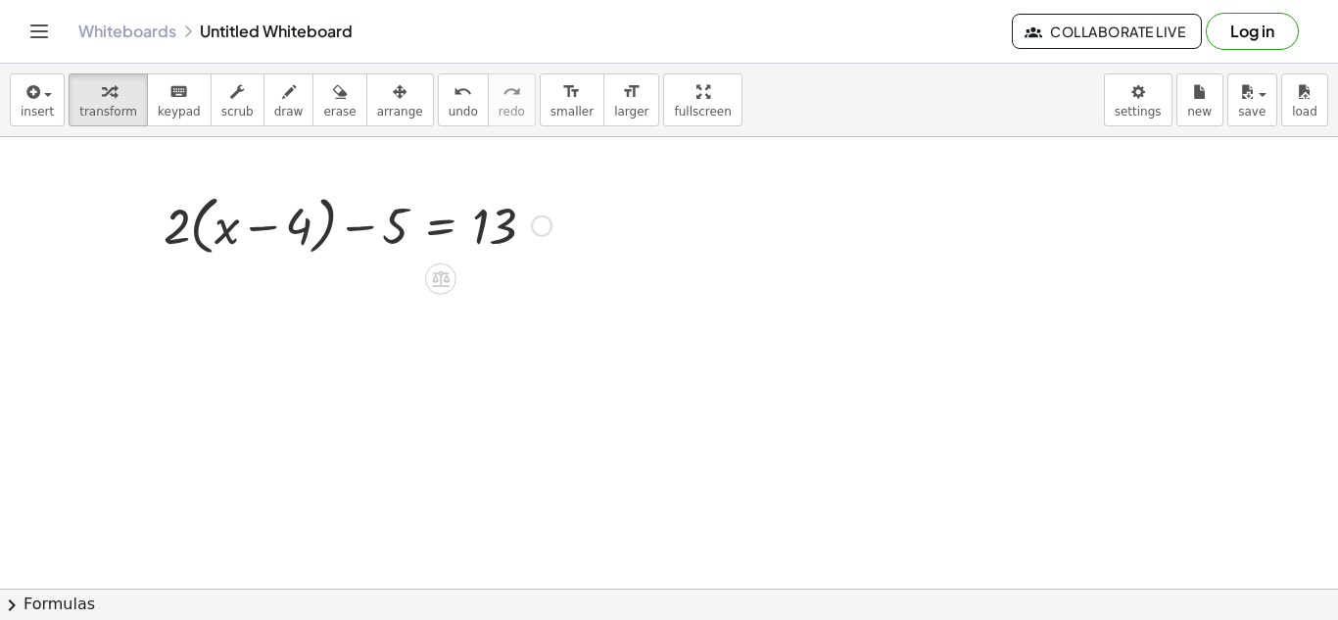
click at [171, 232] on div at bounding box center [357, 224] width 407 height 74
click at [196, 218] on div at bounding box center [357, 224] width 407 height 74
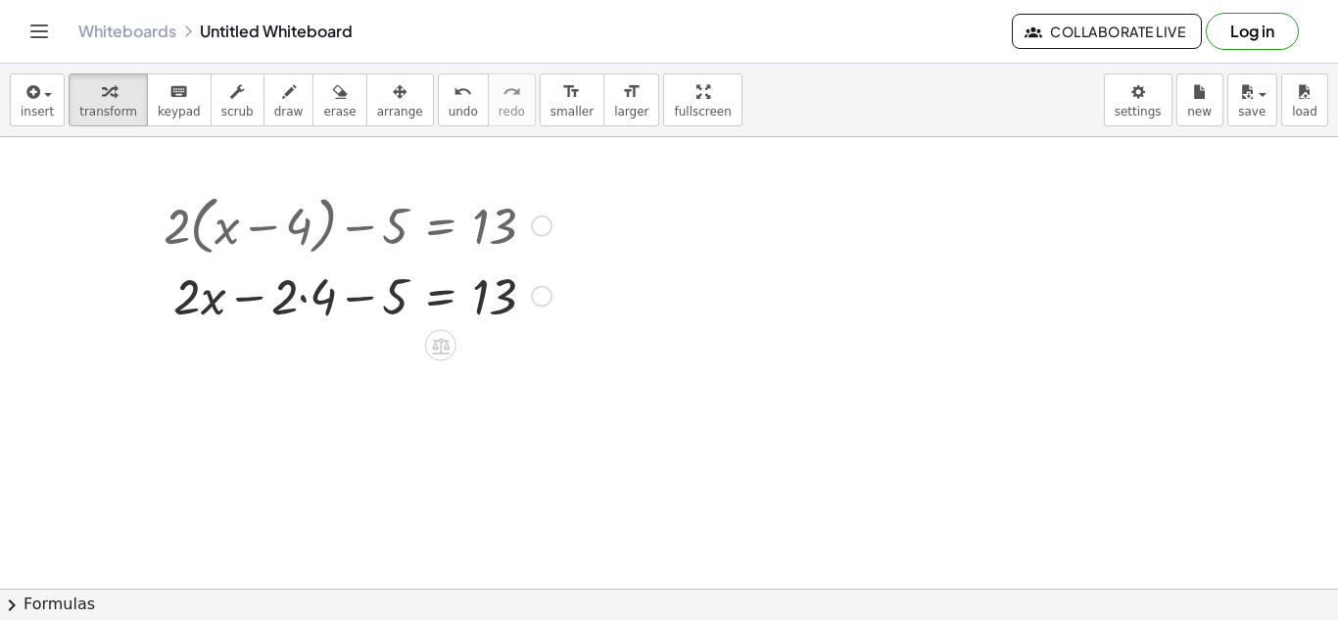
click at [318, 307] on div at bounding box center [357, 294] width 407 height 67
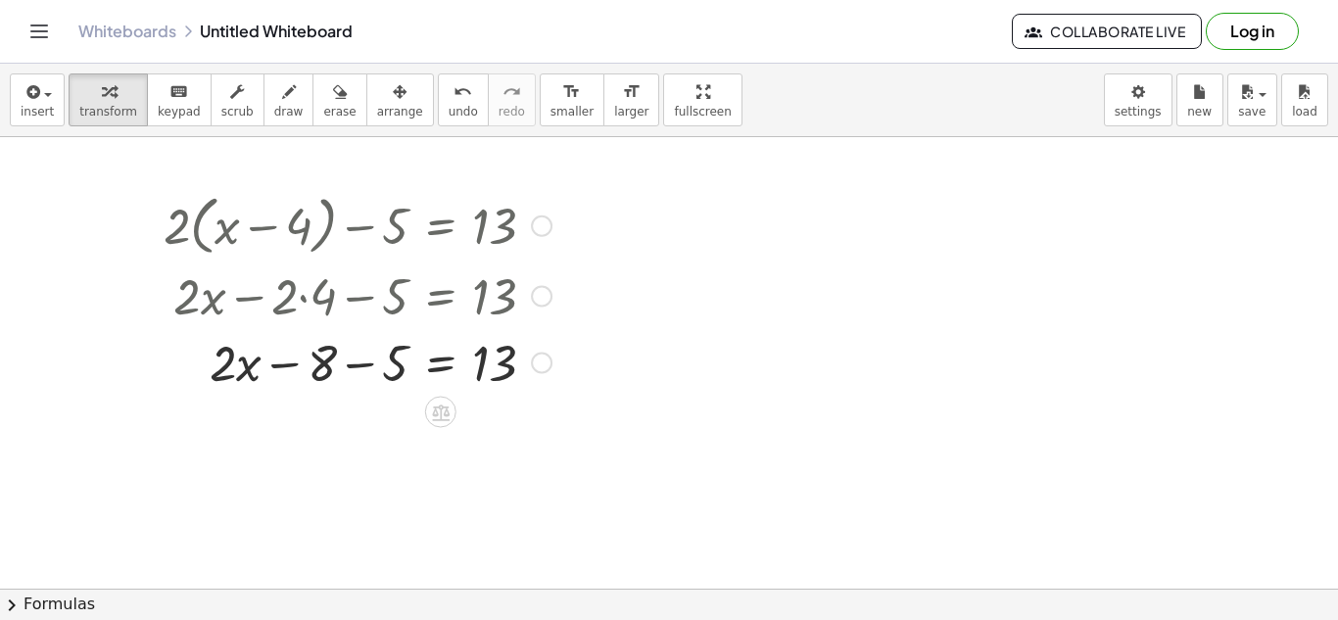
click at [356, 359] on div at bounding box center [357, 361] width 407 height 67
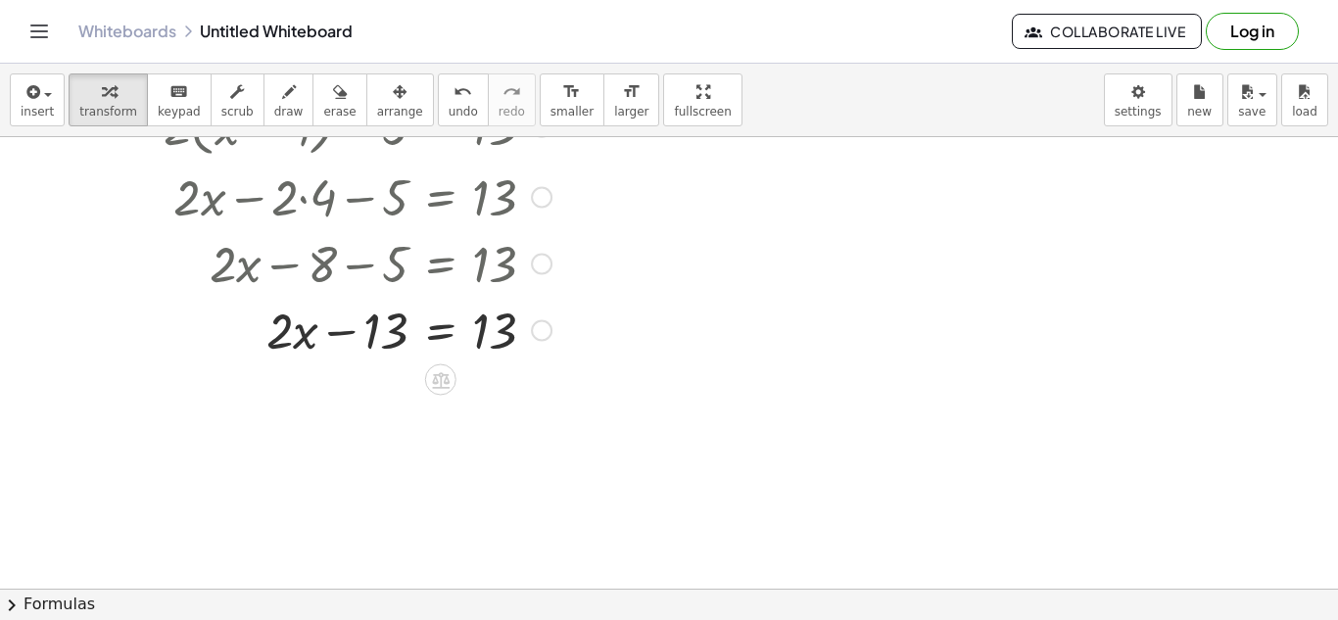
scroll to position [120, 0]
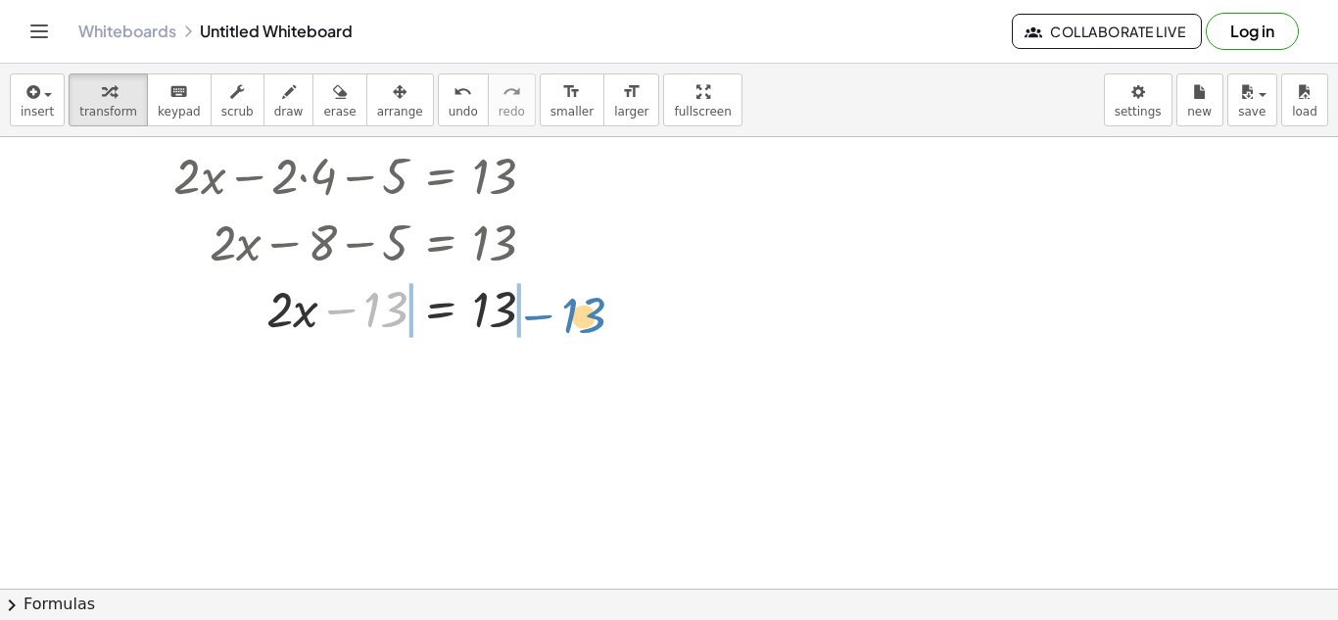
drag, startPoint x: 348, startPoint y: 309, endPoint x: 543, endPoint y: 316, distance: 196.0
click at [543, 316] on div at bounding box center [357, 307] width 407 height 67
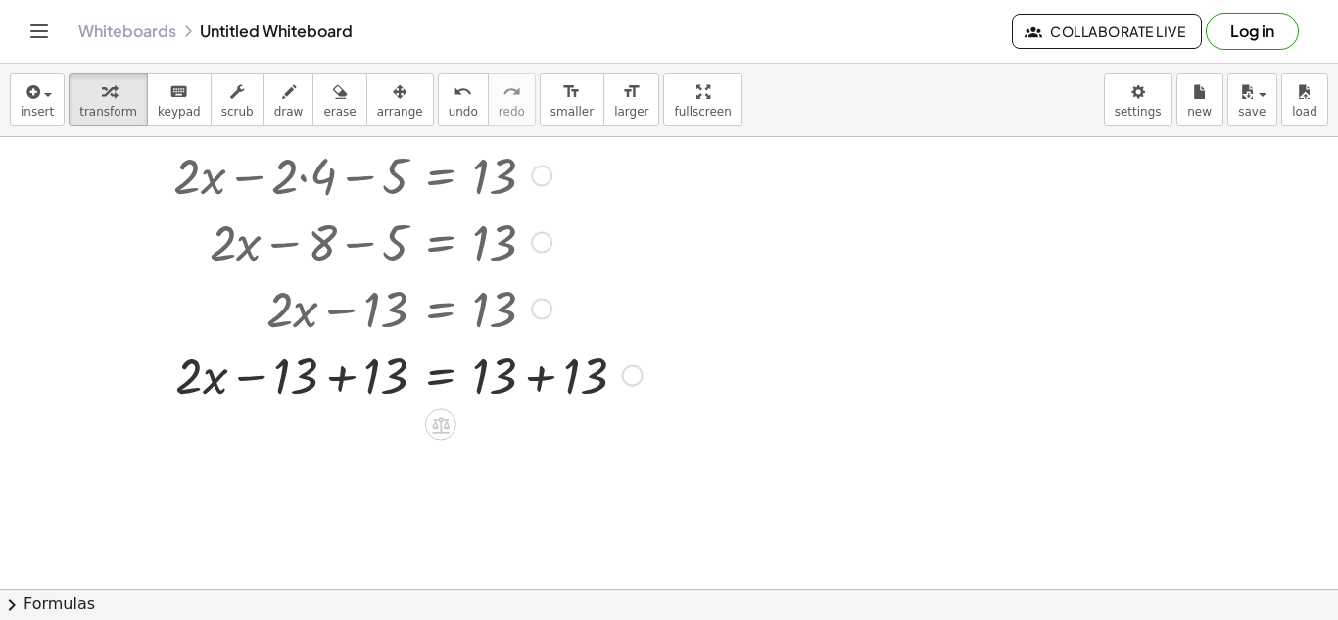
click at [348, 373] on div at bounding box center [403, 374] width 498 height 67
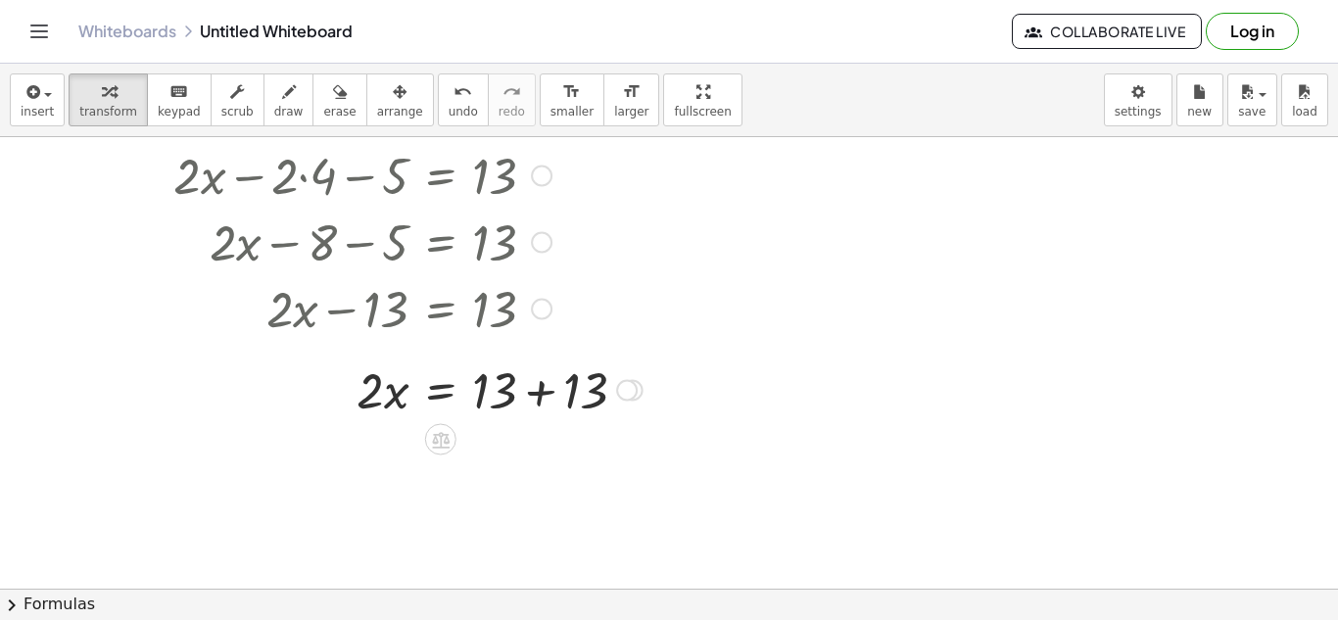
drag, startPoint x: 626, startPoint y: 446, endPoint x: 606, endPoint y: 385, distance: 63.8
click at [441, 391] on div "x = 13 · 2 · + + 13" at bounding box center [441, 391] width 0 height 0
click at [537, 368] on div at bounding box center [403, 374] width 498 height 67
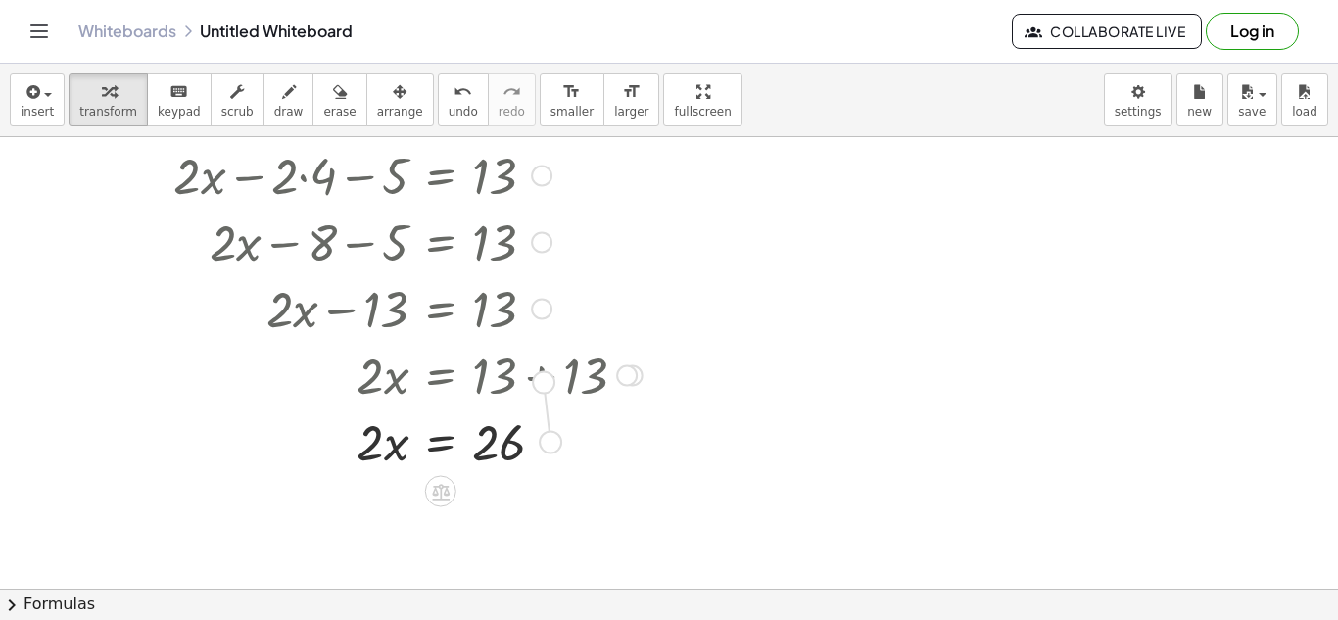
drag, startPoint x: 541, startPoint y: 444, endPoint x: 531, endPoint y: 376, distance: 68.4
click at [441, 106] on div "+ · 2 · ( + x − 4 ) − 5 = 13 + · 2 · x − · 2 · 4 − 5 = 13 + · 2 · x − 8 − 5 = 1…" at bounding box center [441, 106] width 0 height 0
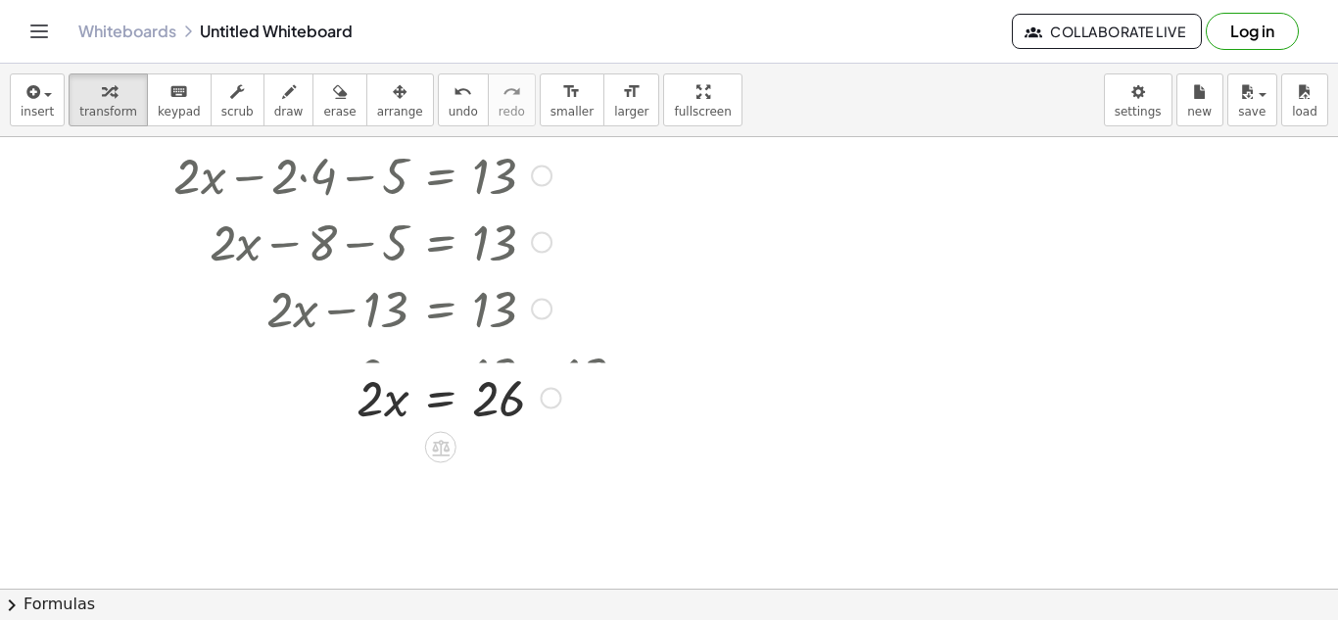
drag, startPoint x: 549, startPoint y: 440, endPoint x: 549, endPoint y: 383, distance: 56.8
click at [549, 388] on div at bounding box center [551, 399] width 22 height 22
drag, startPoint x: 369, startPoint y: 382, endPoint x: 480, endPoint y: 423, distance: 118.0
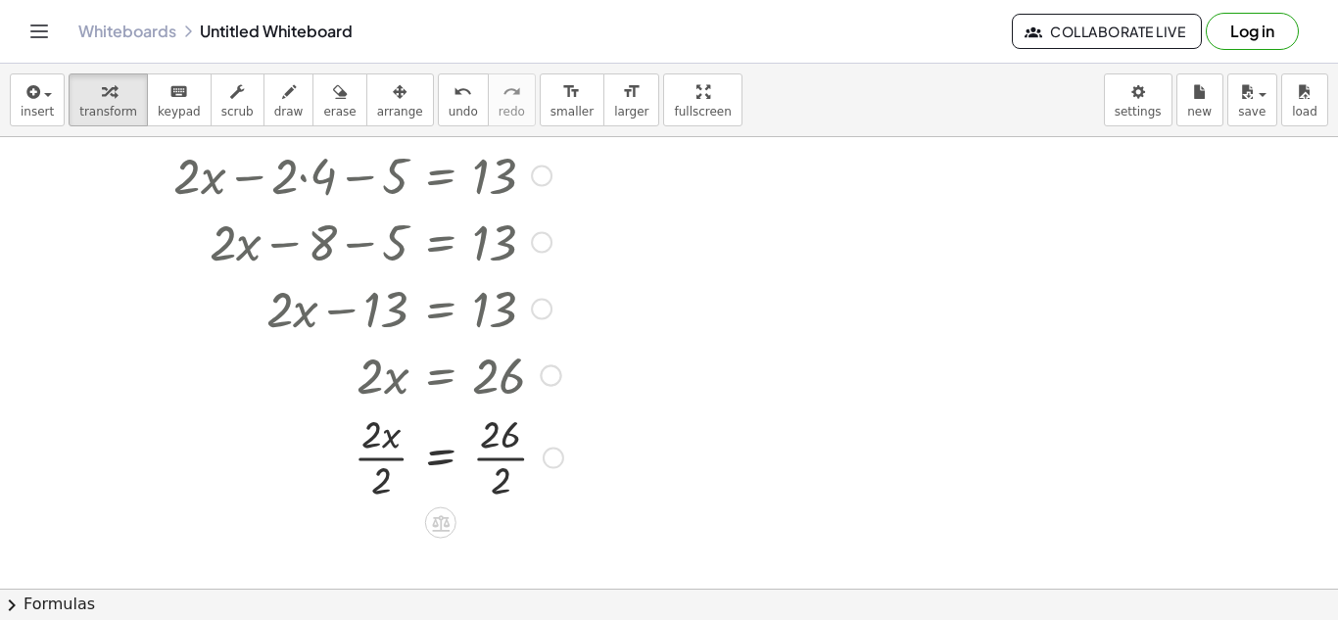
click at [381, 445] on div at bounding box center [363, 455] width 419 height 98
click at [384, 472] on div at bounding box center [363, 455] width 419 height 98
click at [506, 467] on div at bounding box center [363, 455] width 419 height 98
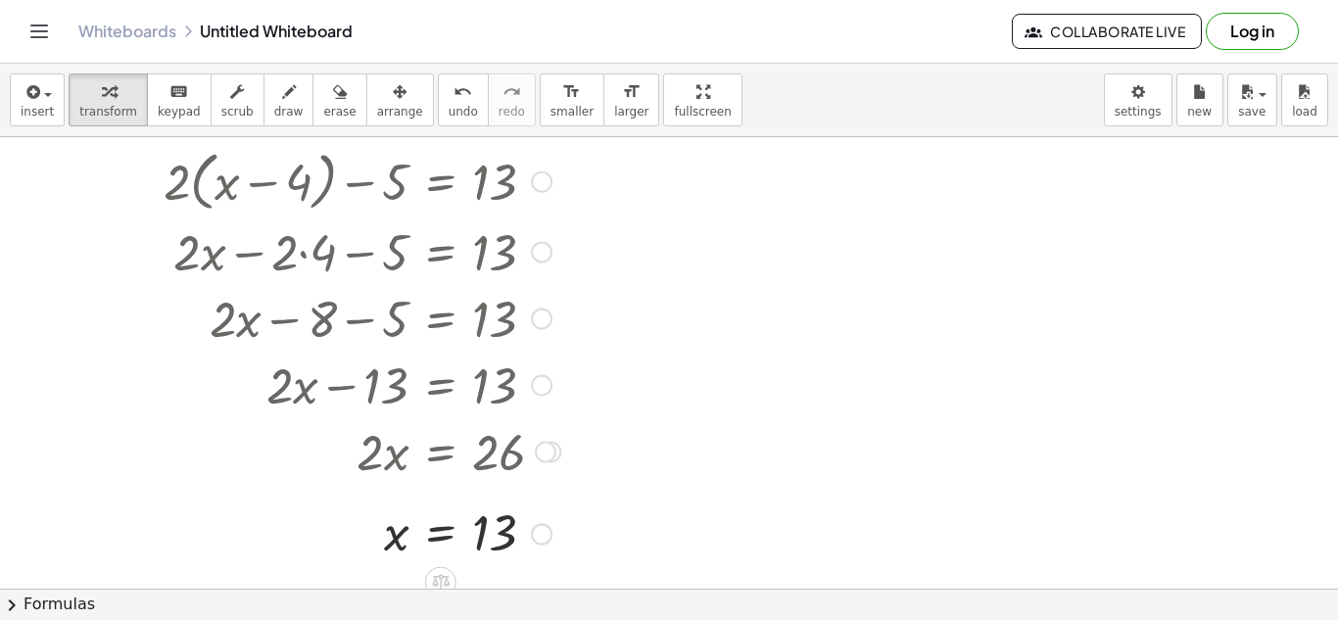
scroll to position [48, 0]
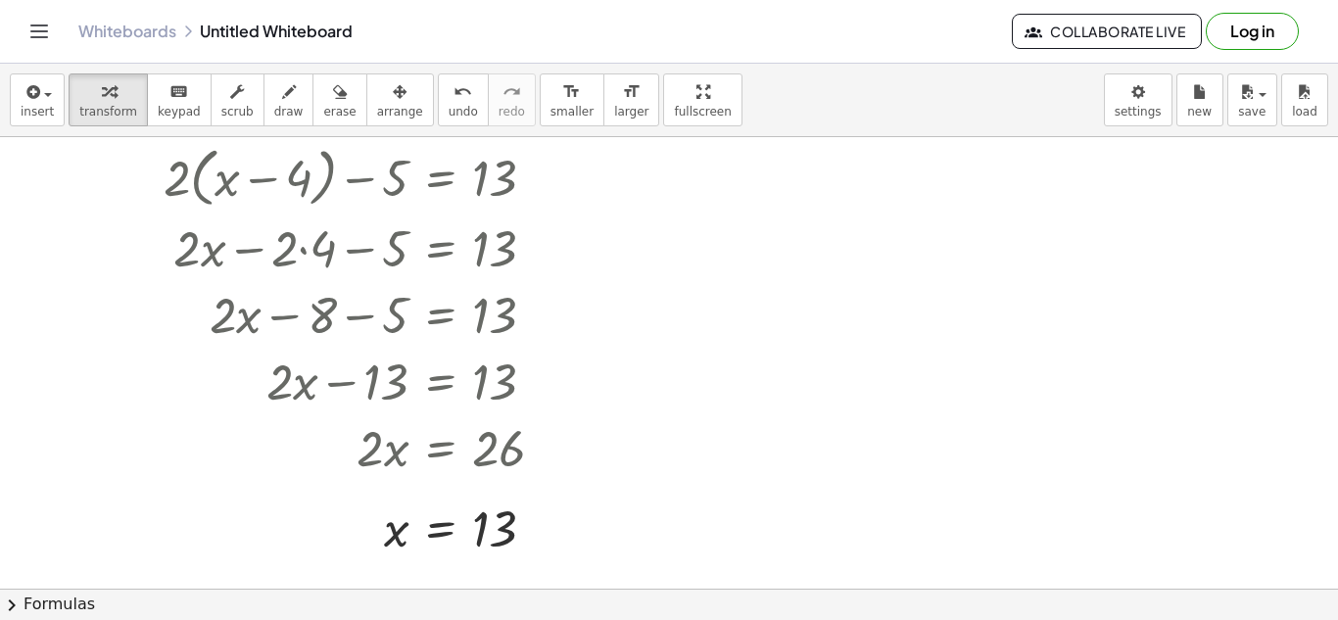
click at [934, 245] on div at bounding box center [669, 540] width 1338 height 903
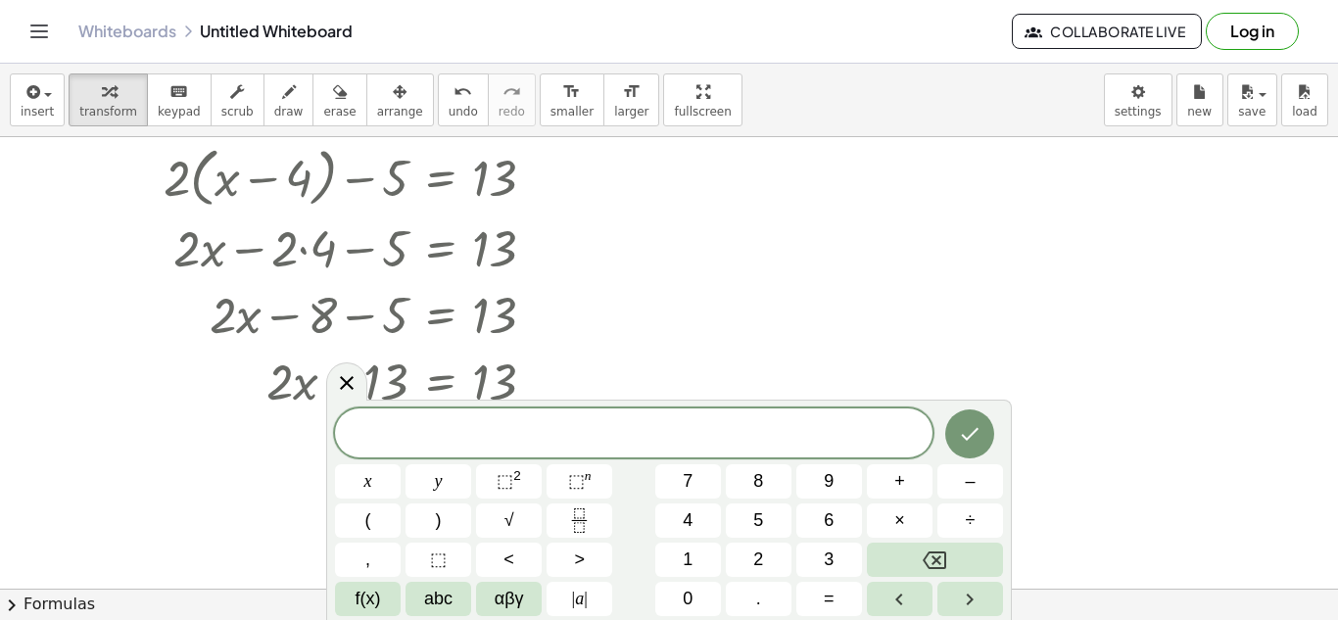
click at [976, 400] on div "​ x y ⬚ 2 ⬚ n 7 8 9 + – ( ) √ 4 5 6 × ÷ , ⬚ < > 1 2 3 f(x) abc αβγ | a | 0 . =" at bounding box center [668, 510] width 685 height 220
click at [999, 360] on div at bounding box center [669, 540] width 1338 height 903
